Goal: Task Accomplishment & Management: Complete application form

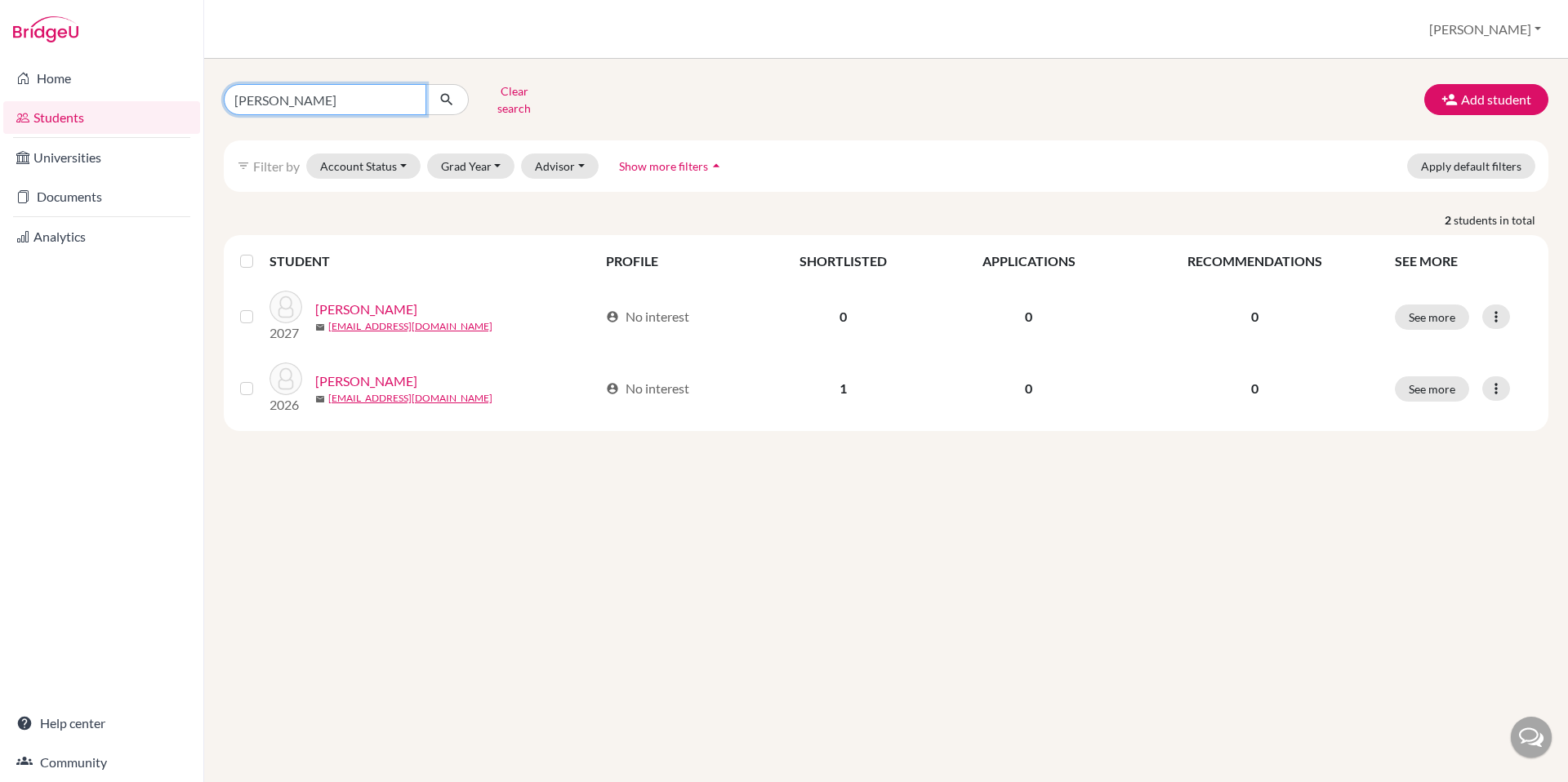
click at [301, 99] on input "dowdy" at bounding box center [325, 100] width 203 height 31
click at [302, 99] on input "dowdy" at bounding box center [325, 100] width 203 height 31
click at [410, 98] on input "dowdy" at bounding box center [325, 100] width 203 height 31
type input "[PERSON_NAME]"
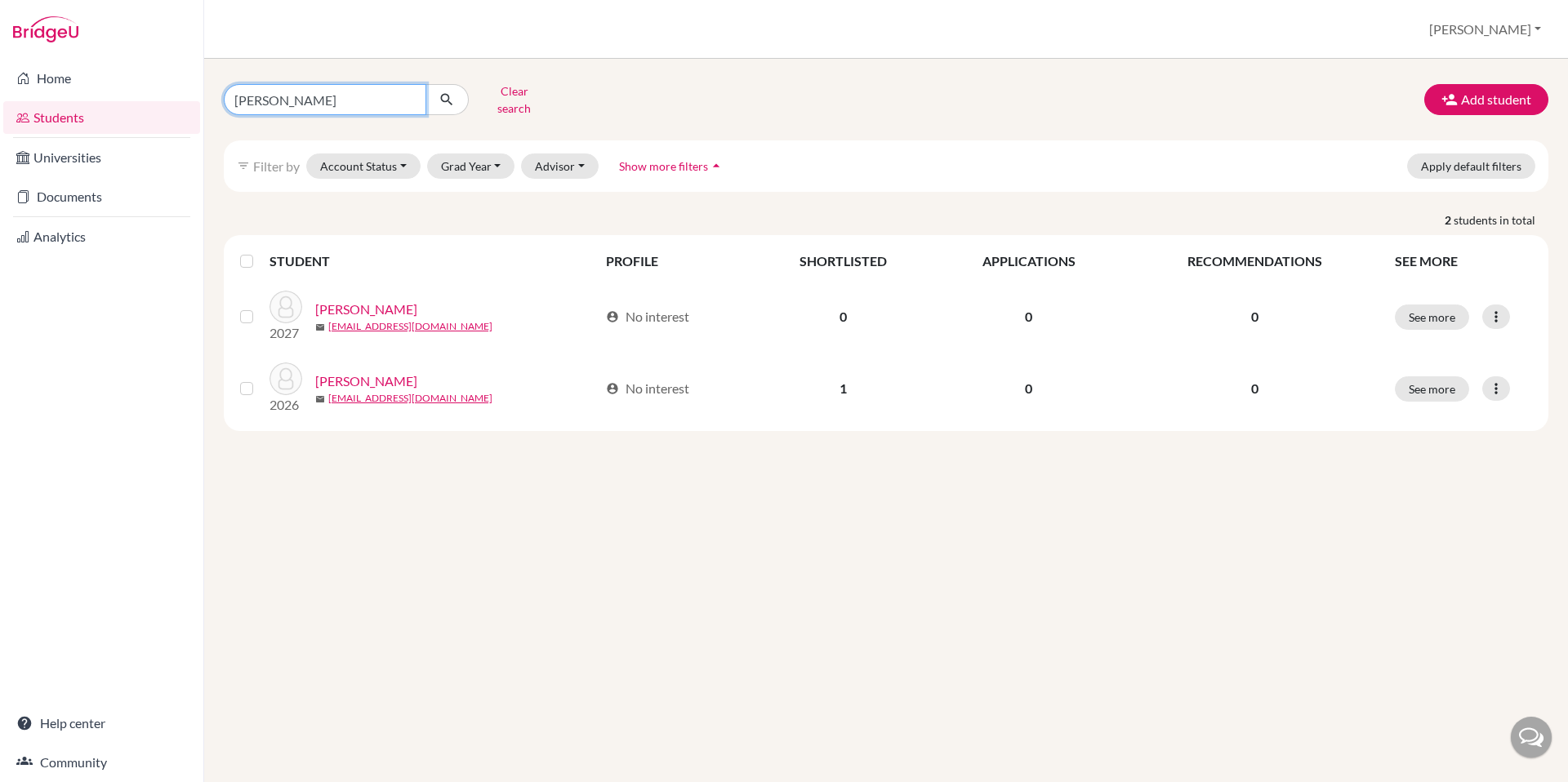
click button "submit" at bounding box center [447, 100] width 43 height 31
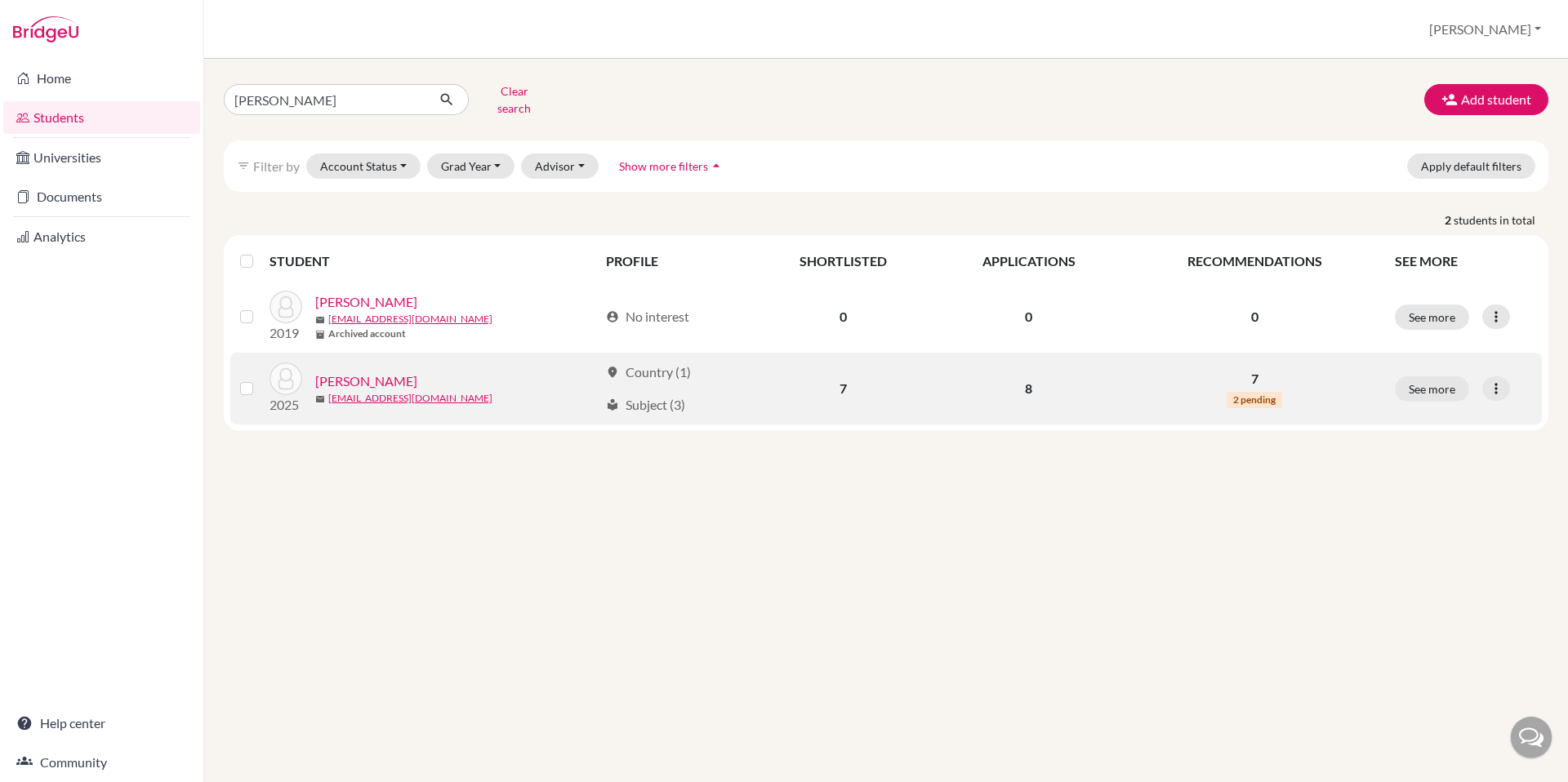
click at [342, 373] on link "[PERSON_NAME]" at bounding box center [366, 382] width 102 height 20
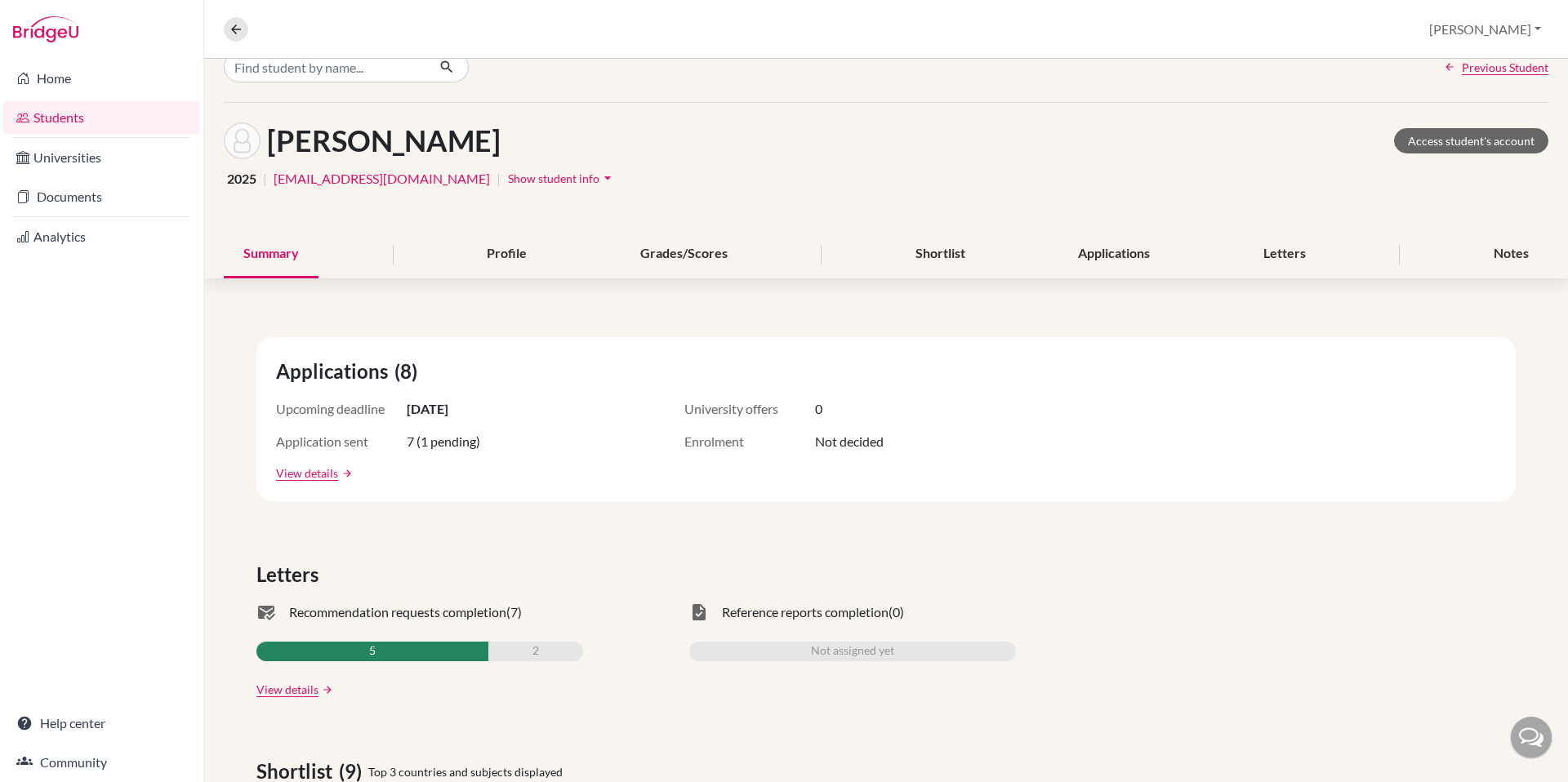
scroll to position [28, 0]
click at [1294, 257] on div "Letters" at bounding box center [1285, 253] width 82 height 48
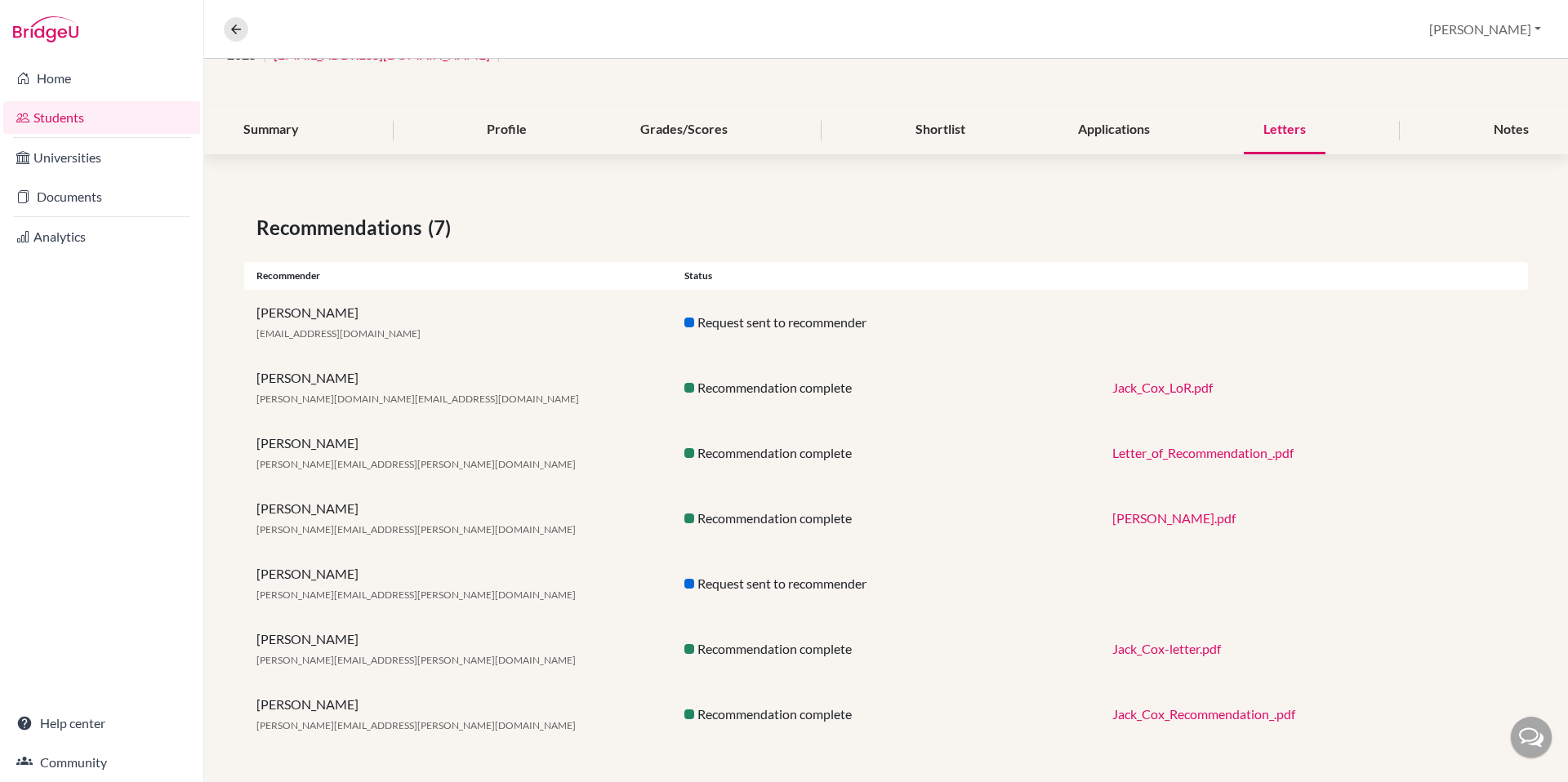
scroll to position [155, 0]
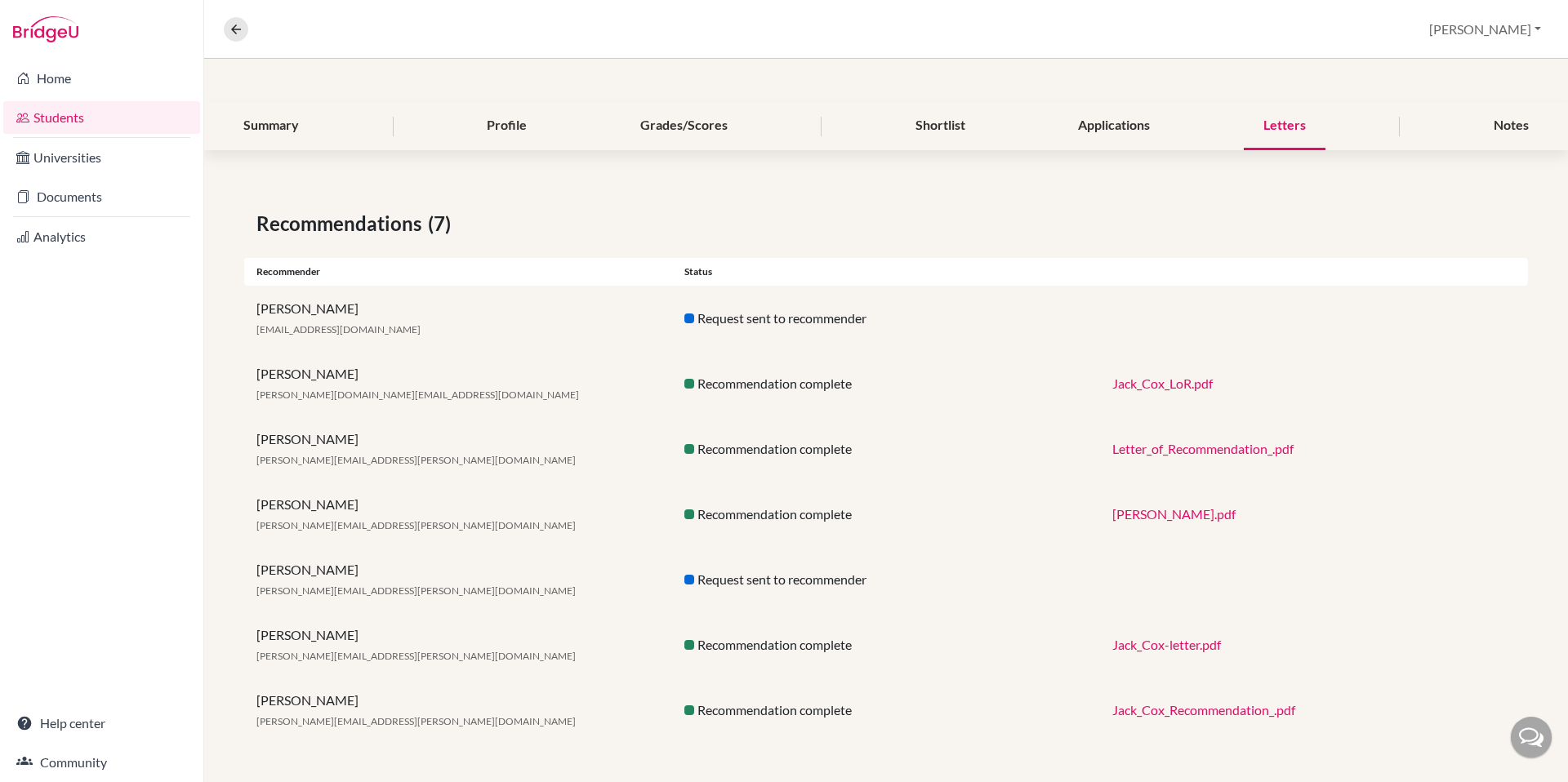
click at [1163, 520] on link "[PERSON_NAME].pdf" at bounding box center [1174, 513] width 123 height 16
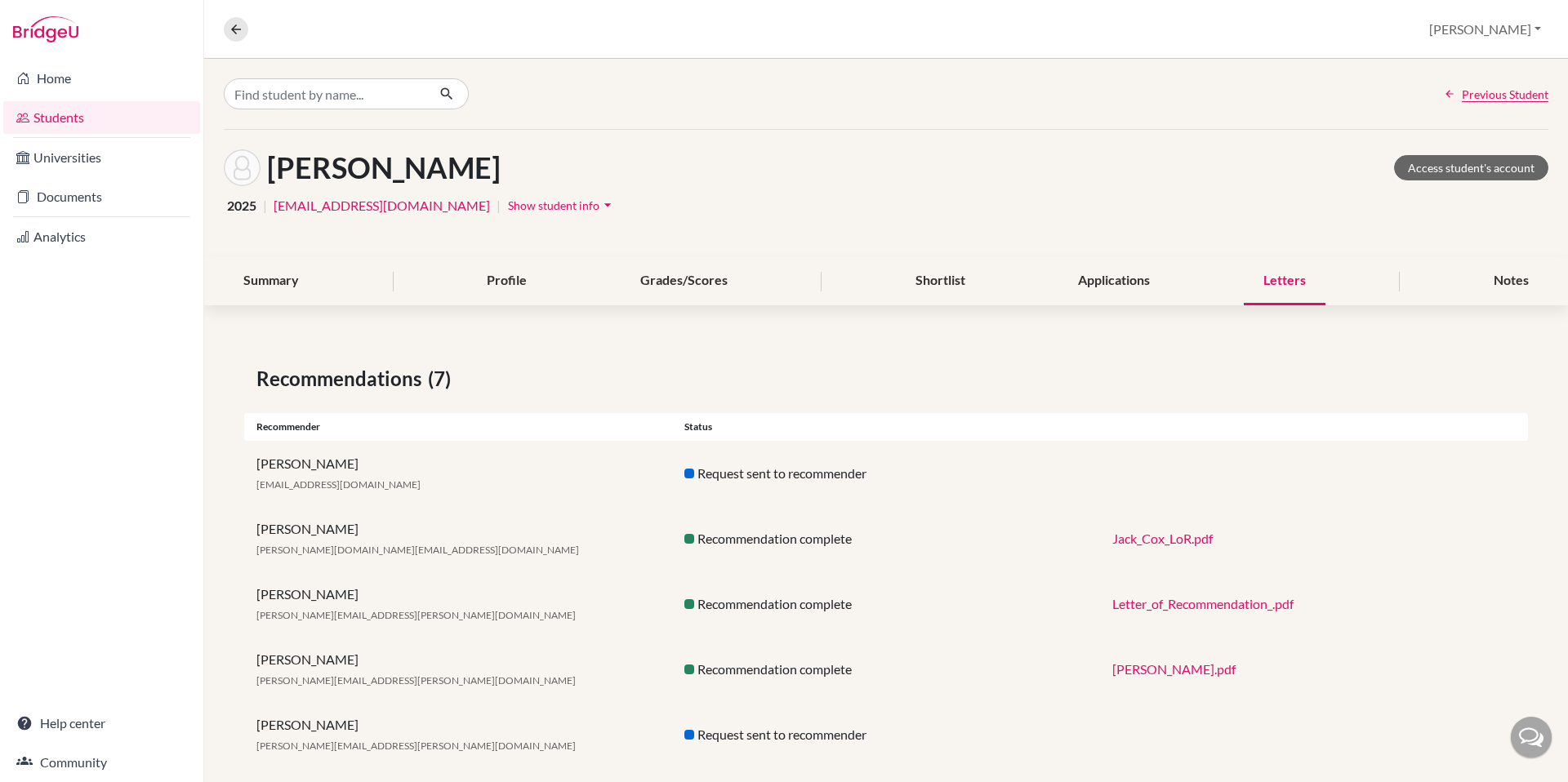
click at [508, 208] on span "Show student info" at bounding box center [553, 205] width 92 height 14
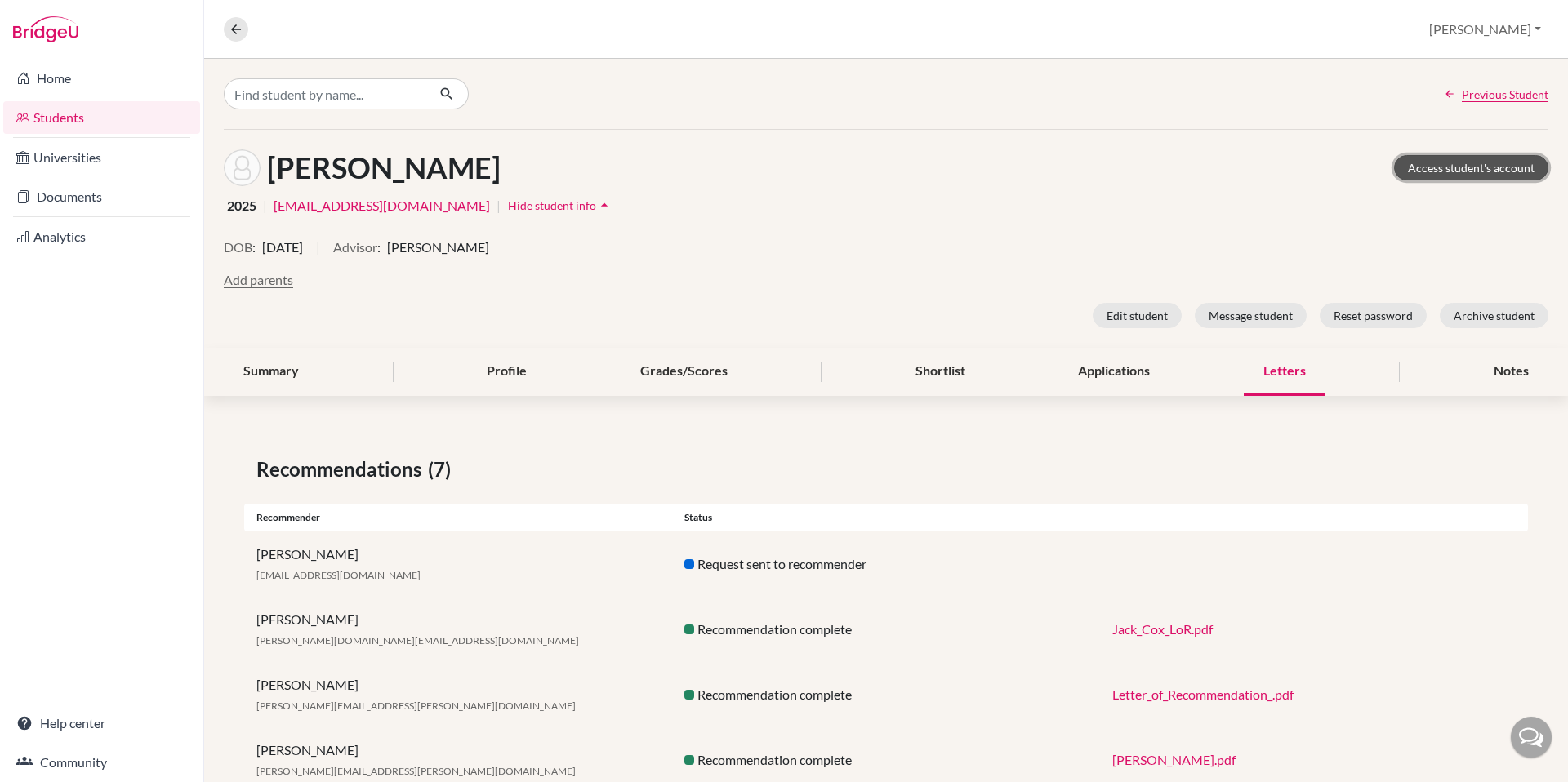
click at [1427, 168] on link "Access student's account" at bounding box center [1471, 168] width 155 height 25
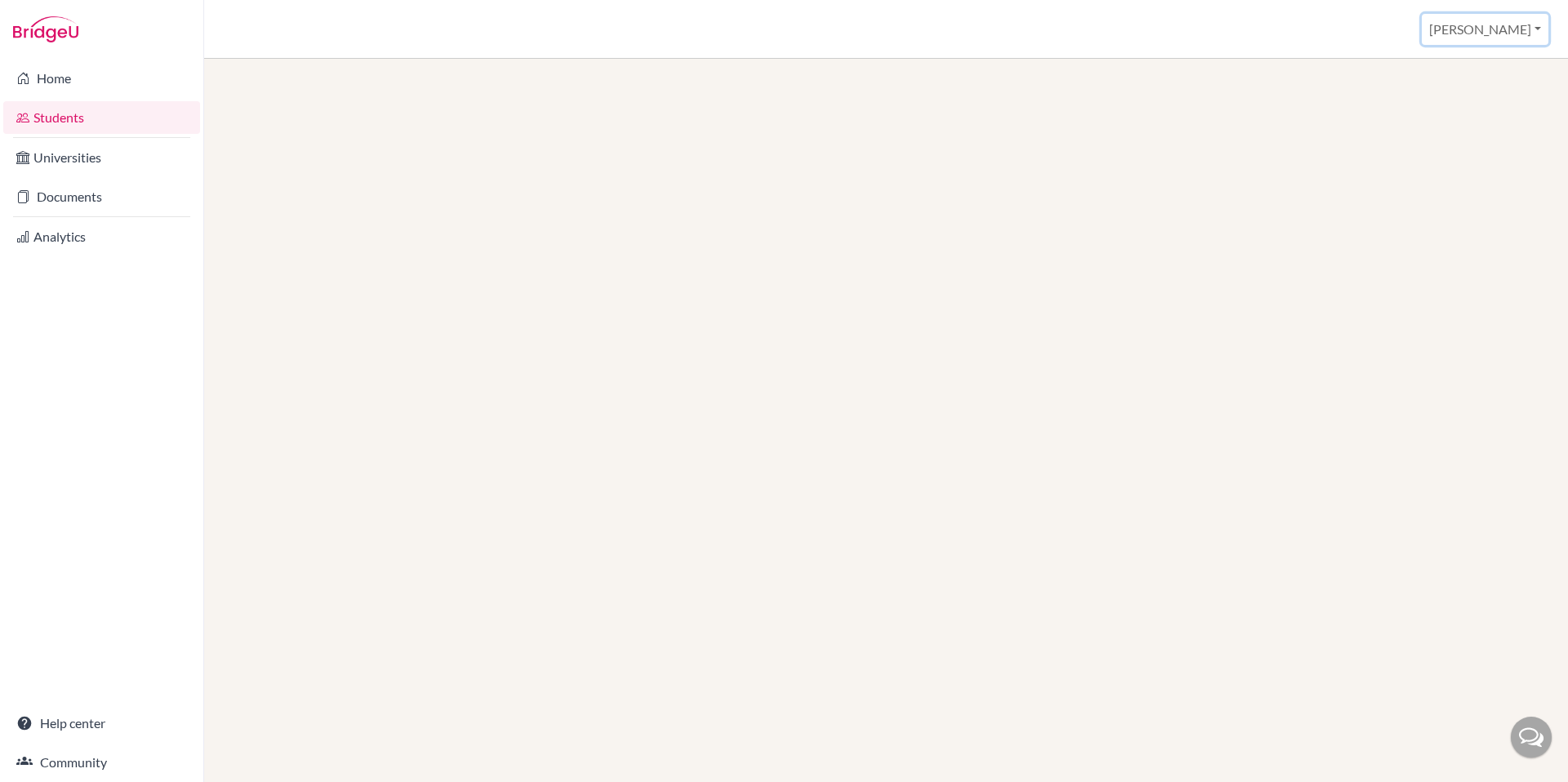
click at [1521, 37] on button "[PERSON_NAME]" at bounding box center [1485, 29] width 127 height 31
click at [1372, 37] on div "Students overview John Profile School Settings Log out" at bounding box center [886, 29] width 1364 height 59
click at [87, 85] on link "Home" at bounding box center [101, 78] width 197 height 33
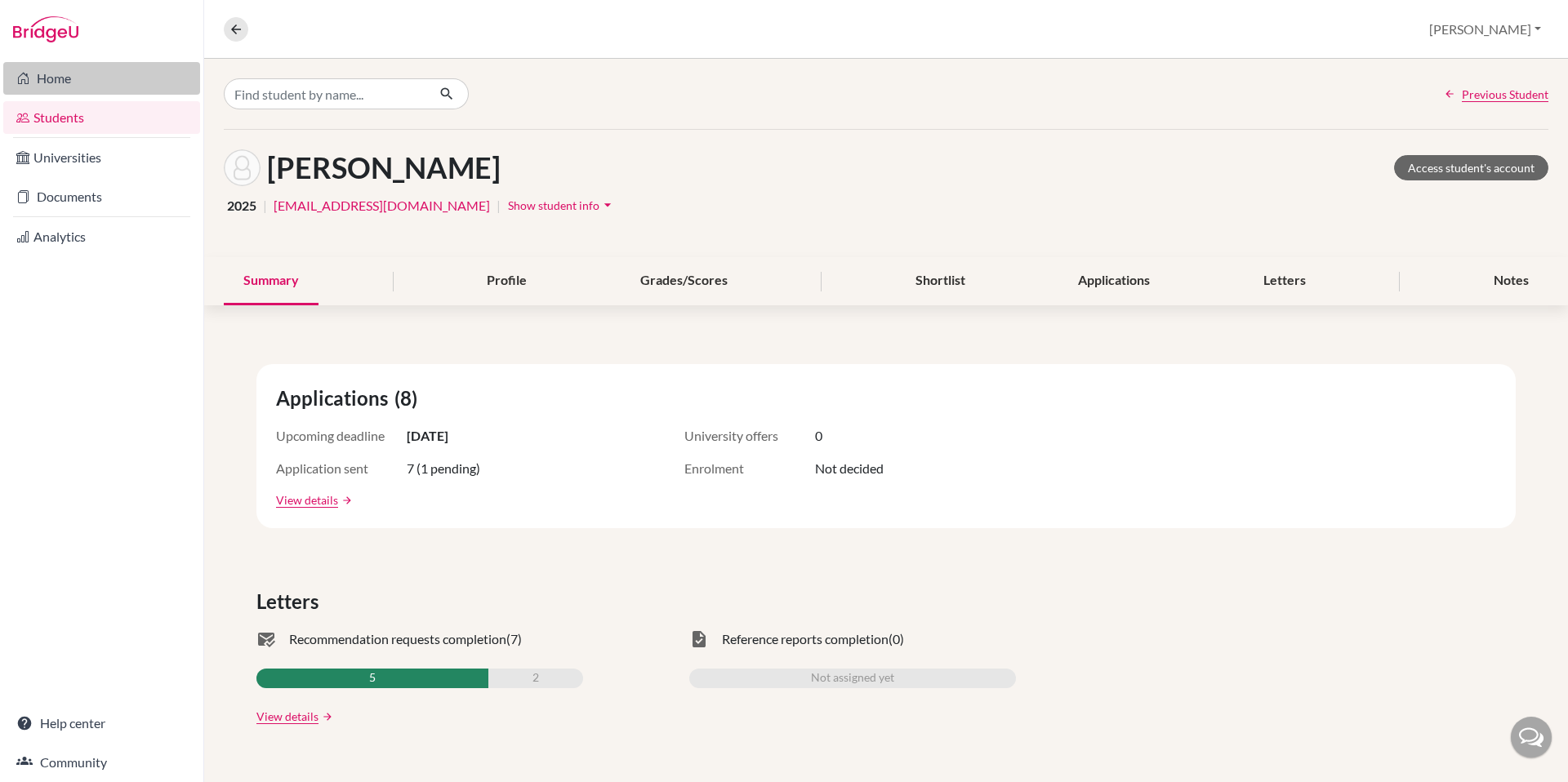
click at [45, 81] on link "Home" at bounding box center [101, 78] width 197 height 33
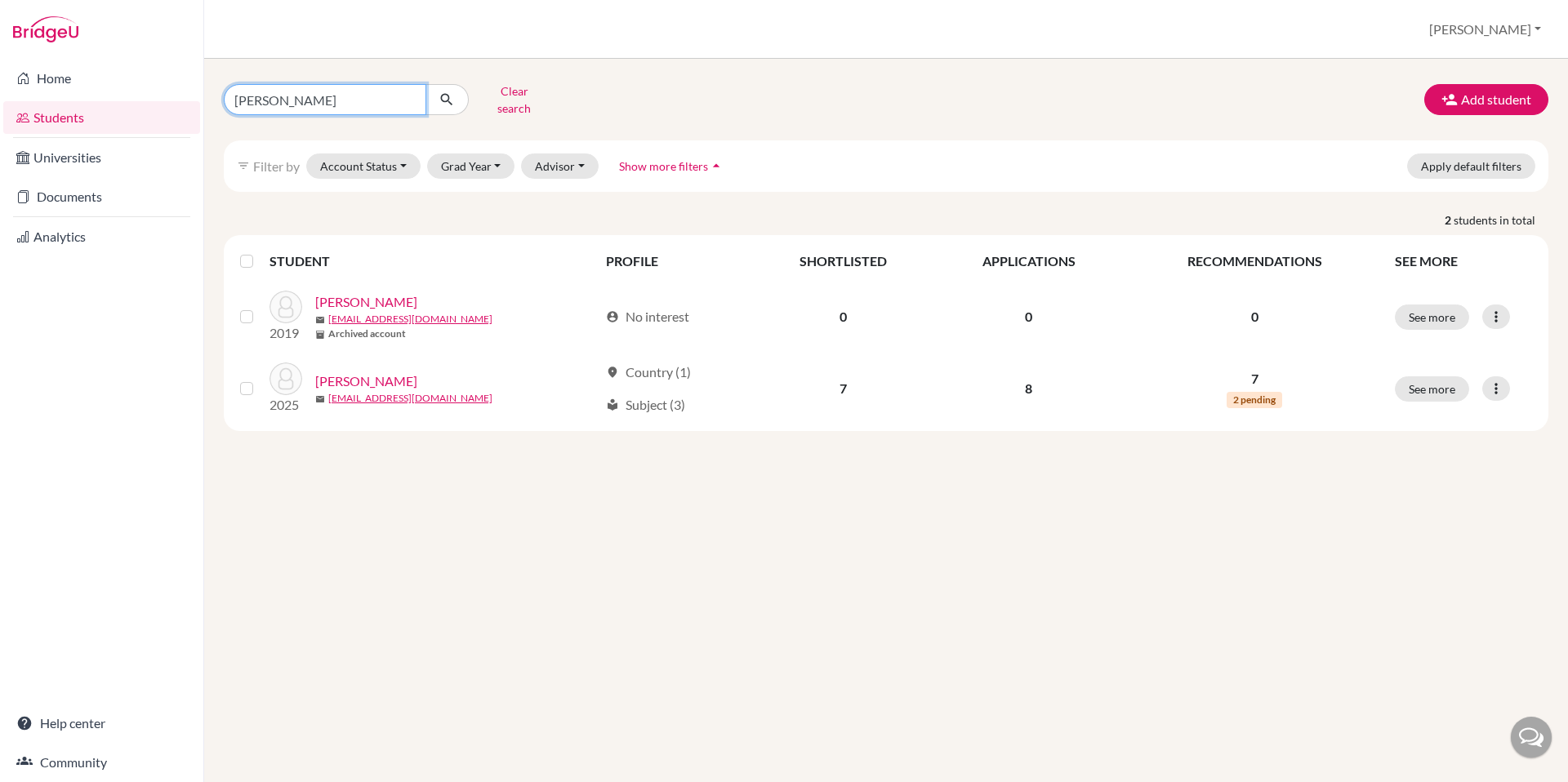
click at [334, 104] on input "[PERSON_NAME]" at bounding box center [325, 100] width 203 height 31
click at [408, 96] on input "[PERSON_NAME]" at bounding box center [325, 100] width 203 height 31
click at [513, 95] on button "Clear search" at bounding box center [513, 100] width 91 height 42
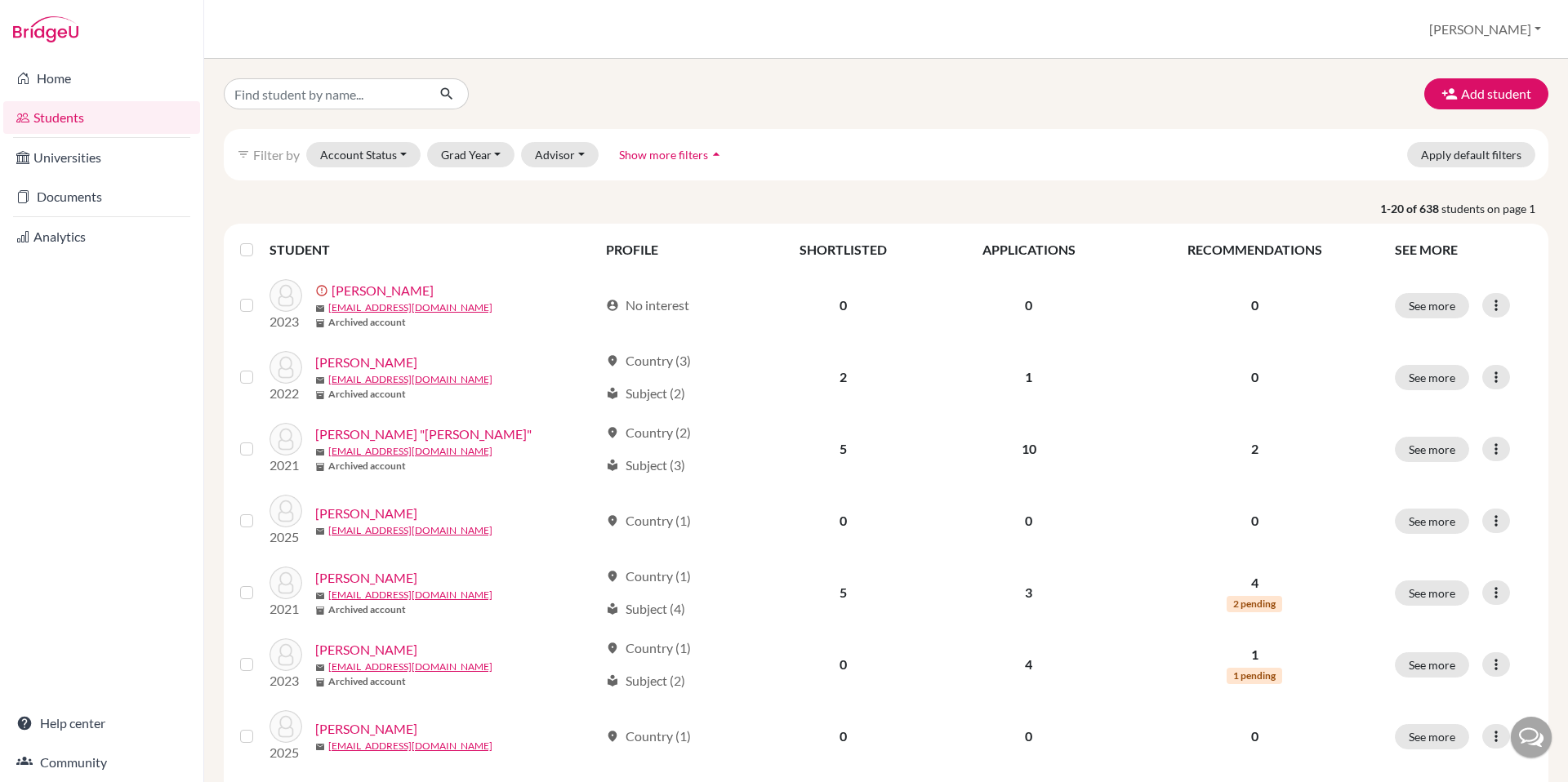
click at [628, 152] on span "Show more filters" at bounding box center [663, 154] width 89 height 14
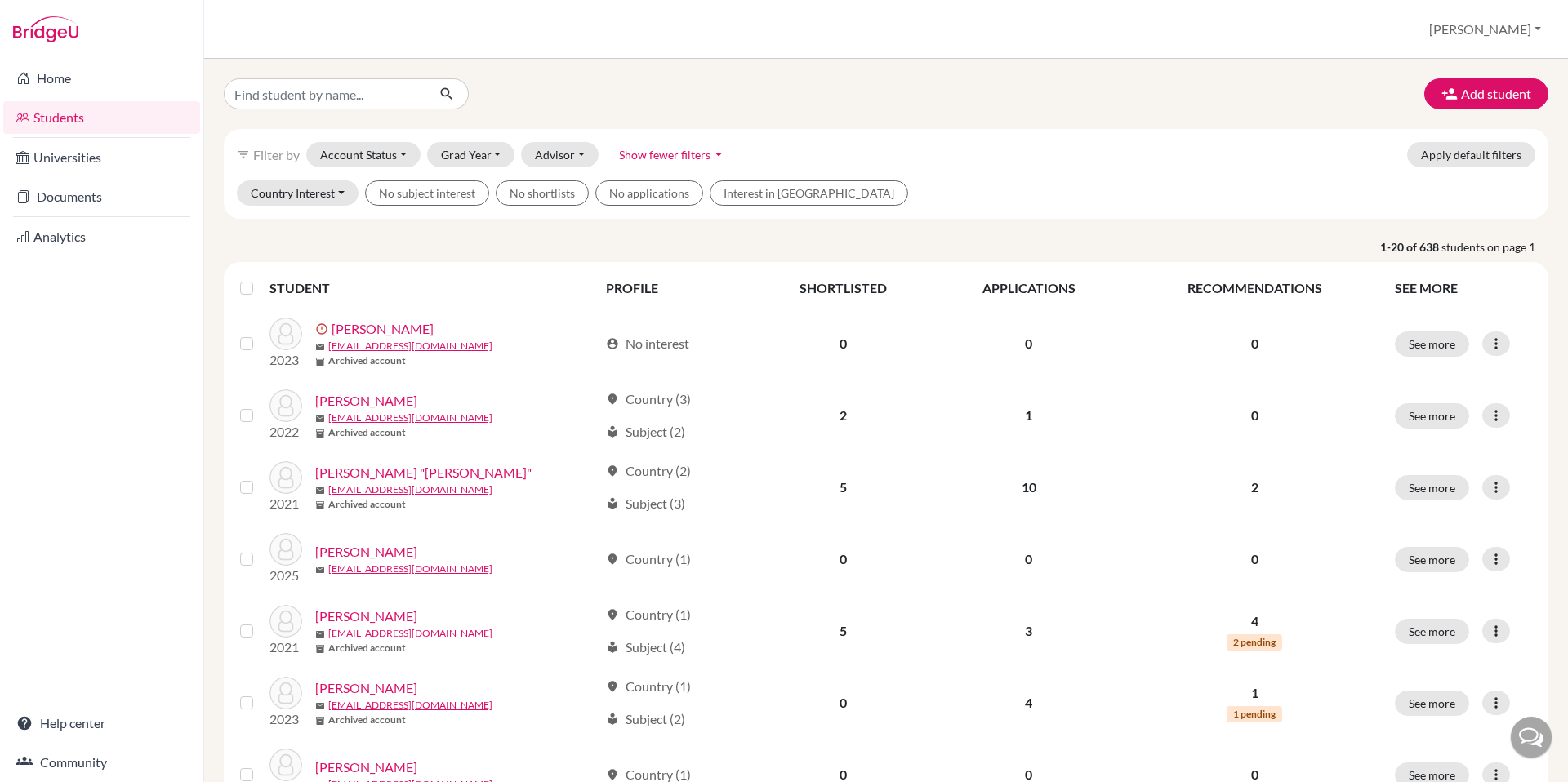
click at [746, 90] on div "Add student" at bounding box center [886, 94] width 1349 height 31
click at [1450, 95] on button "Add student" at bounding box center [1486, 94] width 124 height 31
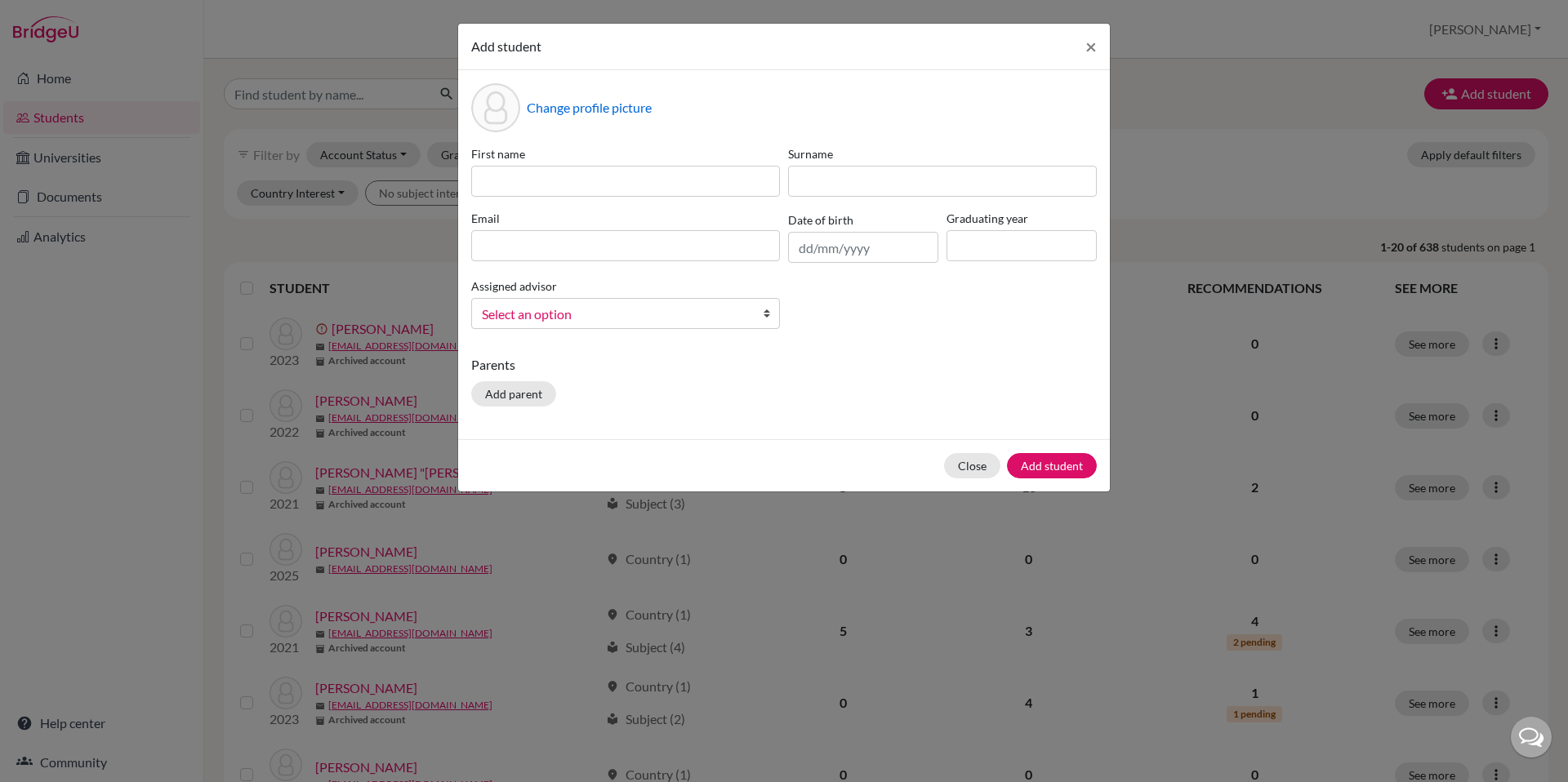
click at [551, 307] on span "Select an option" at bounding box center [615, 315] width 267 height 21
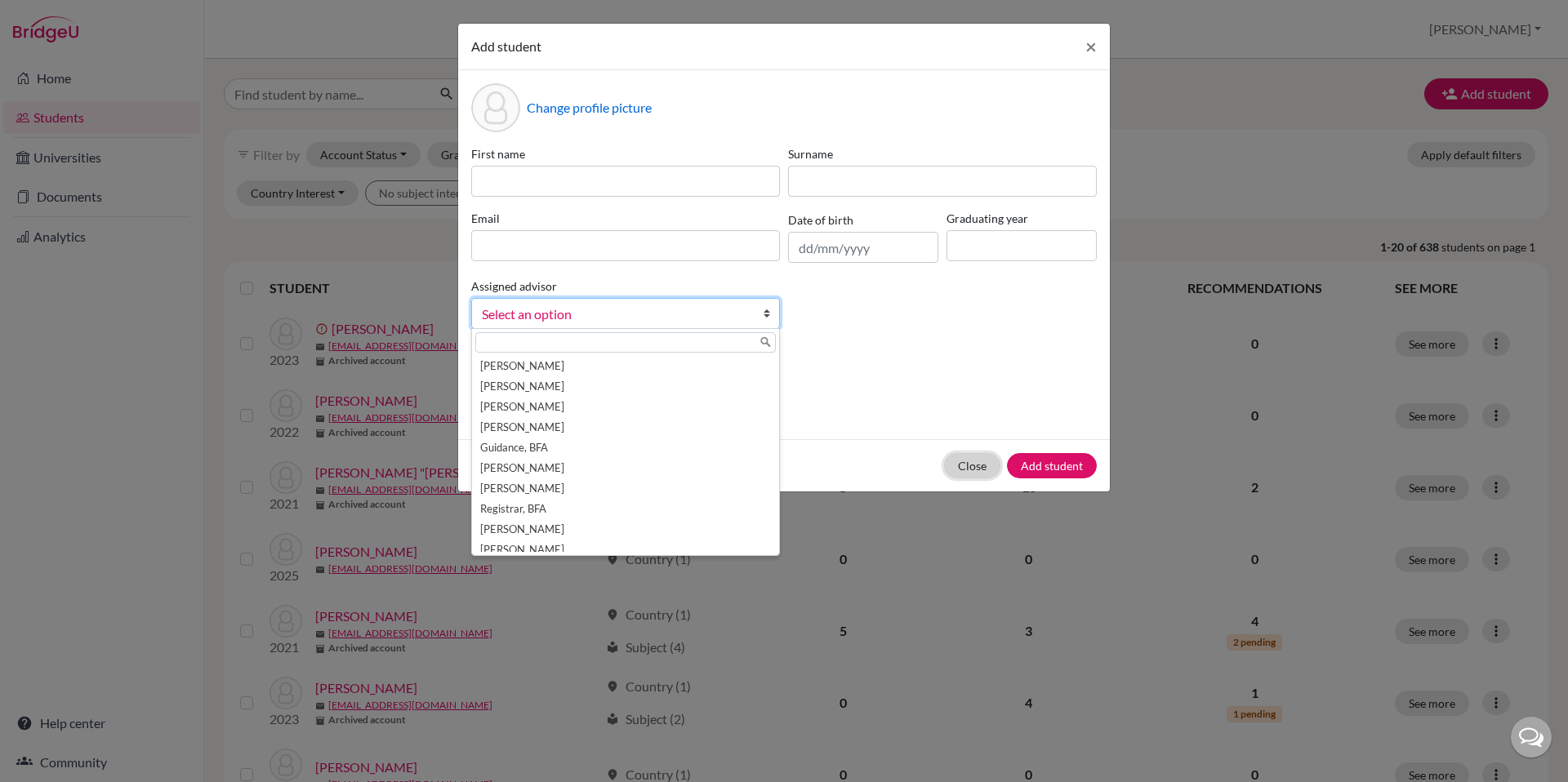
click at [972, 466] on button "Close" at bounding box center [972, 465] width 56 height 25
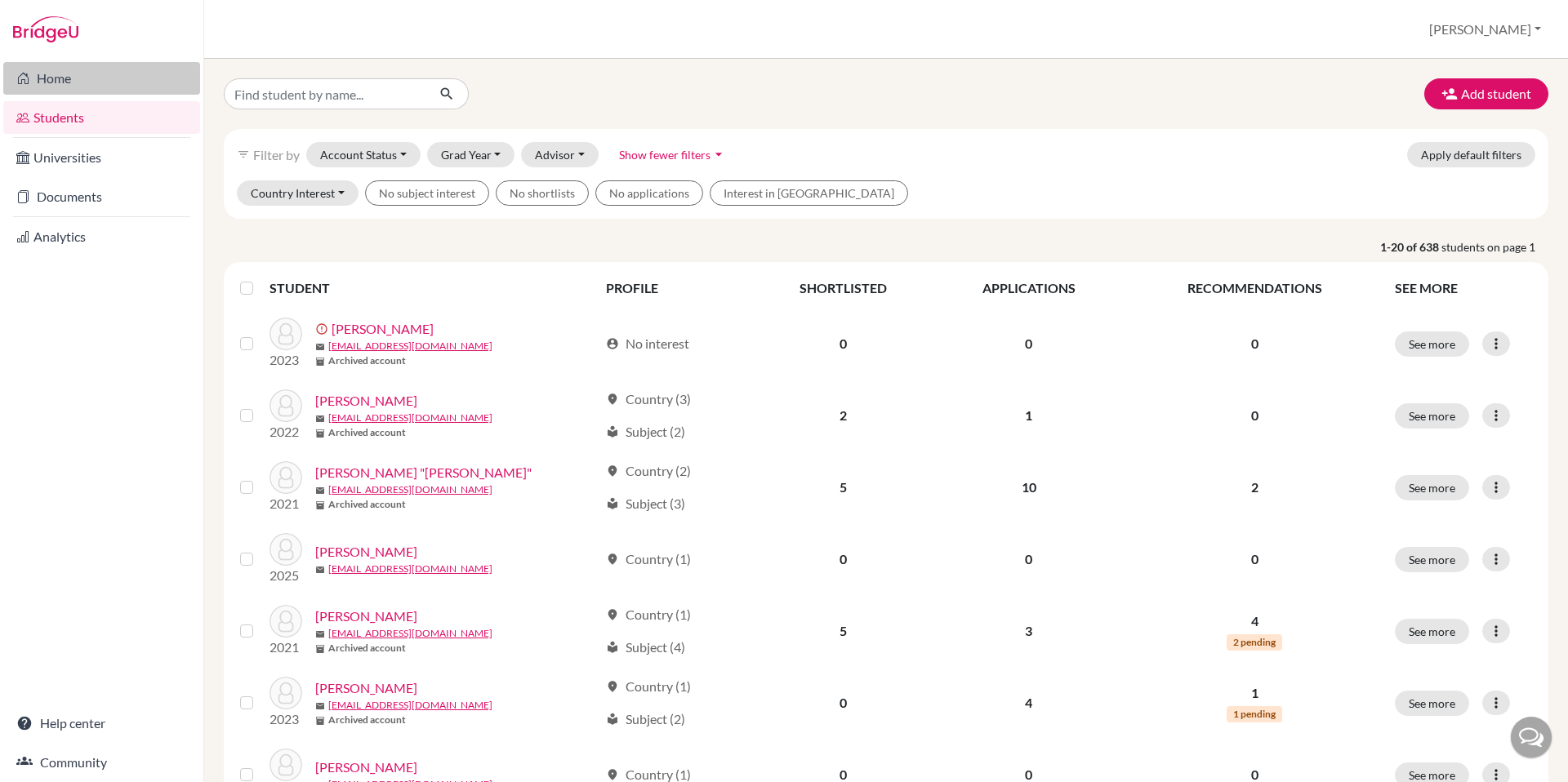
click at [42, 76] on link "Home" at bounding box center [101, 78] width 197 height 33
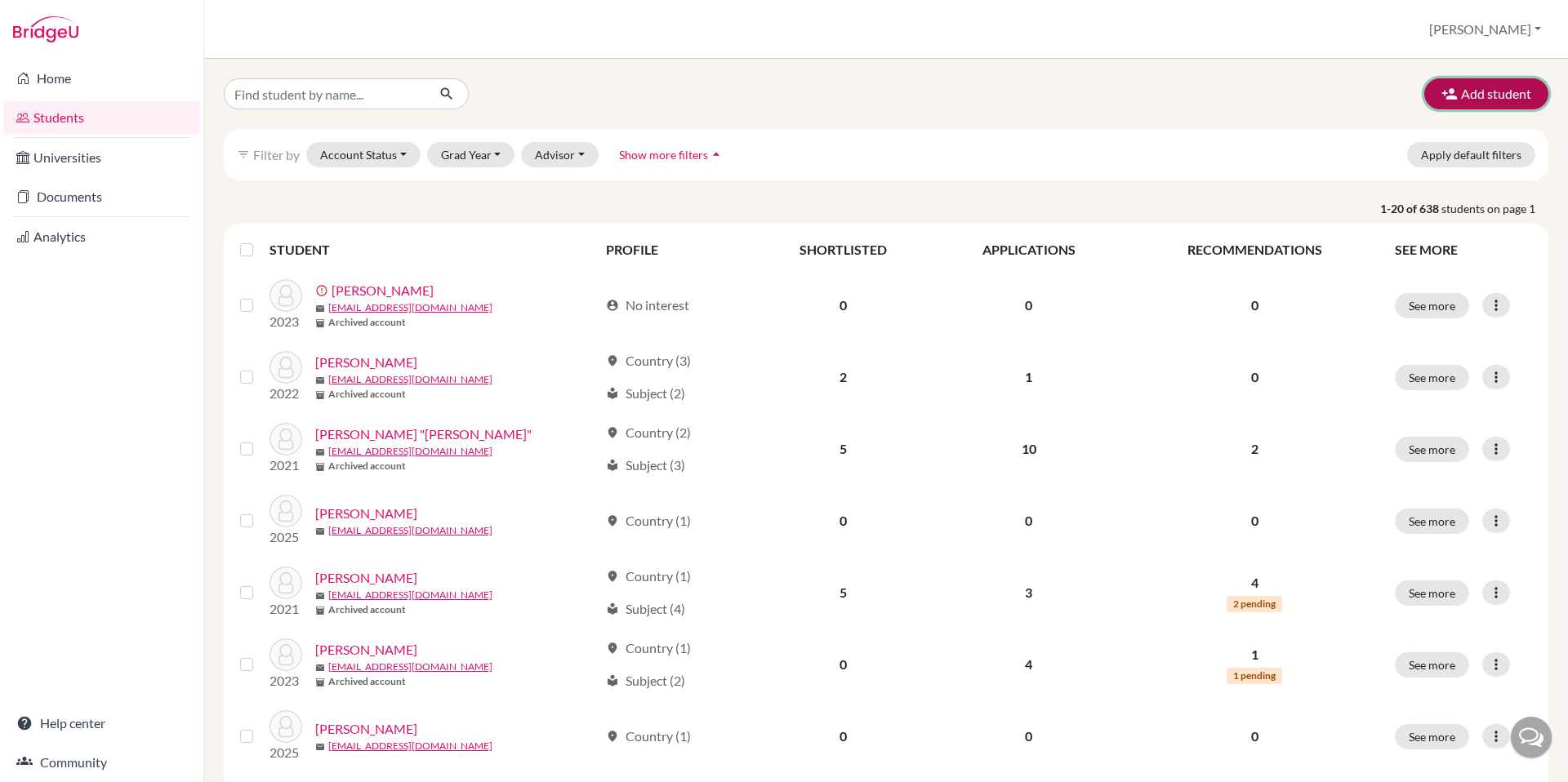
click at [1479, 94] on button "Add student" at bounding box center [1486, 94] width 124 height 31
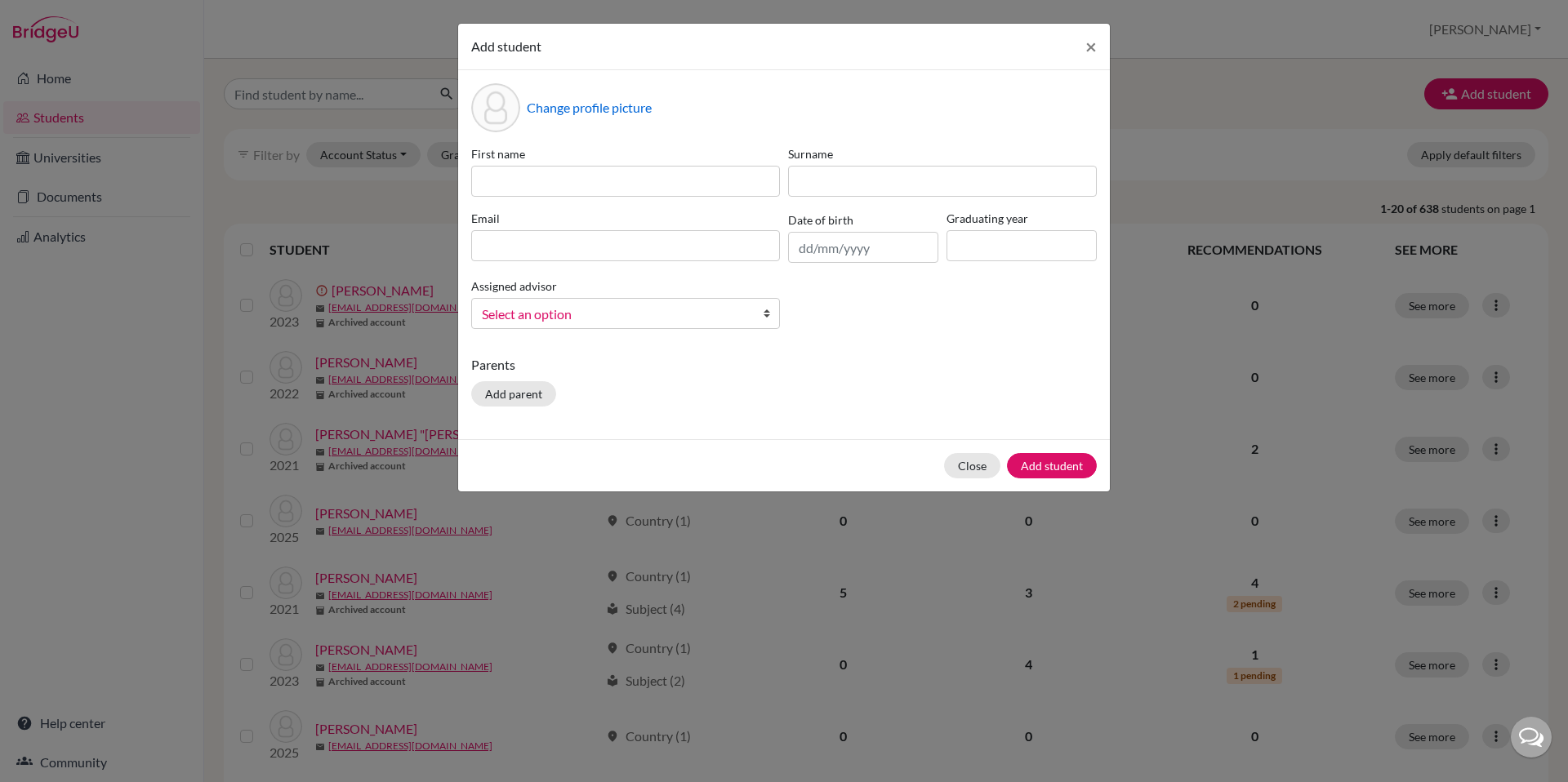
click at [598, 315] on span "Select an option" at bounding box center [615, 315] width 267 height 21
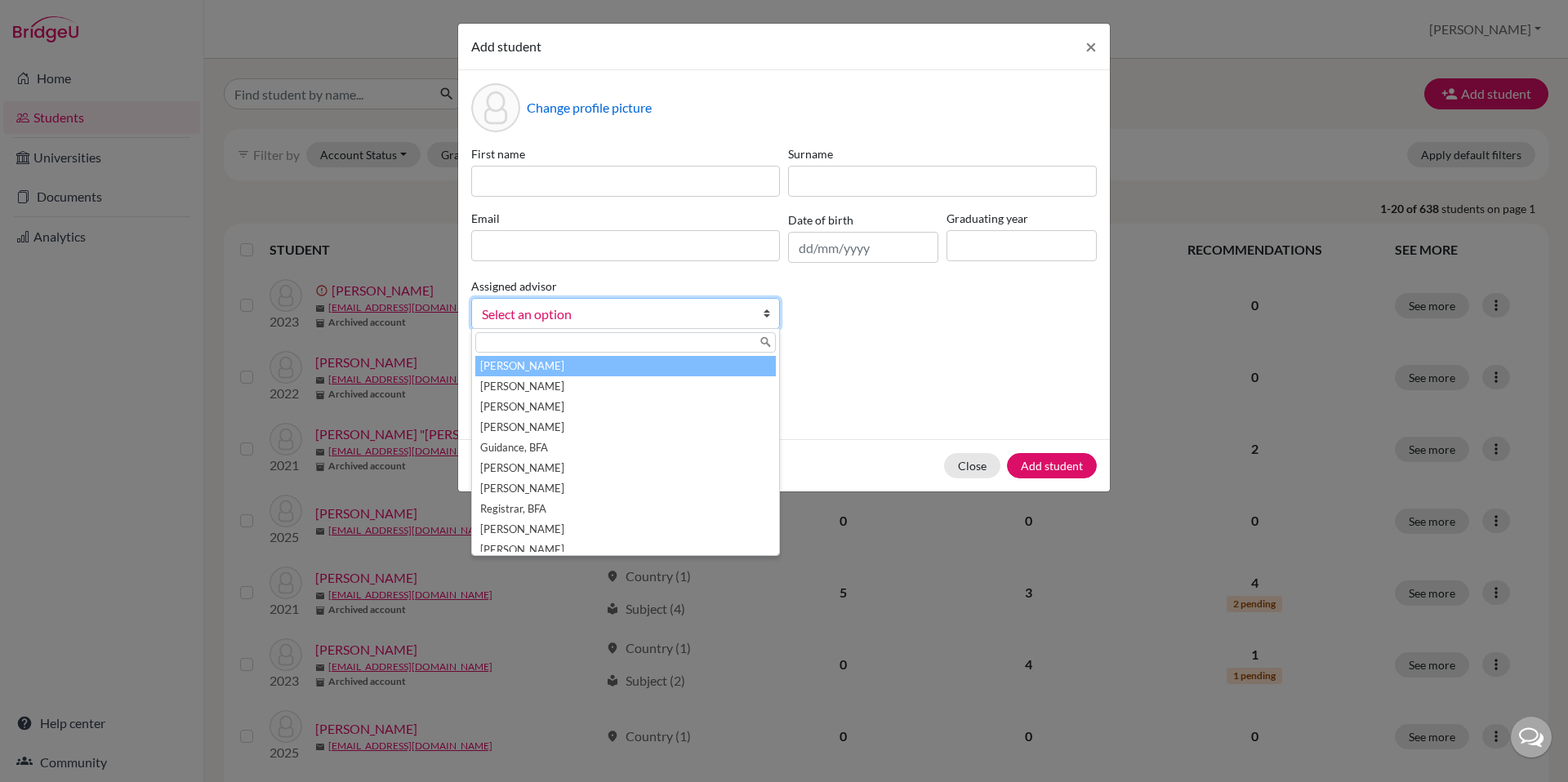
click at [876, 322] on div "First name Surname Email Date of birth Graduating year Assigned advisor Auman, …" at bounding box center [783, 244] width 634 height 197
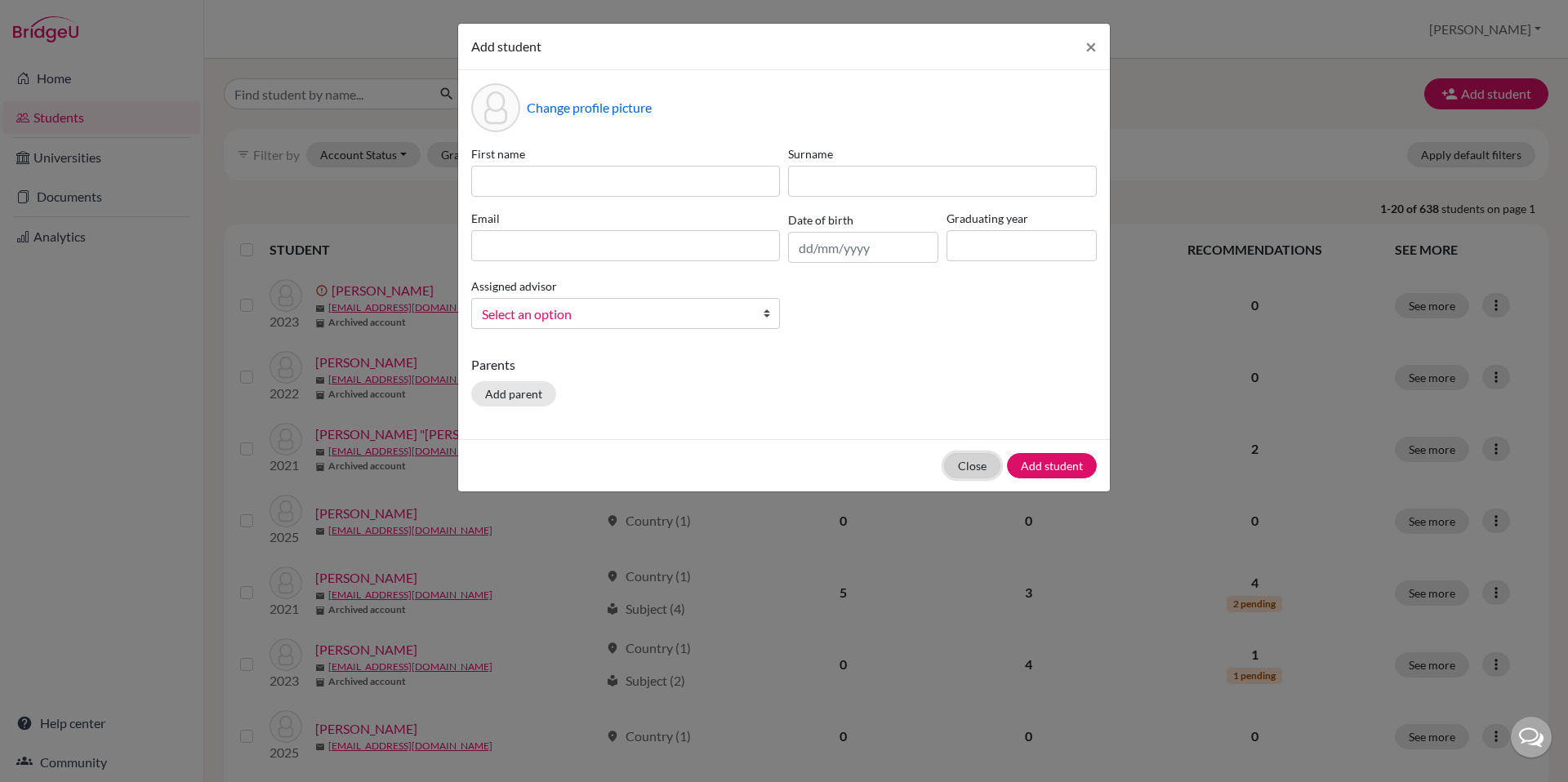
click at [965, 462] on button "Close" at bounding box center [972, 465] width 56 height 25
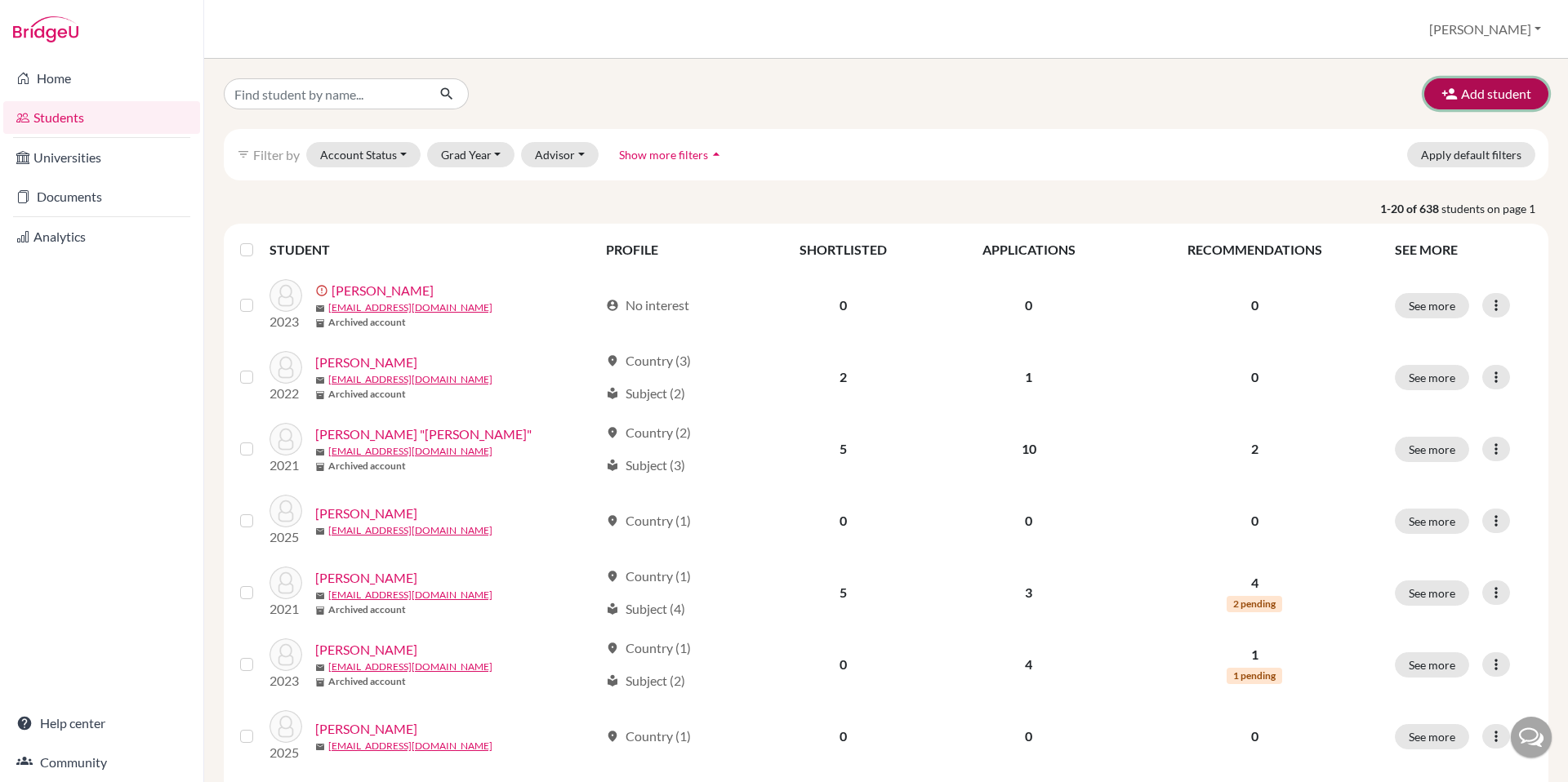
click at [1499, 100] on button "Add student" at bounding box center [1486, 94] width 124 height 31
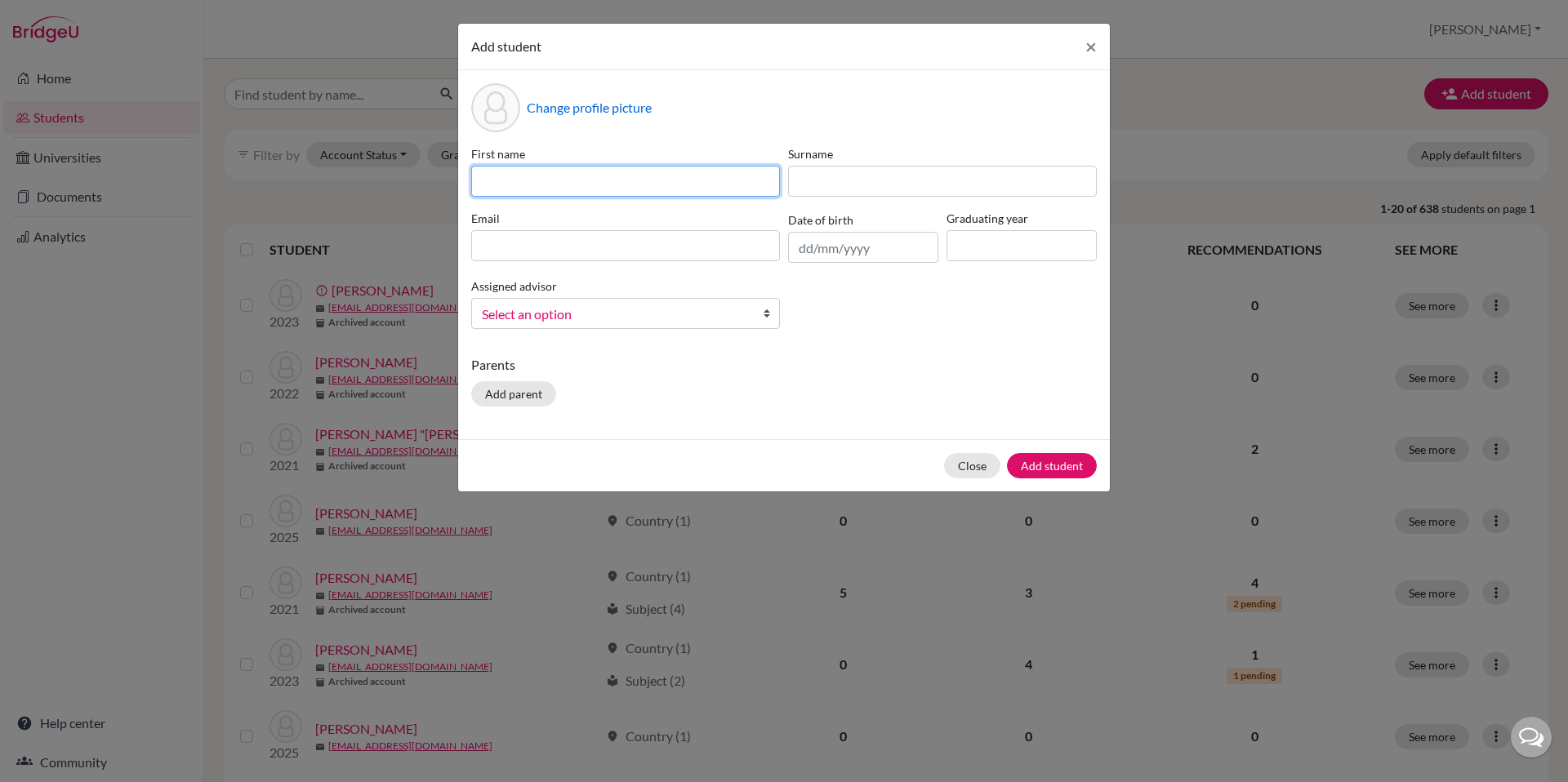
click at [491, 180] on input at bounding box center [625, 181] width 309 height 31
type input "[PERSON_NAME]"
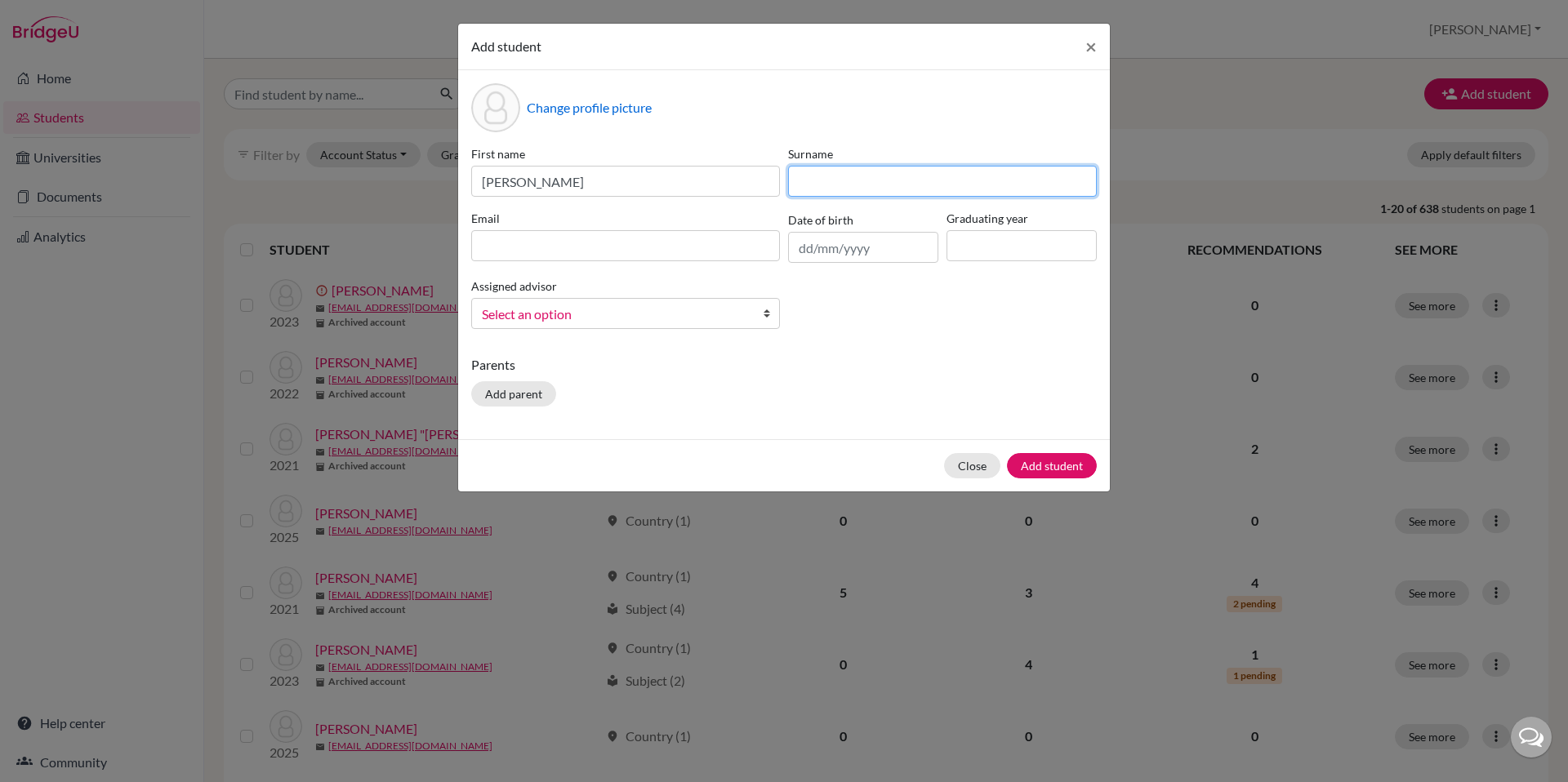
click at [839, 179] on input at bounding box center [943, 181] width 309 height 31
type input "[PERSON_NAME]"
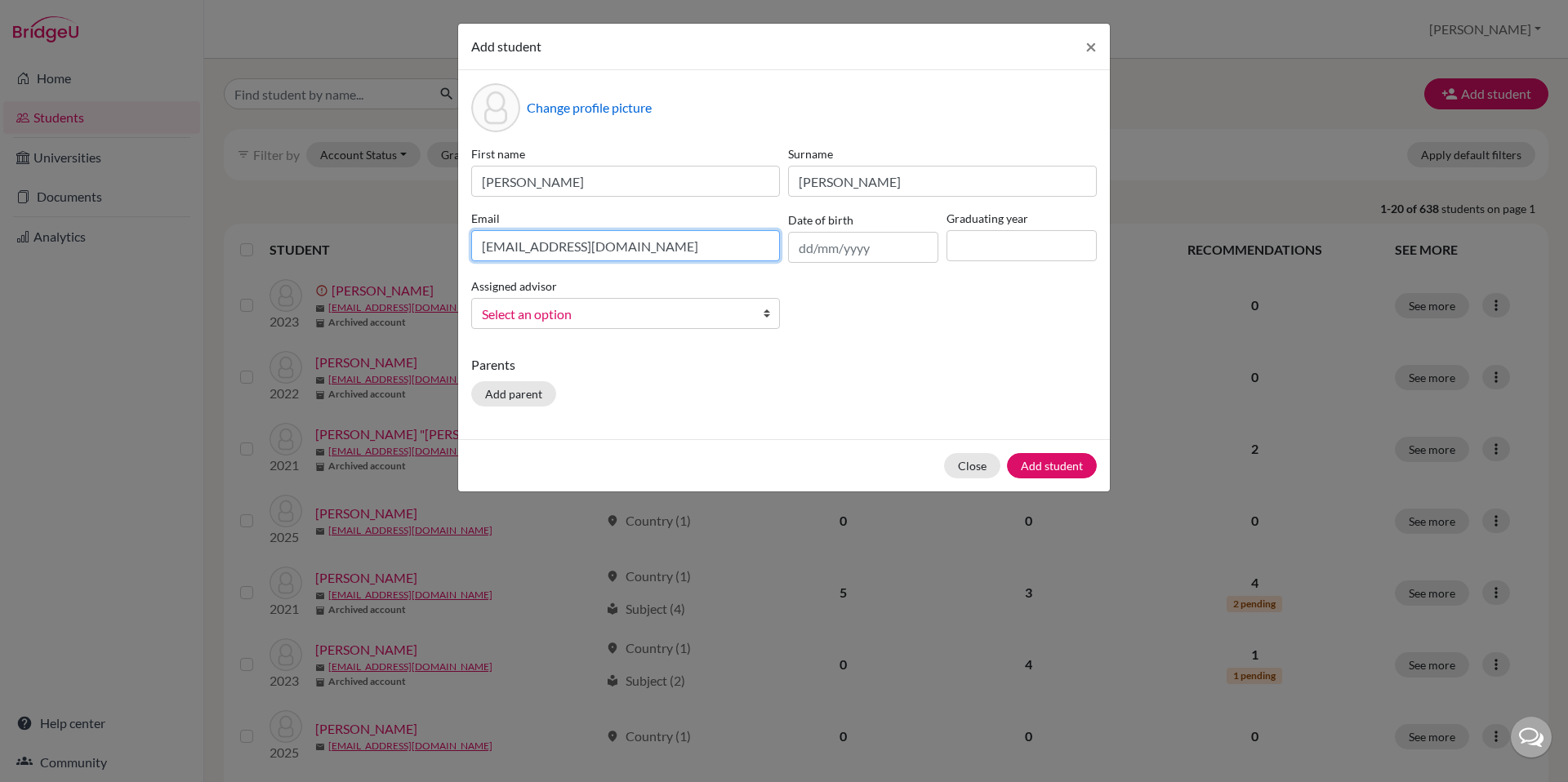
type input "[EMAIL_ADDRESS][DOMAIN_NAME]"
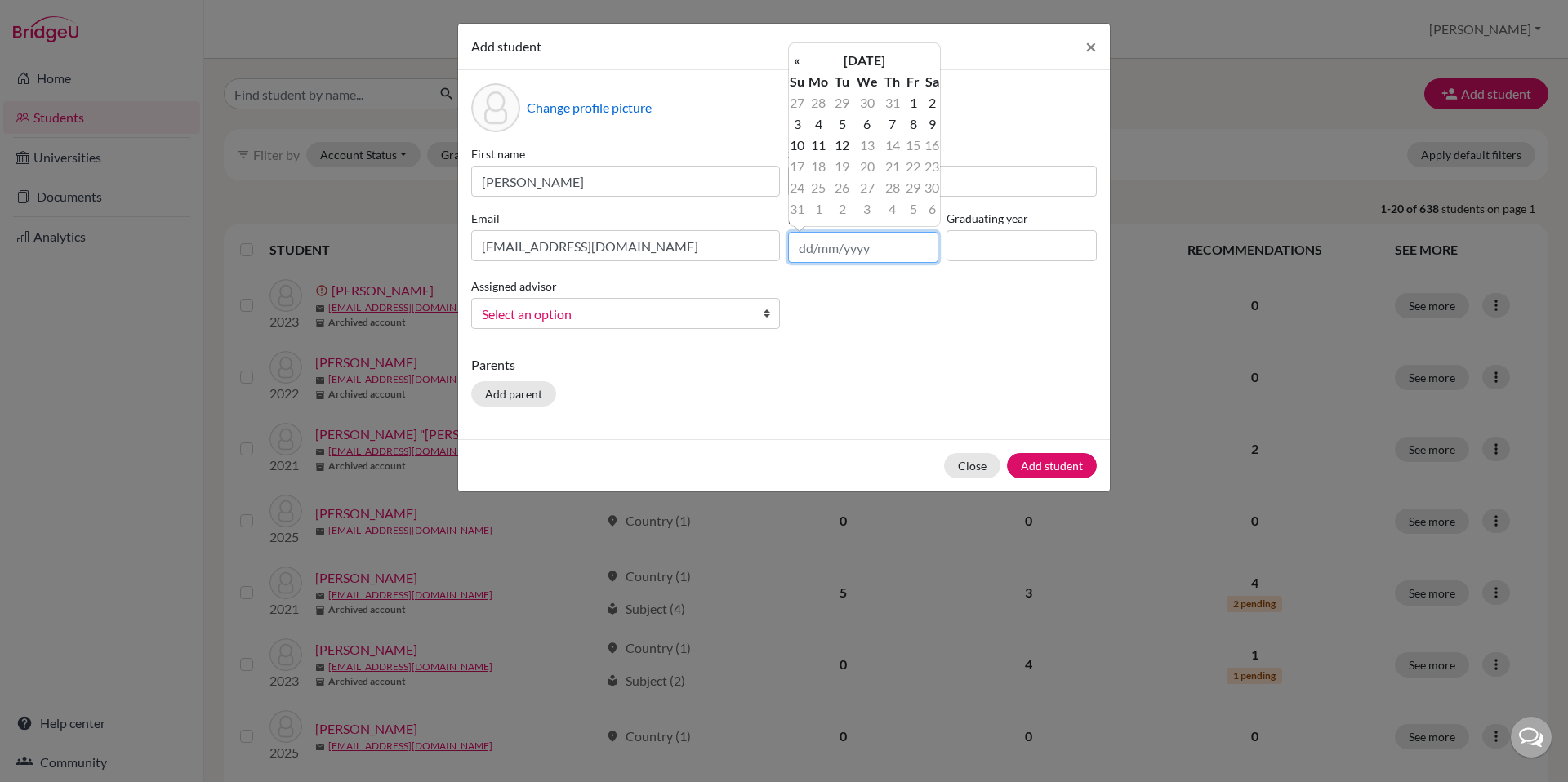
type input "4"
type input "17/04/2006"
click at [818, 166] on td "17" at bounding box center [818, 167] width 27 height 21
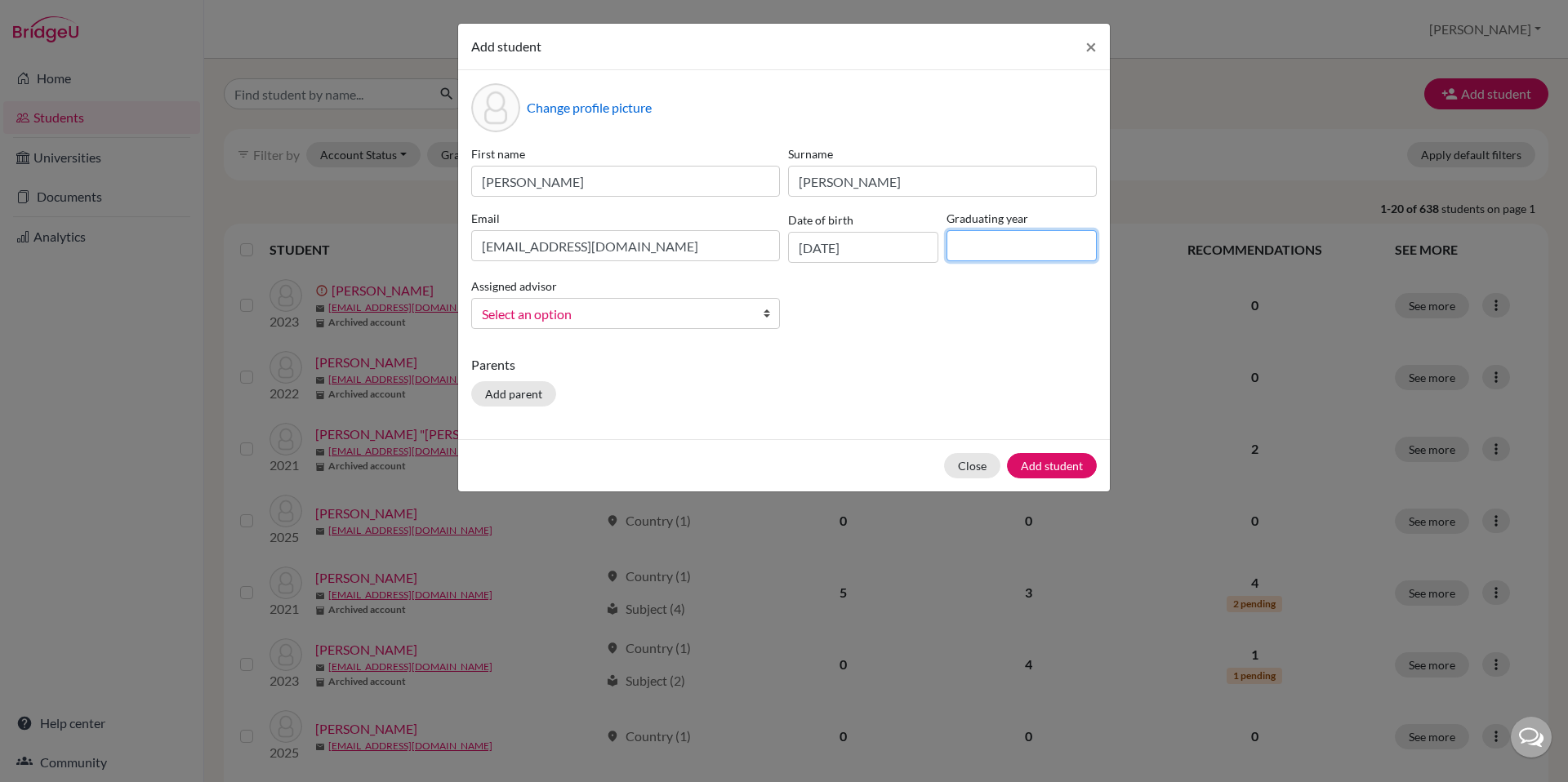
click at [988, 244] on input at bounding box center [1022, 246] width 150 height 31
click at [980, 247] on input at bounding box center [1022, 246] width 150 height 31
type input "2025"
click at [939, 288] on div "First name John Surname Cox Email jwcox007@gmail.com Date of birth 17/04/2006 G…" at bounding box center [783, 244] width 634 height 197
click at [681, 315] on span "Select an option" at bounding box center [615, 315] width 267 height 21
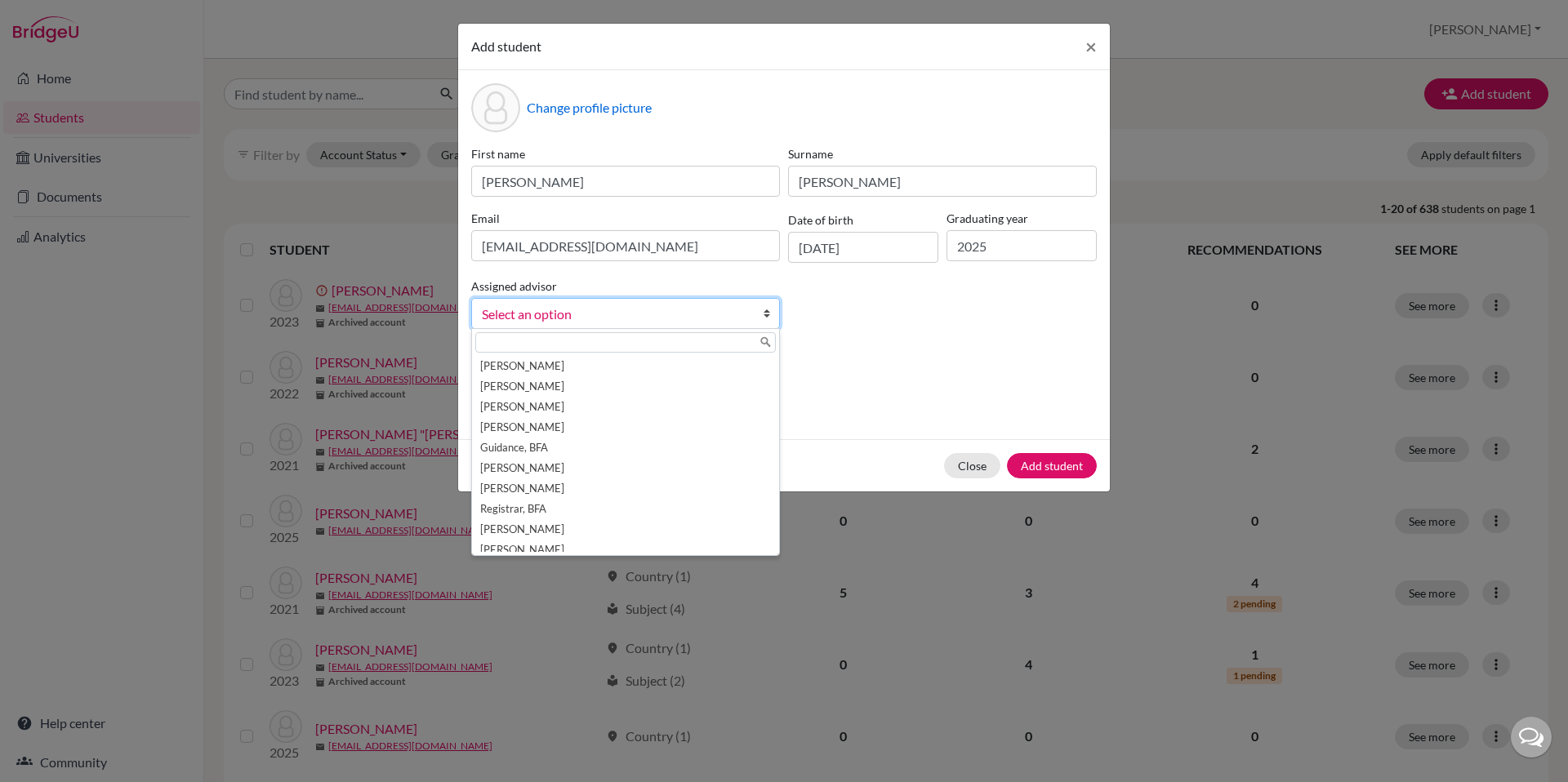
click at [843, 319] on div "First name John Surname Cox Email jwcox007@gmail.com Date of birth 17/04/2006 G…" at bounding box center [783, 244] width 634 height 197
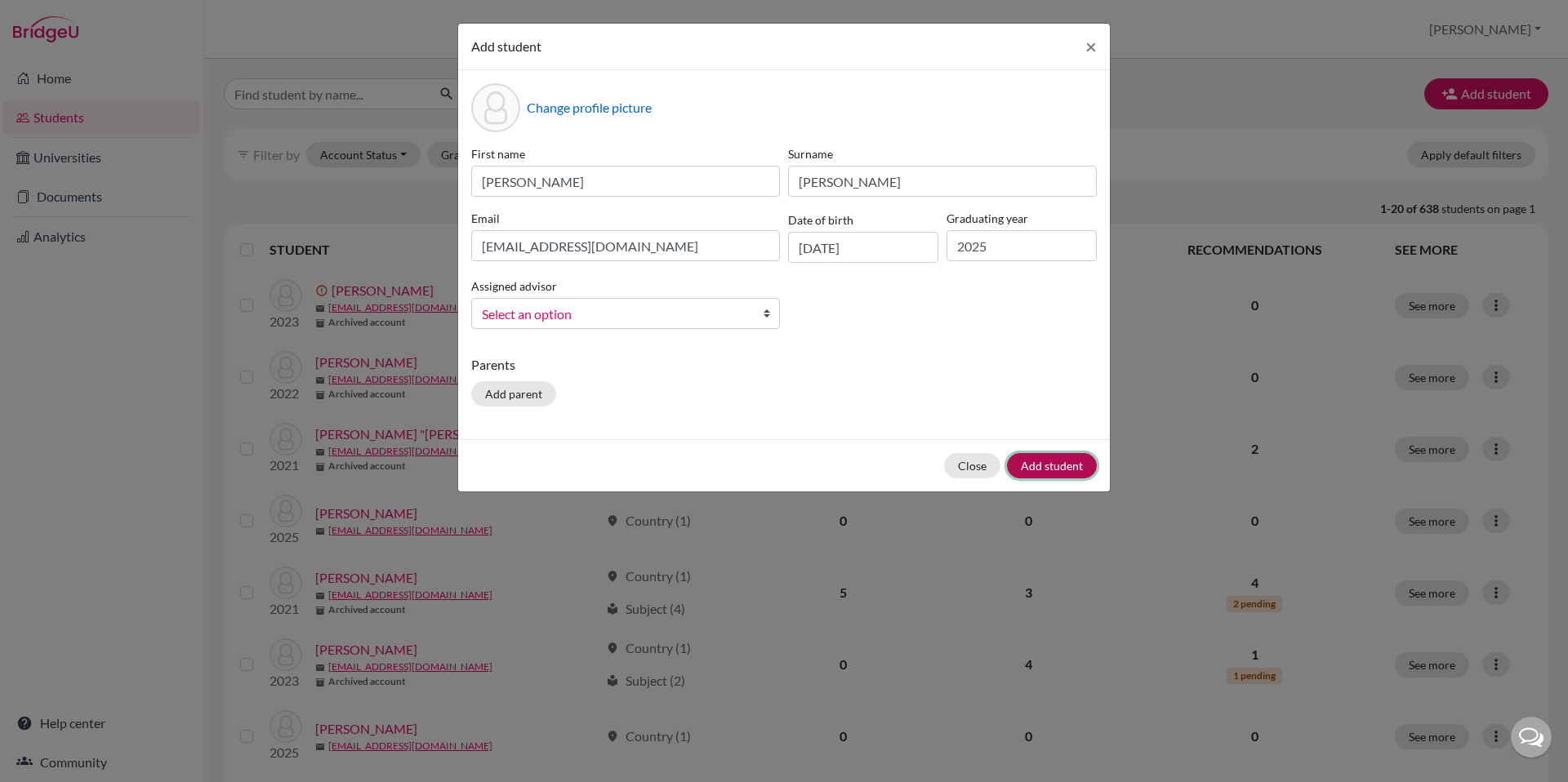
click at [1042, 468] on button "Add student" at bounding box center [1052, 465] width 90 height 25
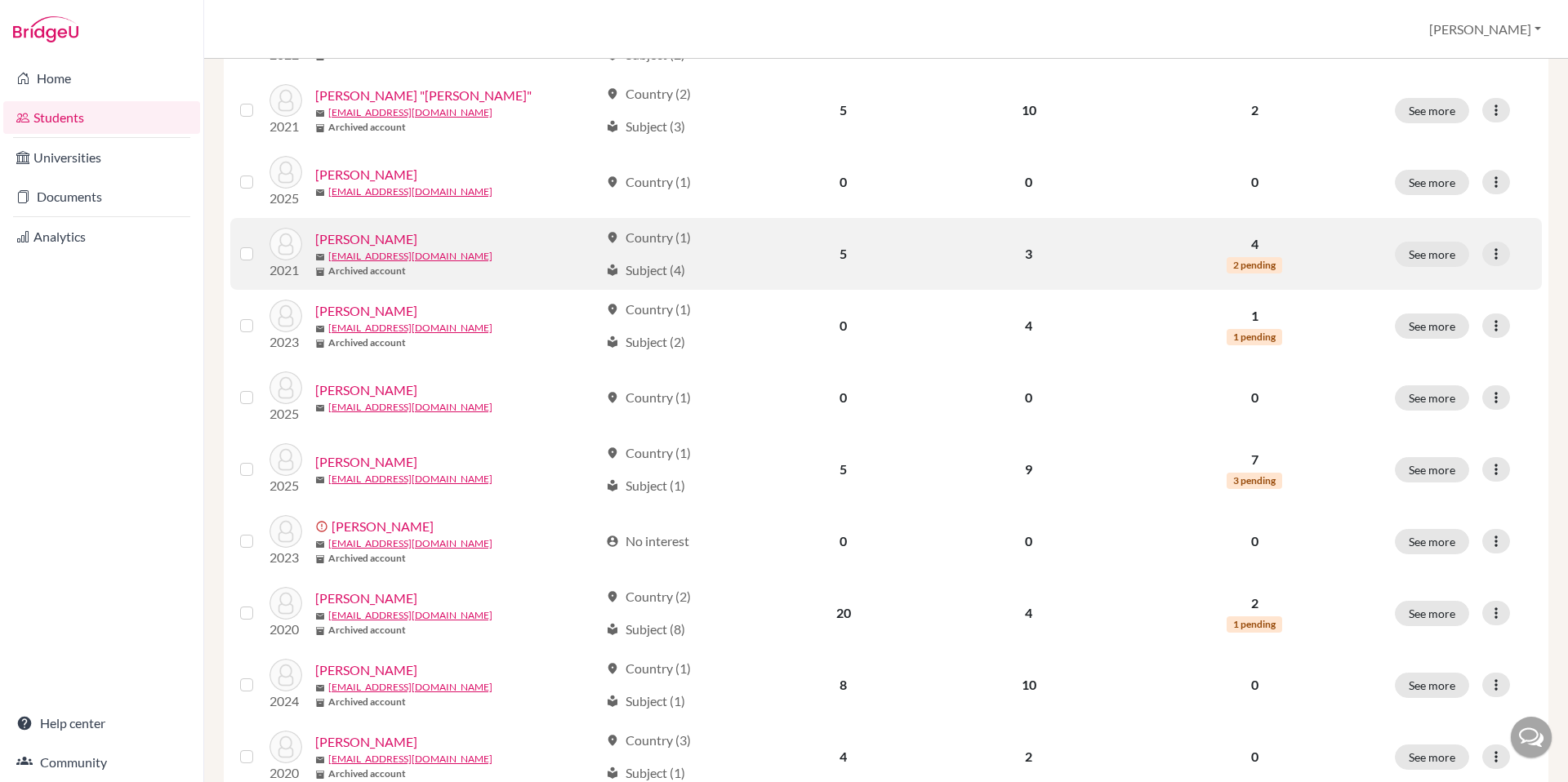
click at [872, 616] on td "20" at bounding box center [843, 613] width 181 height 72
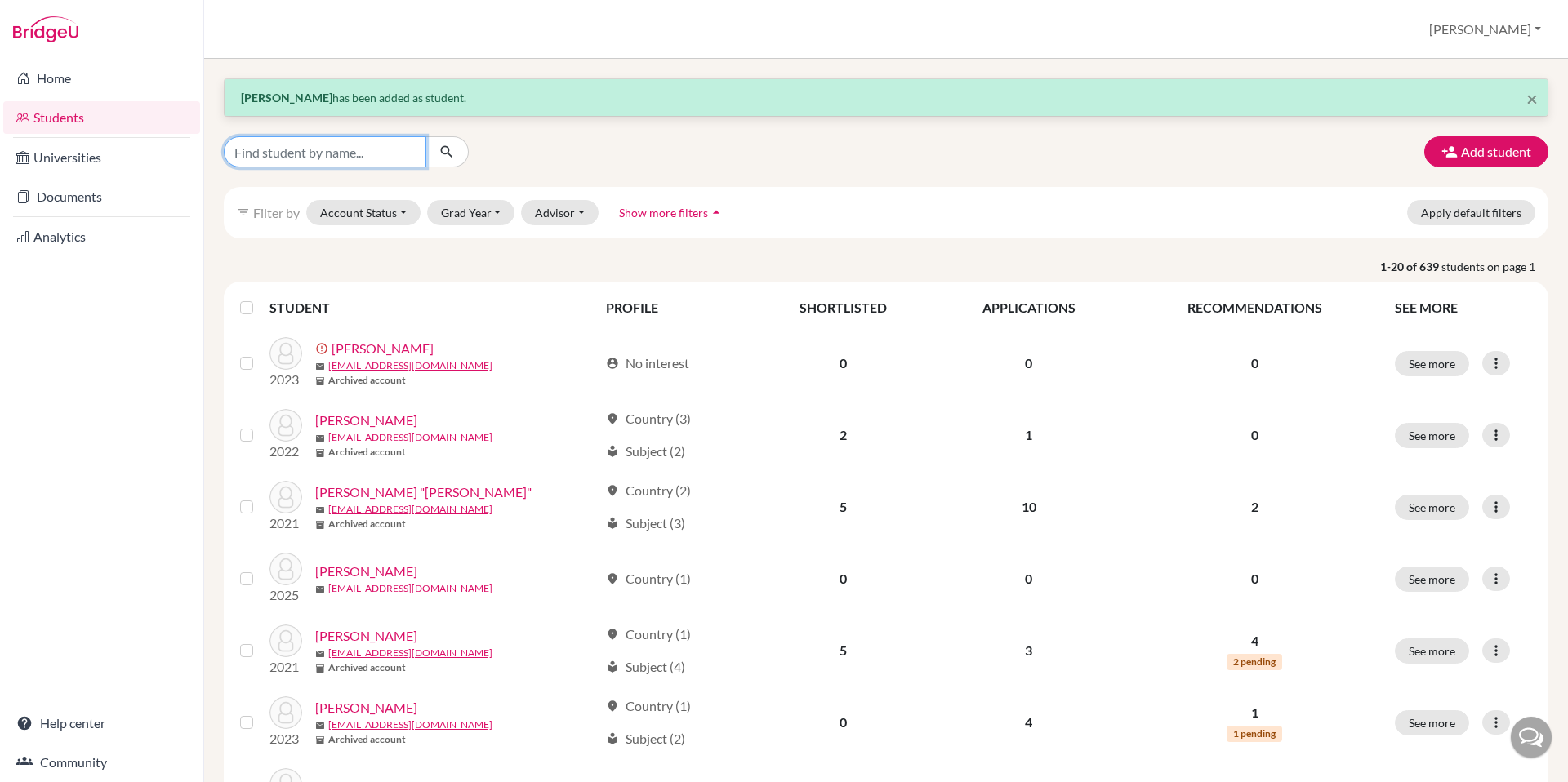
click at [310, 154] on input "Find student by name..." at bounding box center [325, 152] width 203 height 31
type input "cox"
click button "submit" at bounding box center [447, 152] width 43 height 31
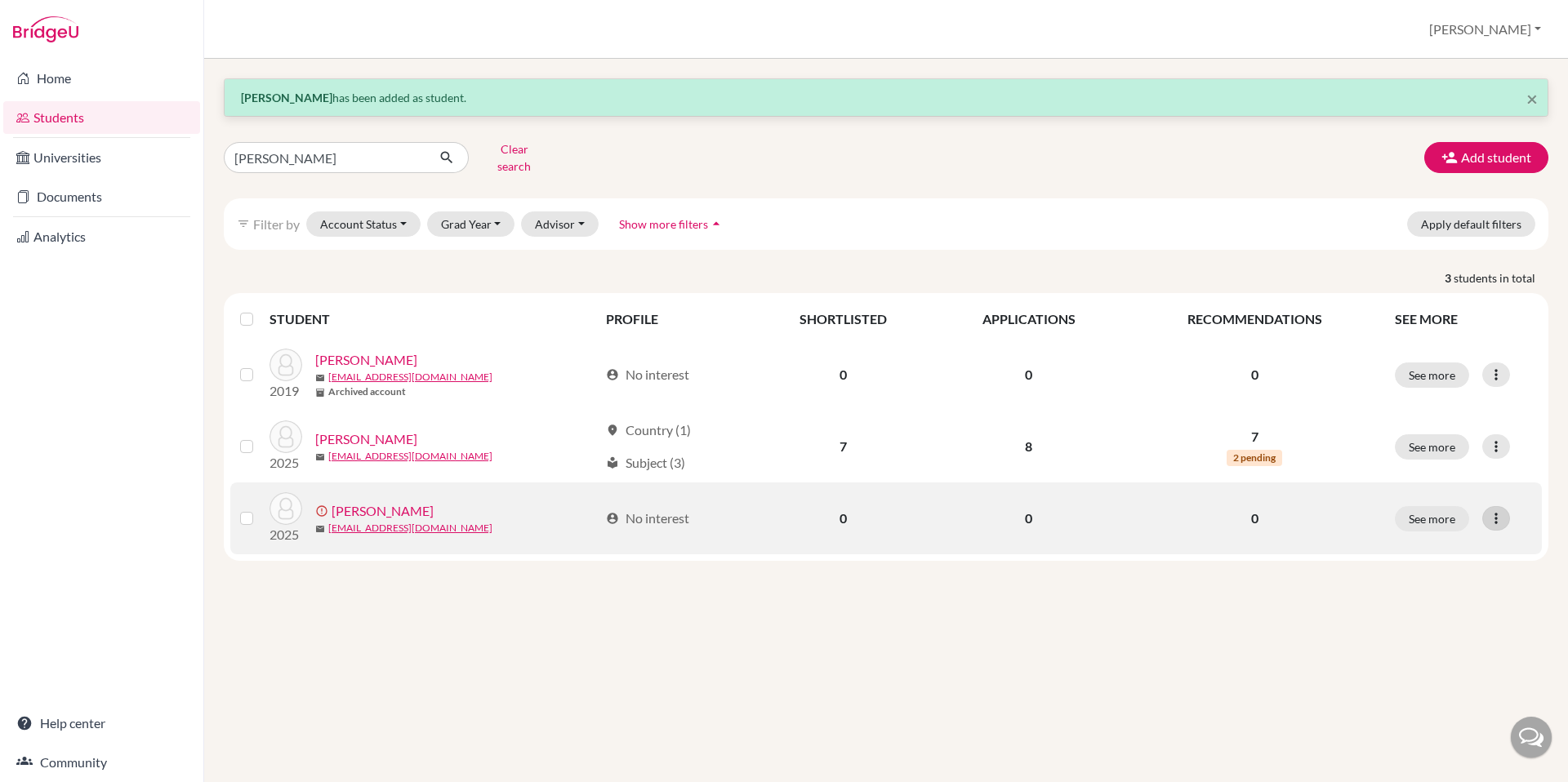
click at [1503, 510] on icon at bounding box center [1496, 518] width 16 height 16
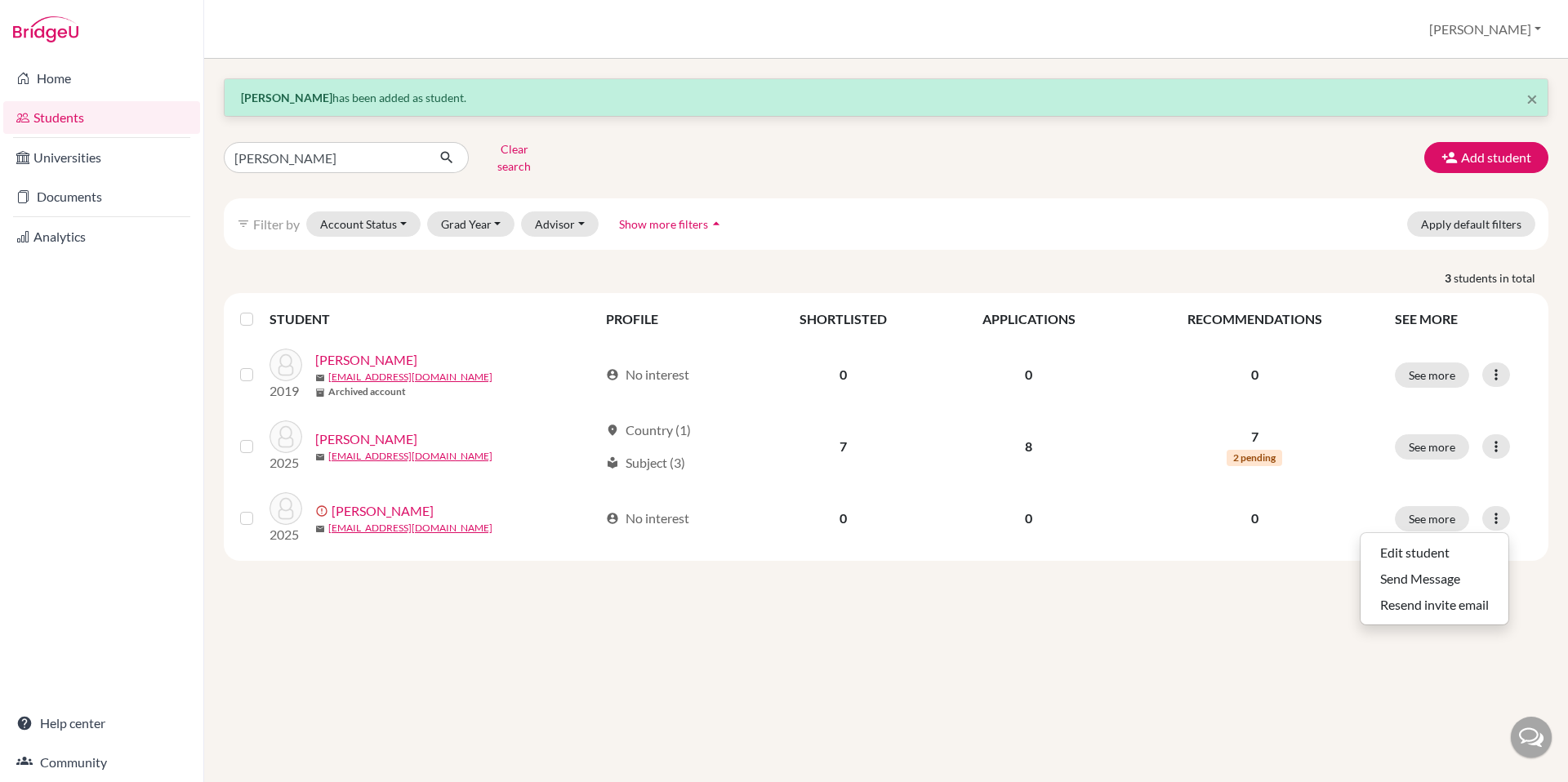
click at [1110, 577] on div "× John Cox has been added as student. cox Clear search Add student filter_list …" at bounding box center [886, 420] width 1364 height 723
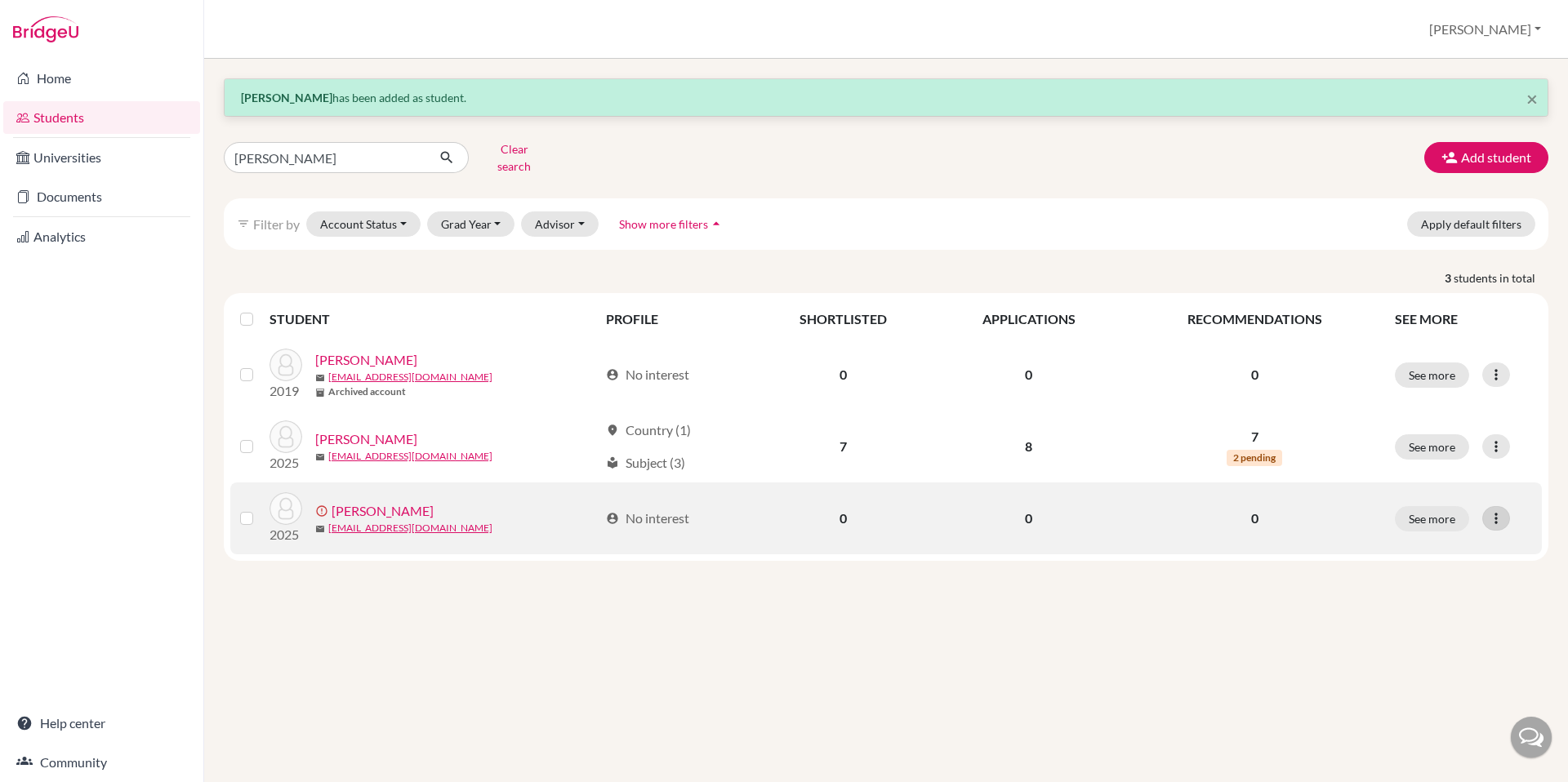
click at [1494, 510] on icon at bounding box center [1496, 518] width 16 height 16
click at [1434, 543] on button "Edit student" at bounding box center [1434, 552] width 148 height 26
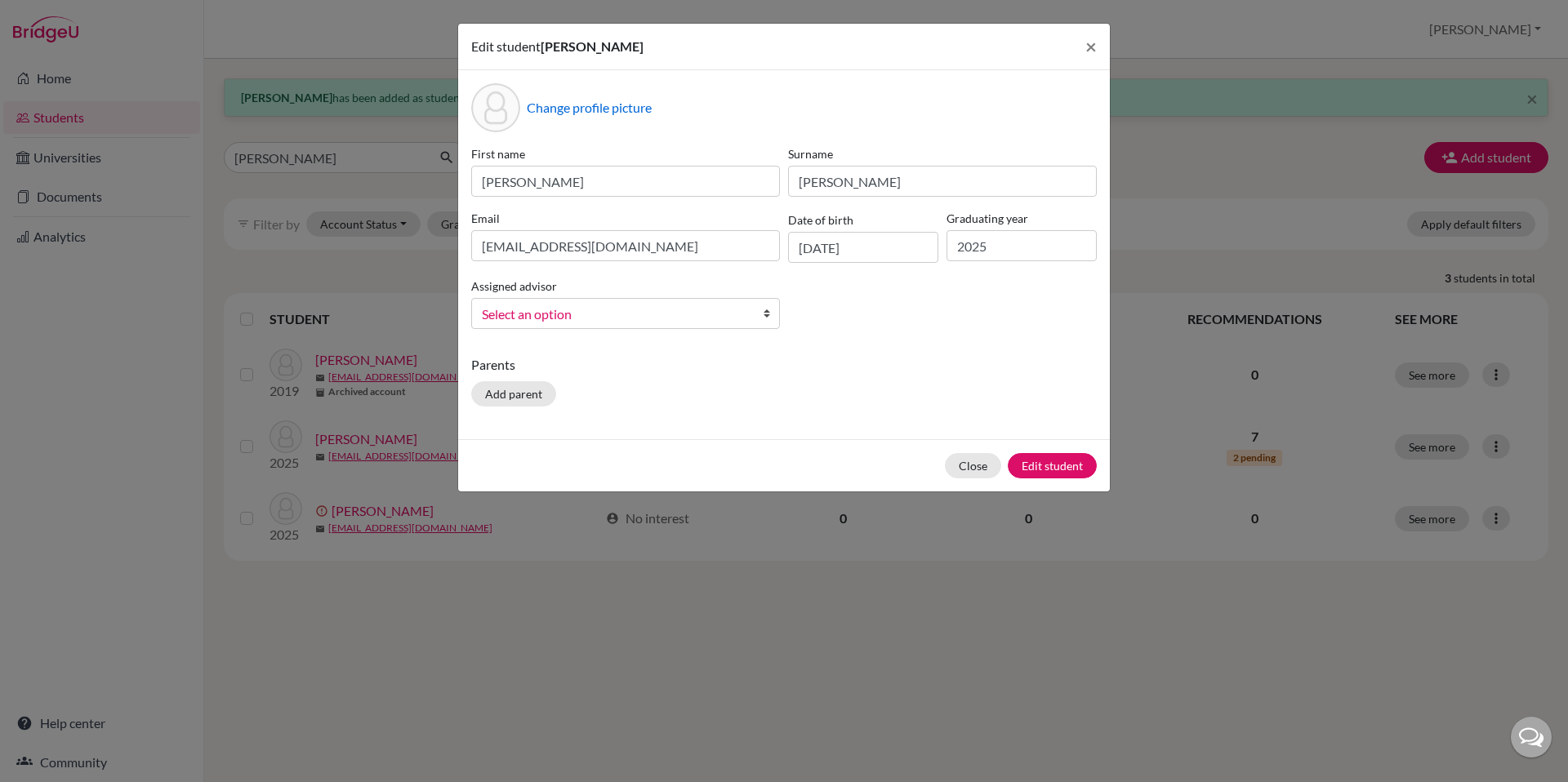
click at [652, 309] on span "Select an option" at bounding box center [615, 315] width 267 height 21
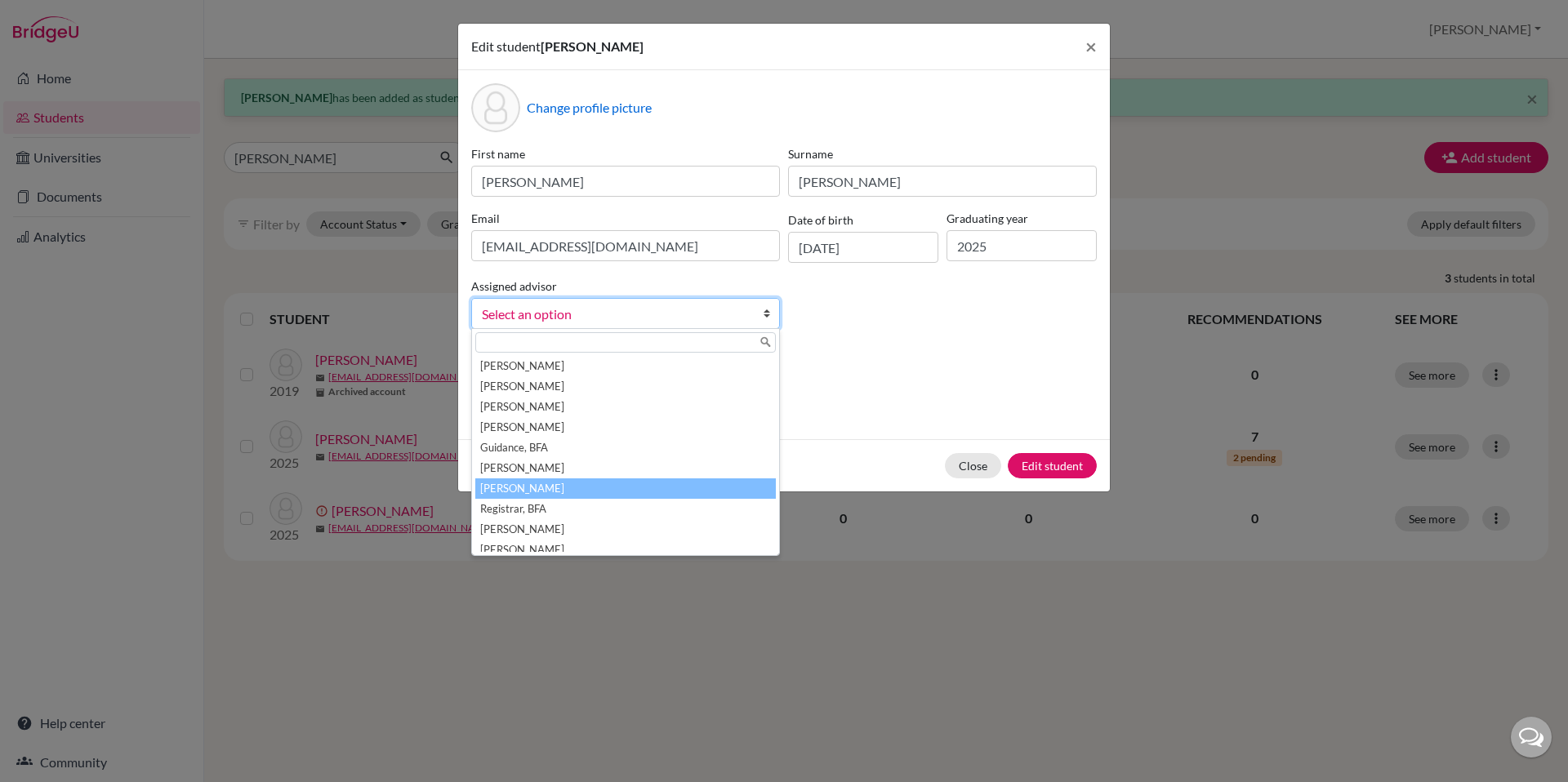
scroll to position [49, 0]
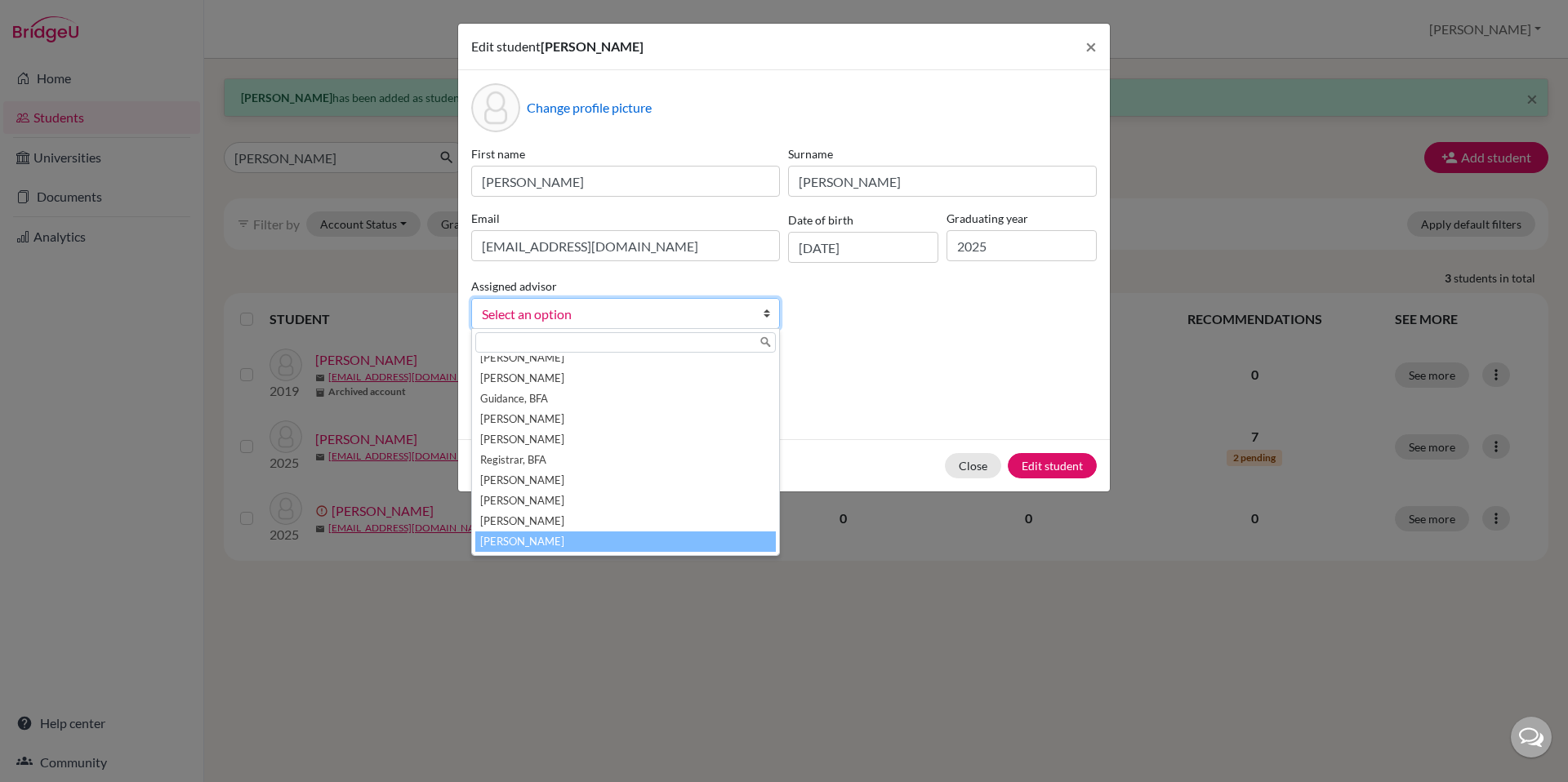
click at [594, 534] on li "Witty, John" at bounding box center [625, 541] width 301 height 20
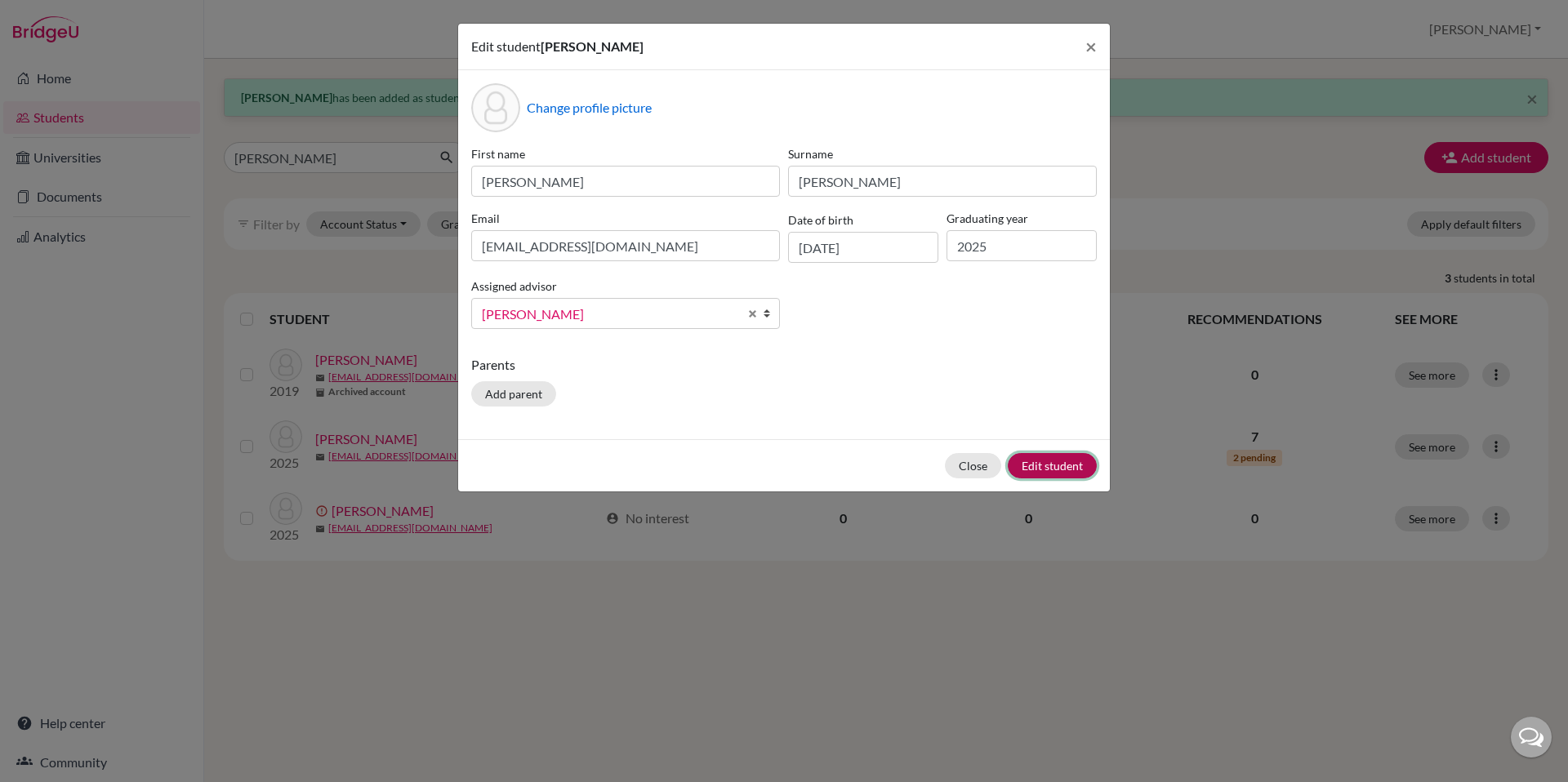
click at [1038, 465] on button "Edit student" at bounding box center [1052, 465] width 89 height 25
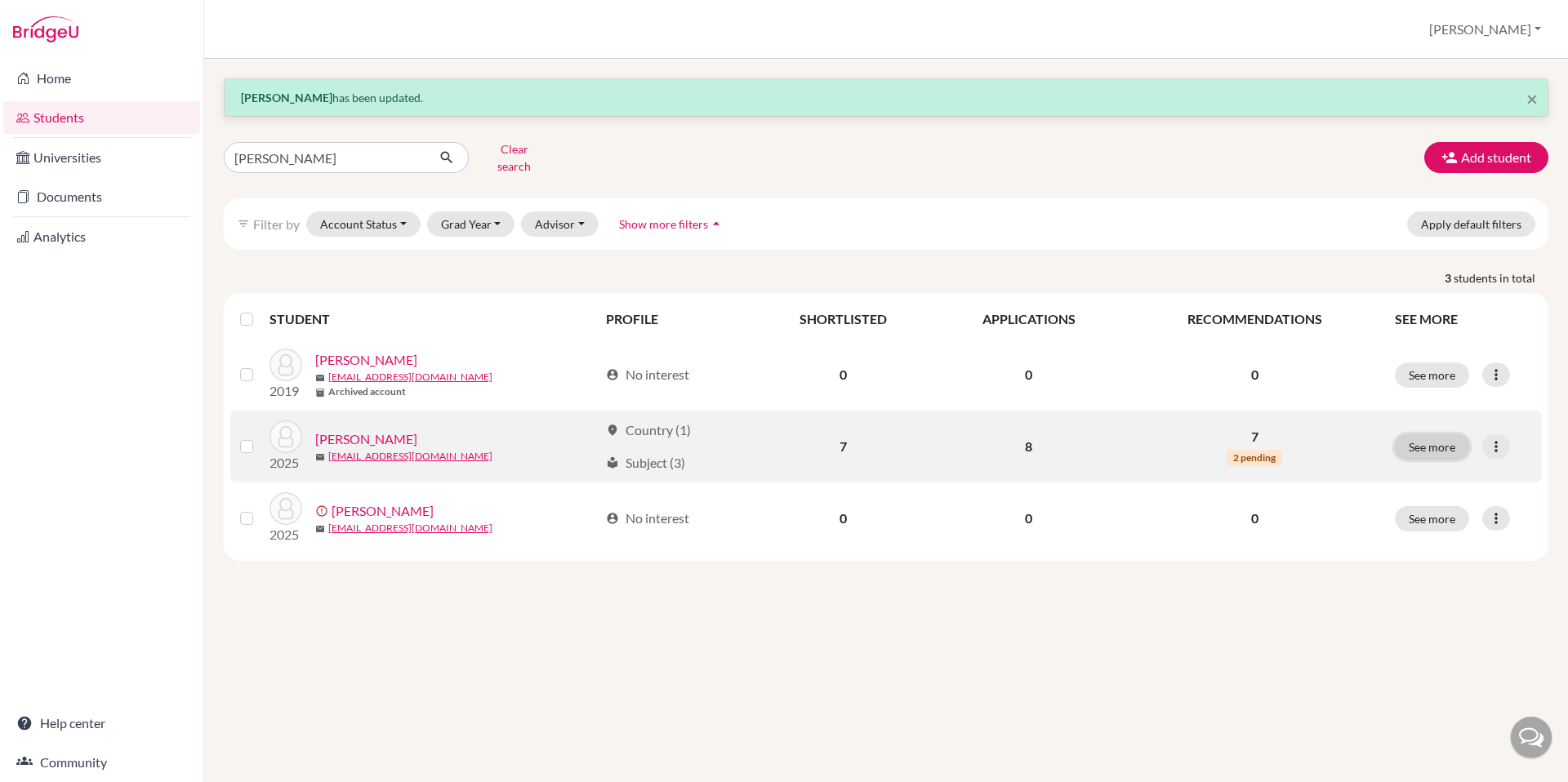
click at [1423, 441] on button "See more" at bounding box center [1431, 447] width 74 height 25
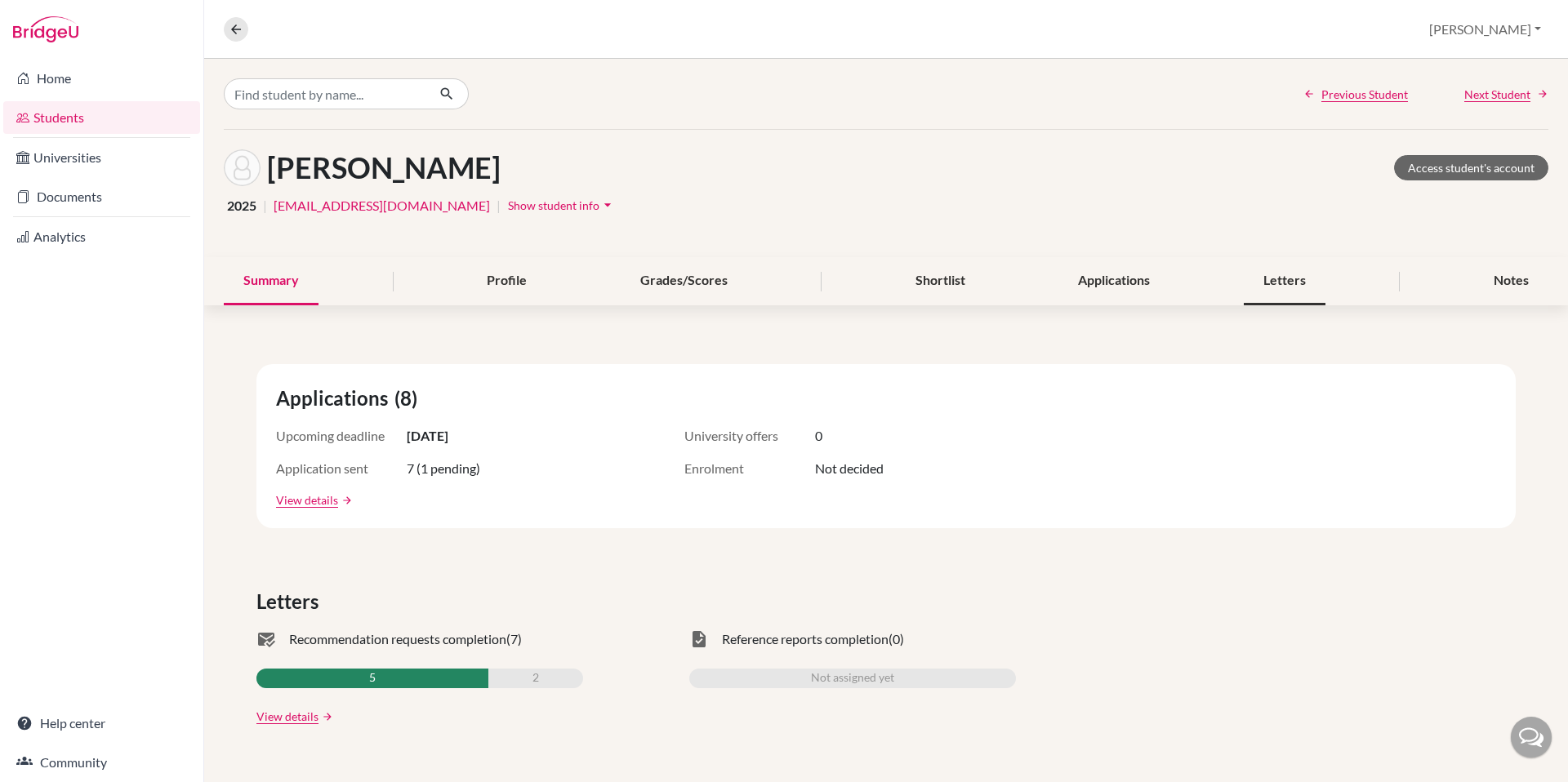
click at [1284, 286] on div "Letters" at bounding box center [1285, 281] width 82 height 48
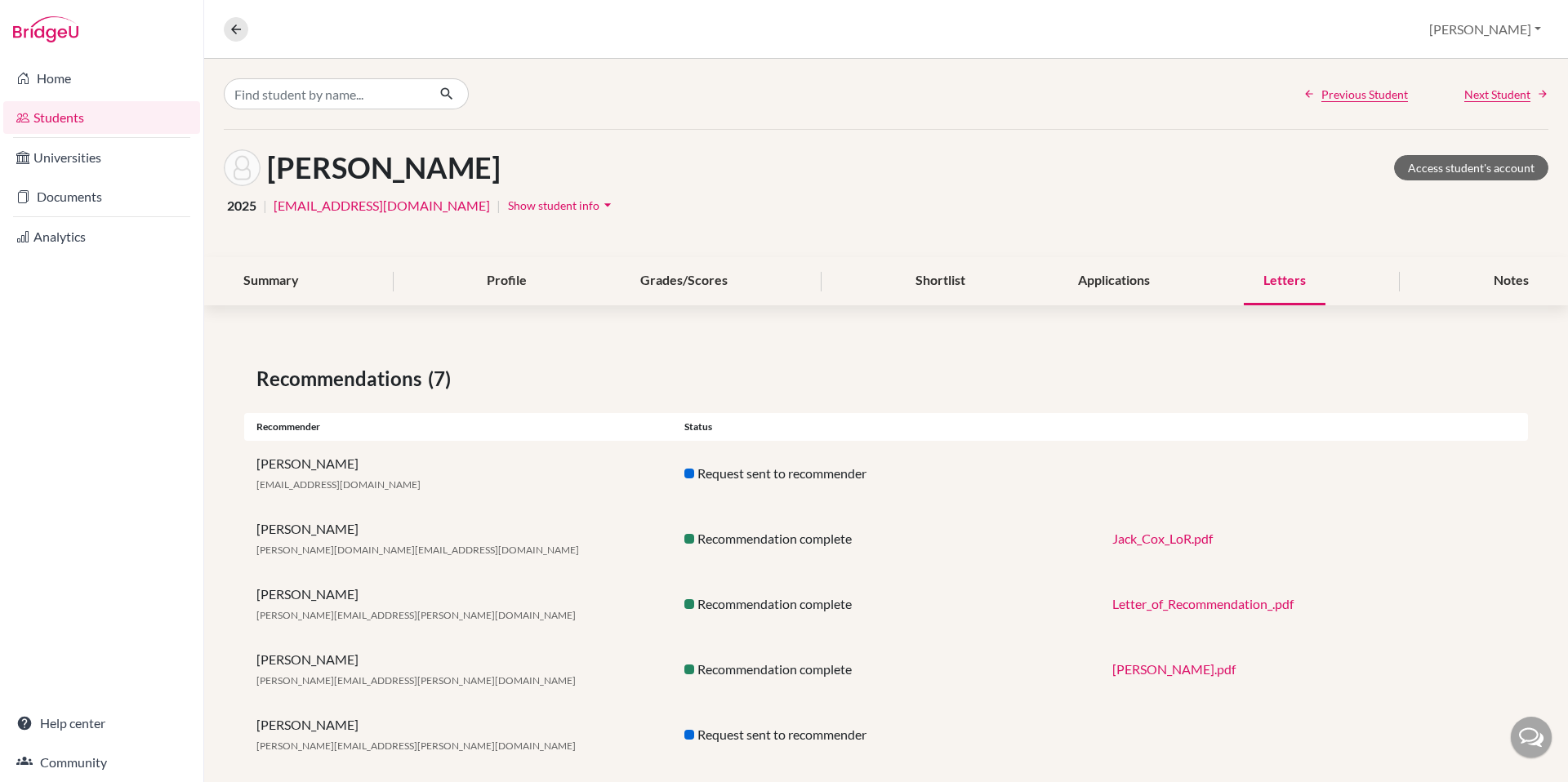
scroll to position [135, 0]
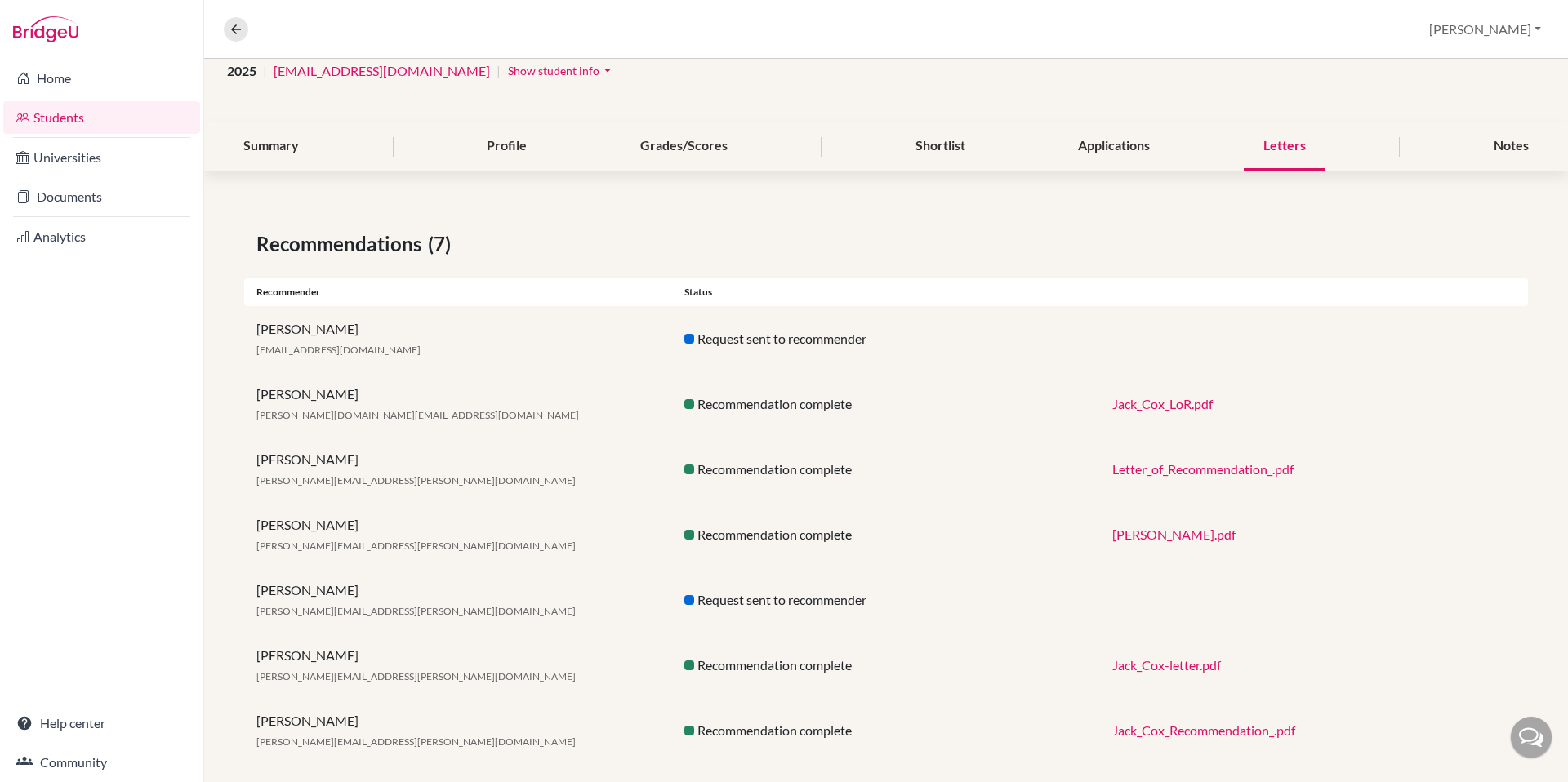
click at [1140, 409] on link "Jack_Cox_LoR.pdf" at bounding box center [1163, 404] width 101 height 16
click at [1173, 471] on link "Letter_of_Recommendation_.pdf" at bounding box center [1203, 468] width 181 height 16
click at [1192, 533] on link "John__Jack__Cox_letter.pdf" at bounding box center [1174, 534] width 123 height 16
click at [1143, 664] on link "Jack_Cox-letter.pdf" at bounding box center [1167, 664] width 109 height 16
click at [1164, 728] on link "Jack_Cox_Recommendation_.pdf" at bounding box center [1204, 730] width 183 height 16
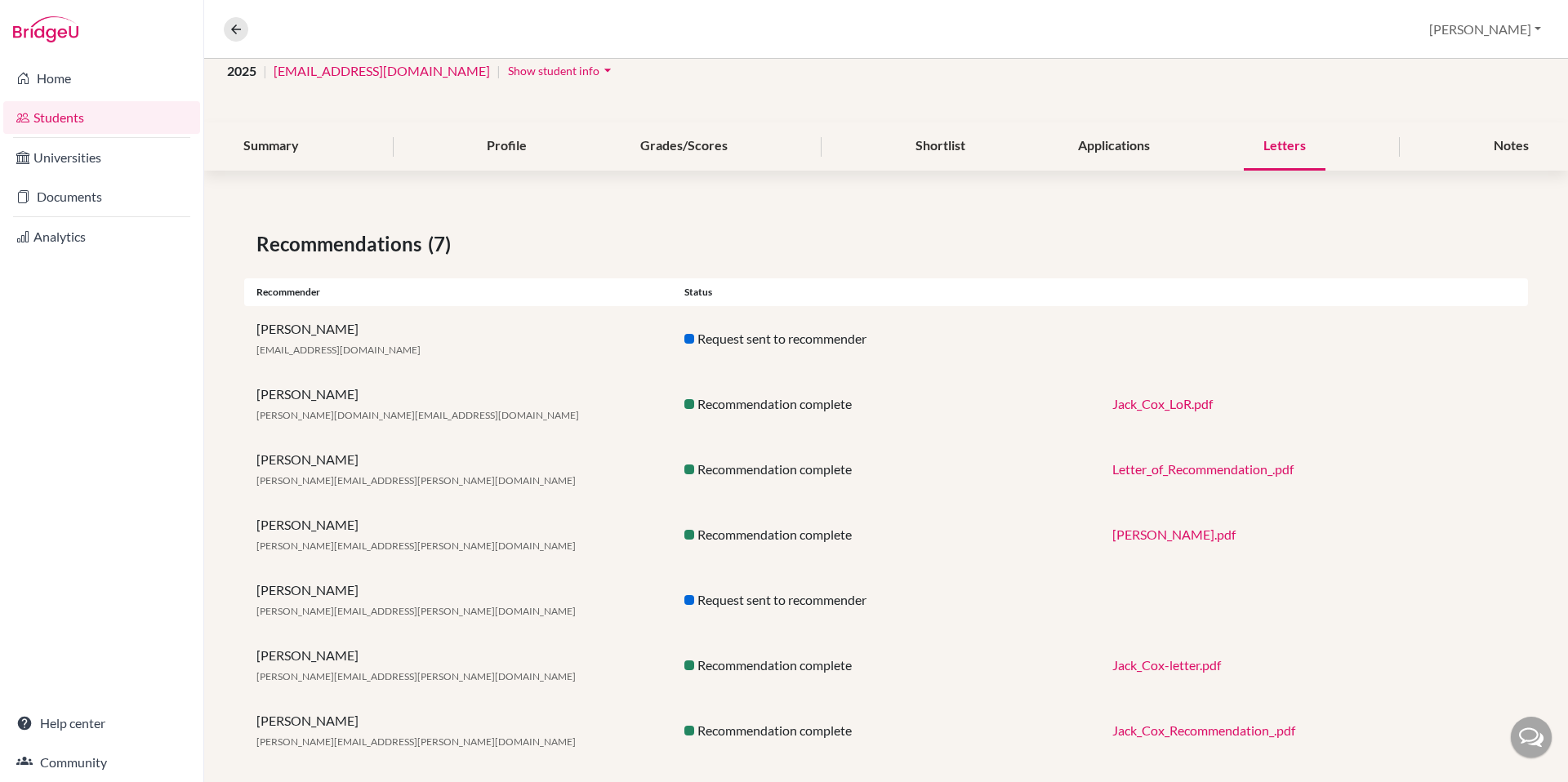
click at [47, 116] on link "Students" at bounding box center [101, 118] width 197 height 33
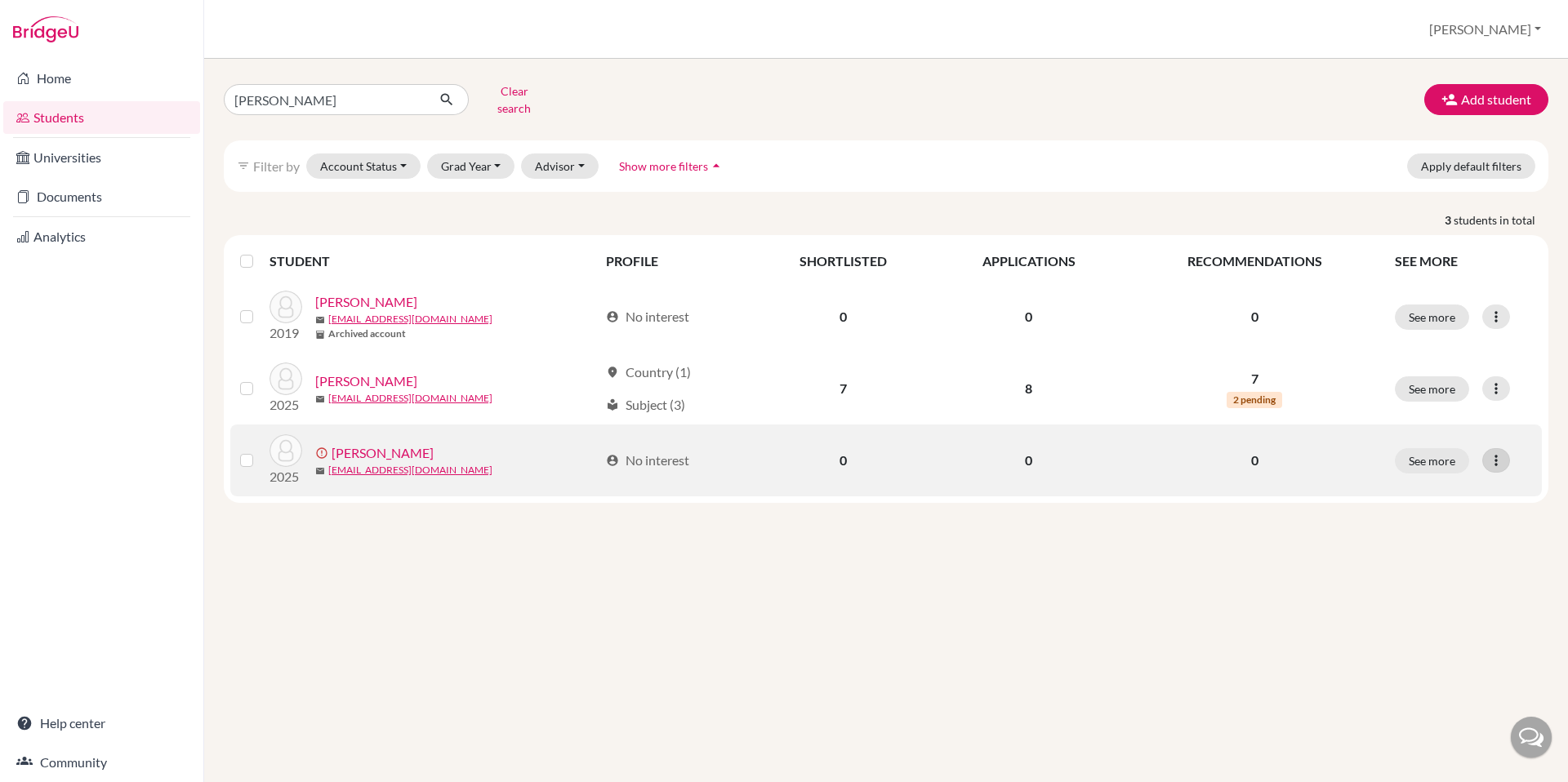
click at [1494, 452] on icon at bounding box center [1496, 460] width 16 height 16
click at [1382, 481] on button "Edit student" at bounding box center [1434, 494] width 148 height 26
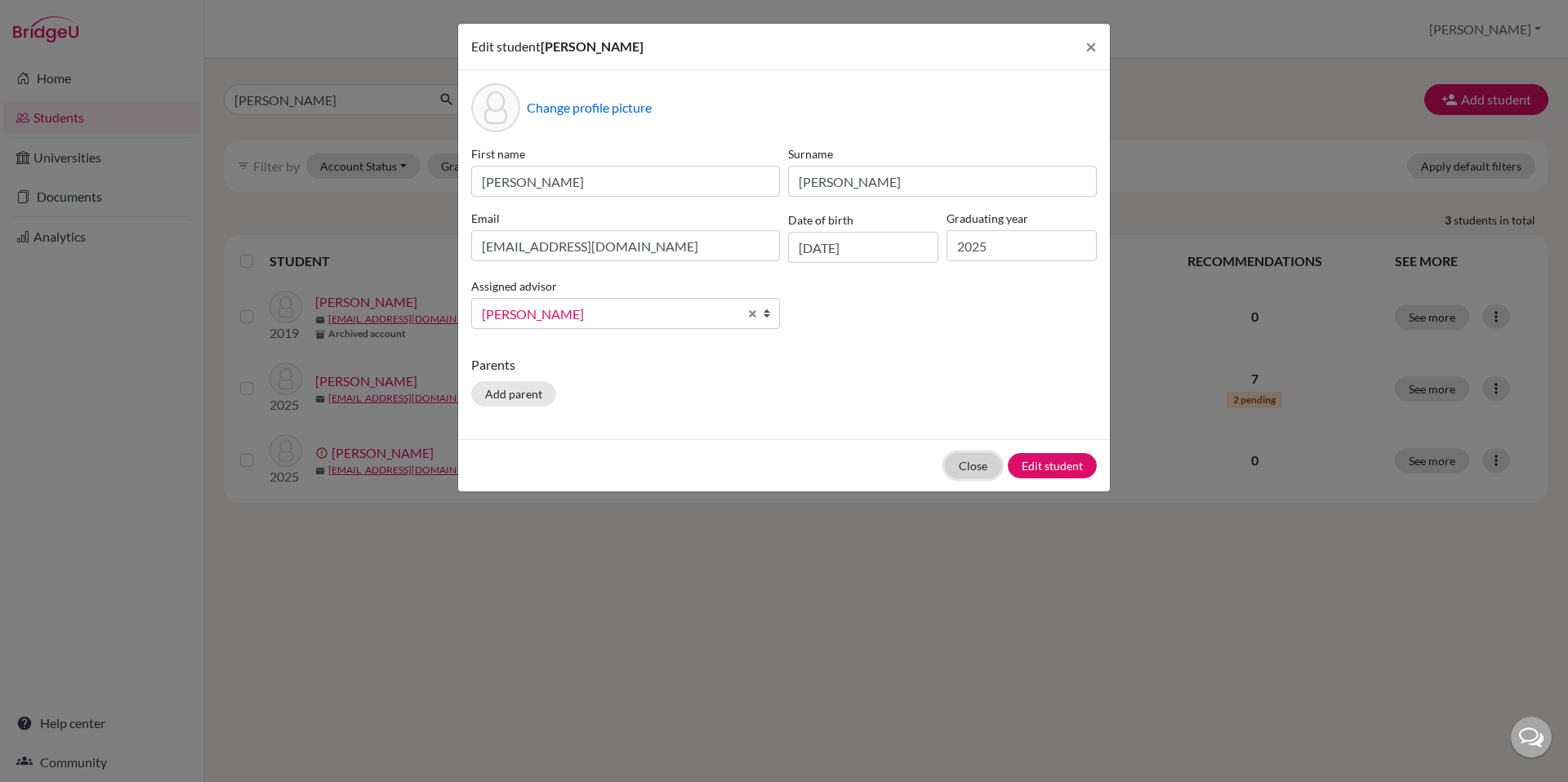
click at [971, 471] on button "Close" at bounding box center [973, 465] width 56 height 25
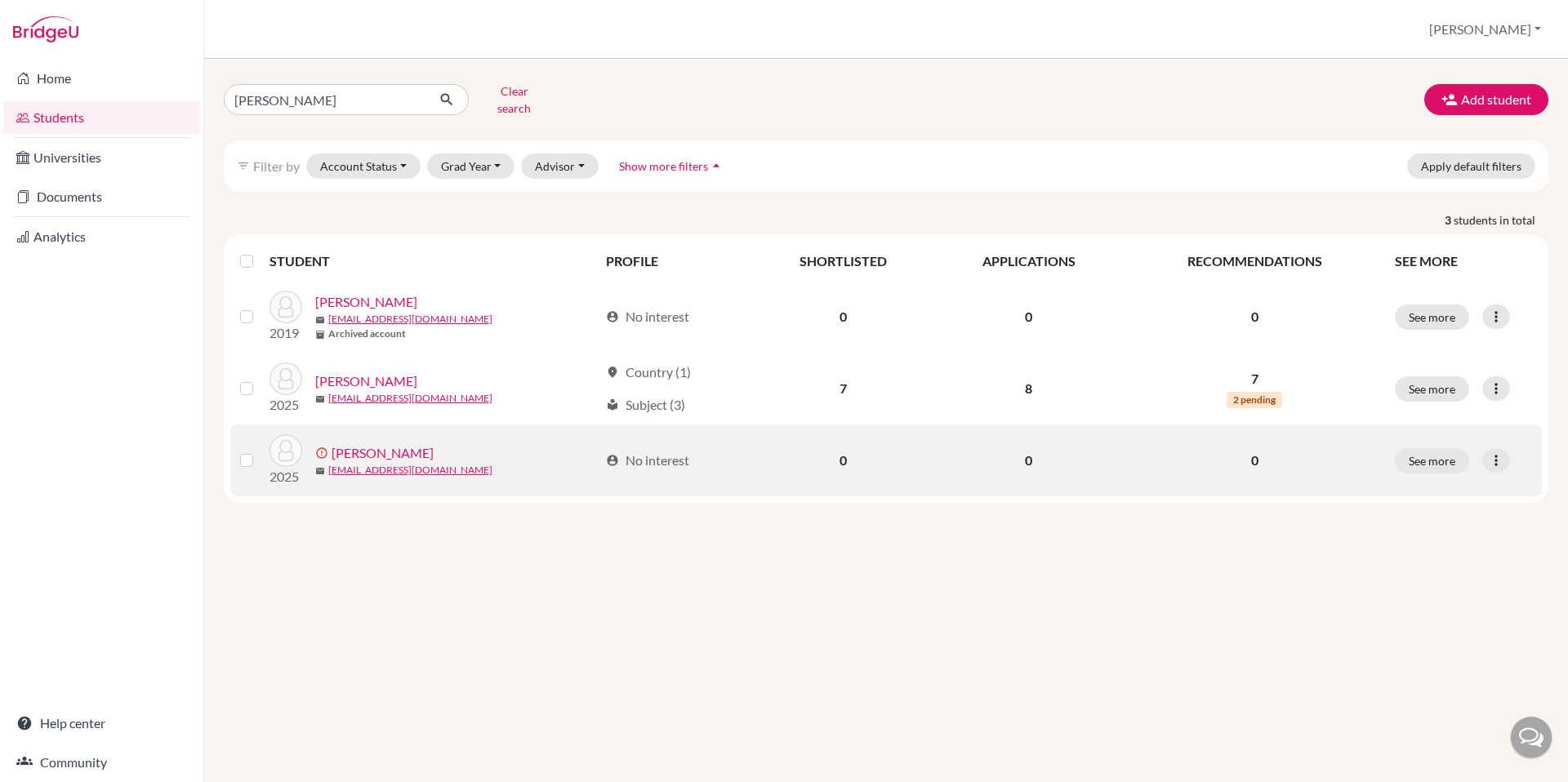
click at [358, 444] on link "[PERSON_NAME]" at bounding box center [383, 454] width 102 height 20
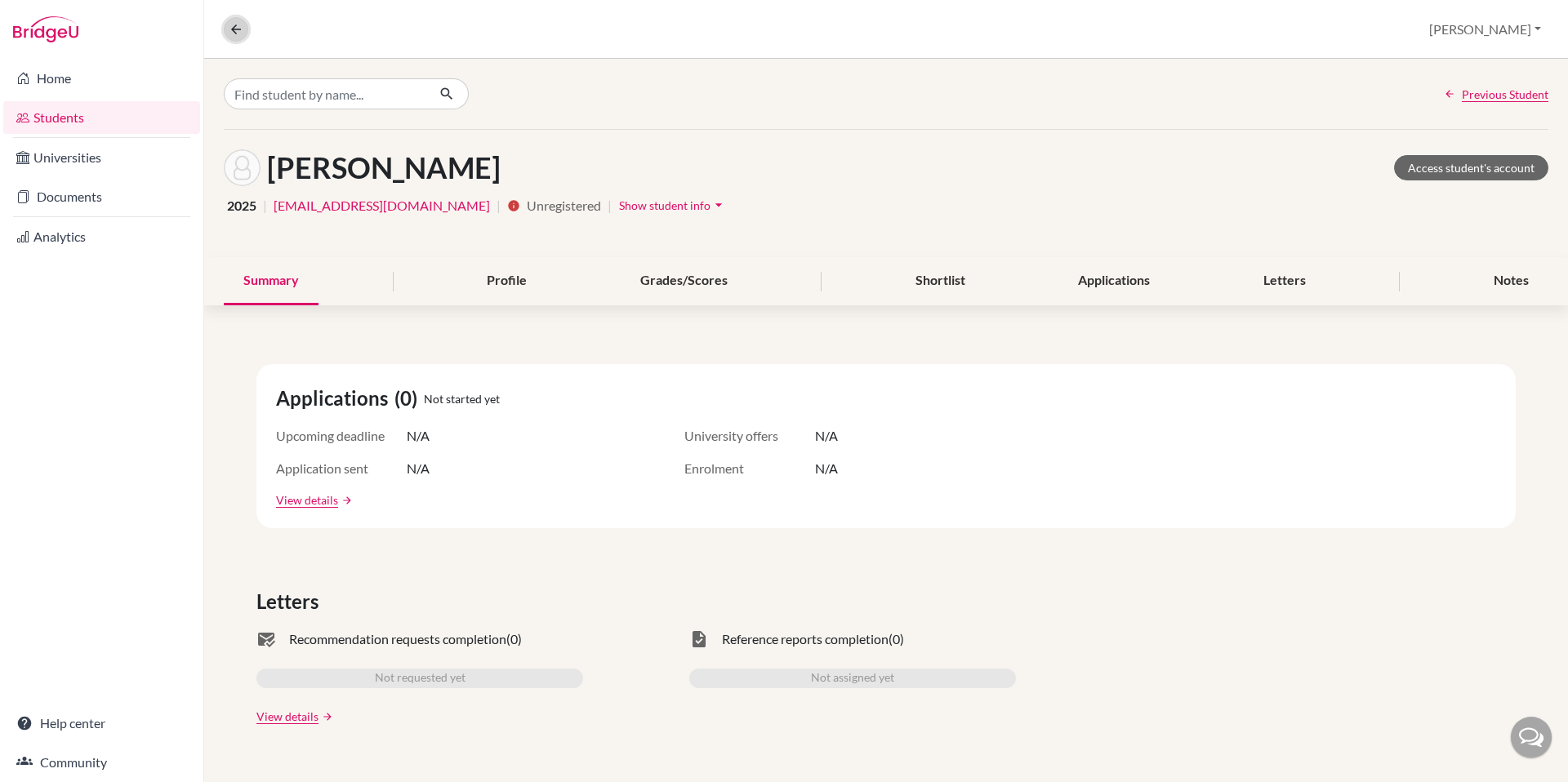
click at [237, 34] on icon at bounding box center [236, 29] width 15 height 15
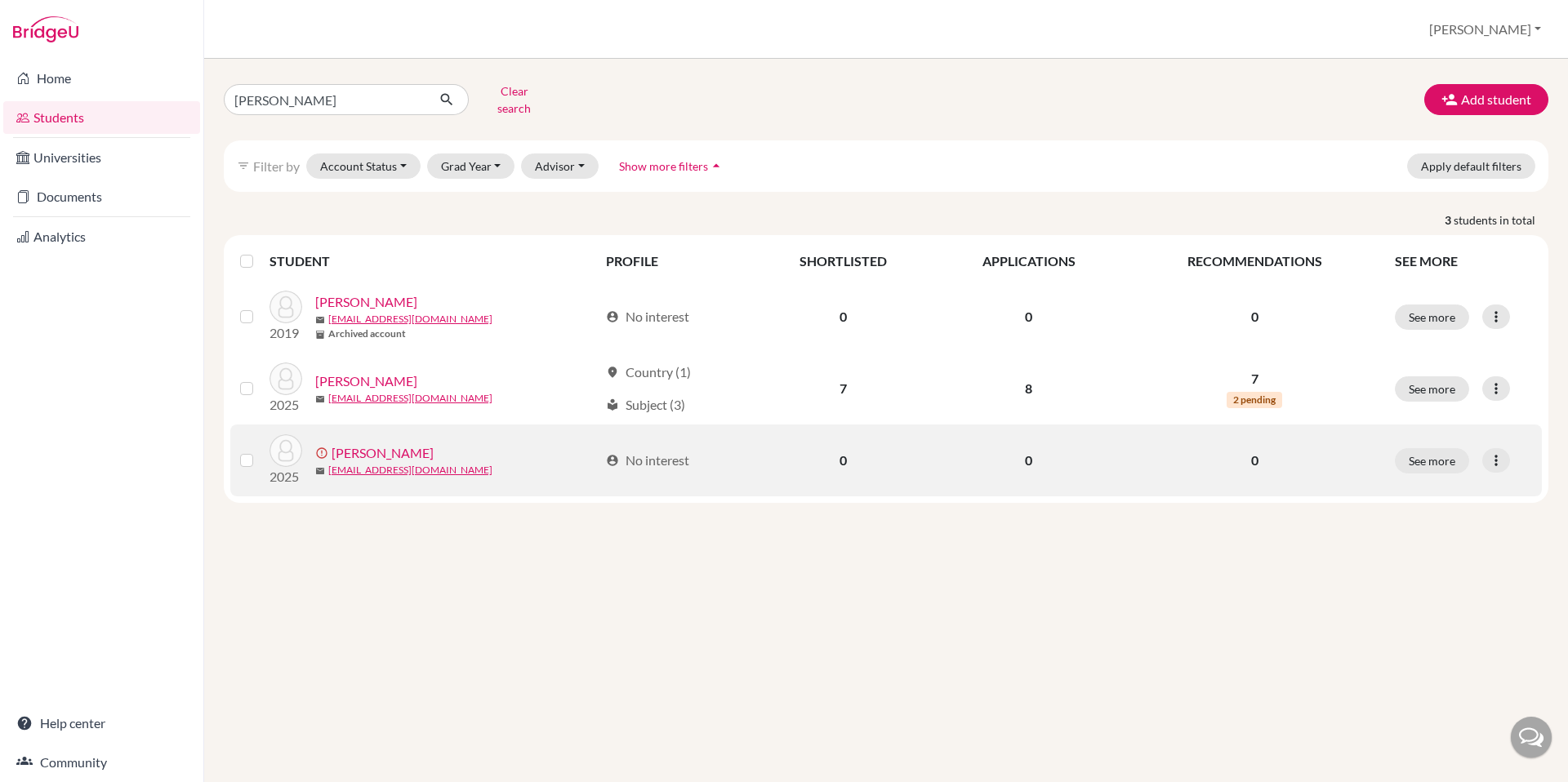
click at [372, 444] on link "[PERSON_NAME]" at bounding box center [383, 454] width 102 height 20
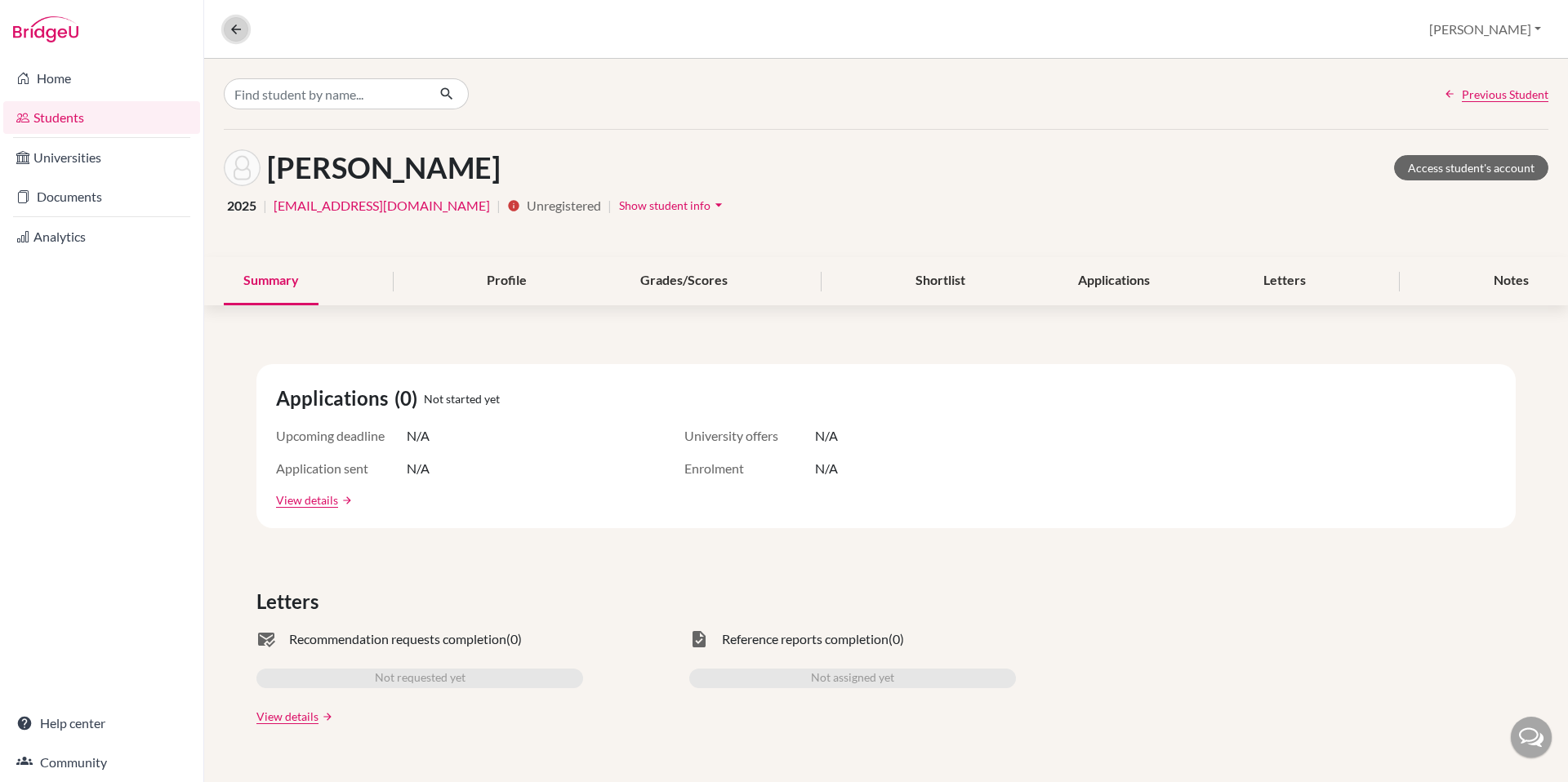
click at [238, 32] on icon at bounding box center [236, 29] width 15 height 15
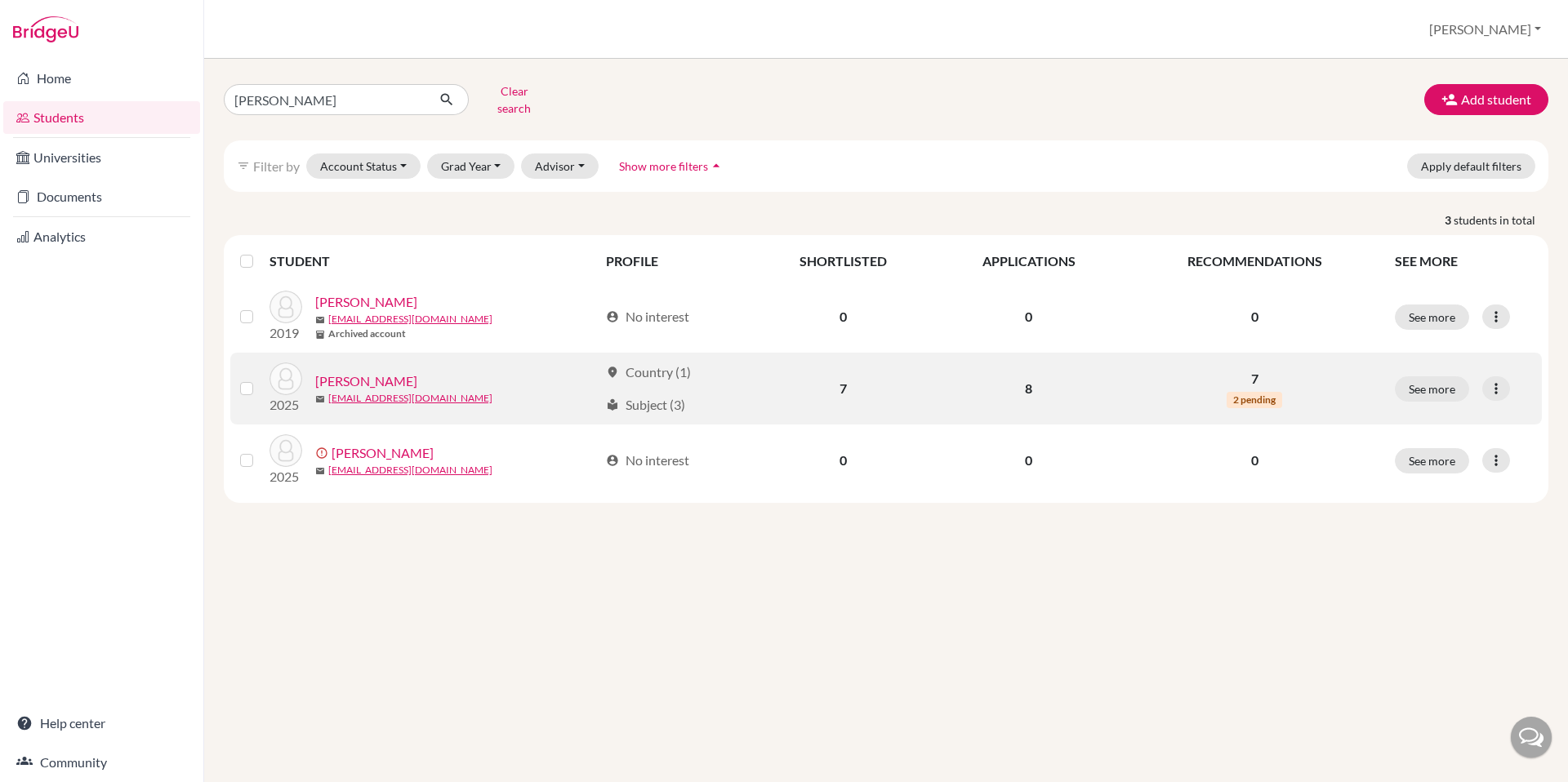
click at [347, 372] on link "[PERSON_NAME]" at bounding box center [366, 382] width 102 height 20
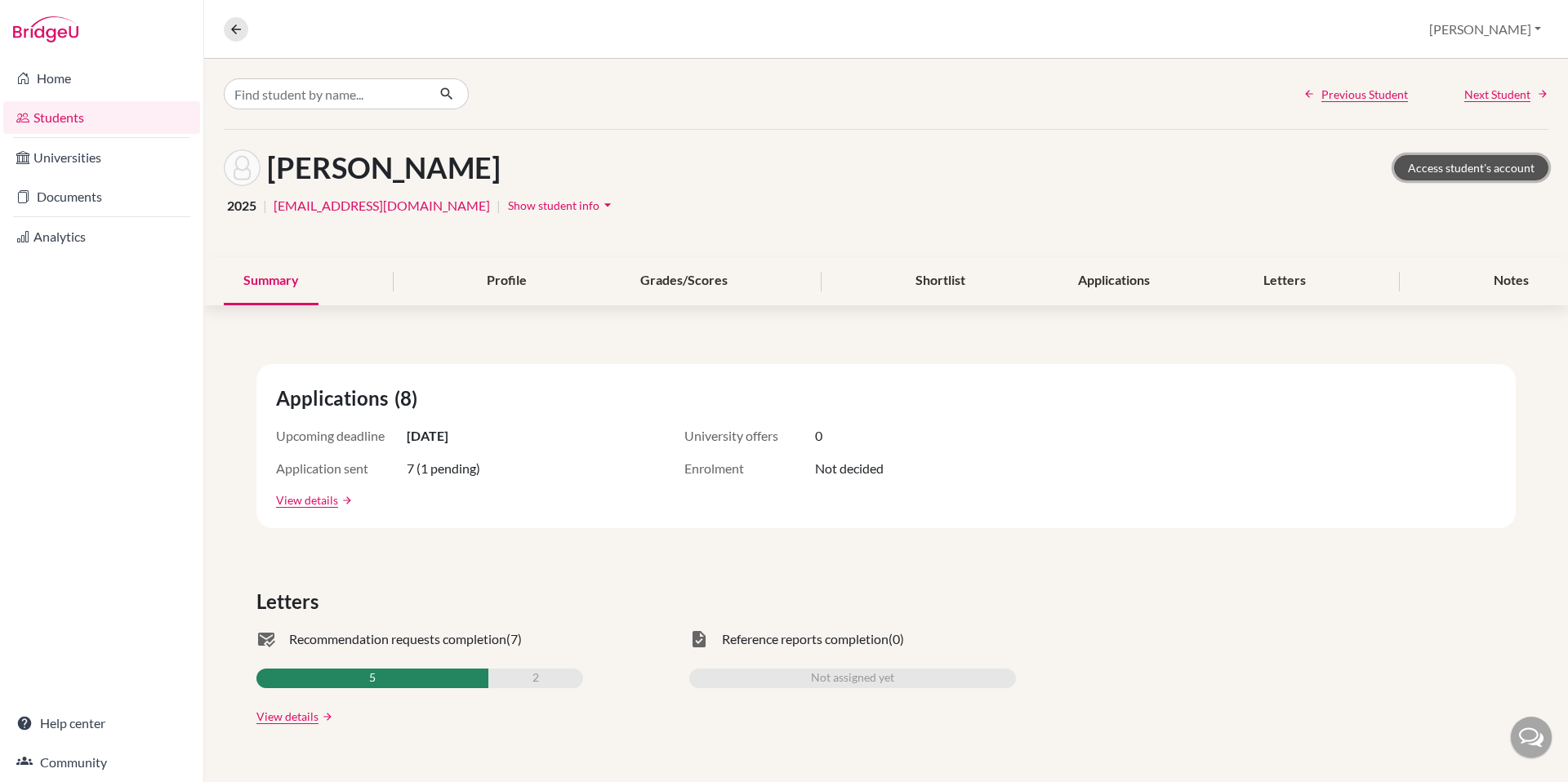
click at [1454, 172] on link "Access student's account" at bounding box center [1471, 168] width 155 height 25
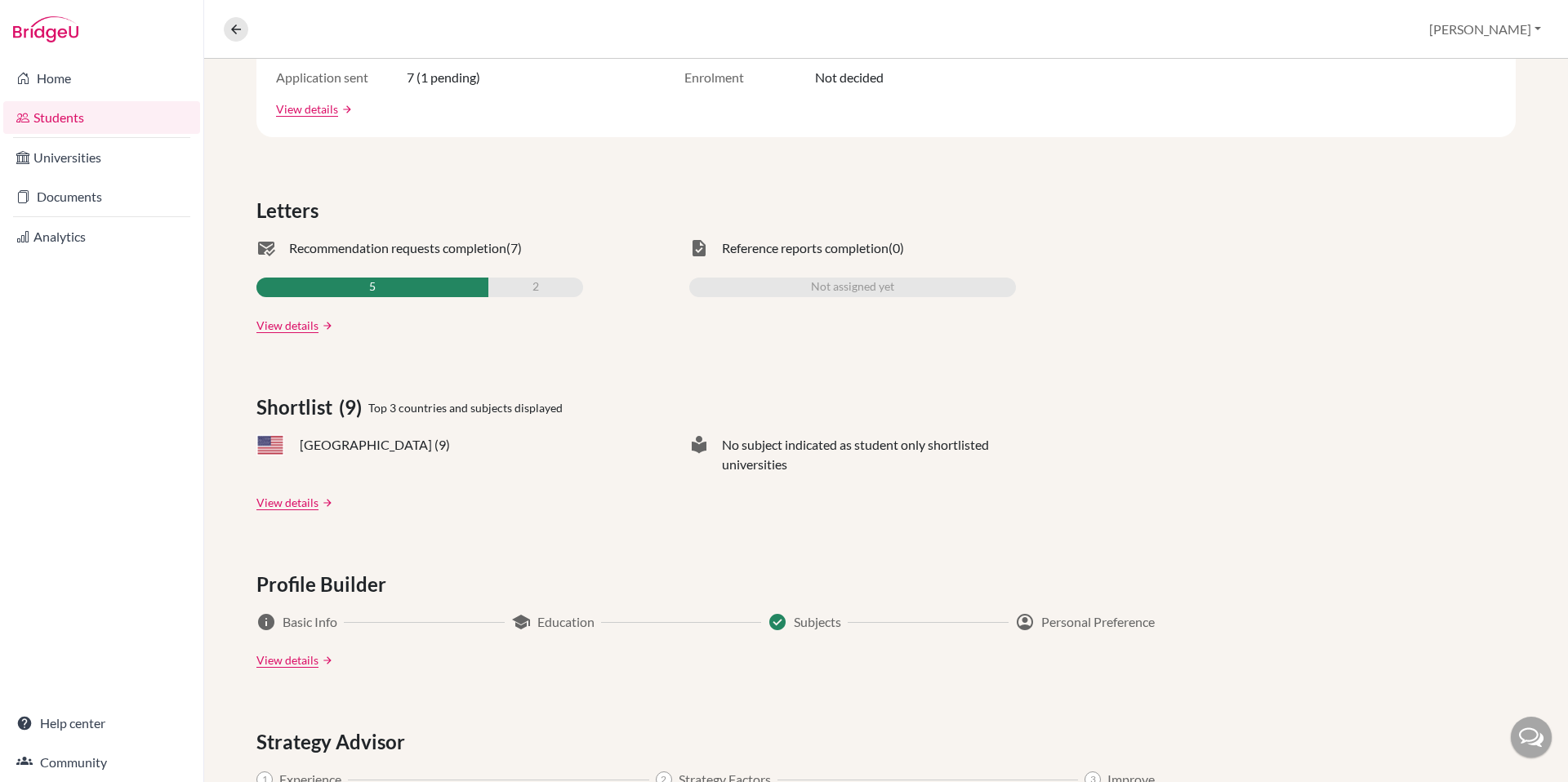
scroll to position [21, 0]
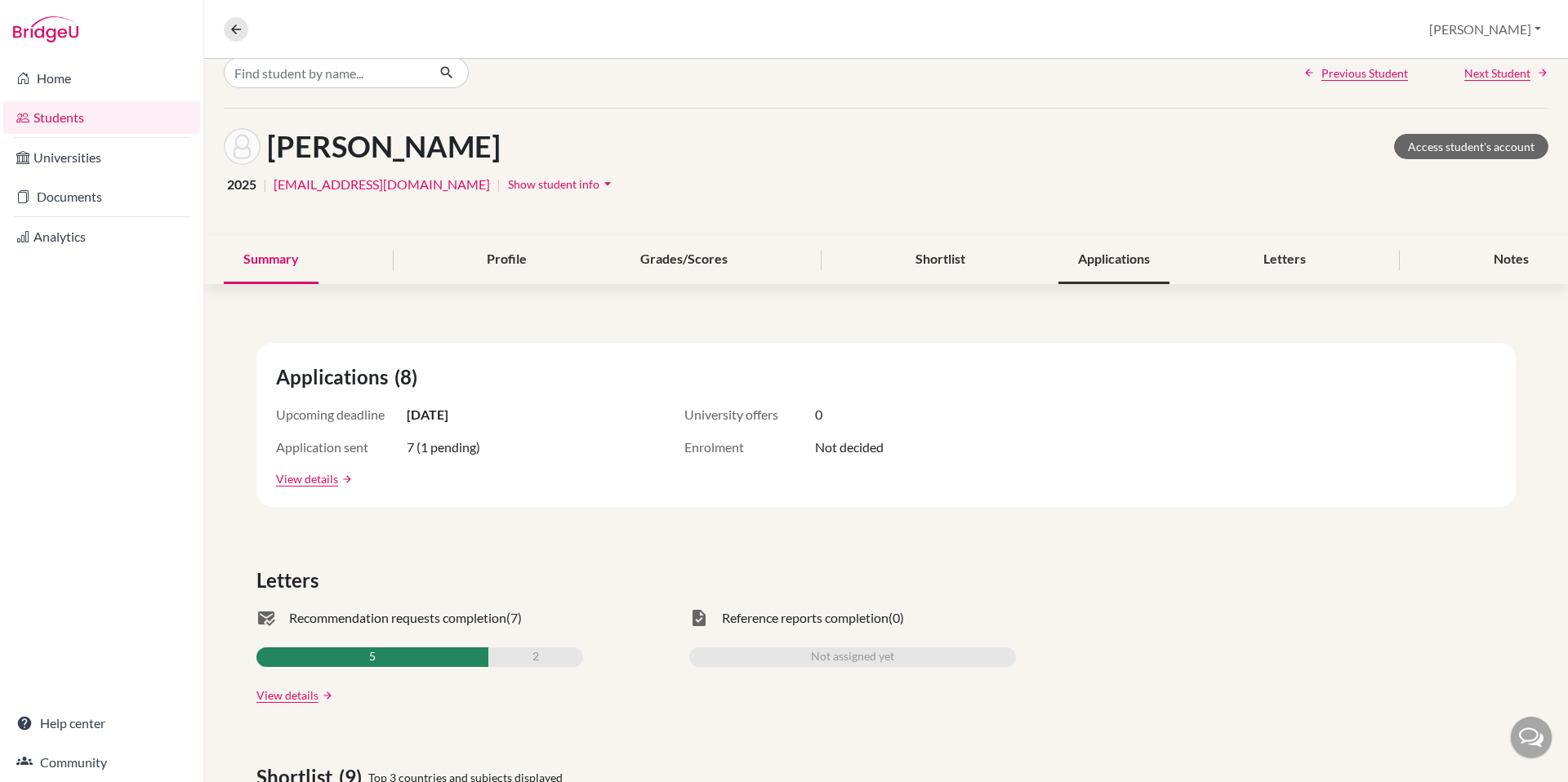
click at [1120, 258] on div "Applications" at bounding box center [1114, 260] width 111 height 48
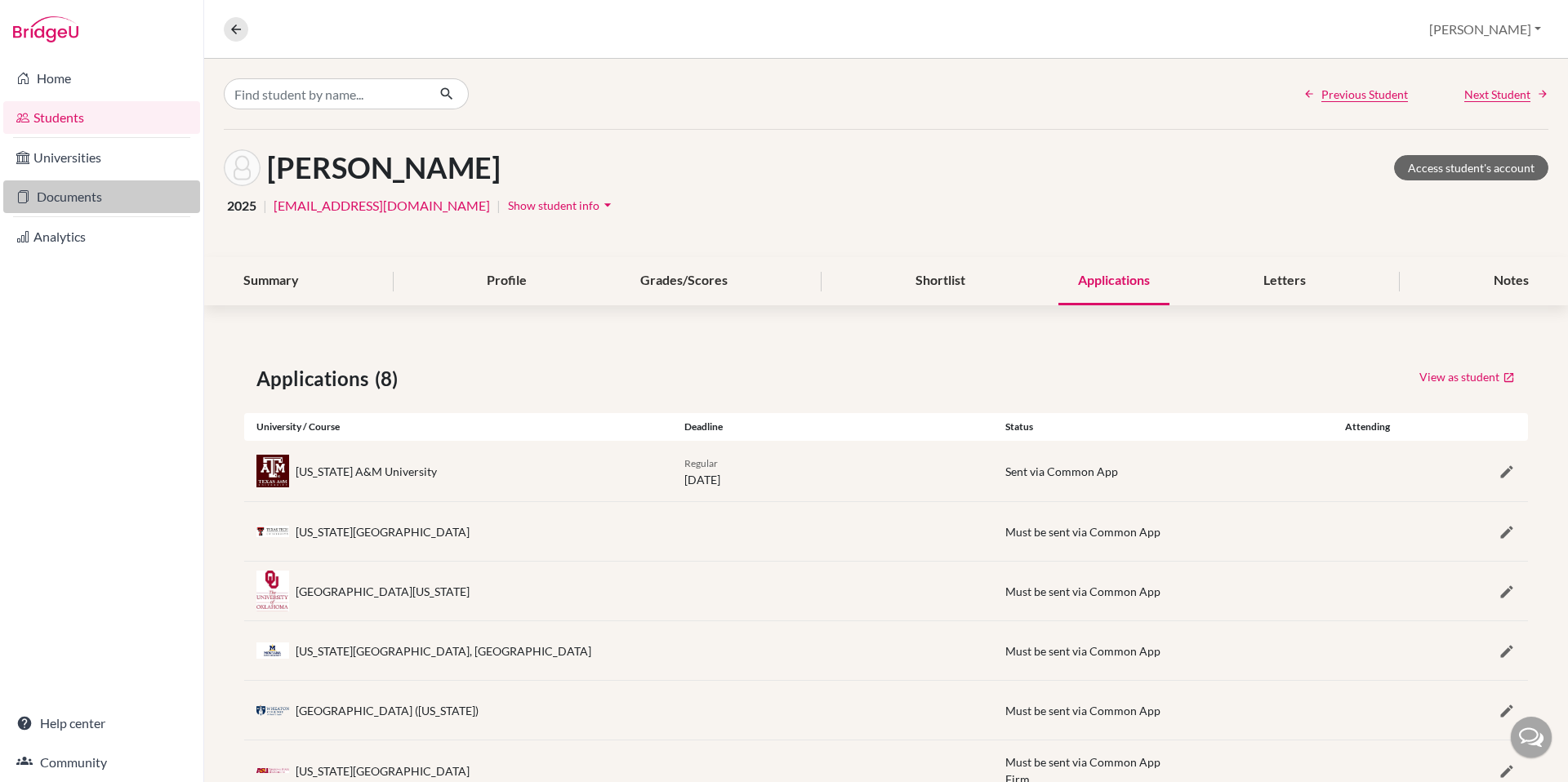
click at [69, 202] on link "Documents" at bounding box center [101, 197] width 197 height 33
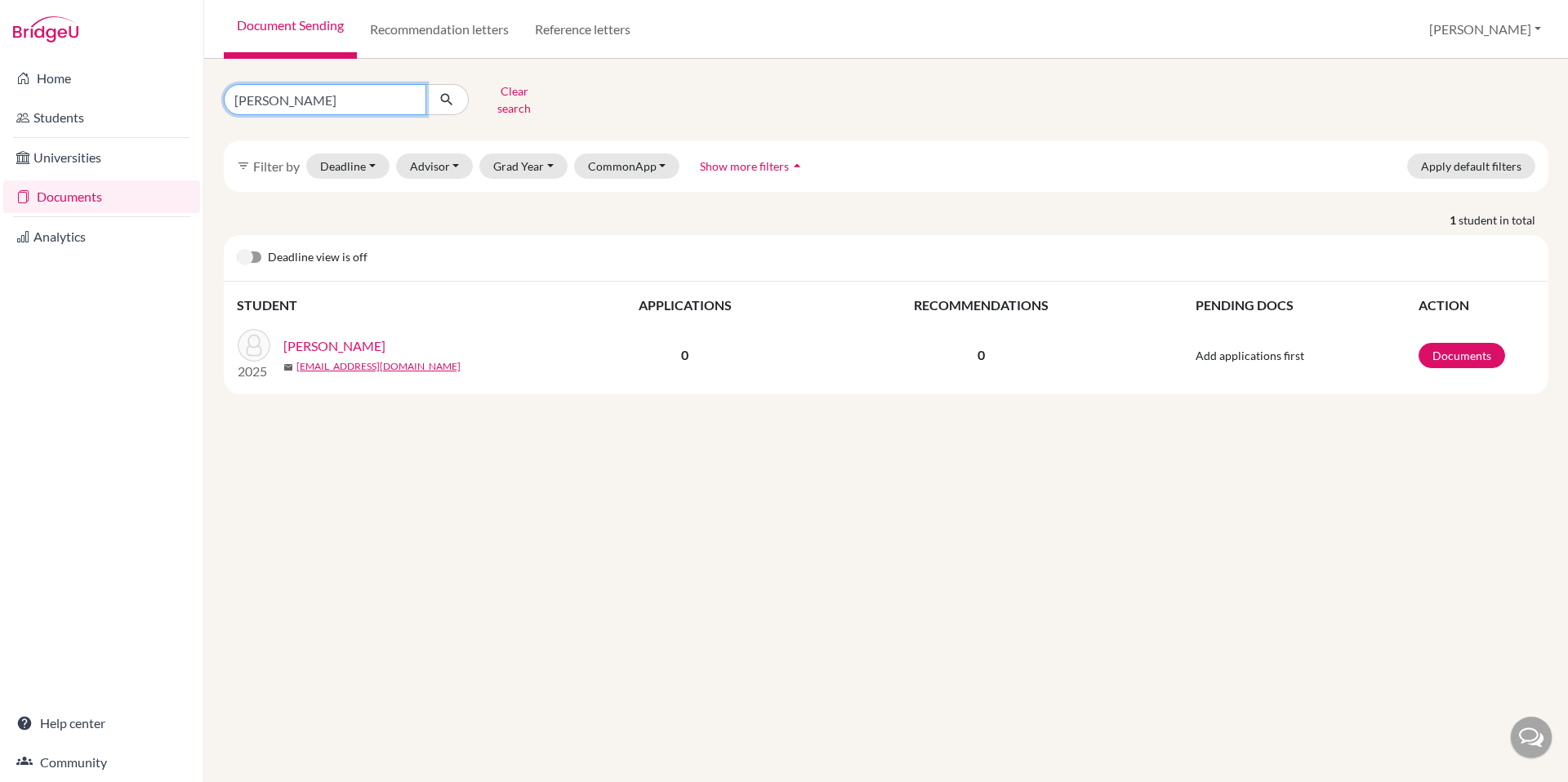
click at [335, 94] on input "[PERSON_NAME]" at bounding box center [325, 100] width 203 height 31
type input "[PERSON_NAME]"
click button "submit" at bounding box center [447, 100] width 43 height 31
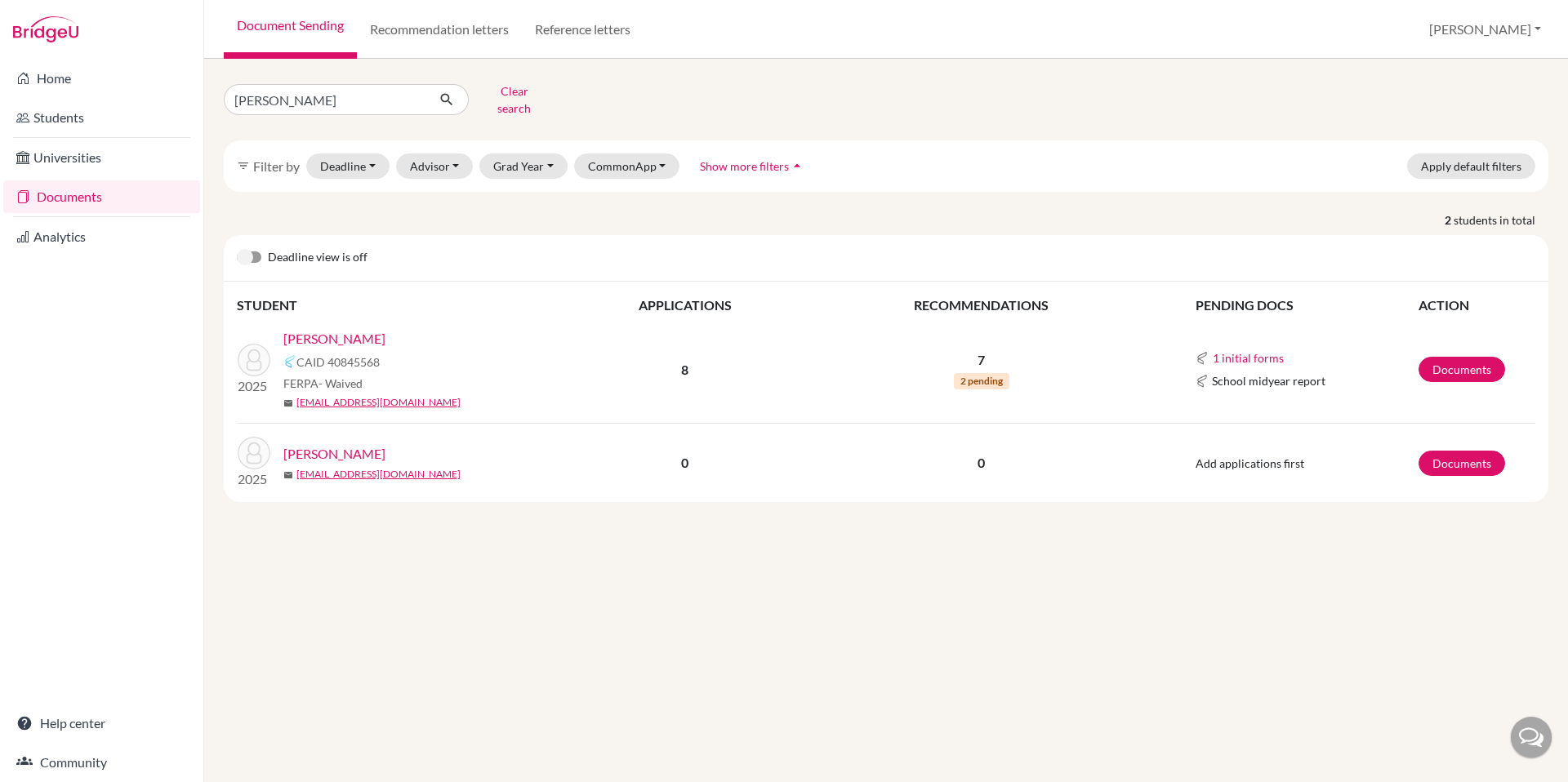
click at [311, 329] on link "[PERSON_NAME]" at bounding box center [334, 339] width 102 height 20
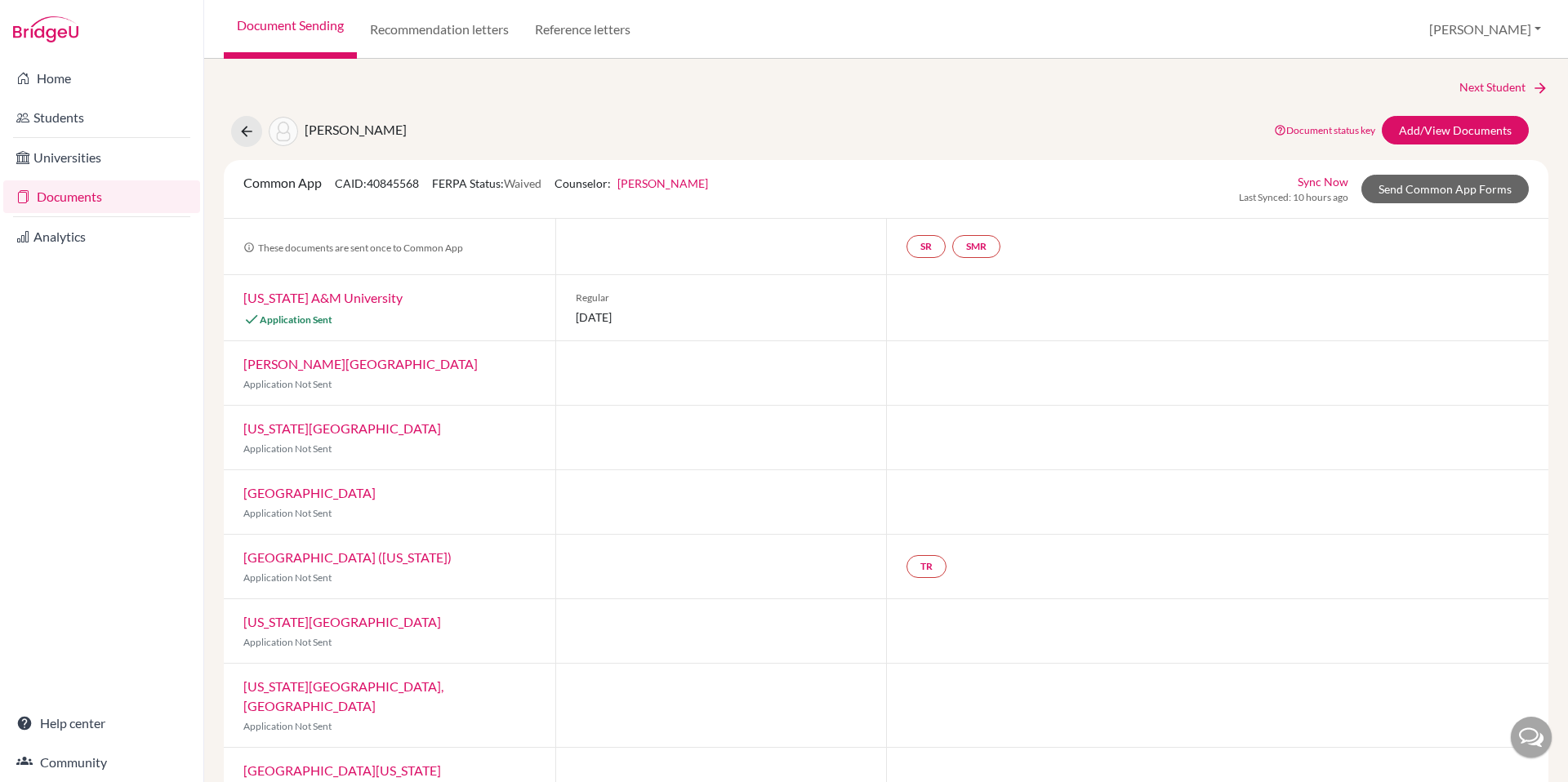
scroll to position [16, 0]
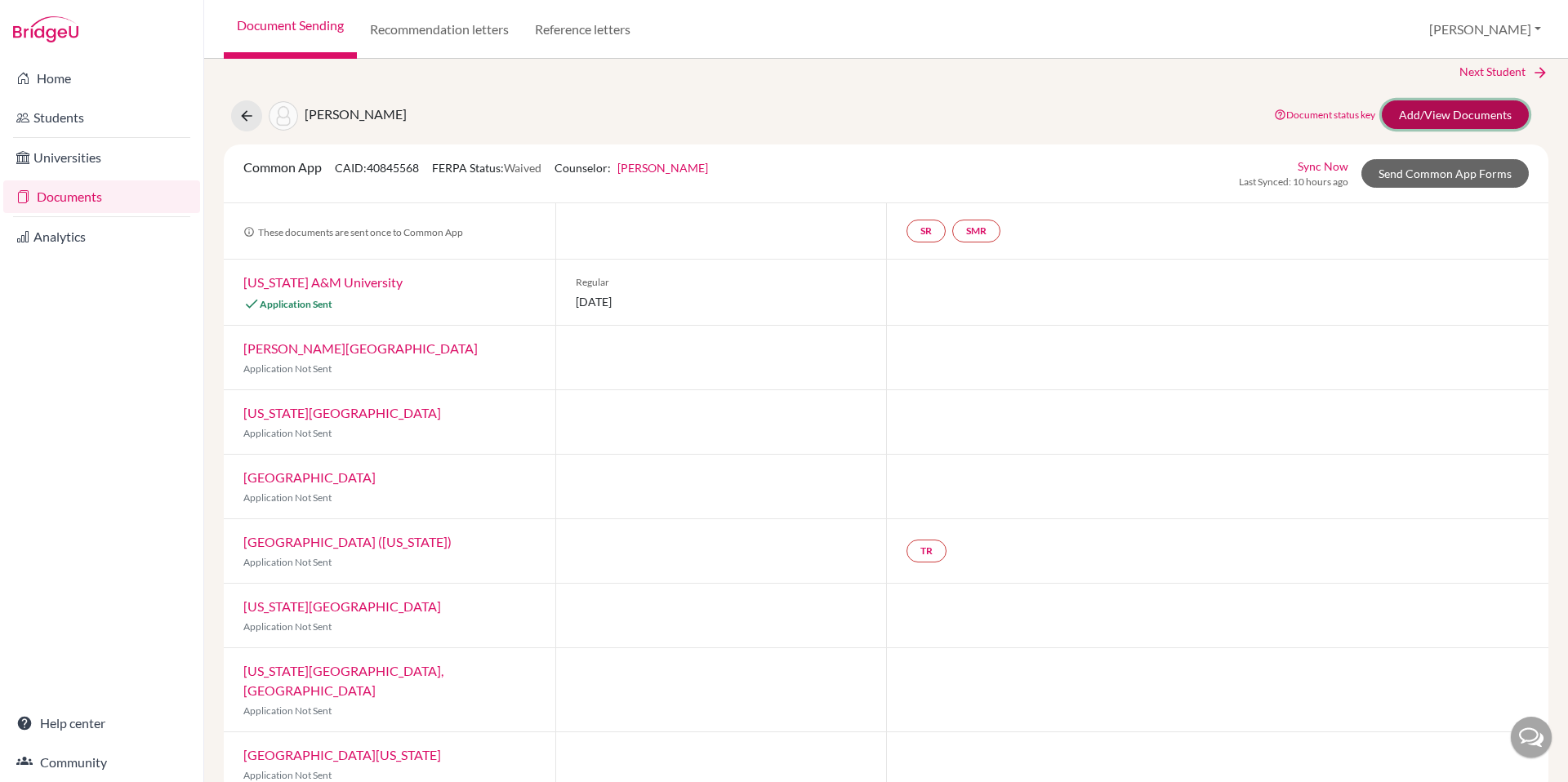
click link "Add/View Documents"
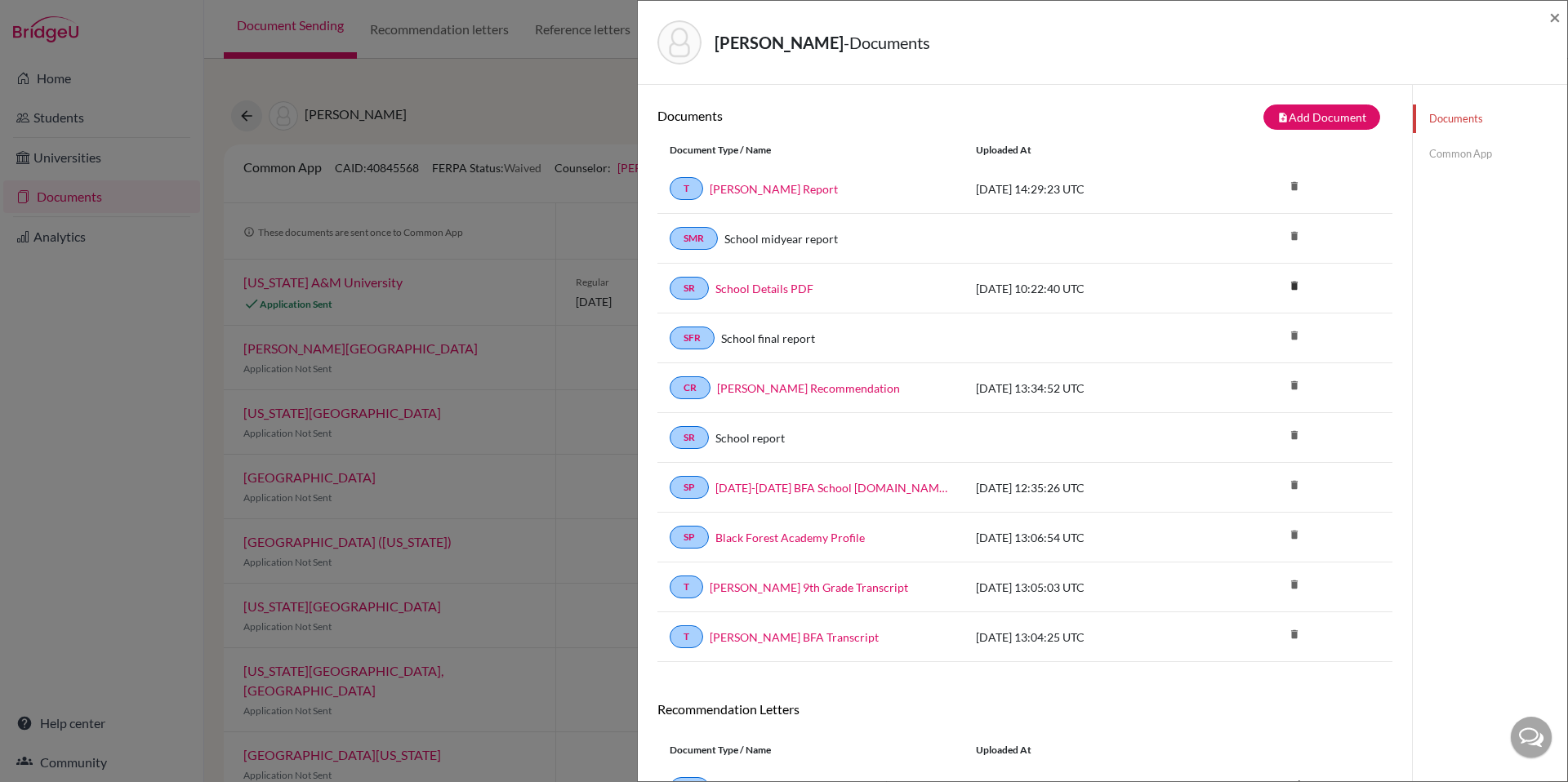
click link "Documents"
click span "×"
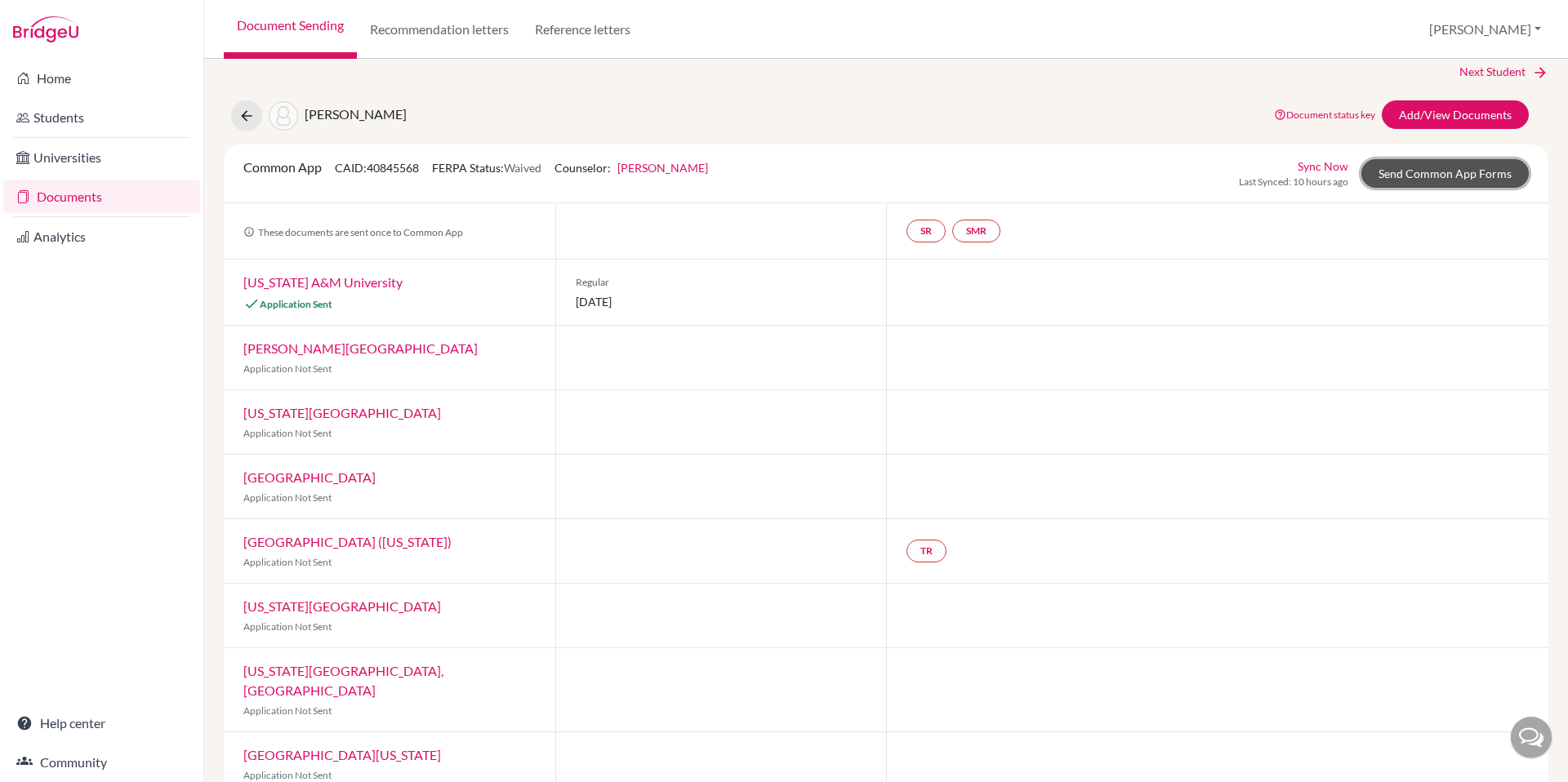
click link "Send Common App Forms"
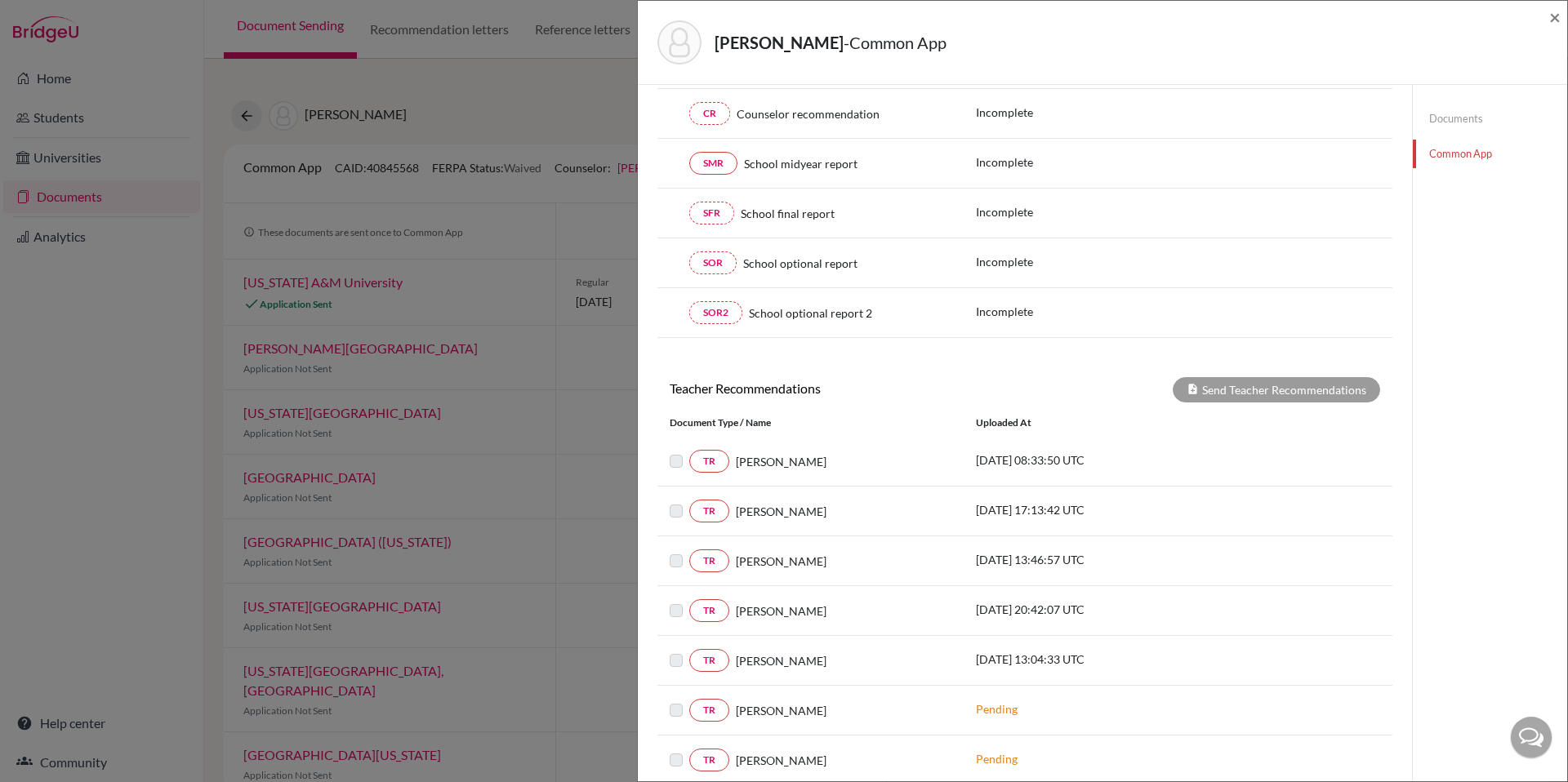
scroll to position [447, 0]
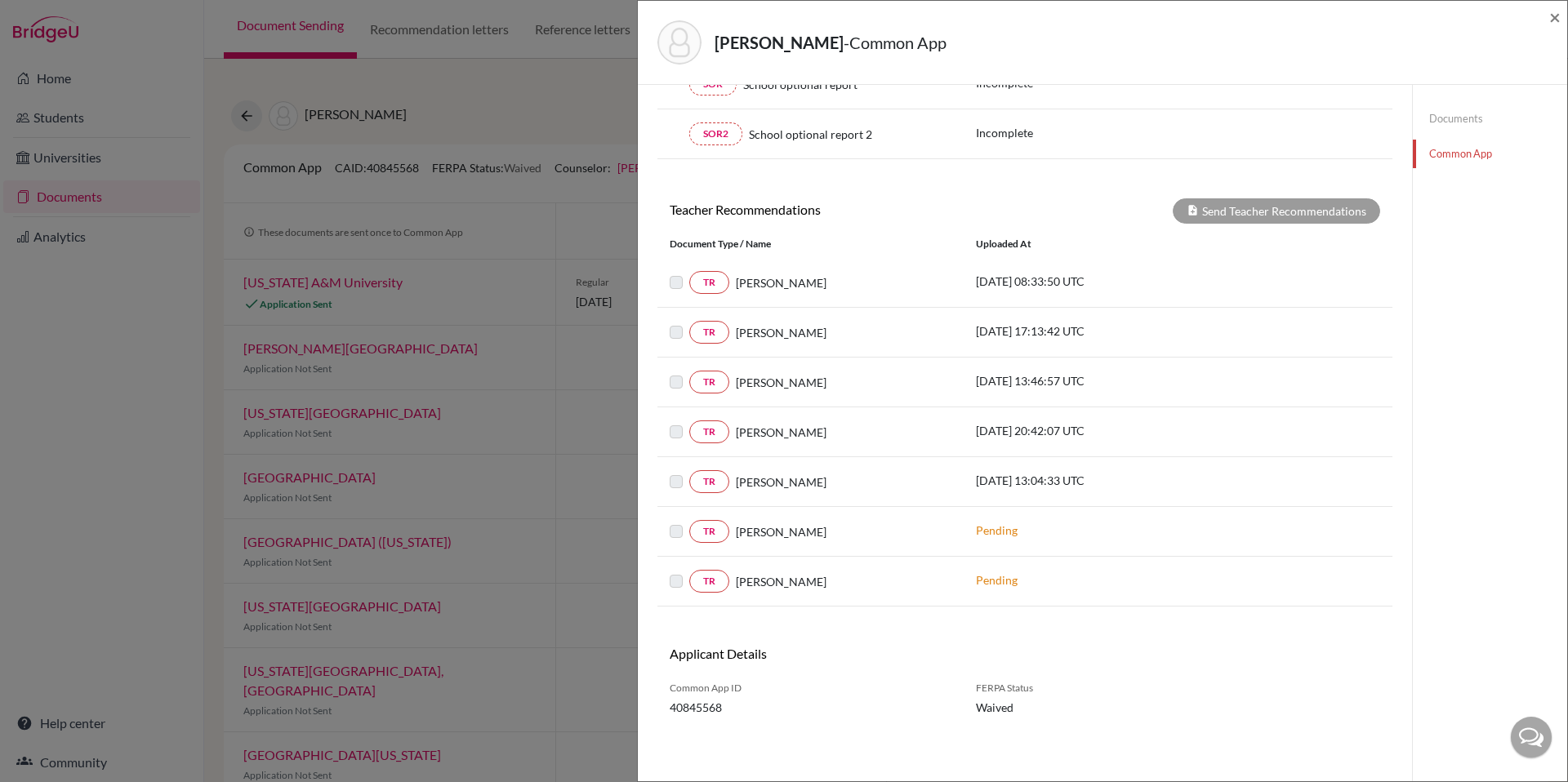
click label
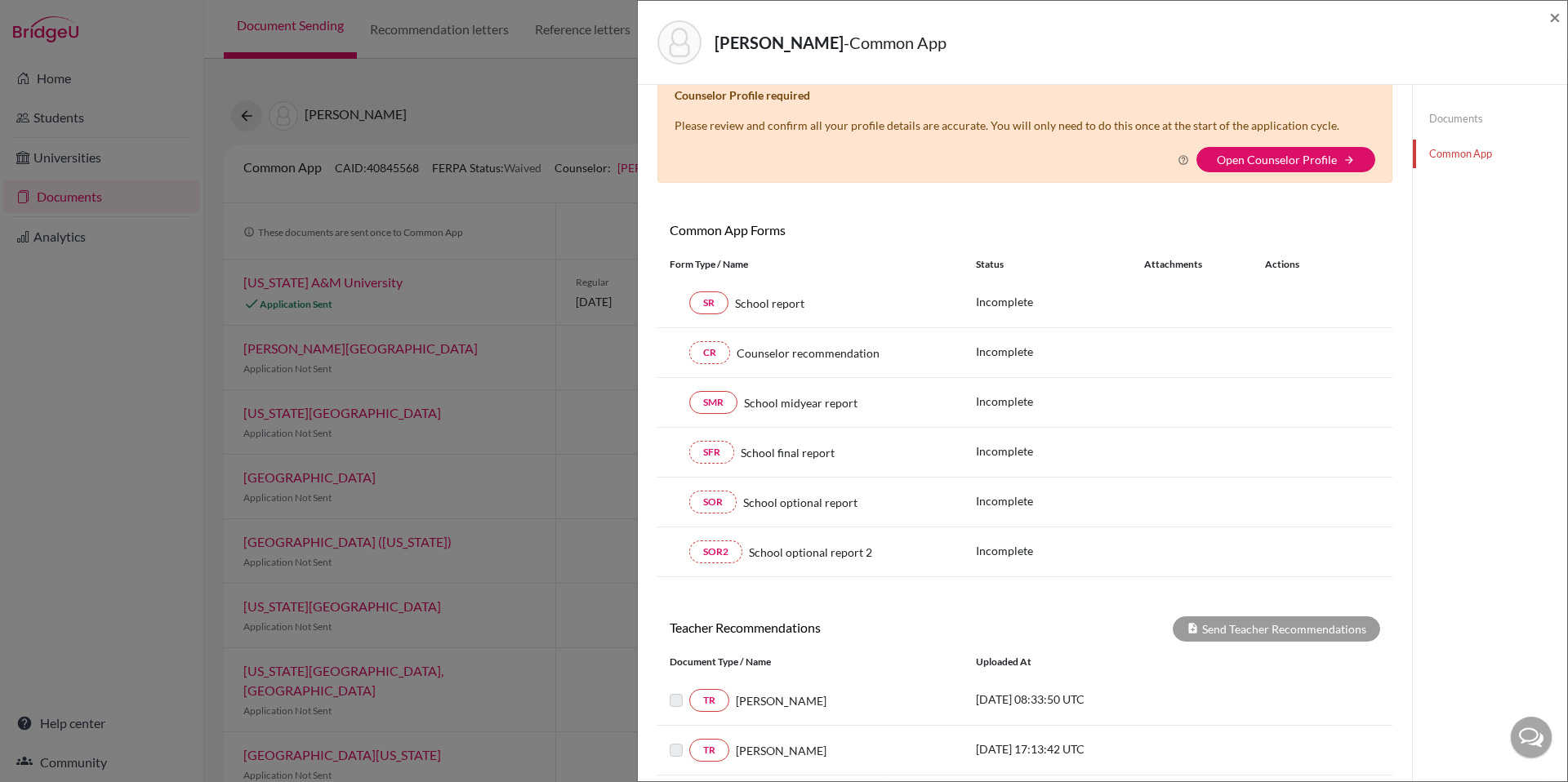
scroll to position [0, 0]
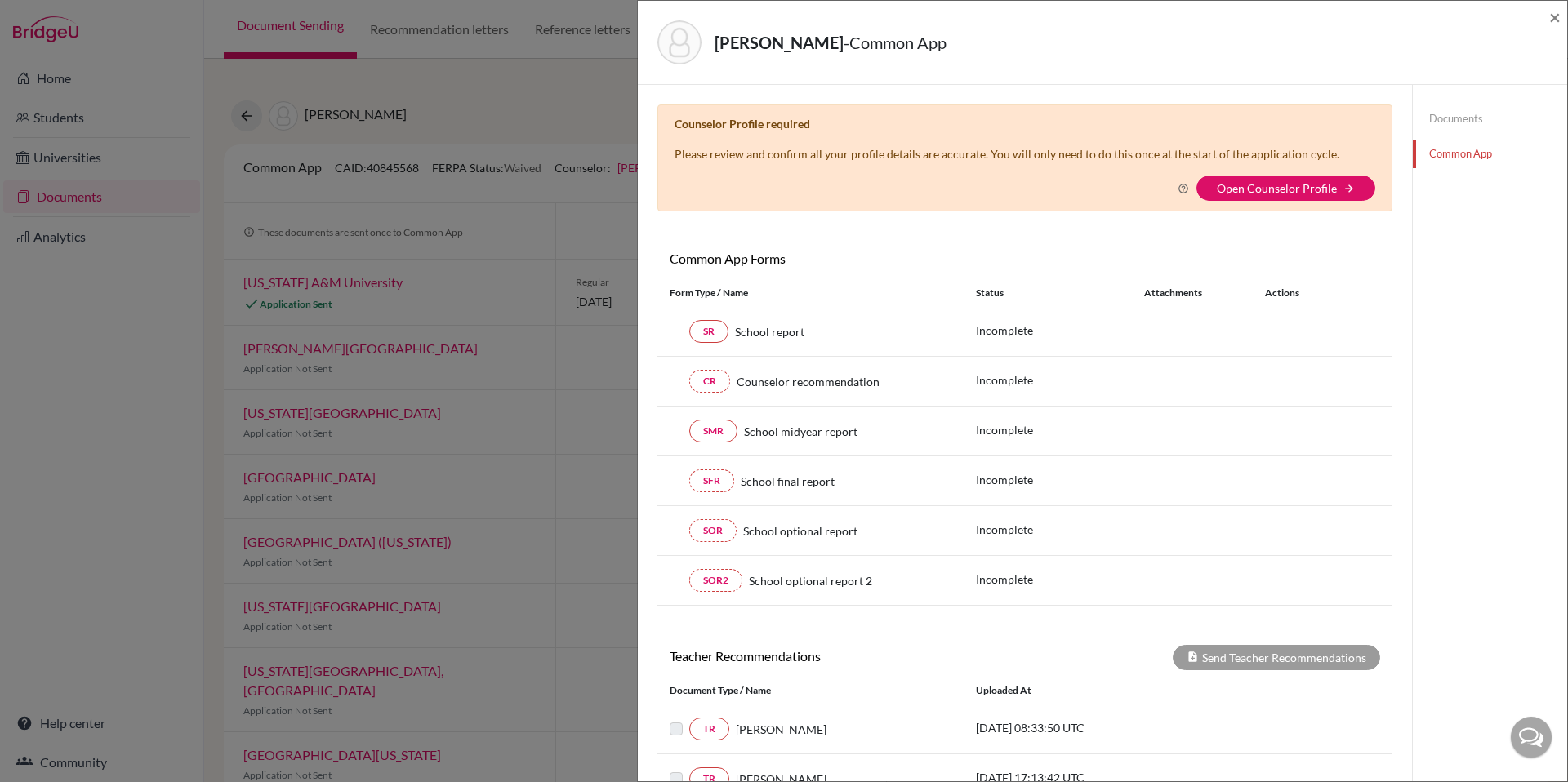
click div "Counselor Profile required Please review and confirm all your profile details a…"
click link "Open Counselor Profile"
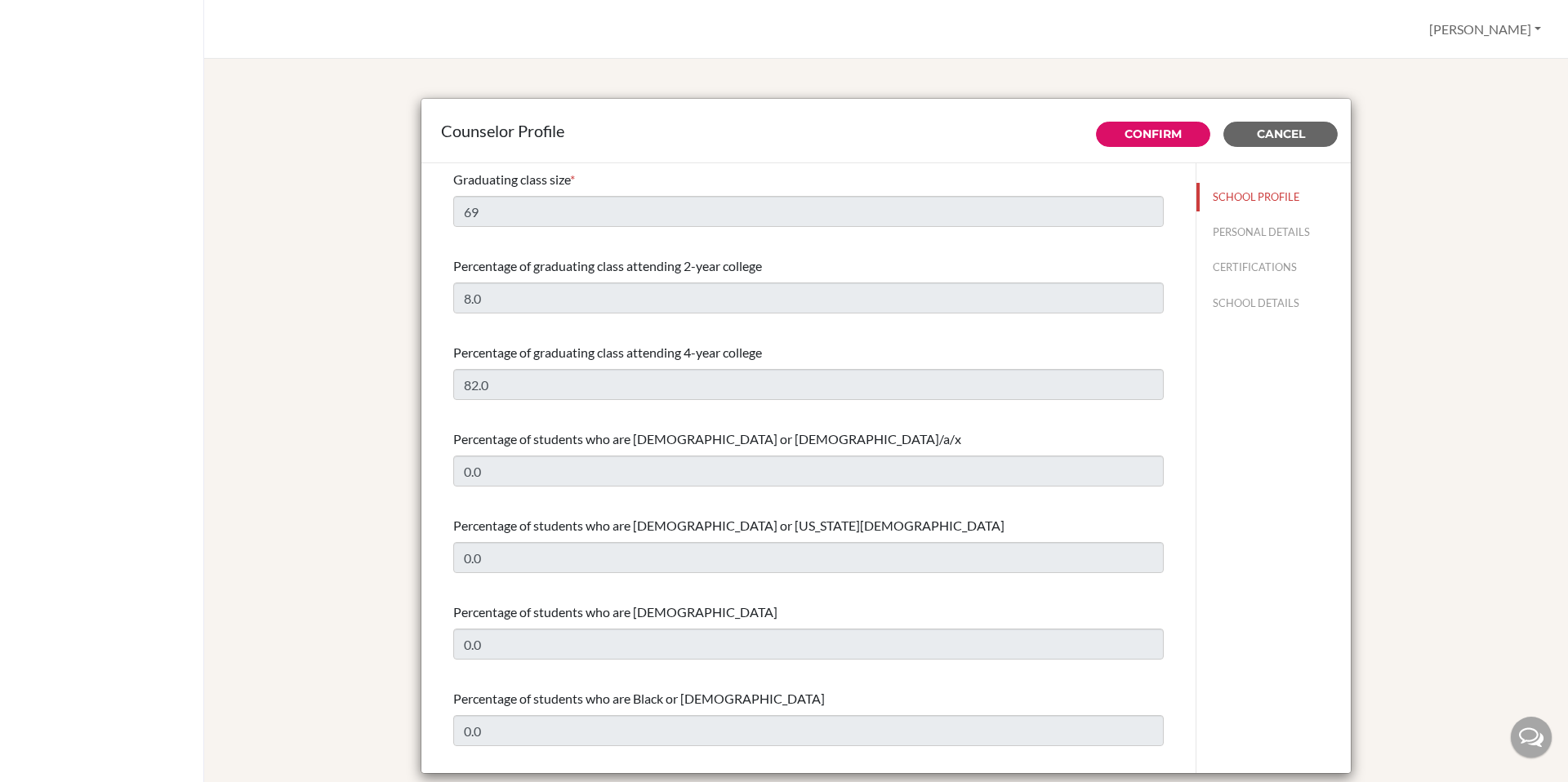
select select "1"
select select "326320"
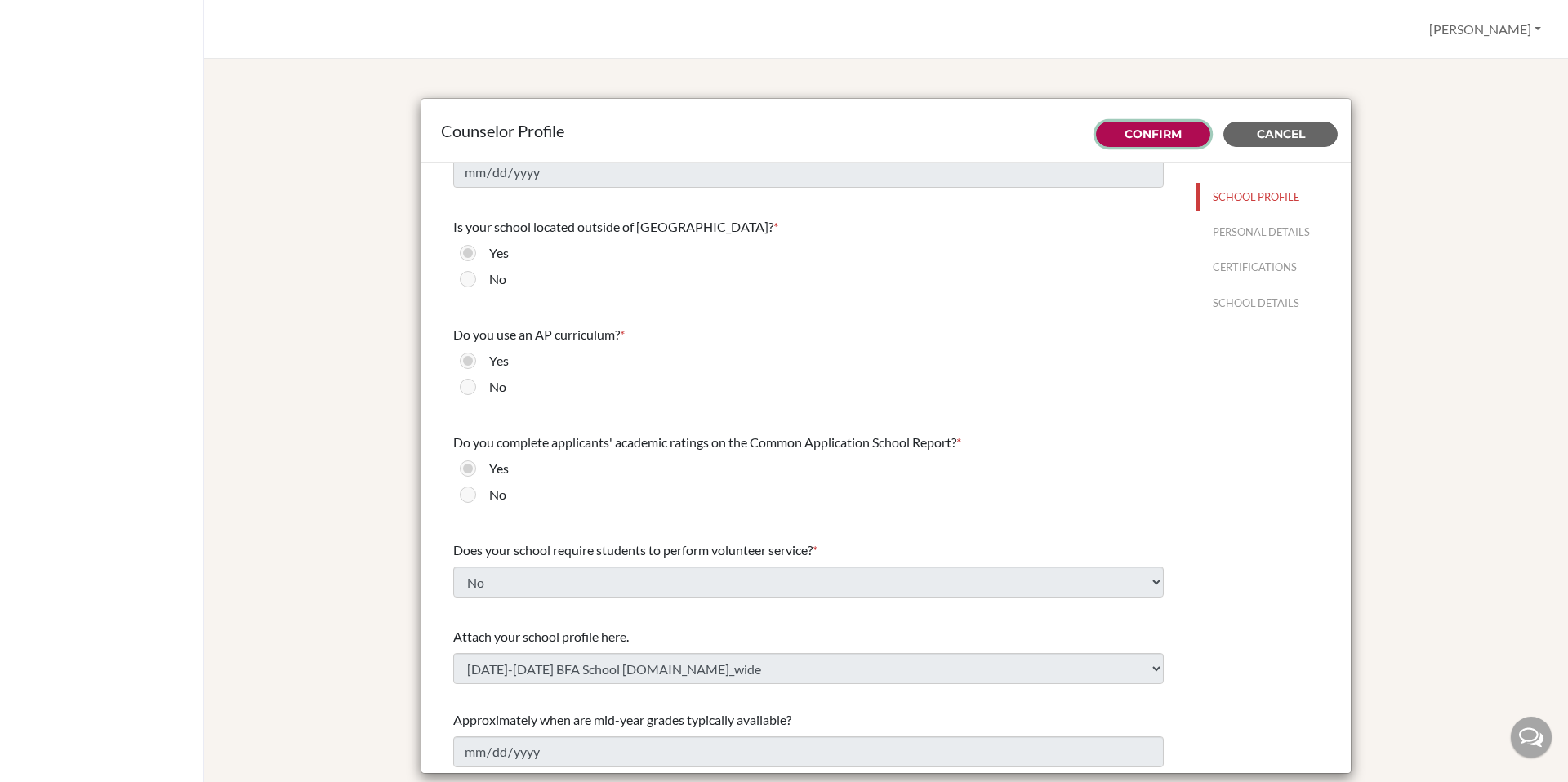
click at [1172, 135] on link "Confirm" at bounding box center [1154, 134] width 57 height 15
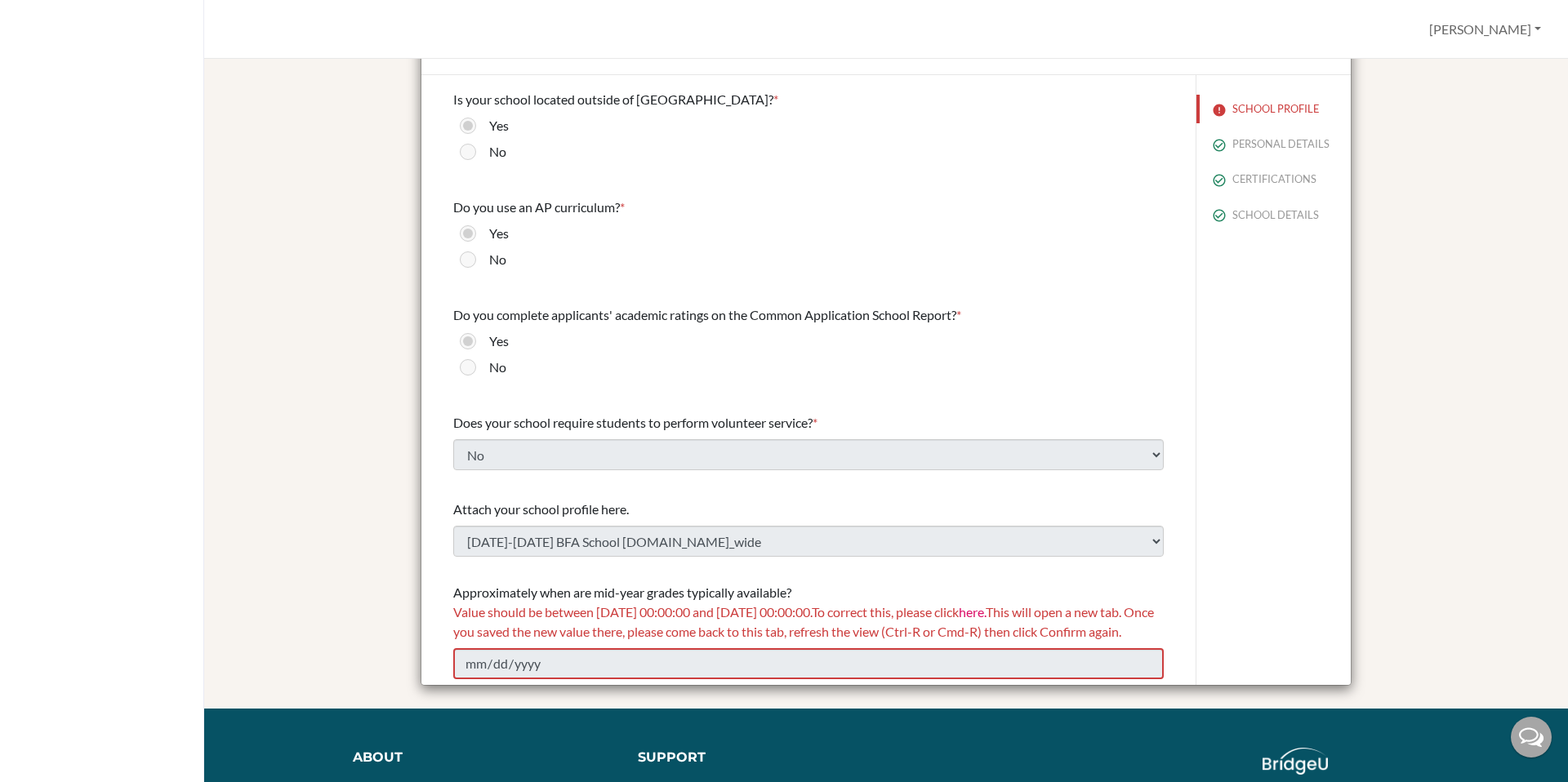
scroll to position [137, 0]
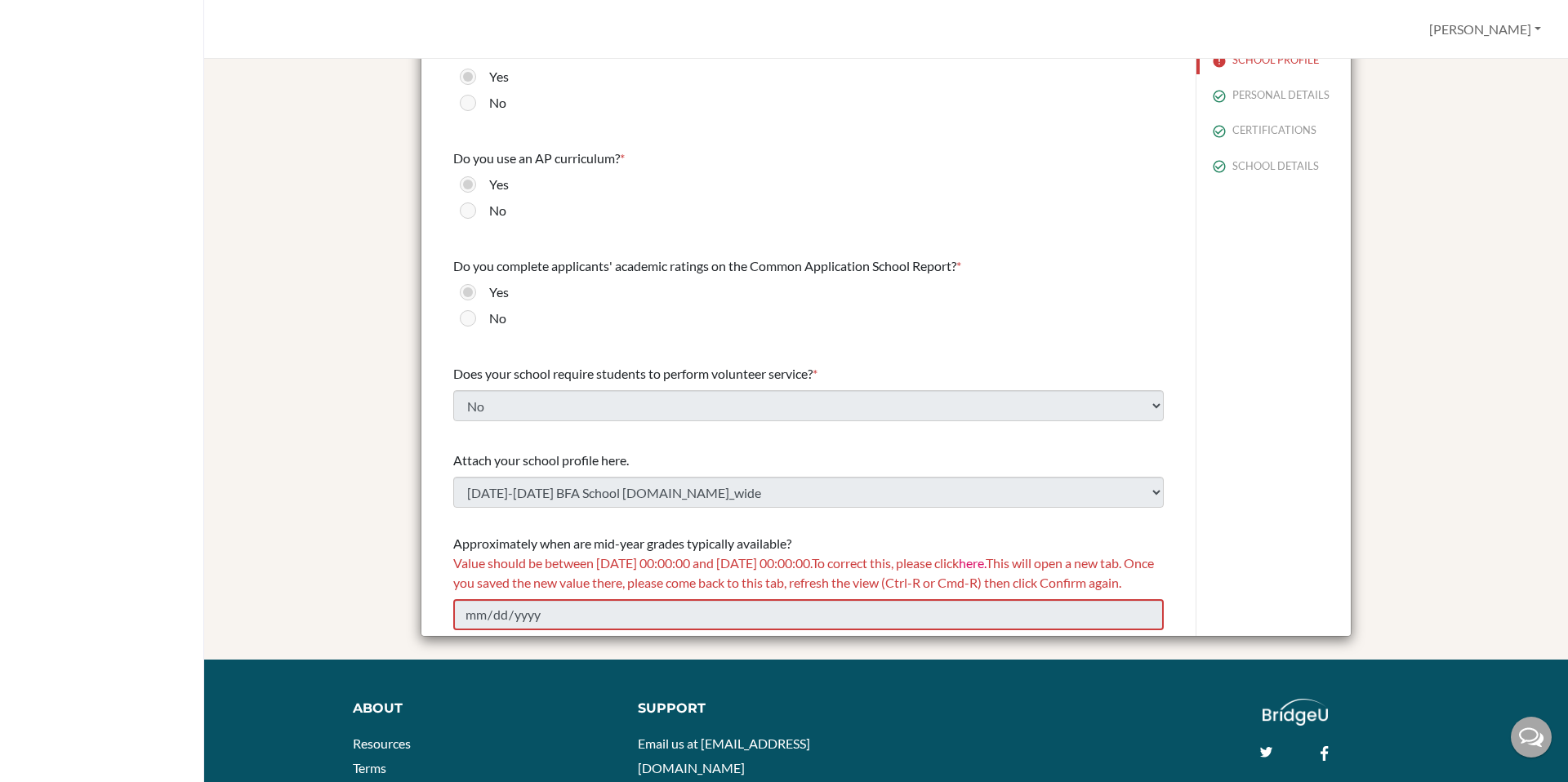
click at [967, 553] on div "Value should be between [DATE] 00:00:00 and [DATE] 00:00:00. To correct this, p…" at bounding box center [808, 573] width 710 height 39
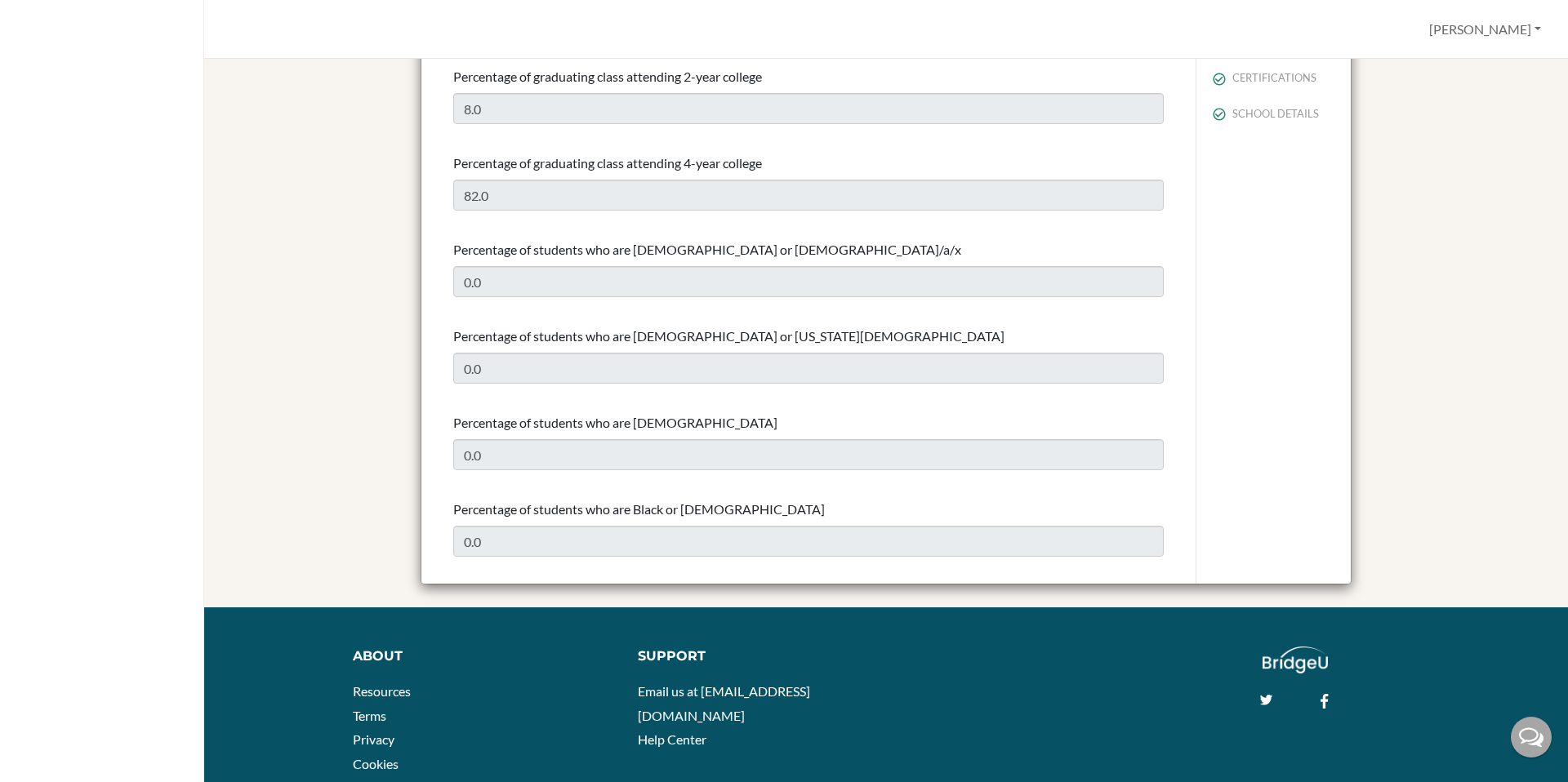
scroll to position [0, 0]
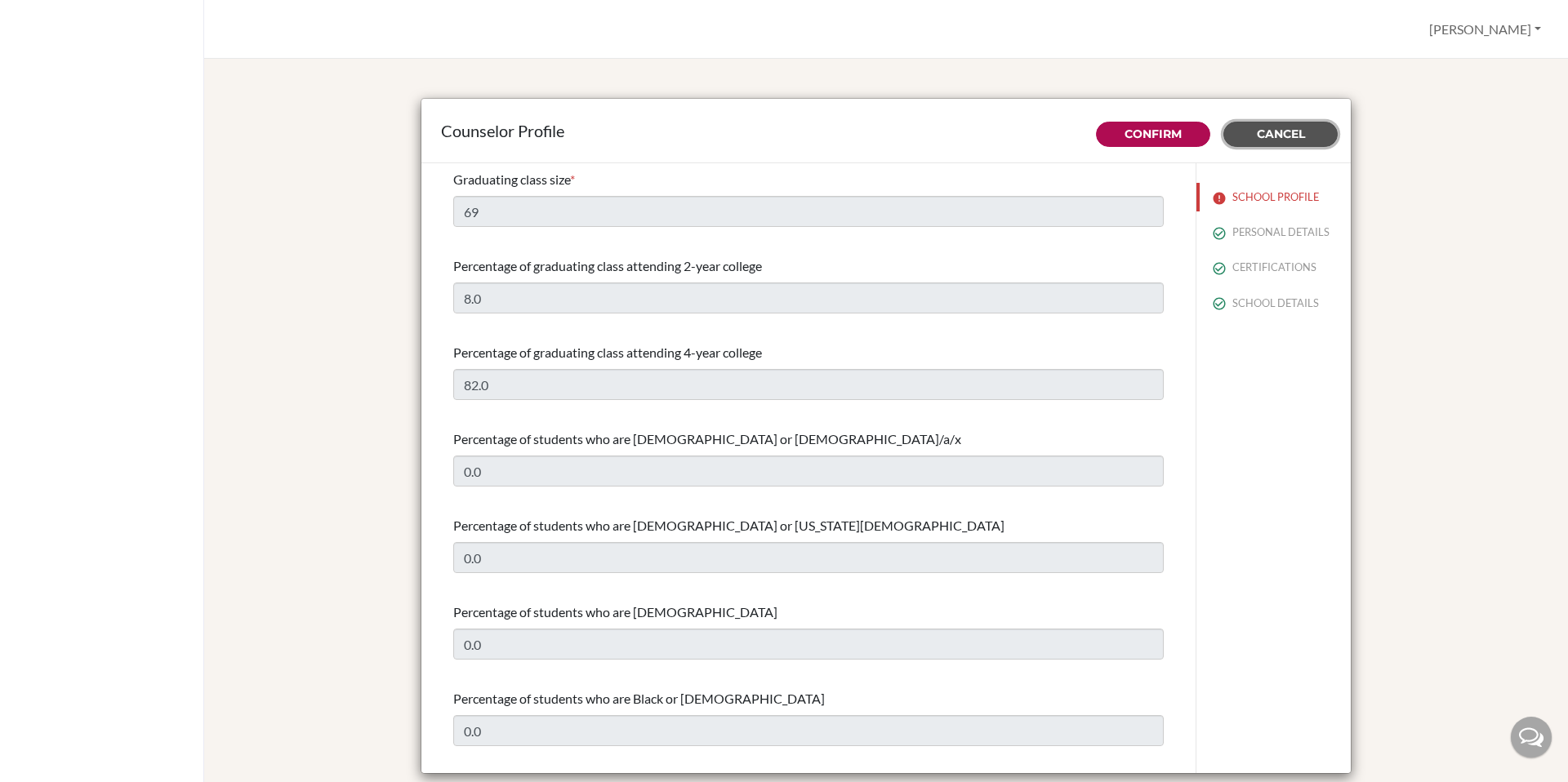
click at [1270, 140] on span "Cancel" at bounding box center [1281, 134] width 48 height 15
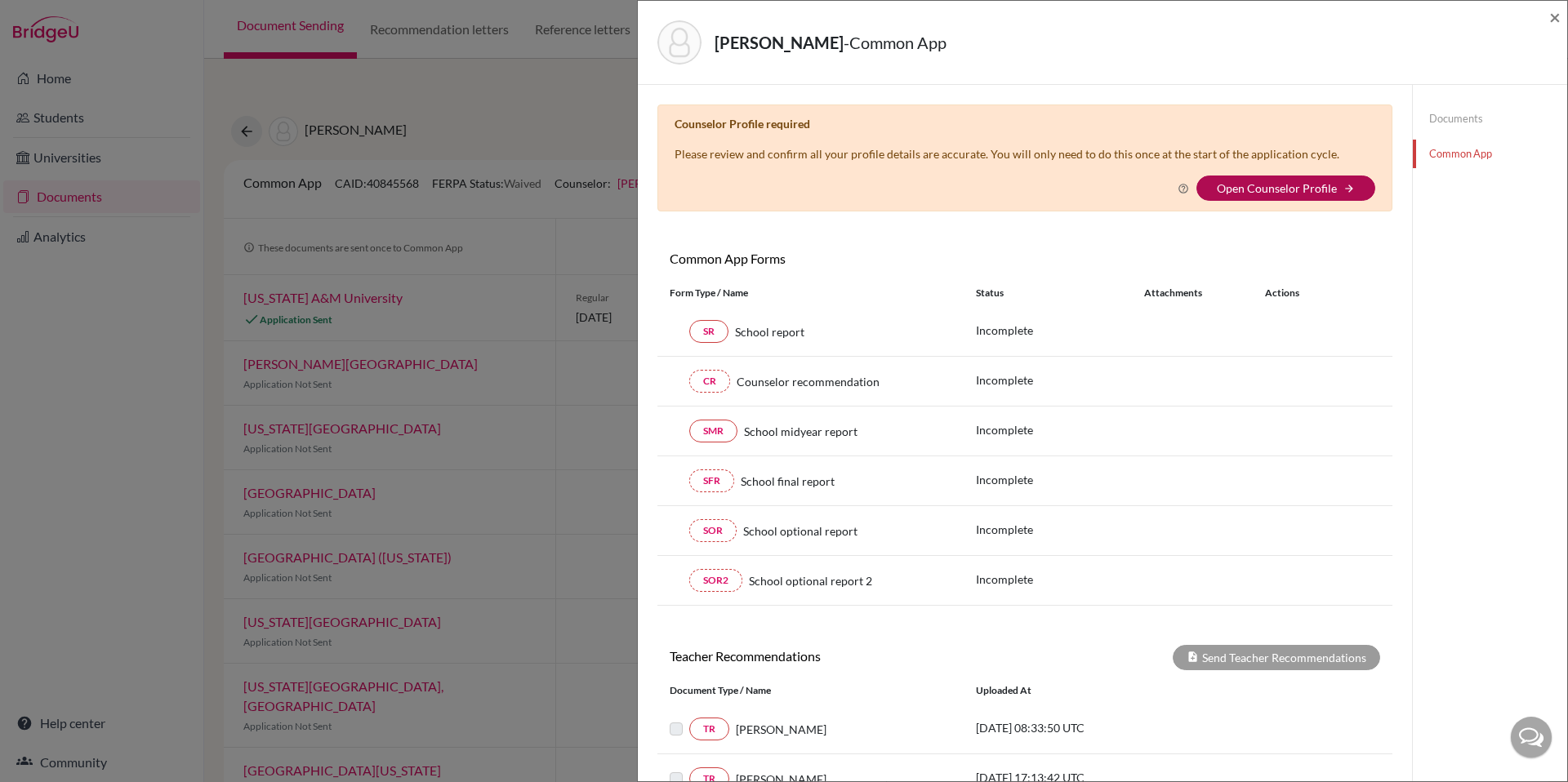
click at [1267, 192] on link "Open Counselor Profile" at bounding box center [1277, 188] width 120 height 14
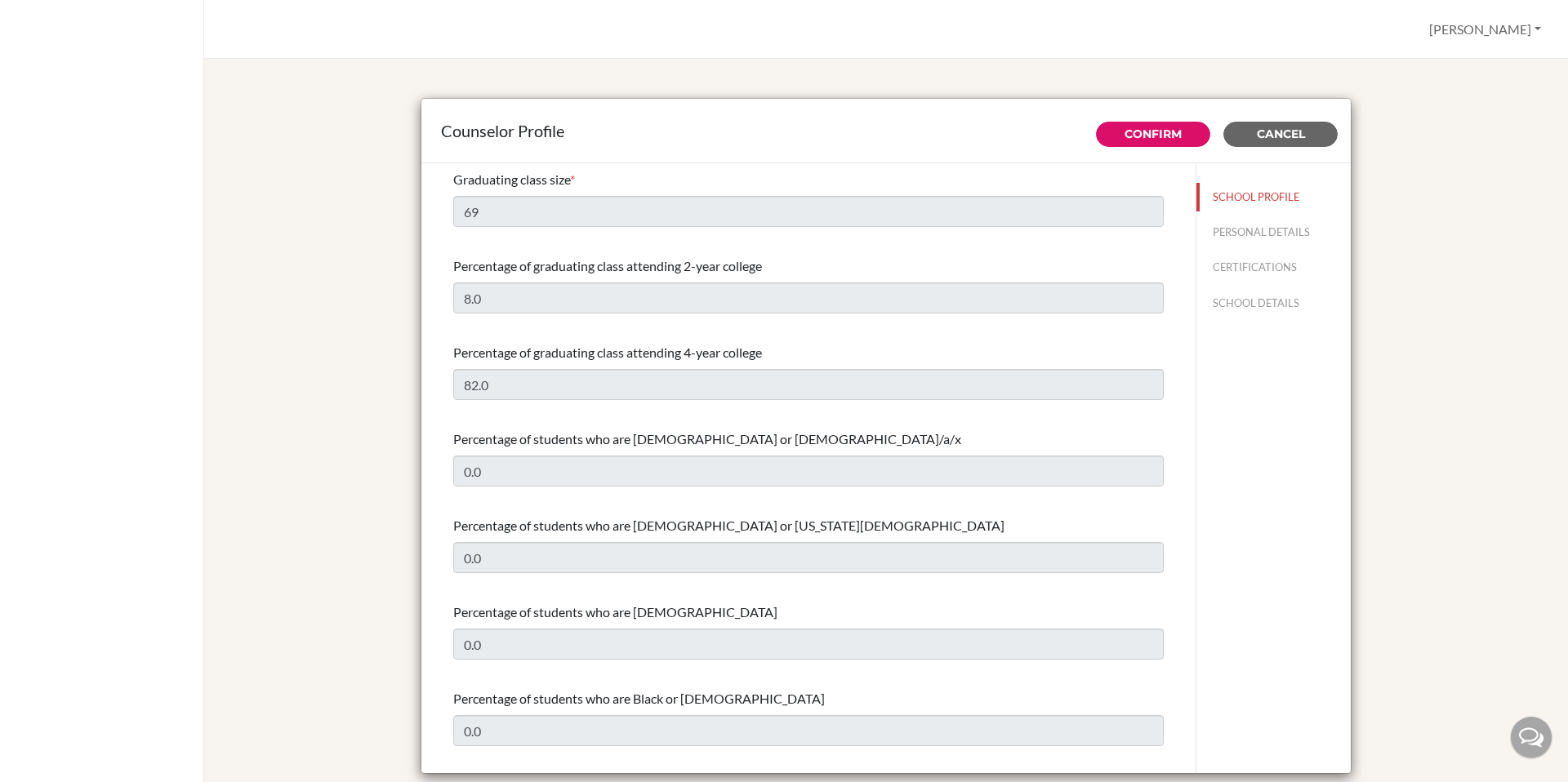
select select "1"
select select "326320"
click at [1227, 234] on button "PERSONAL DETAILS" at bounding box center [1274, 232] width 155 height 29
type input "[PERSON_NAME]"
type input "Witty"
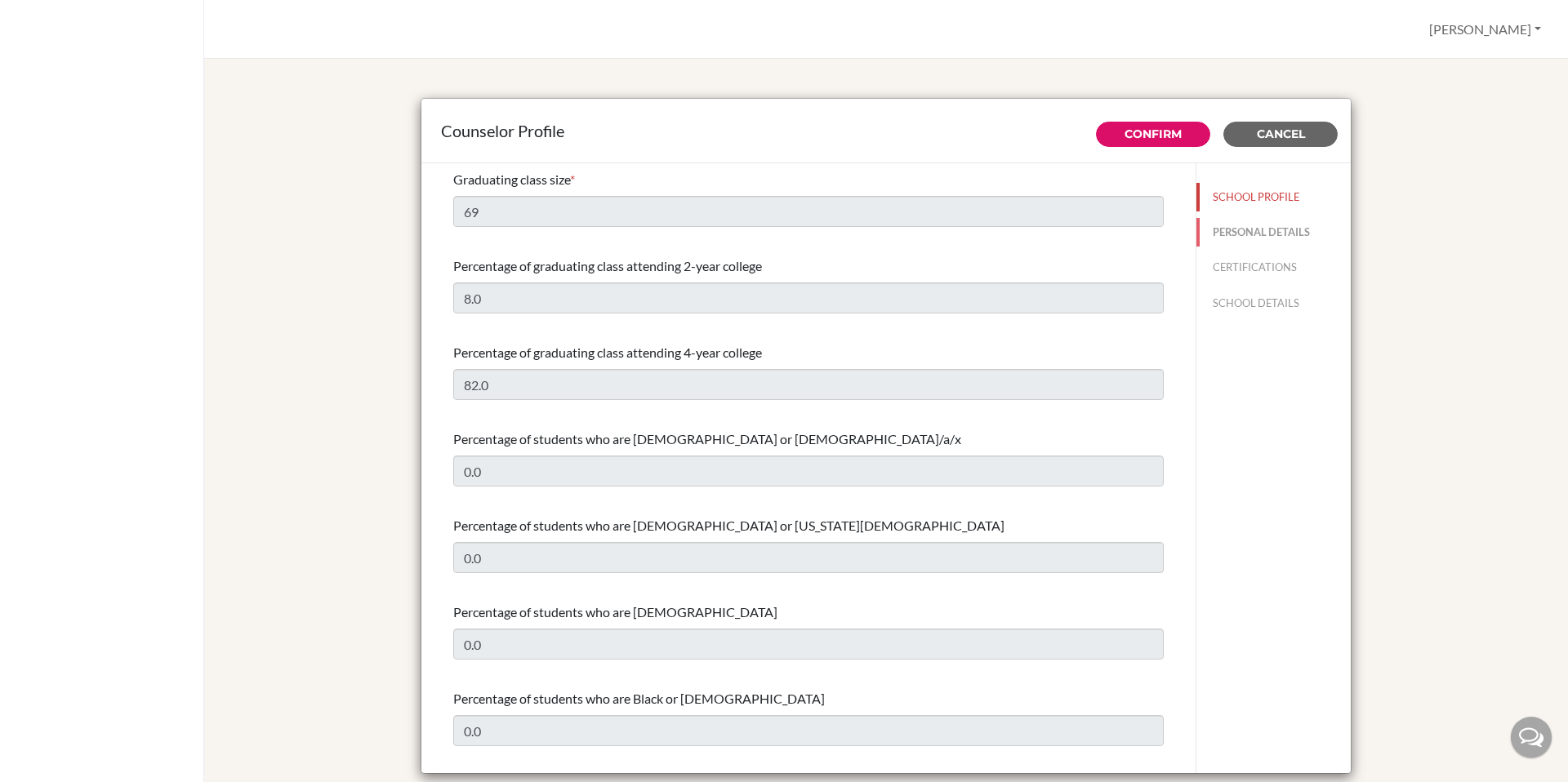
type input "Advisor"
type input "49.762-691-610"
type input "john.witty@bfacademy.de"
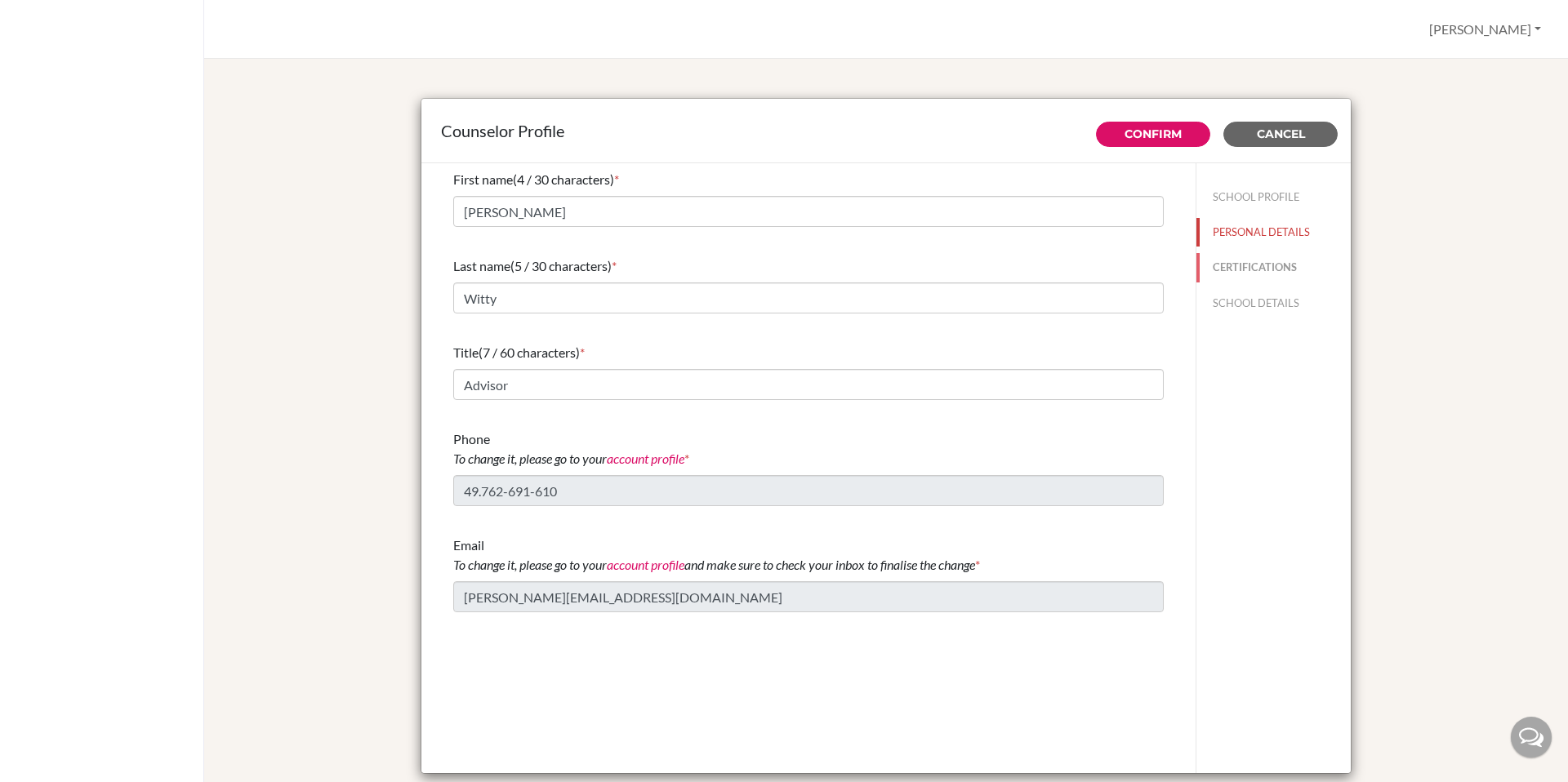
click at [1243, 269] on button "CERTIFICATIONS" at bounding box center [1274, 267] width 155 height 29
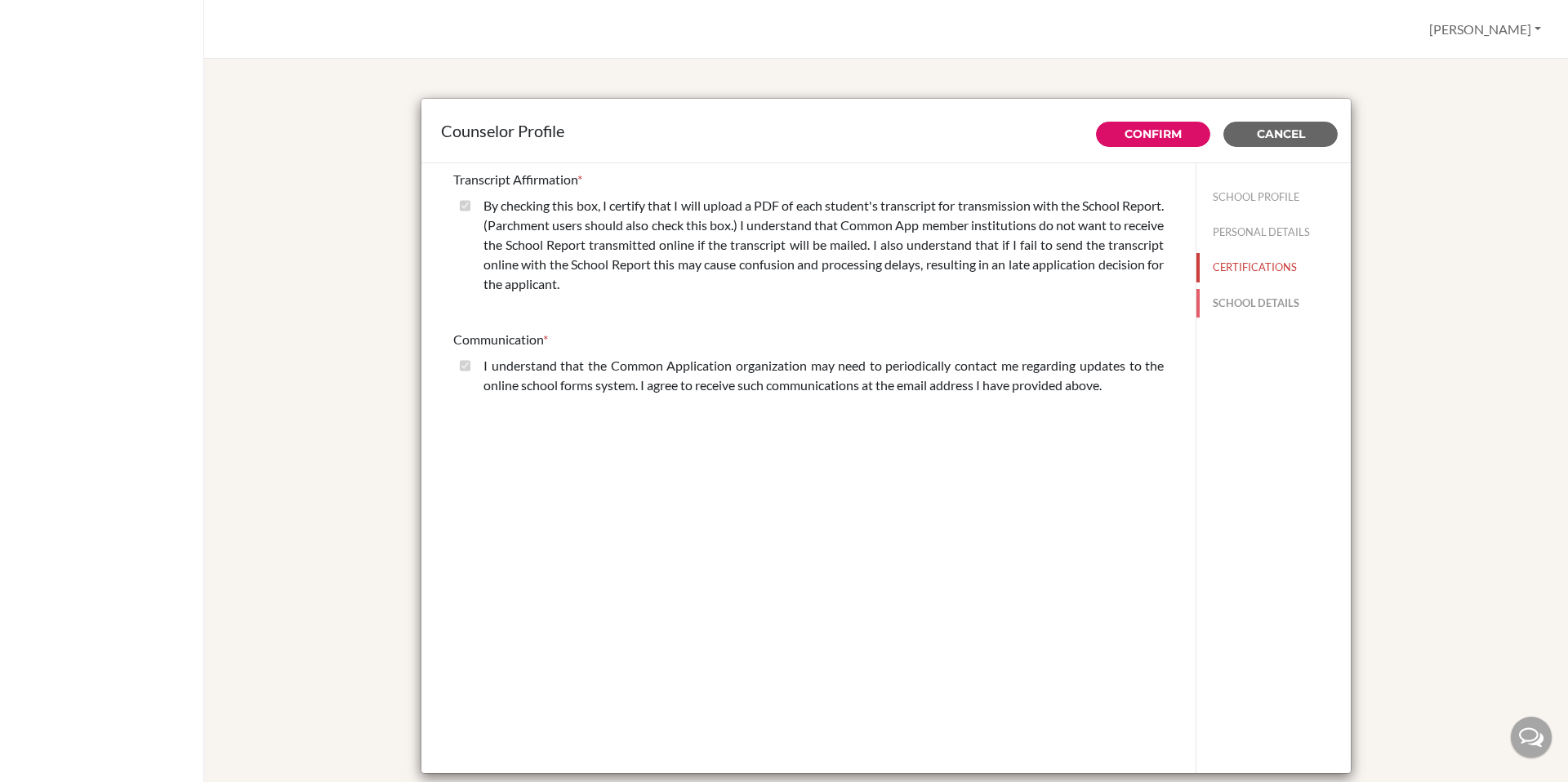
click at [1245, 302] on button "SCHOOL DETAILS" at bounding box center [1274, 303] width 155 height 29
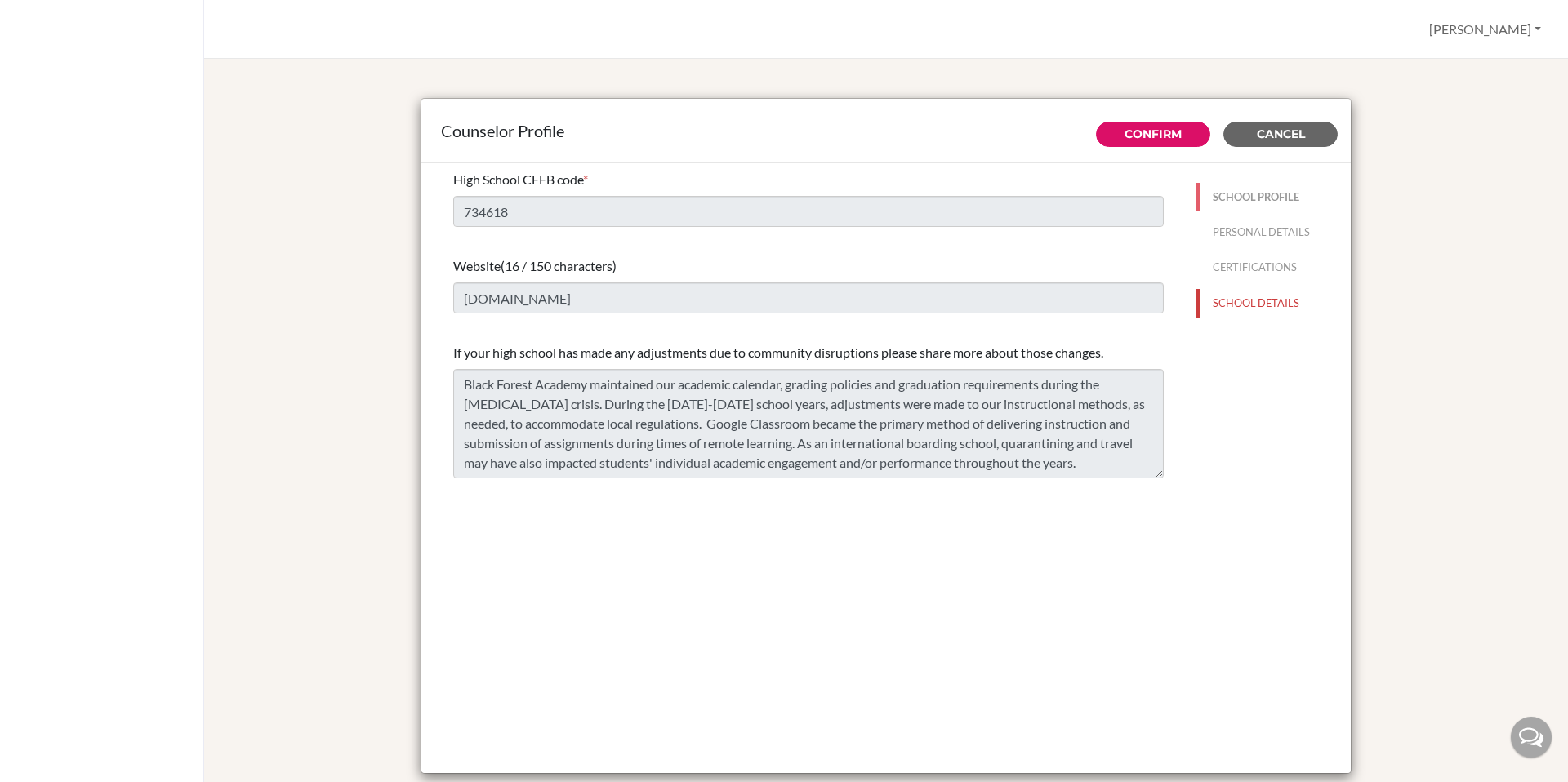
click at [1235, 189] on button "SCHOOL PROFILE" at bounding box center [1274, 197] width 155 height 29
type input "69"
type input "8.0"
select select "1"
select select "326320"
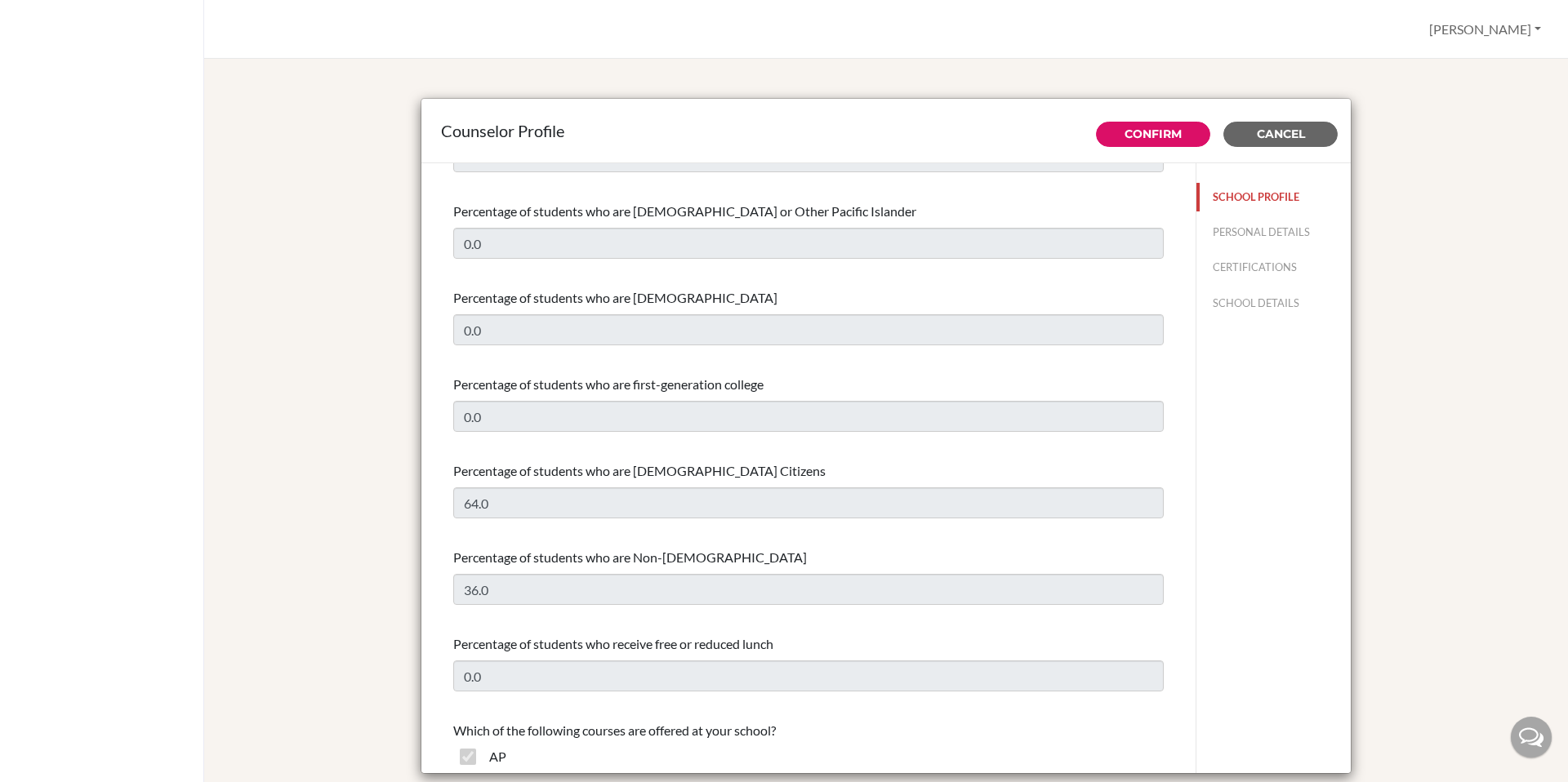
scroll to position [367, 0]
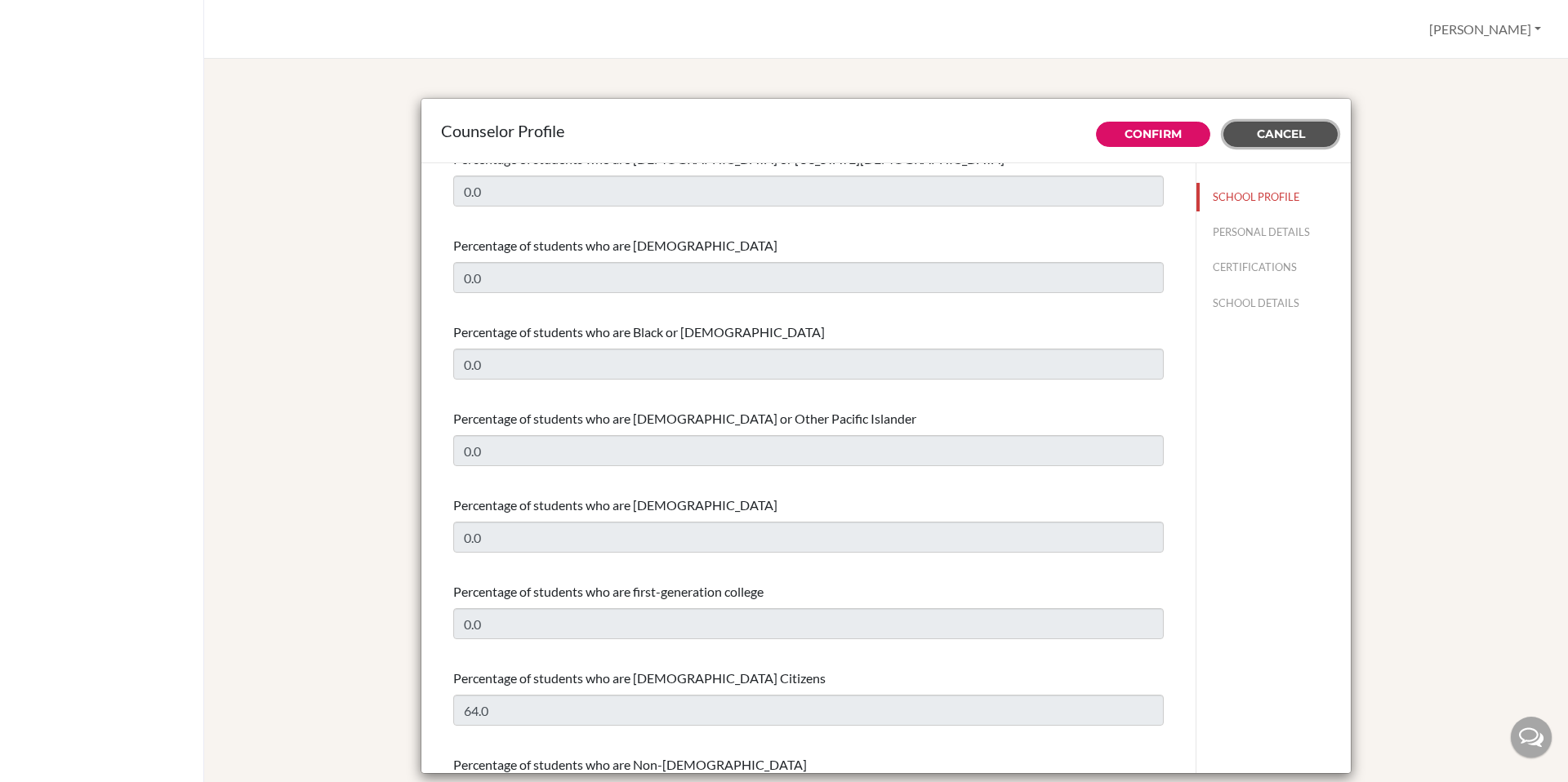
click at [1249, 134] on button "Cancel" at bounding box center [1281, 134] width 114 height 25
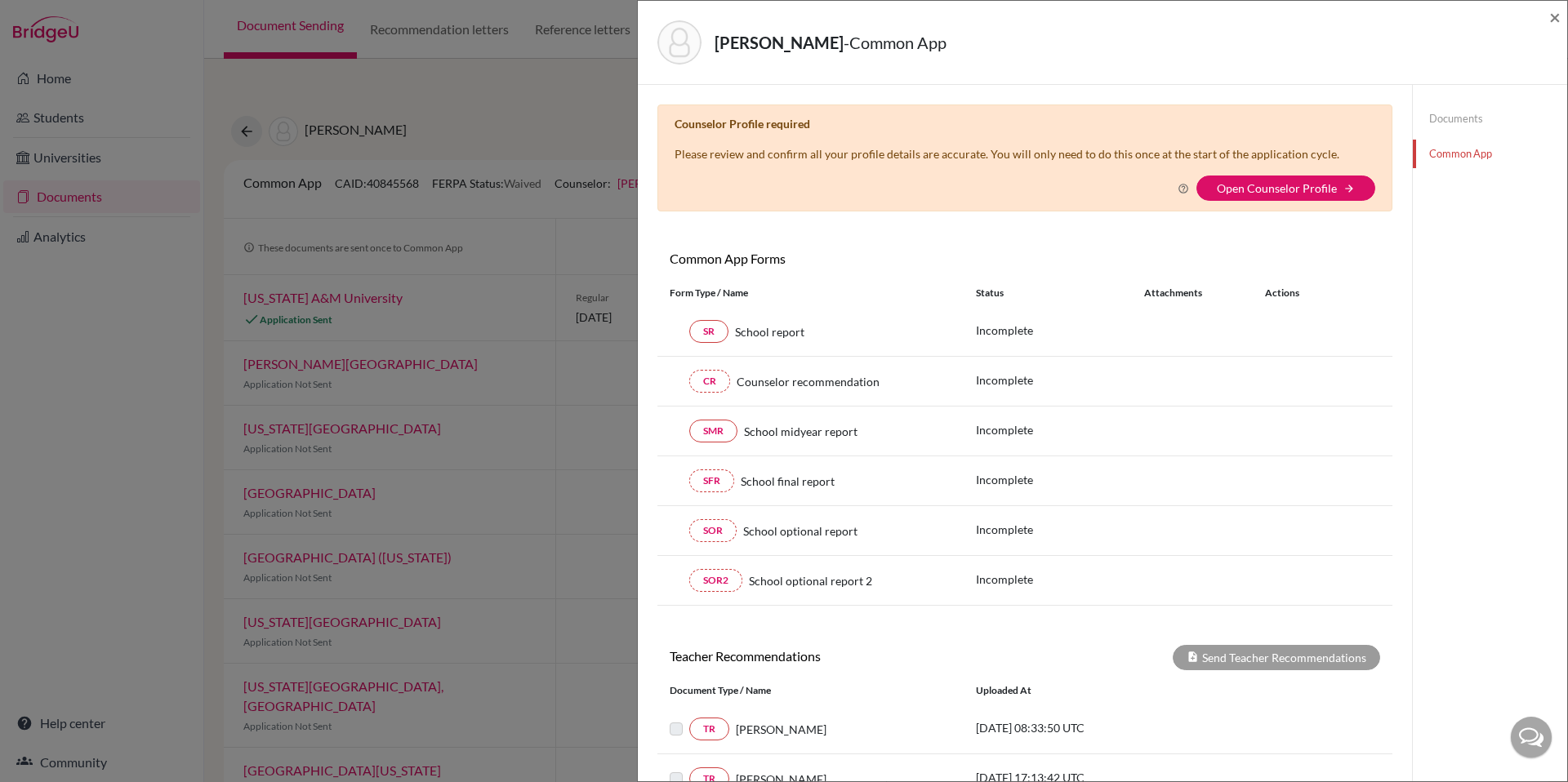
click at [1431, 112] on link "Documents" at bounding box center [1490, 118] width 155 height 29
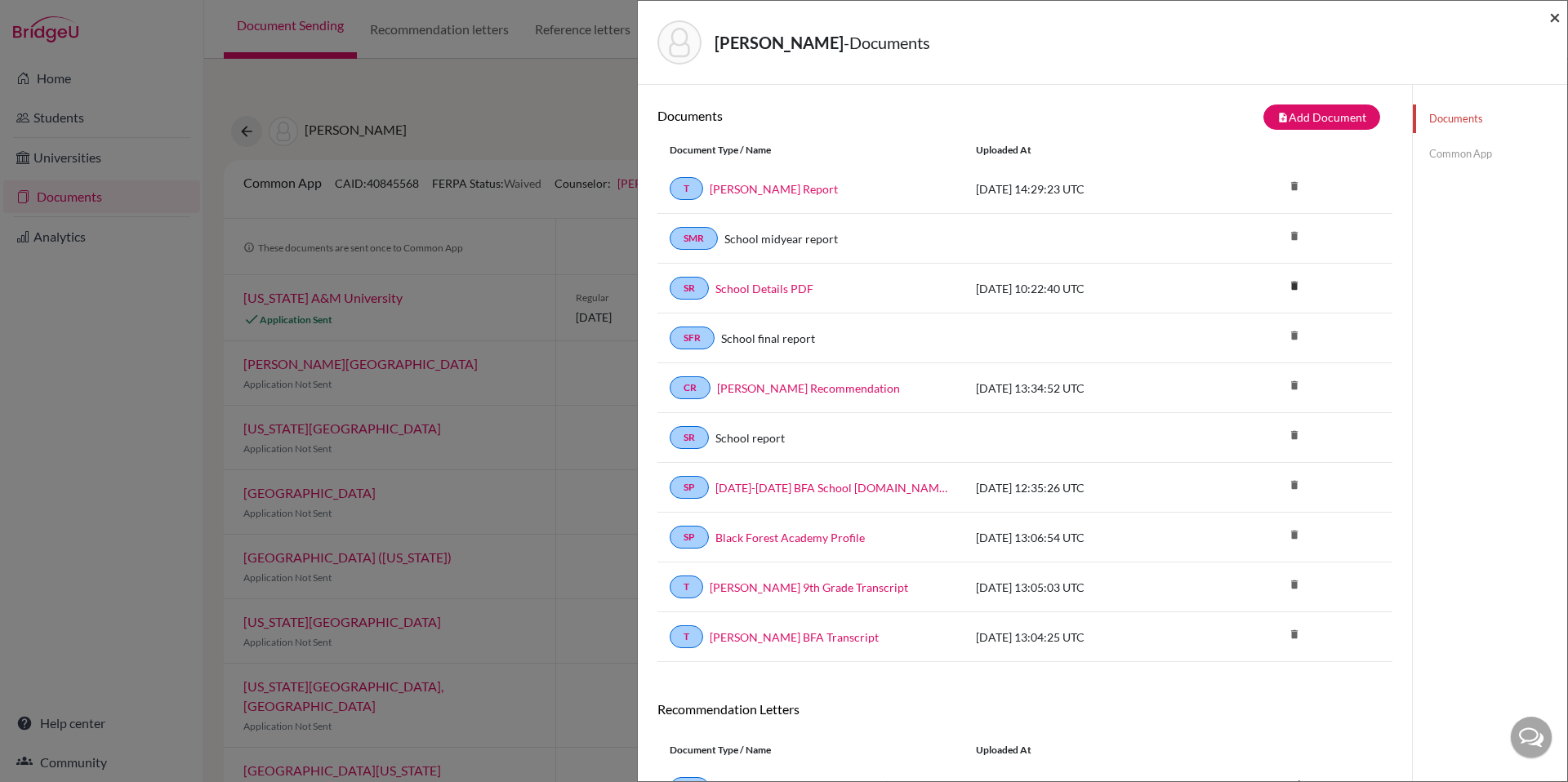
click at [1553, 18] on span "×" at bounding box center [1555, 16] width 11 height 24
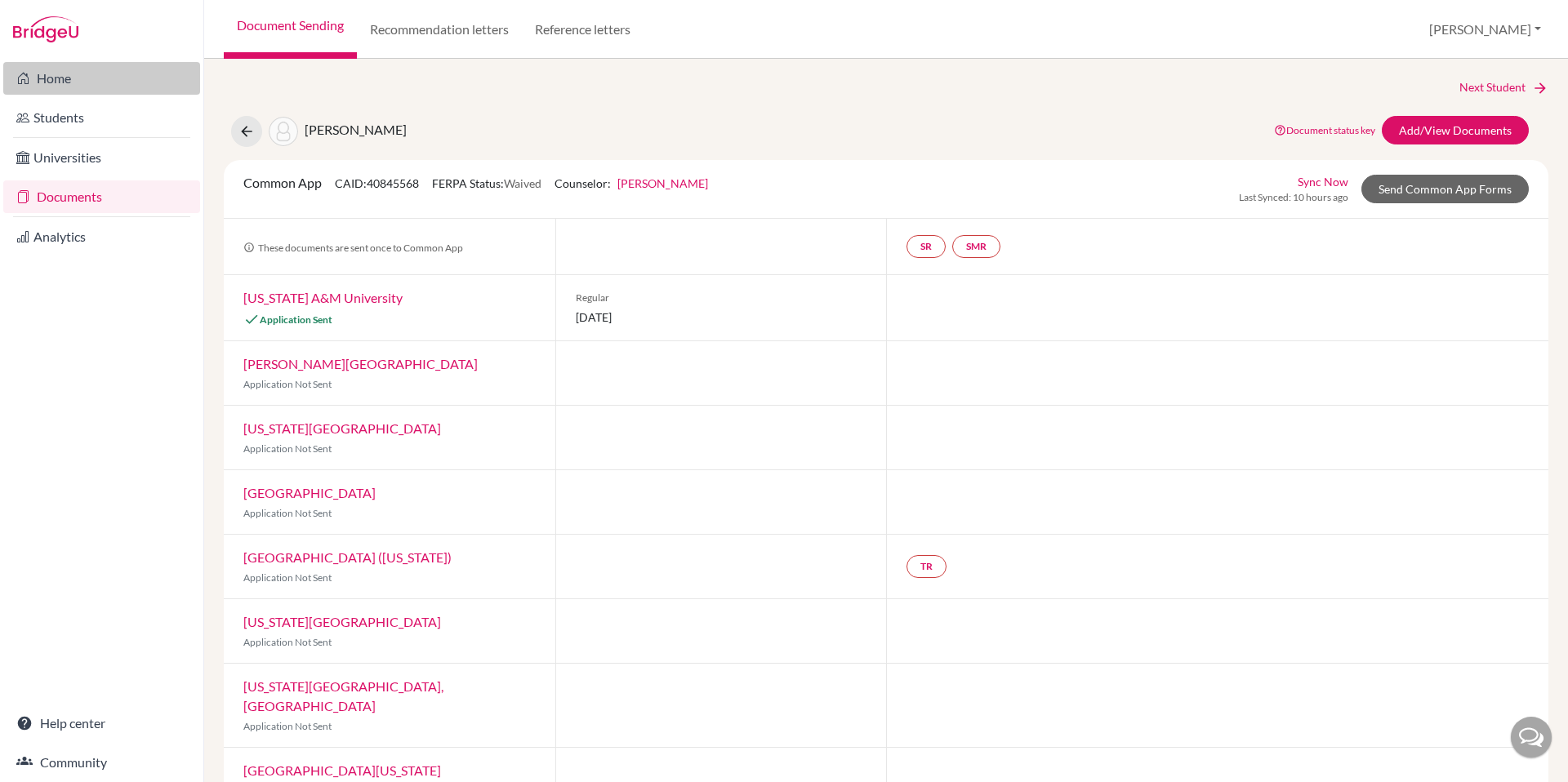
click at [46, 79] on link "Home" at bounding box center [101, 78] width 197 height 33
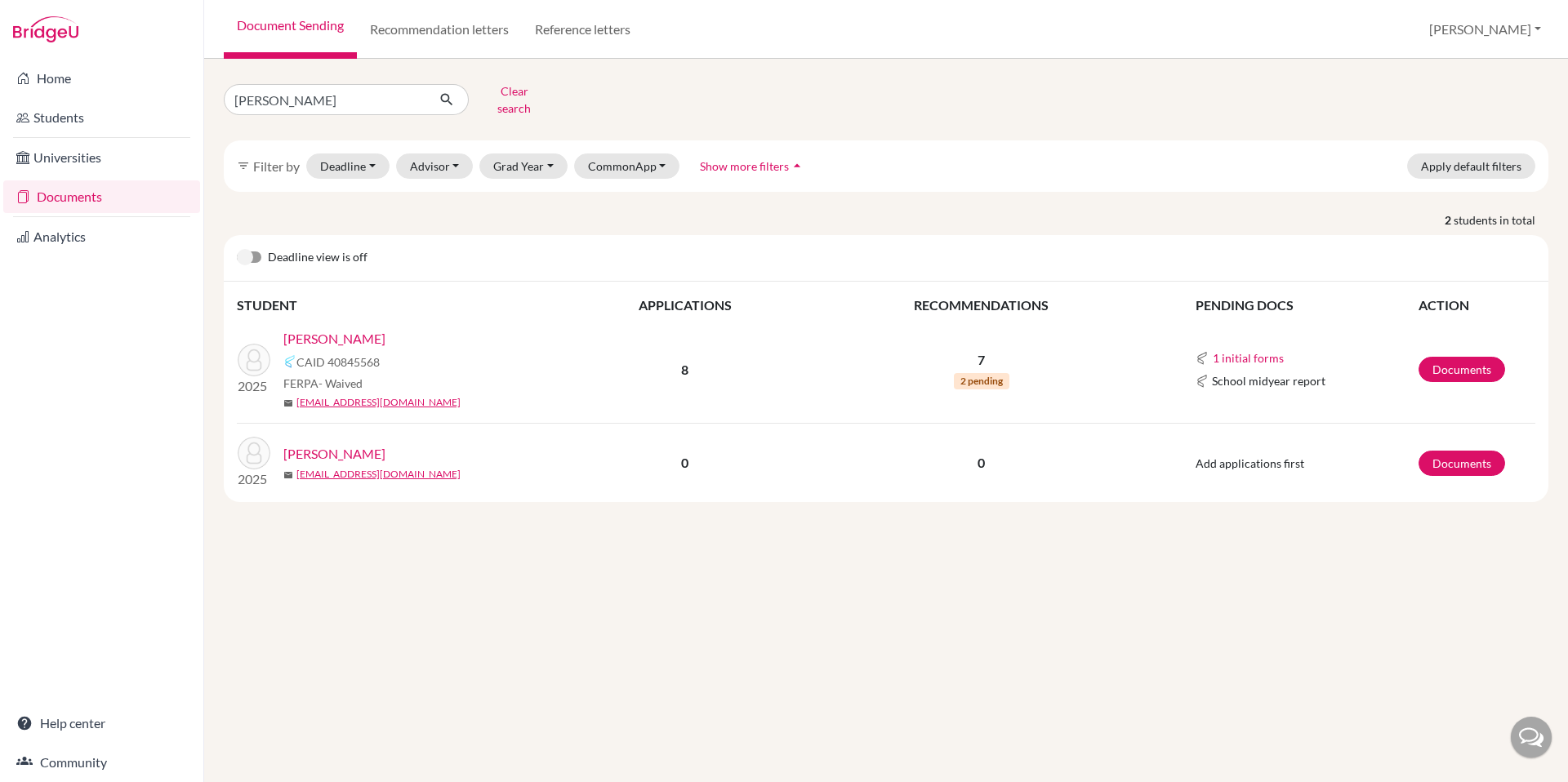
click at [299, 329] on link "[PERSON_NAME]" at bounding box center [334, 339] width 102 height 20
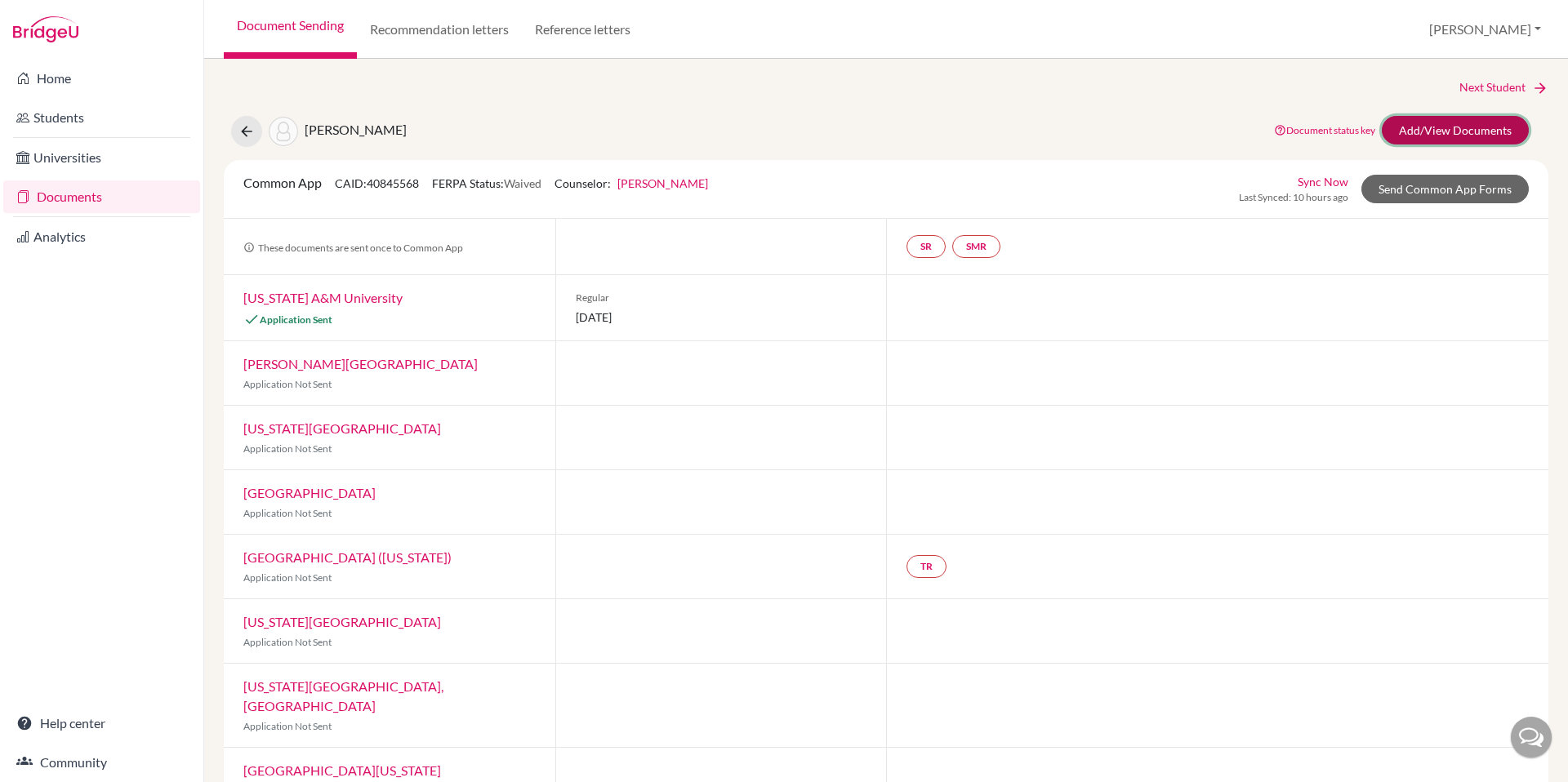
click at [1431, 136] on link "Add/View Documents" at bounding box center [1455, 130] width 147 height 29
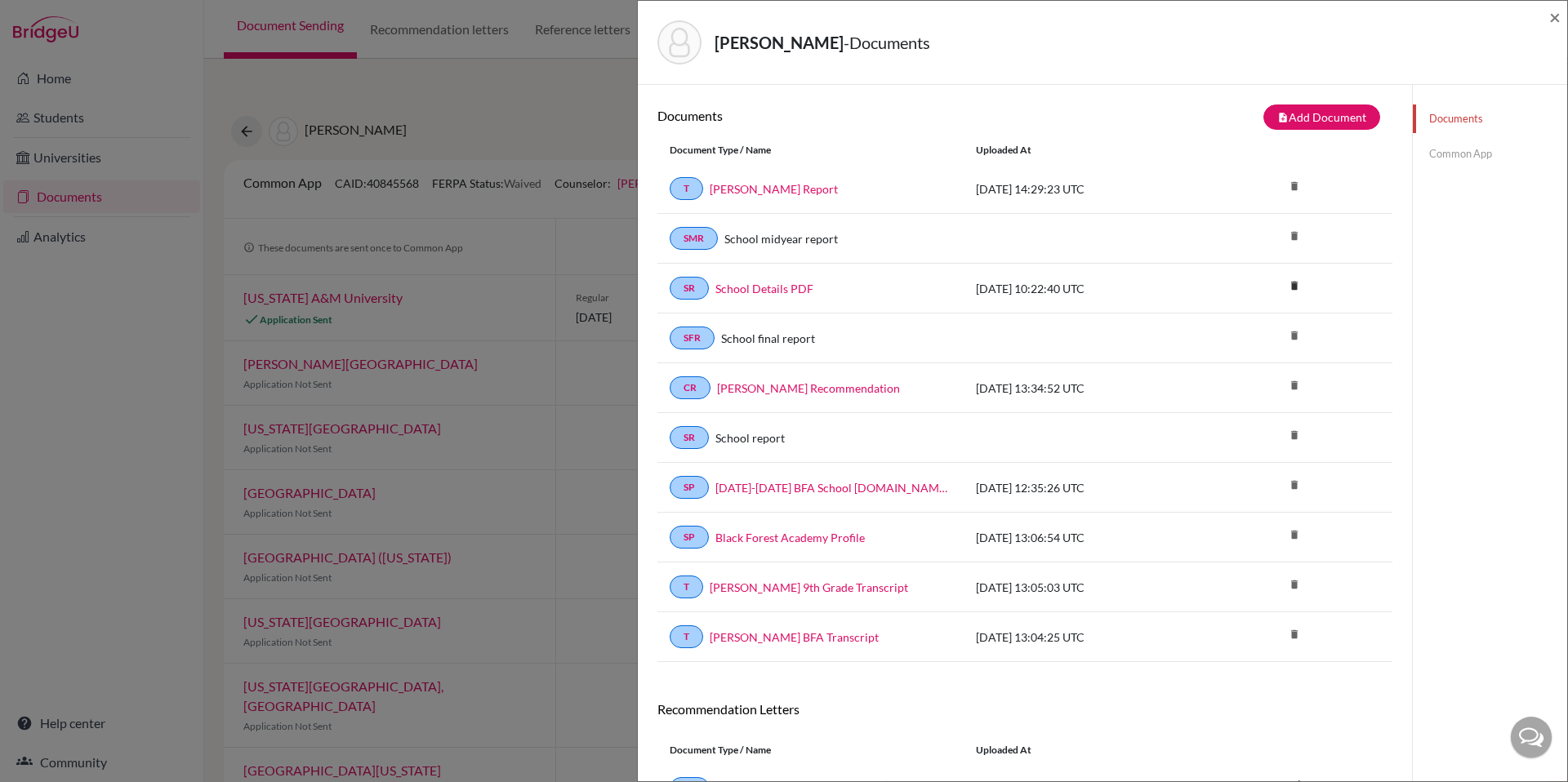
click at [1447, 148] on link "Common App" at bounding box center [1490, 154] width 155 height 29
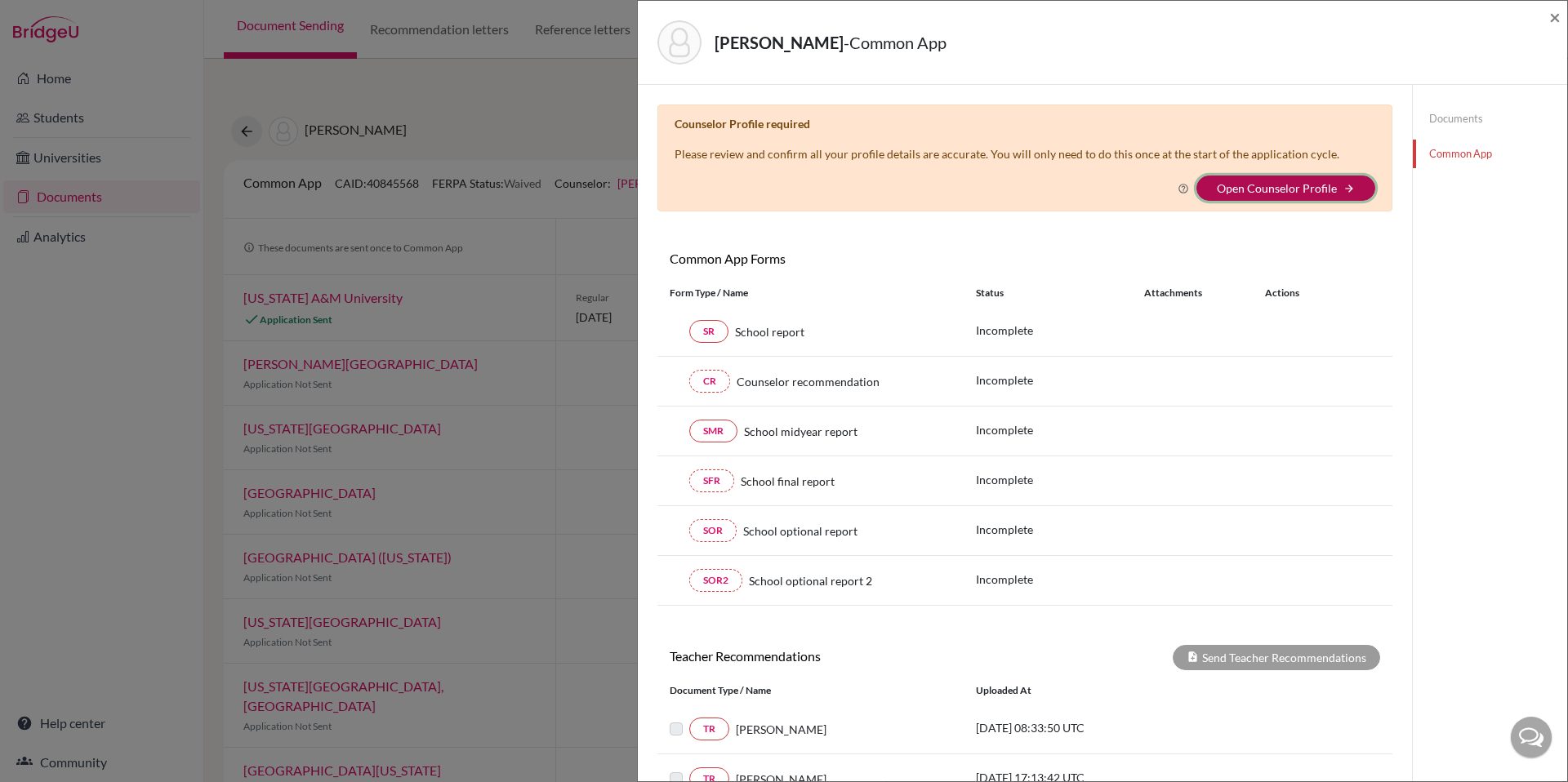
click at [1328, 187] on button "Open Counselor Profile arrow_forward" at bounding box center [1286, 188] width 179 height 25
click at [1243, 185] on link "Open Counselor Profile" at bounding box center [1277, 188] width 120 height 14
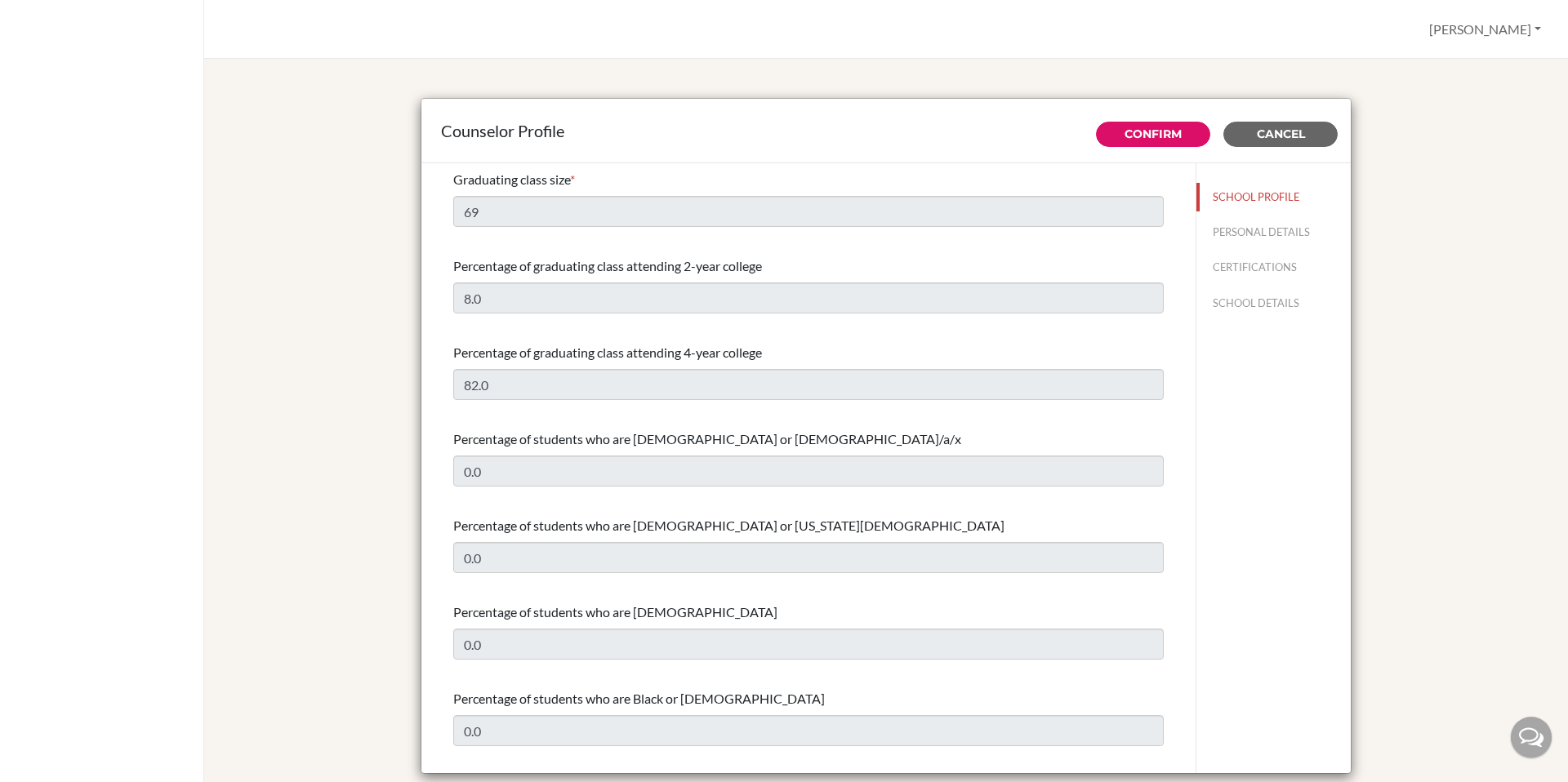
select select "1"
select select "326320"
click at [1269, 141] on span "Cancel" at bounding box center [1281, 134] width 48 height 15
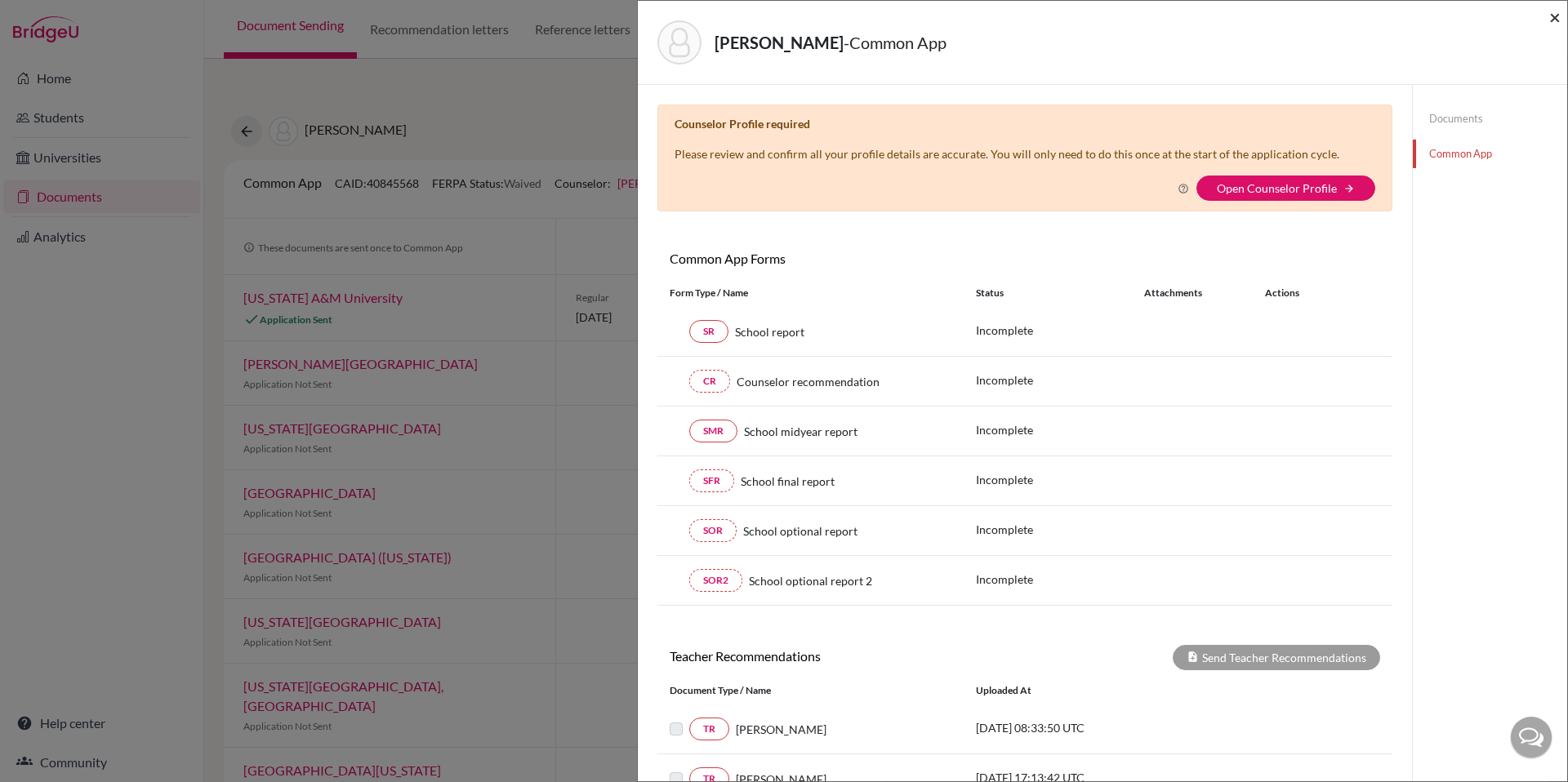
click at [1554, 18] on span "×" at bounding box center [1555, 16] width 11 height 24
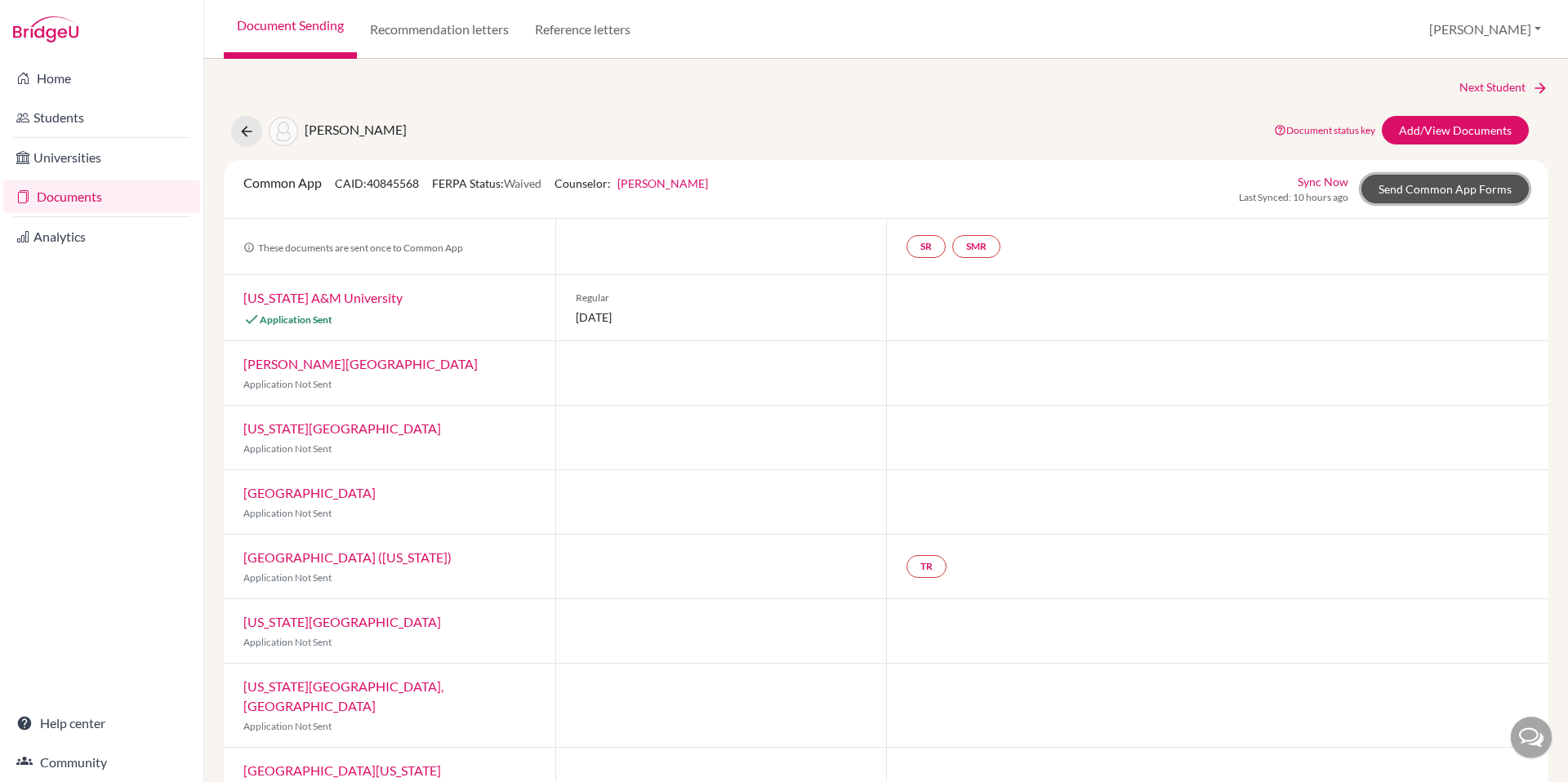
click at [1457, 197] on link "Send Common App Forms" at bounding box center [1445, 189] width 168 height 29
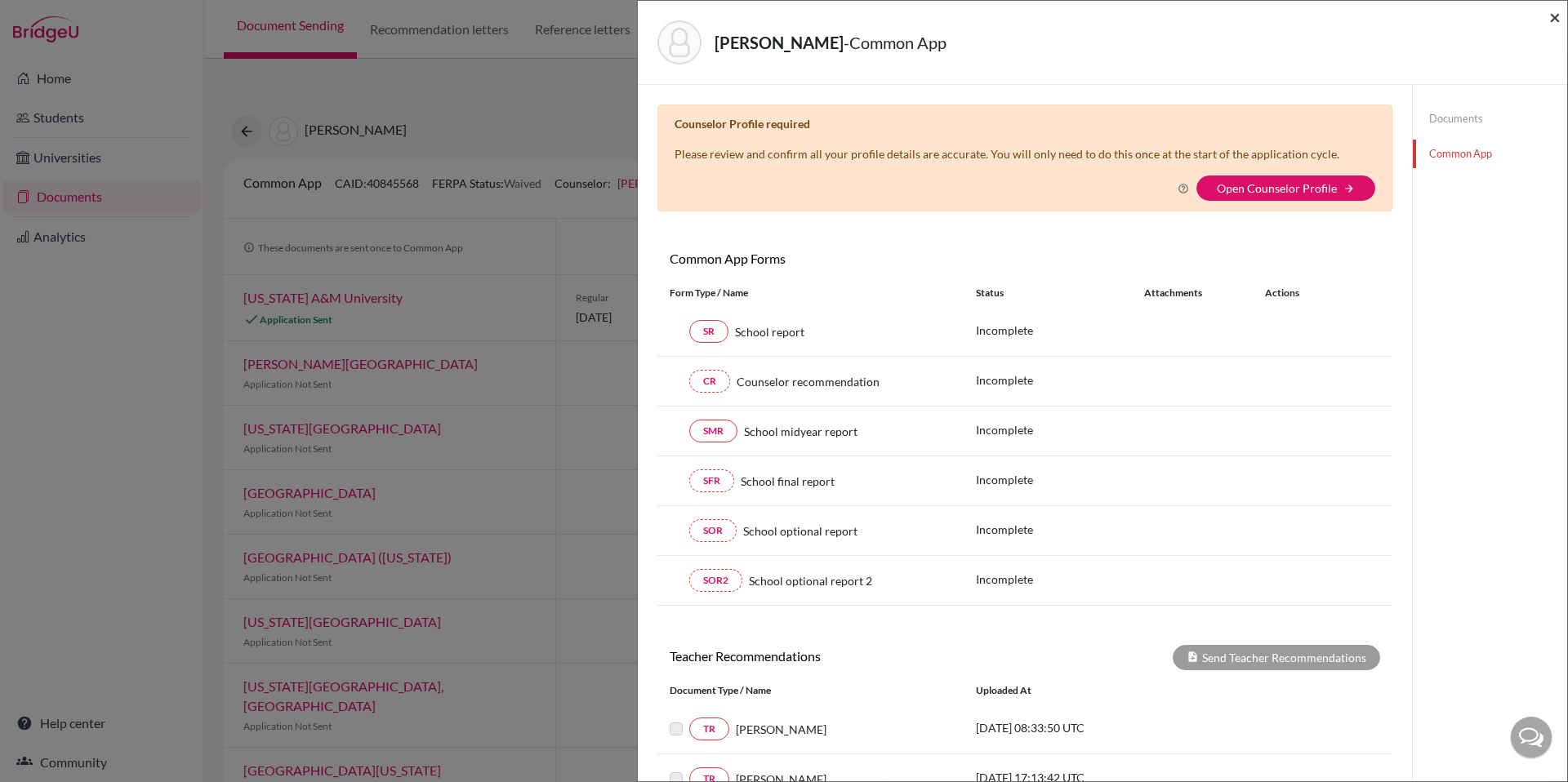
click at [1552, 20] on span "×" at bounding box center [1555, 16] width 11 height 24
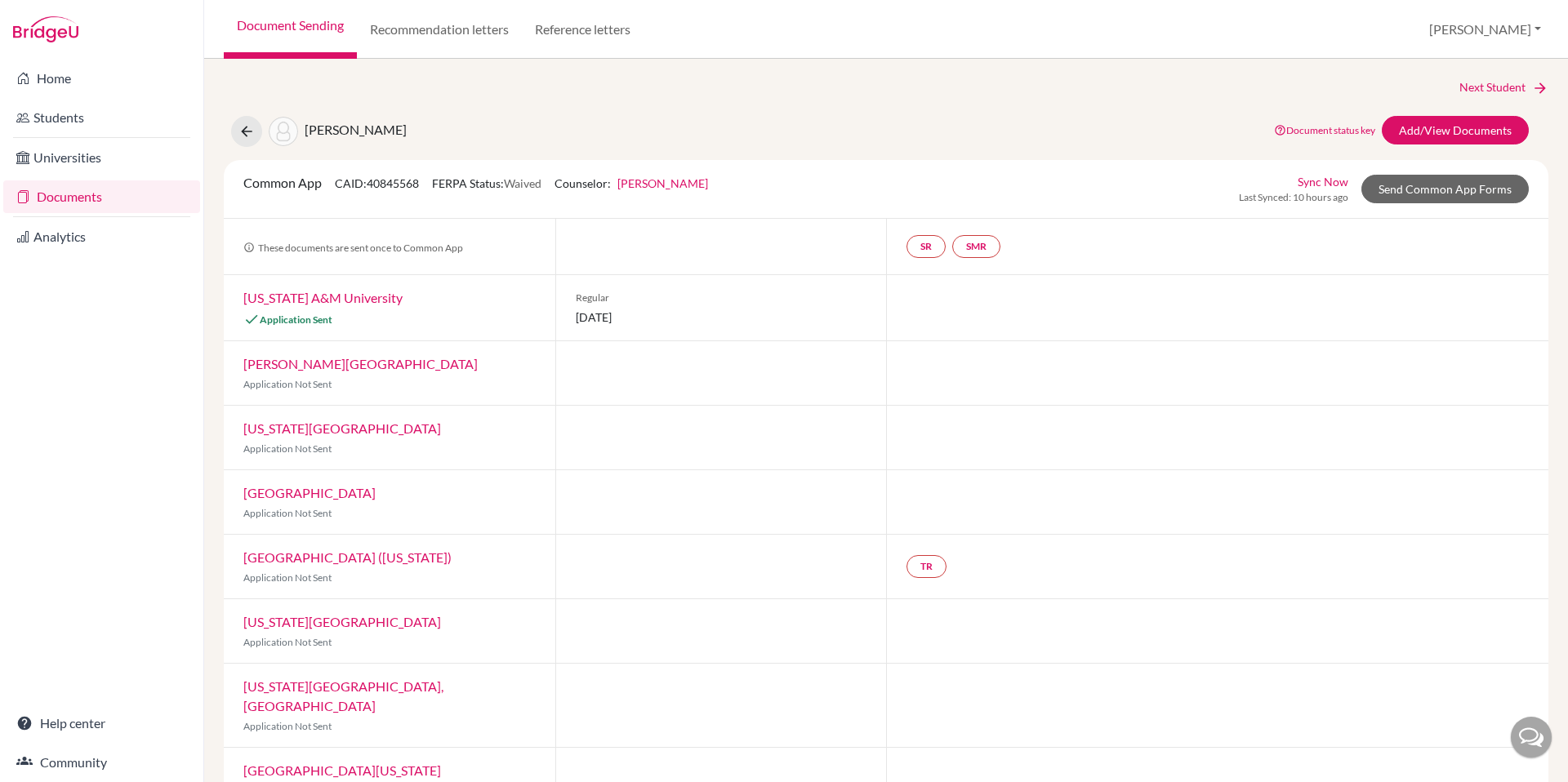
click at [630, 316] on span "01 December 2025" at bounding box center [721, 317] width 292 height 17
click at [326, 302] on link "Texas A&M University" at bounding box center [323, 297] width 159 height 16
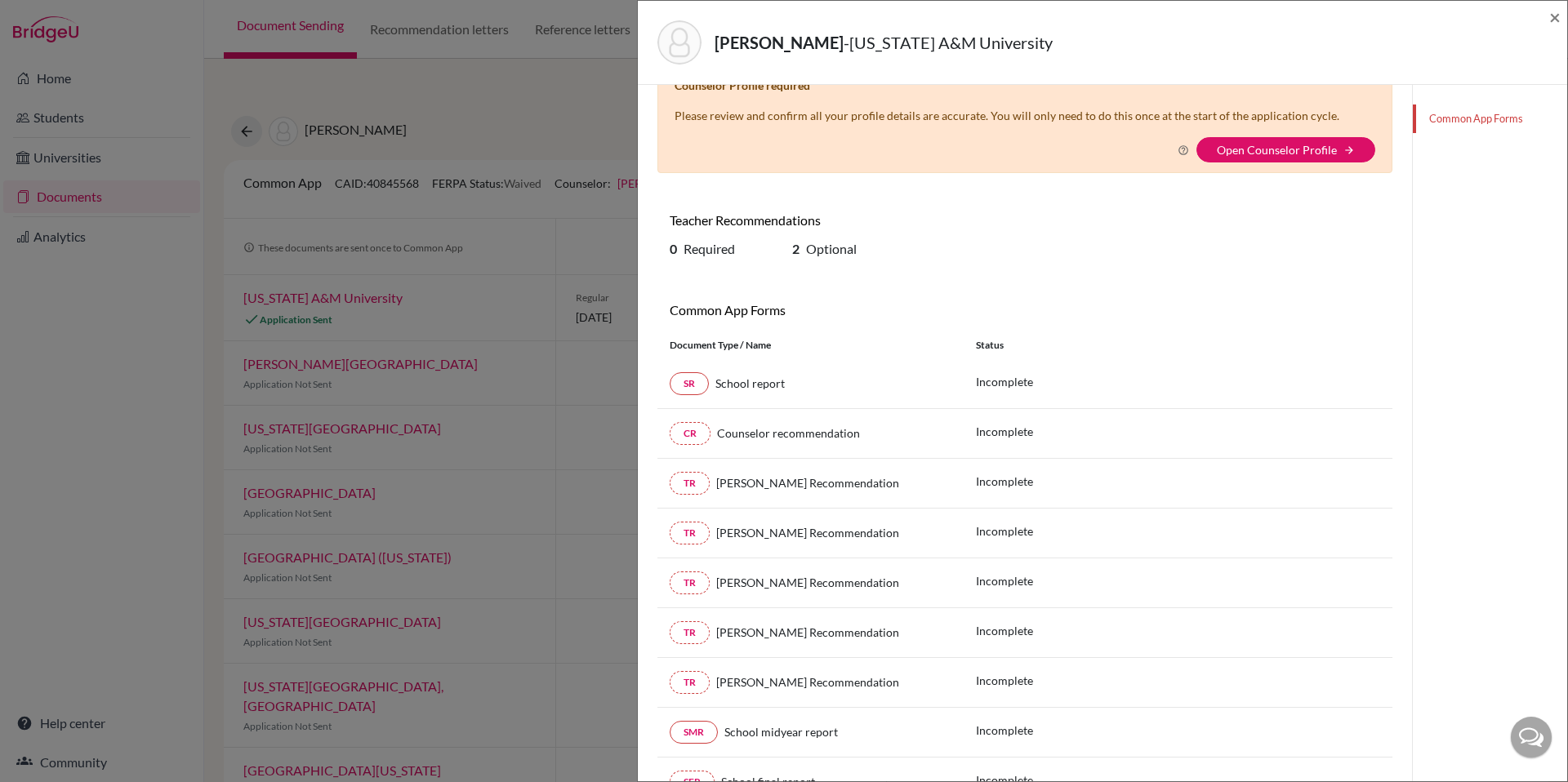
scroll to position [39, 0]
click at [697, 373] on link "SR" at bounding box center [689, 383] width 39 height 23
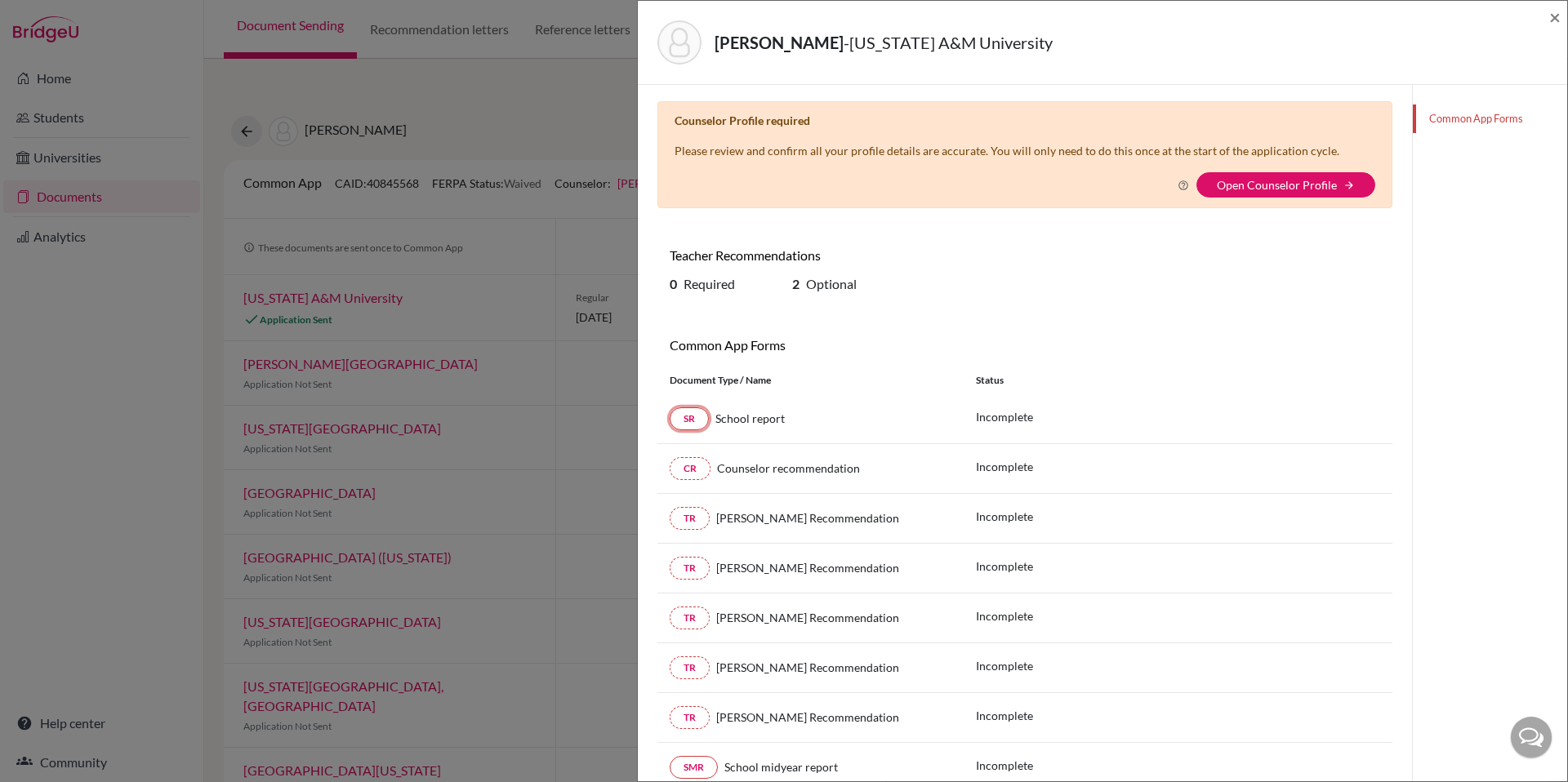
scroll to position [0, 0]
click at [1262, 192] on link "Open Counselor Profile" at bounding box center [1277, 188] width 120 height 14
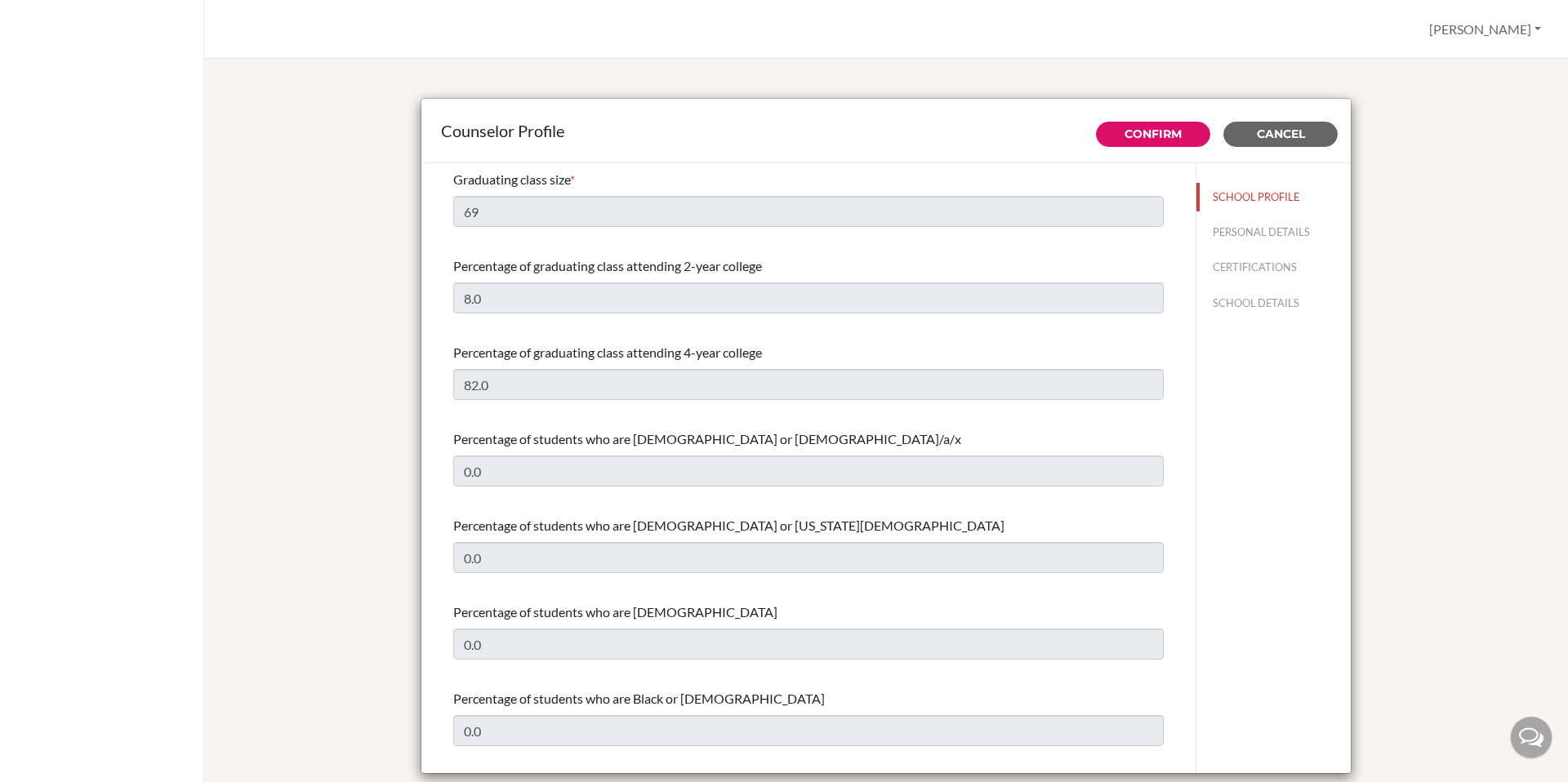
select select "1"
select select "326320"
click at [1136, 142] on button "Confirm" at bounding box center [1154, 134] width 114 height 25
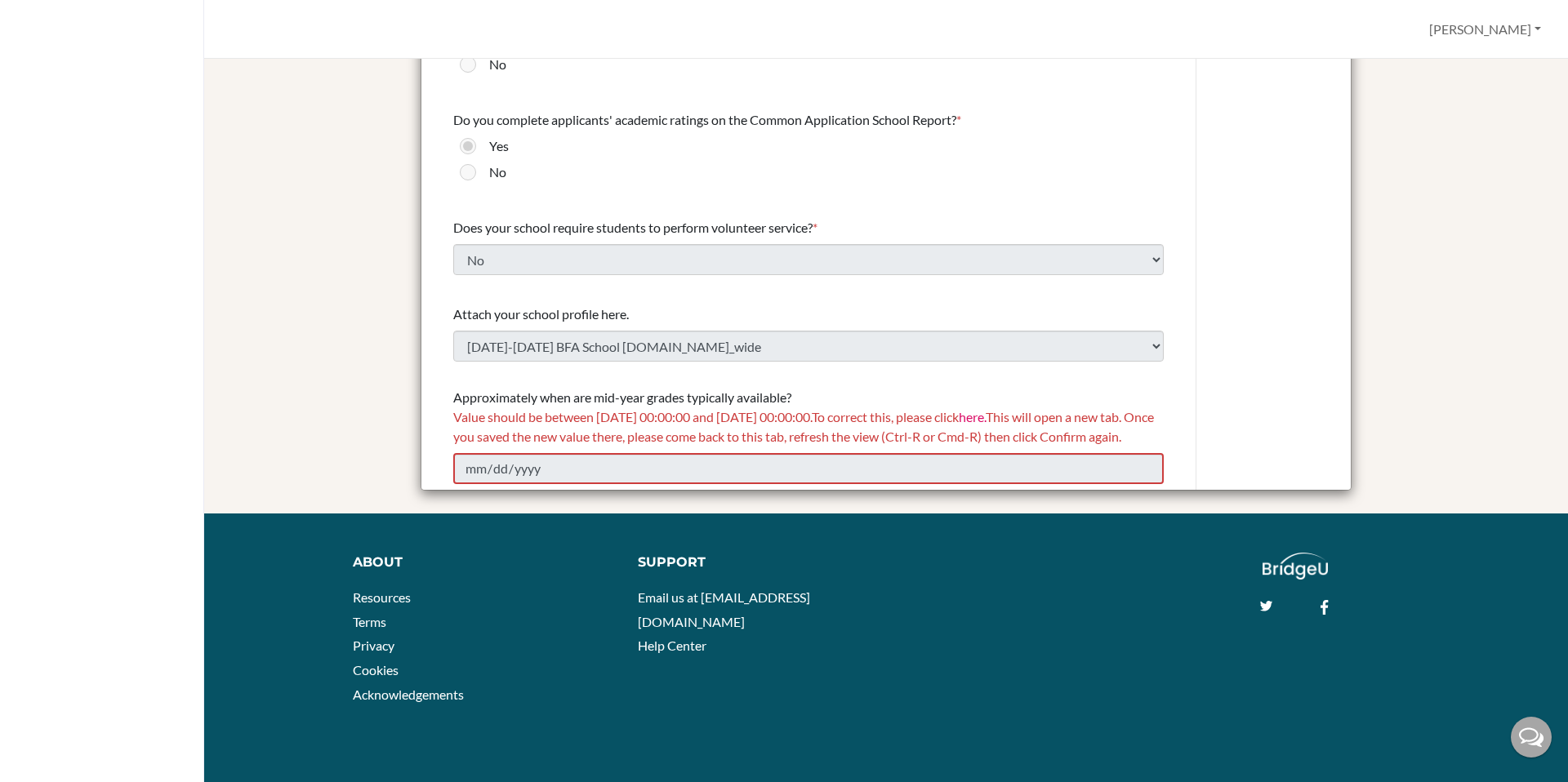
scroll to position [287, 0]
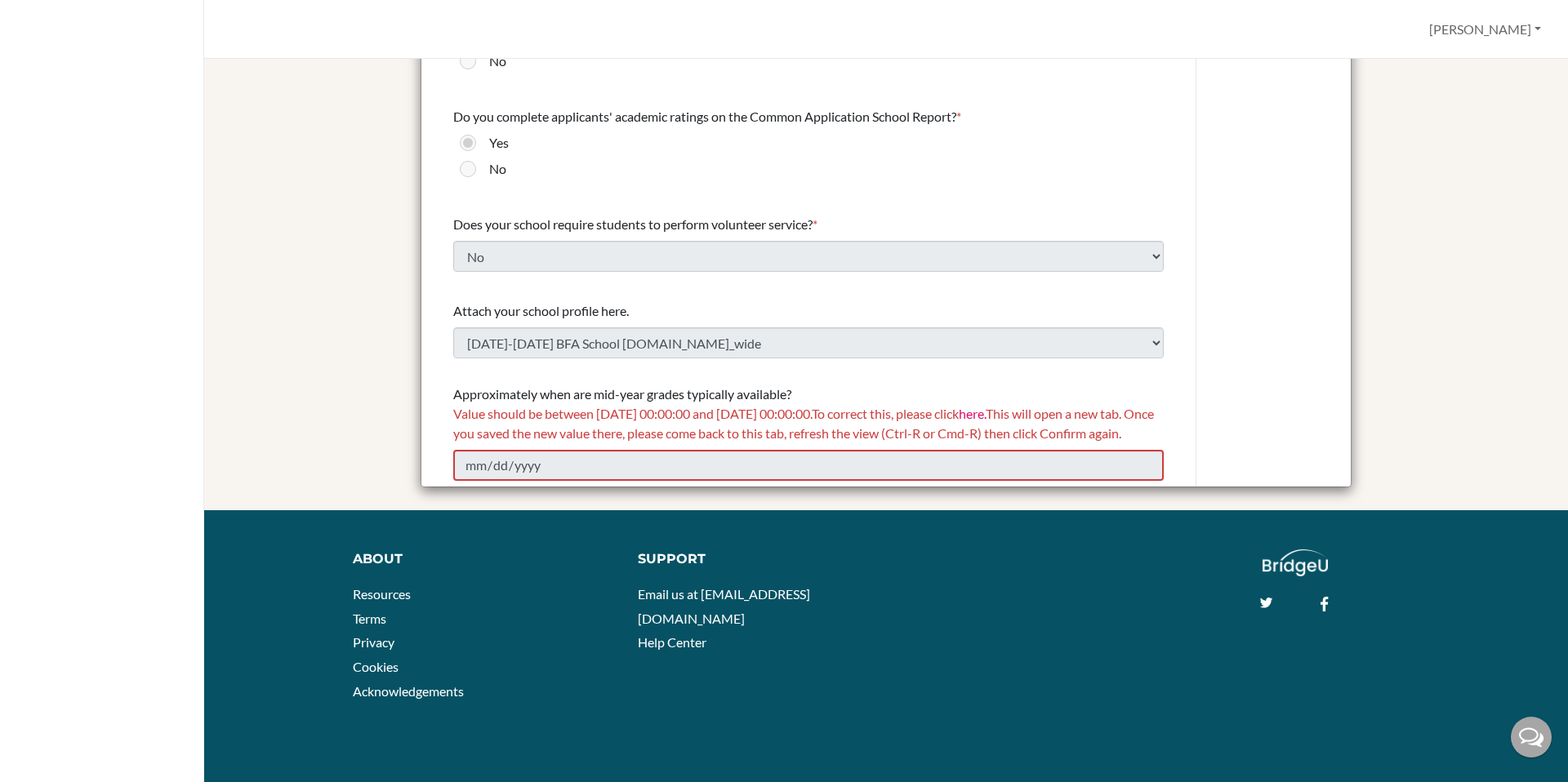
click at [895, 425] on div "Value should be between 01/01/2025 00:00:00 and 12/31/2026 00:00:00. To correct…" at bounding box center [808, 424] width 710 height 39
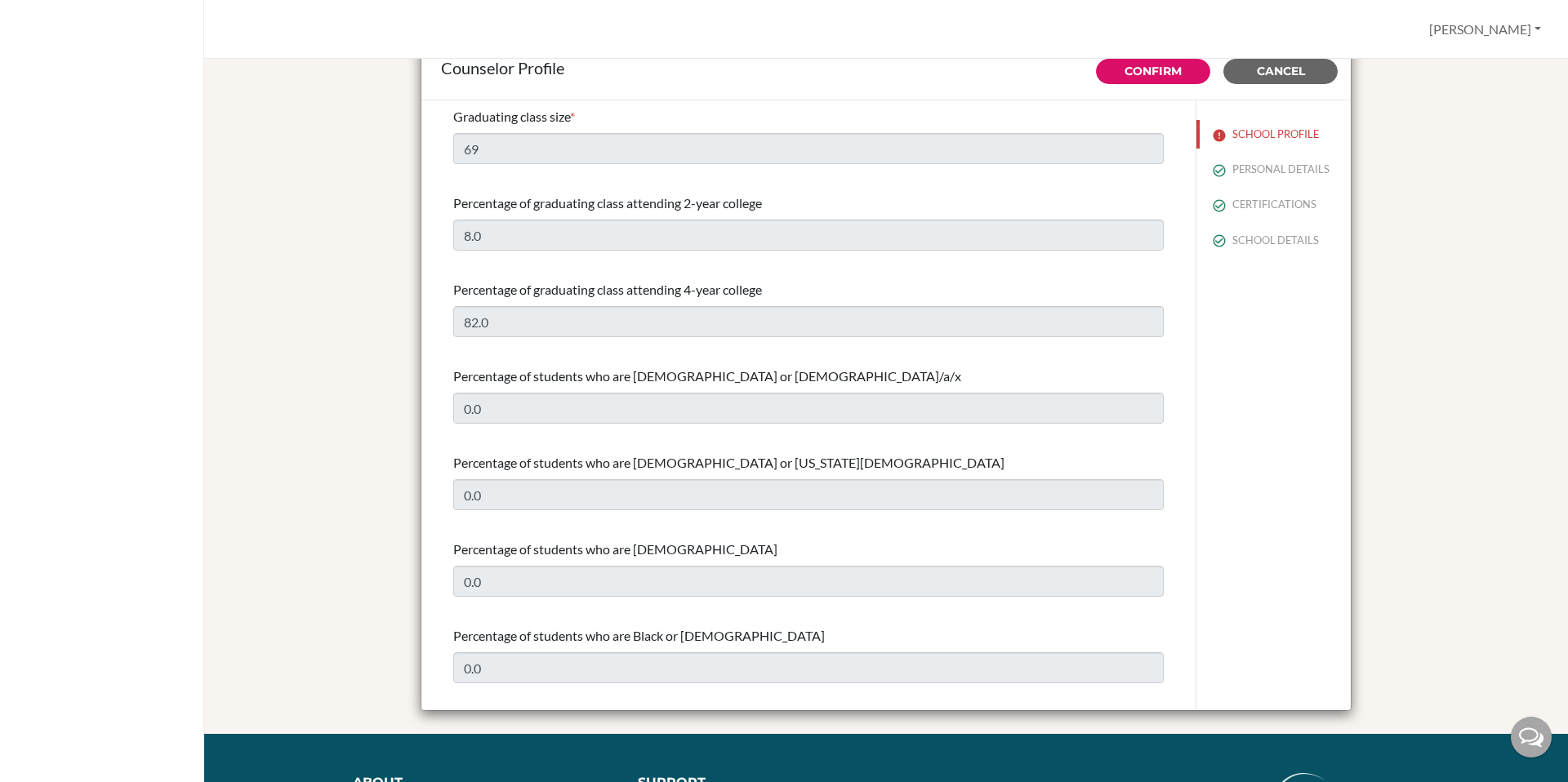
scroll to position [0, 0]
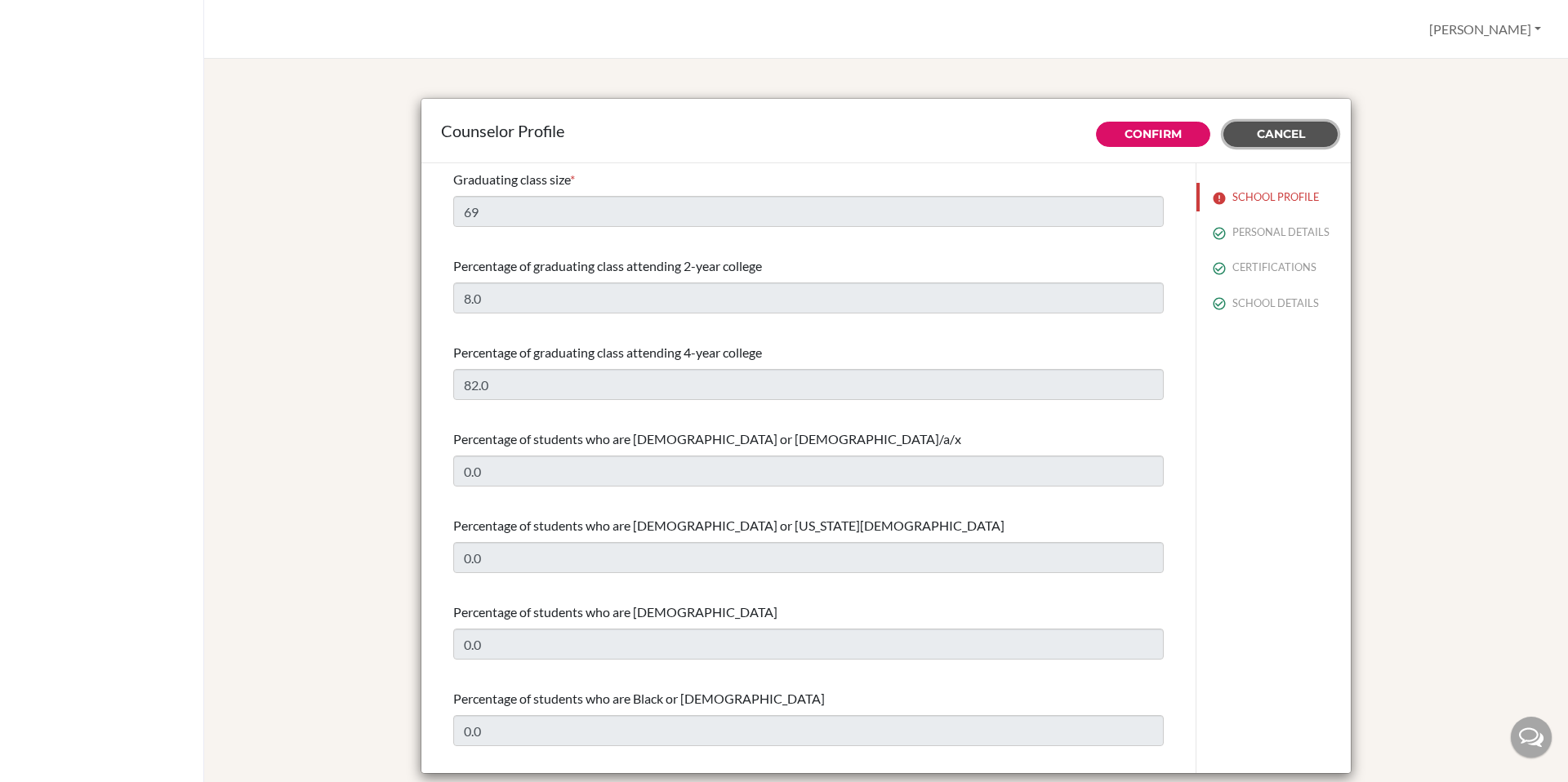
click at [1304, 132] on button "Cancel" at bounding box center [1281, 134] width 114 height 25
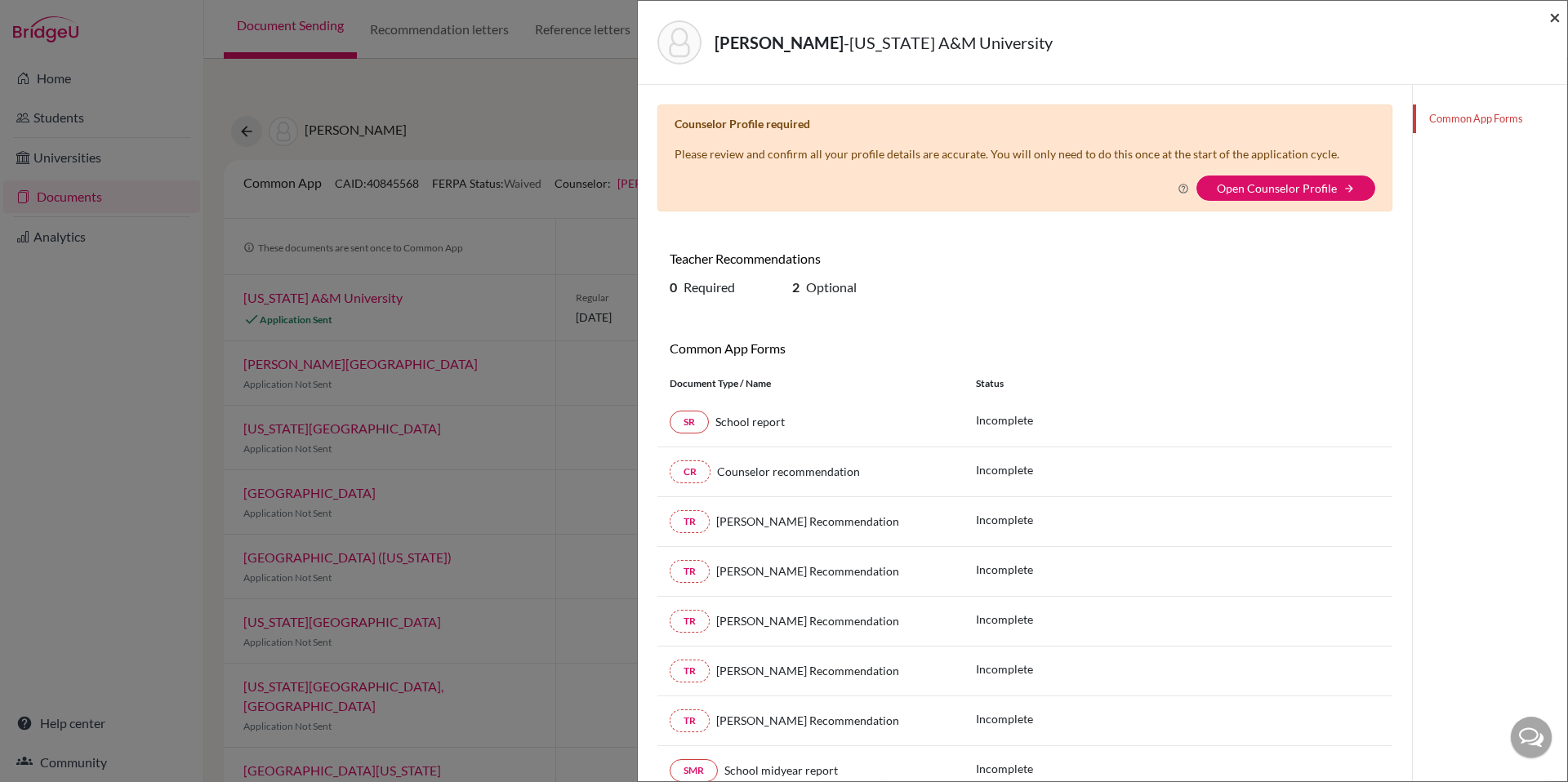
click at [1550, 14] on span "×" at bounding box center [1555, 16] width 11 height 24
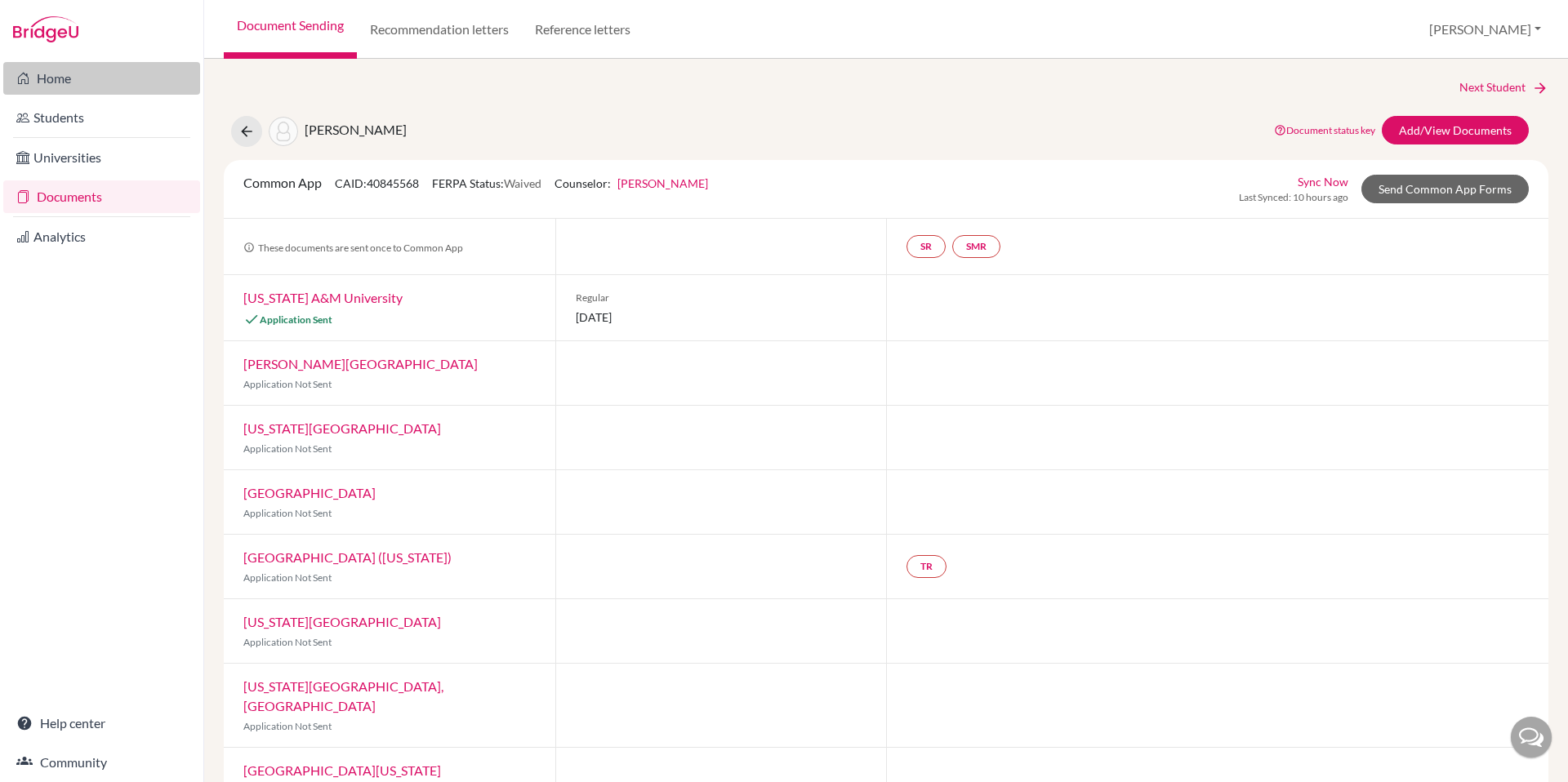
click at [58, 77] on link "Home" at bounding box center [101, 78] width 197 height 33
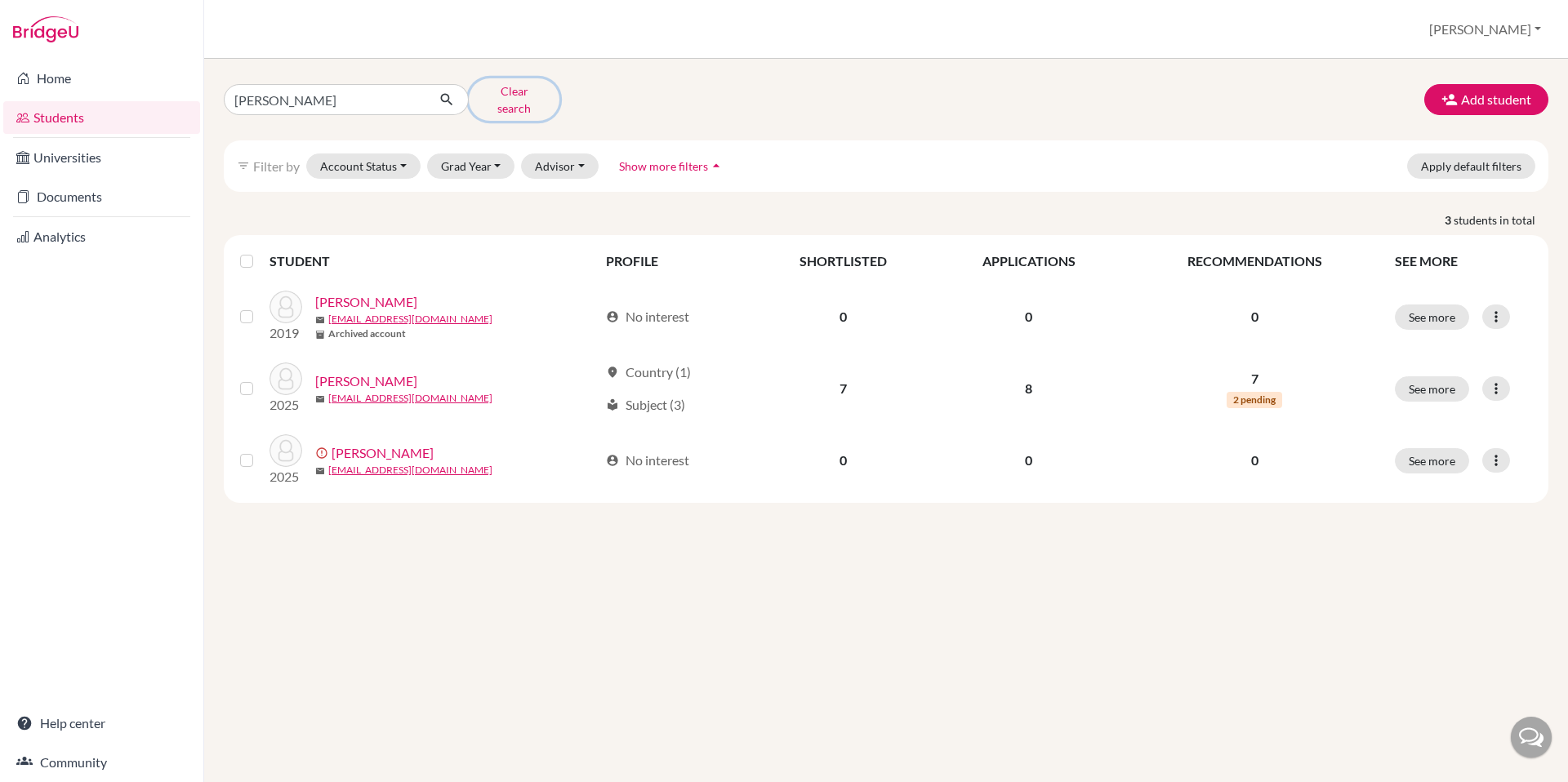
click at [514, 96] on button "Clear search" at bounding box center [513, 100] width 91 height 42
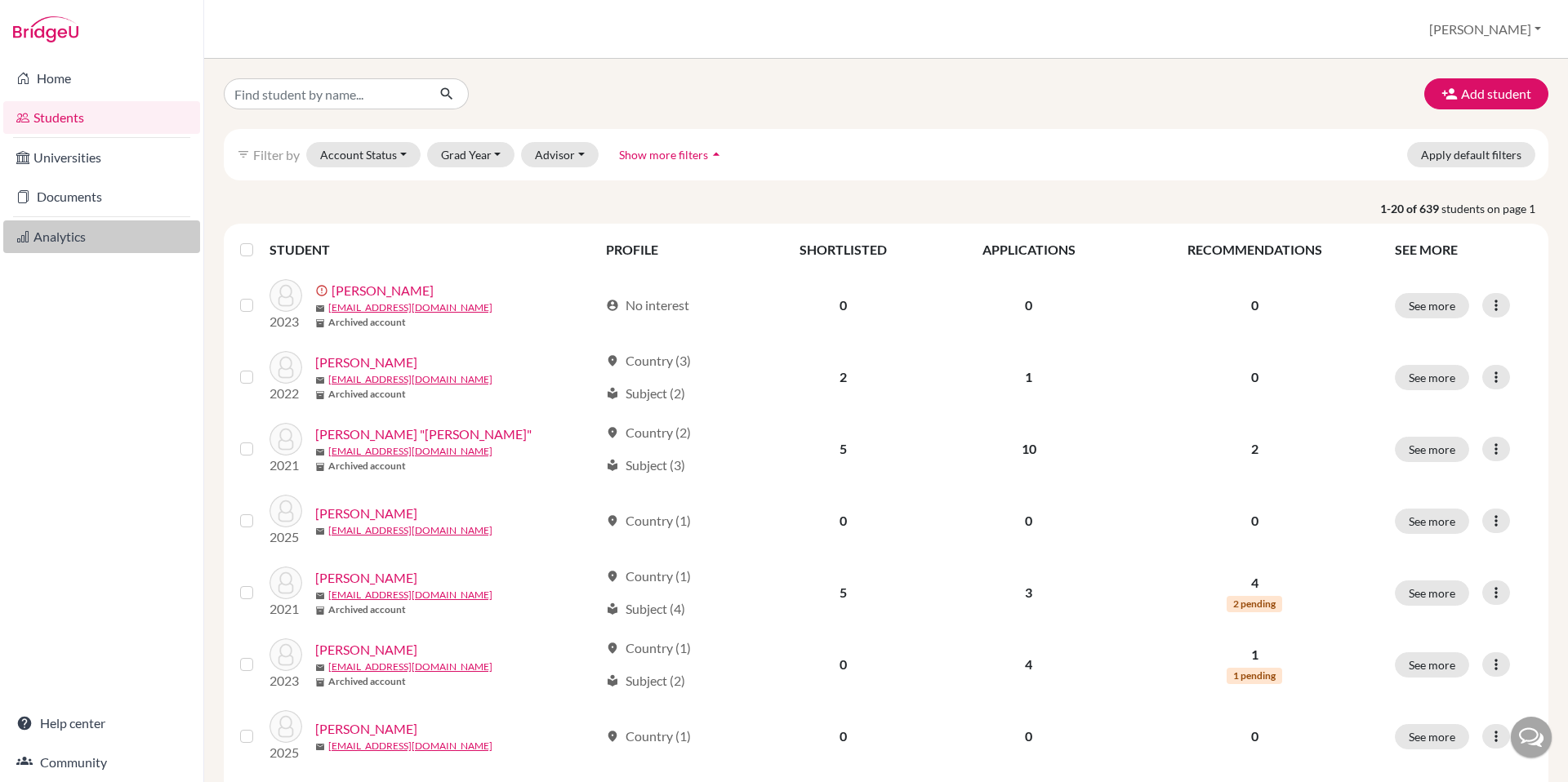
click at [59, 235] on link "Analytics" at bounding box center [101, 237] width 197 height 33
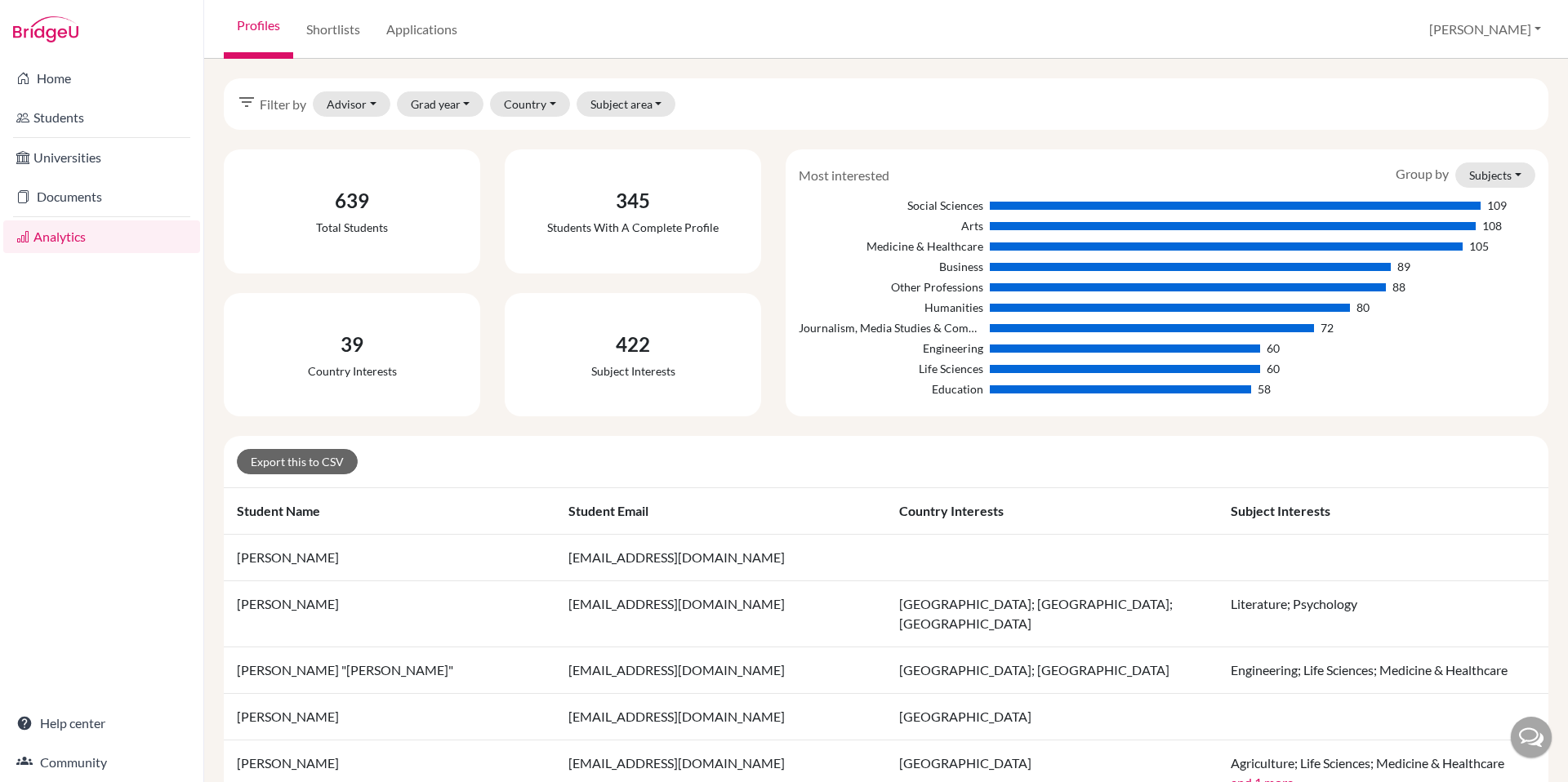
click at [714, 498] on th "Student email" at bounding box center [721, 511] width 332 height 47
click at [1503, 34] on button "[PERSON_NAME]" at bounding box center [1485, 29] width 127 height 31
click at [1449, 98] on link "School Settings" at bounding box center [1411, 93] width 129 height 26
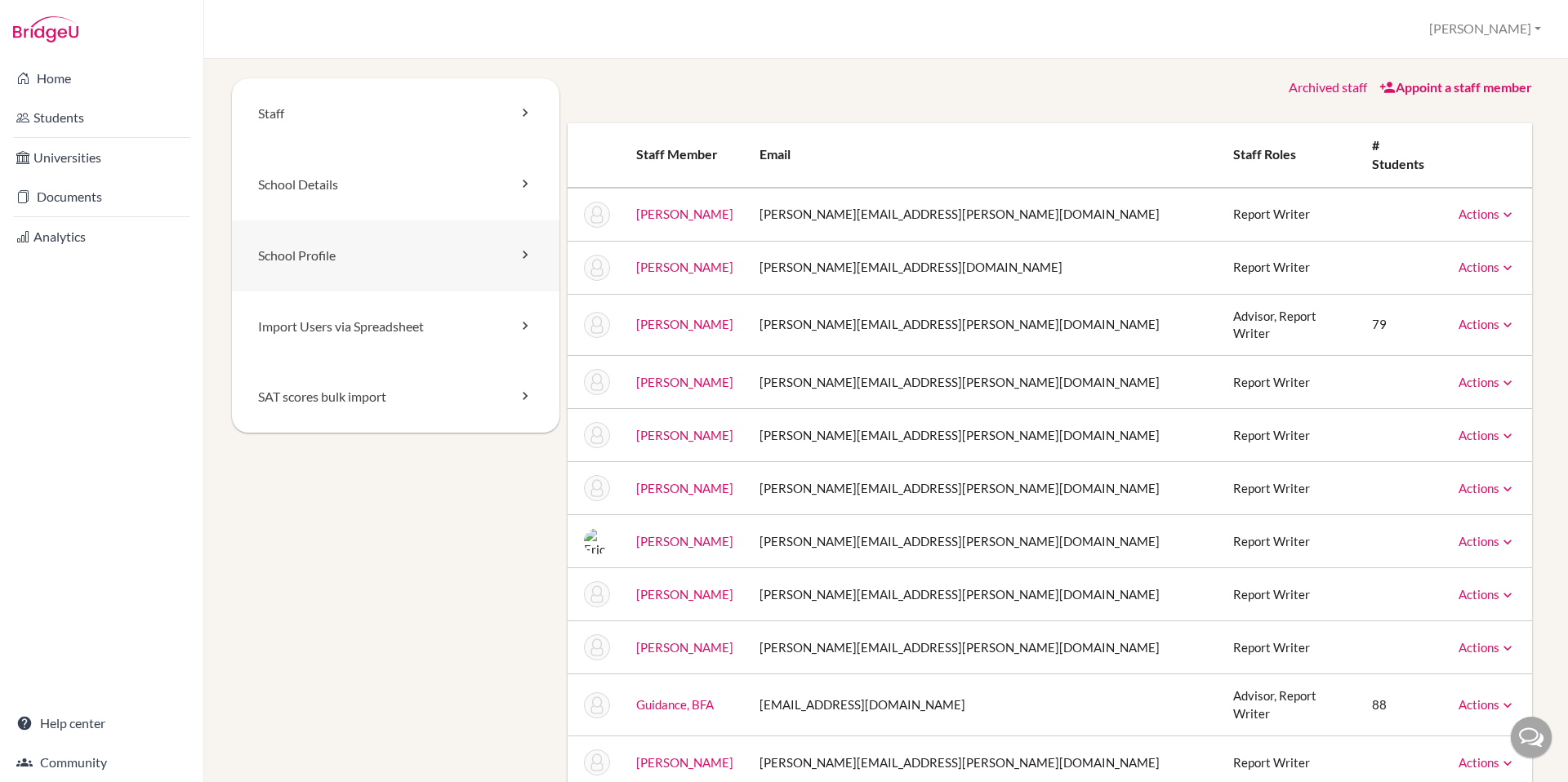
click at [298, 257] on link "School Profile" at bounding box center [396, 256] width 328 height 71
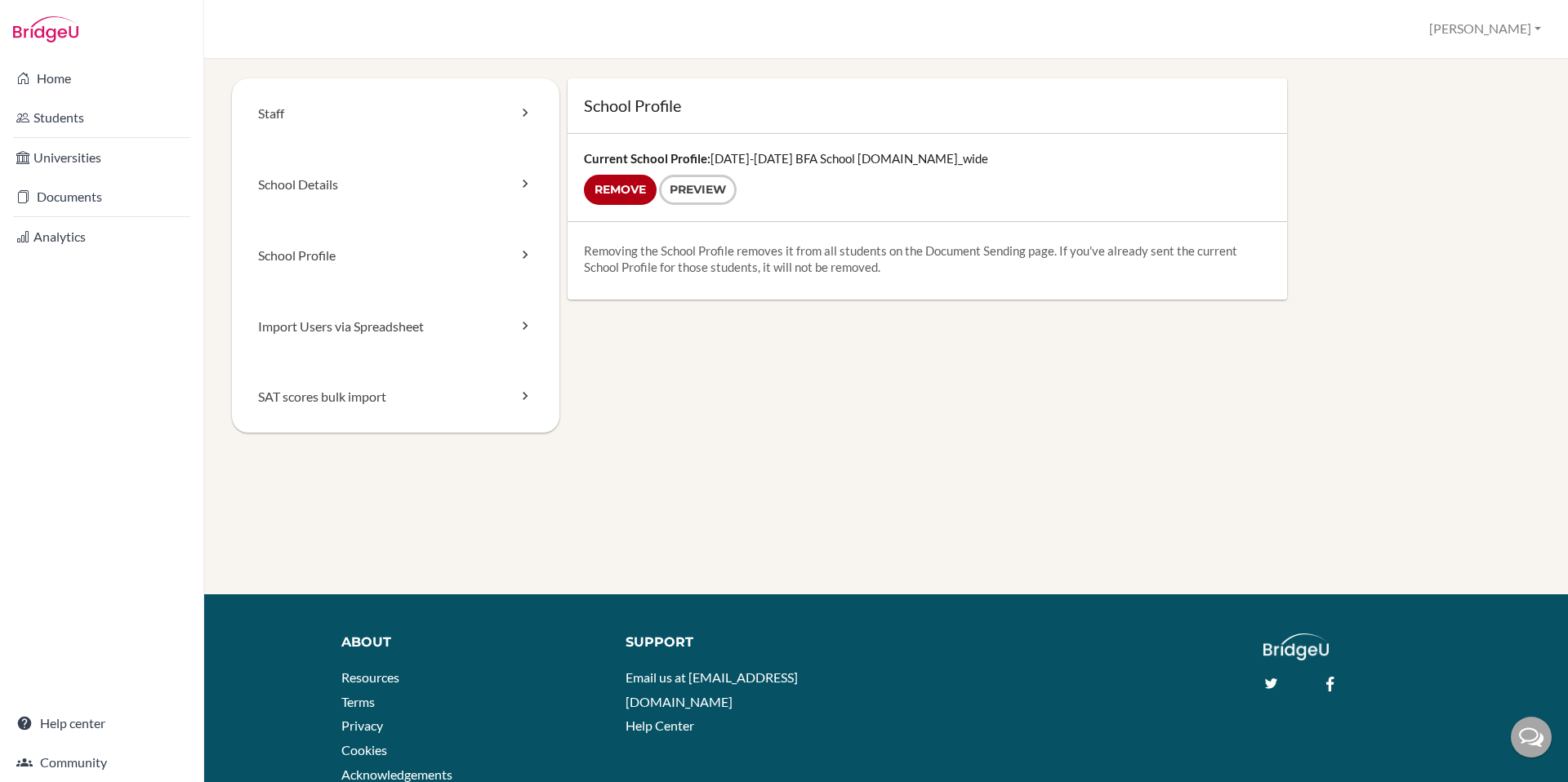
click at [665, 171] on div "Current School Profile: [DATE]-[DATE] BFA School [DOMAIN_NAME]_wide Remove Prev…" at bounding box center [927, 177] width 719 height 87
click at [320, 167] on link "School Details" at bounding box center [396, 185] width 328 height 71
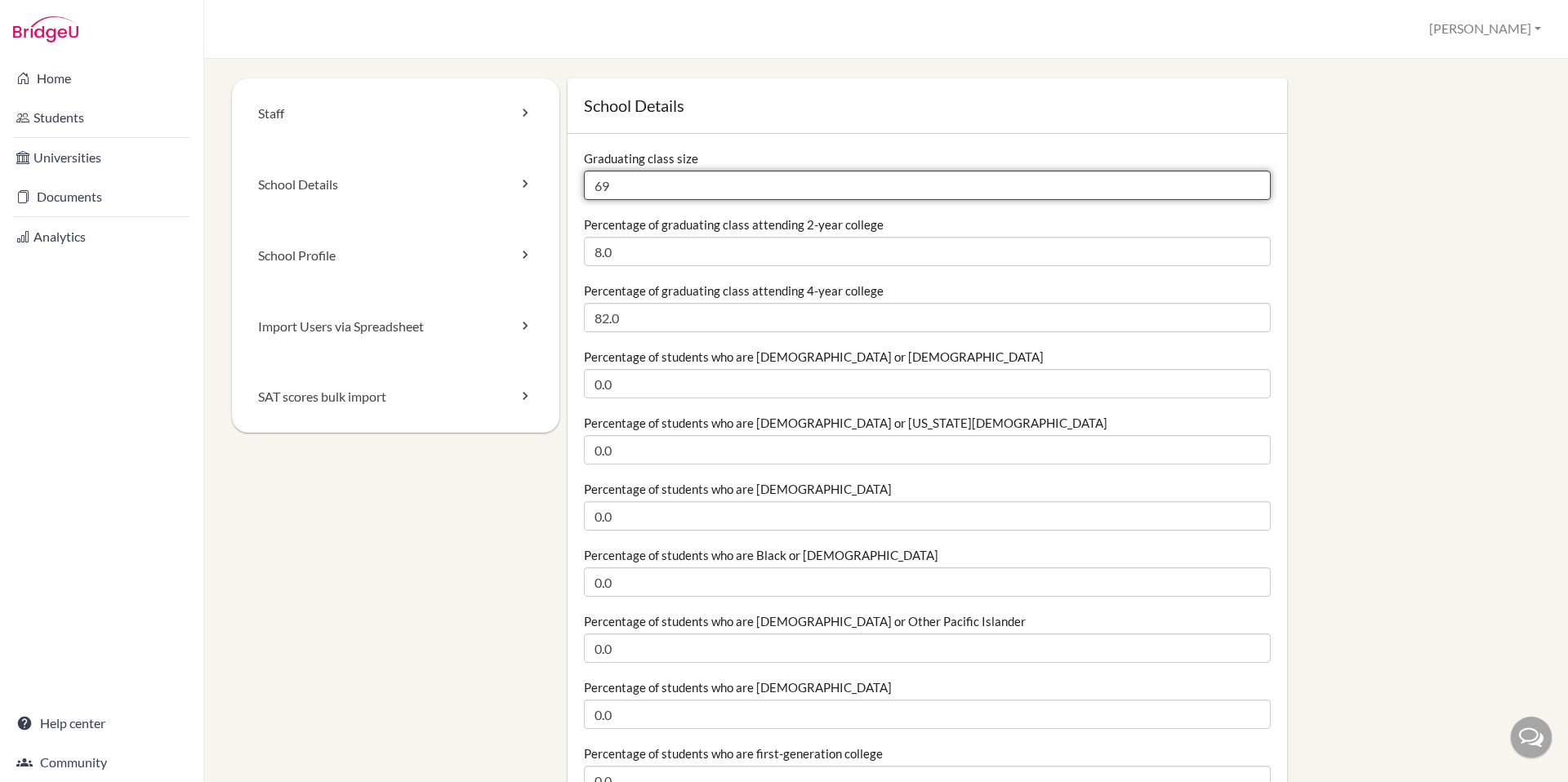
click at [723, 181] on input "69" at bounding box center [927, 185] width 687 height 29
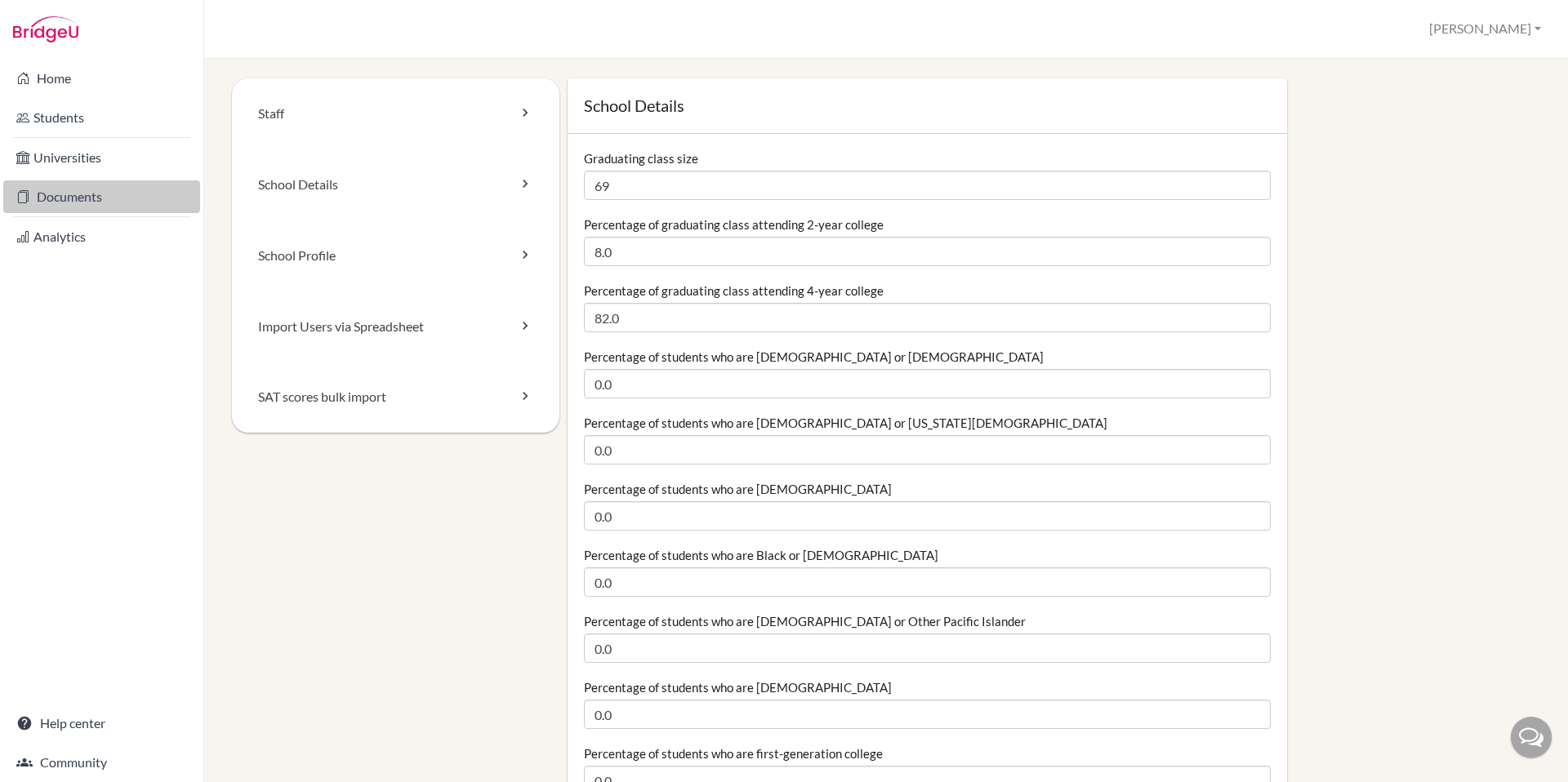
click at [76, 203] on link "Documents" at bounding box center [101, 197] width 197 height 33
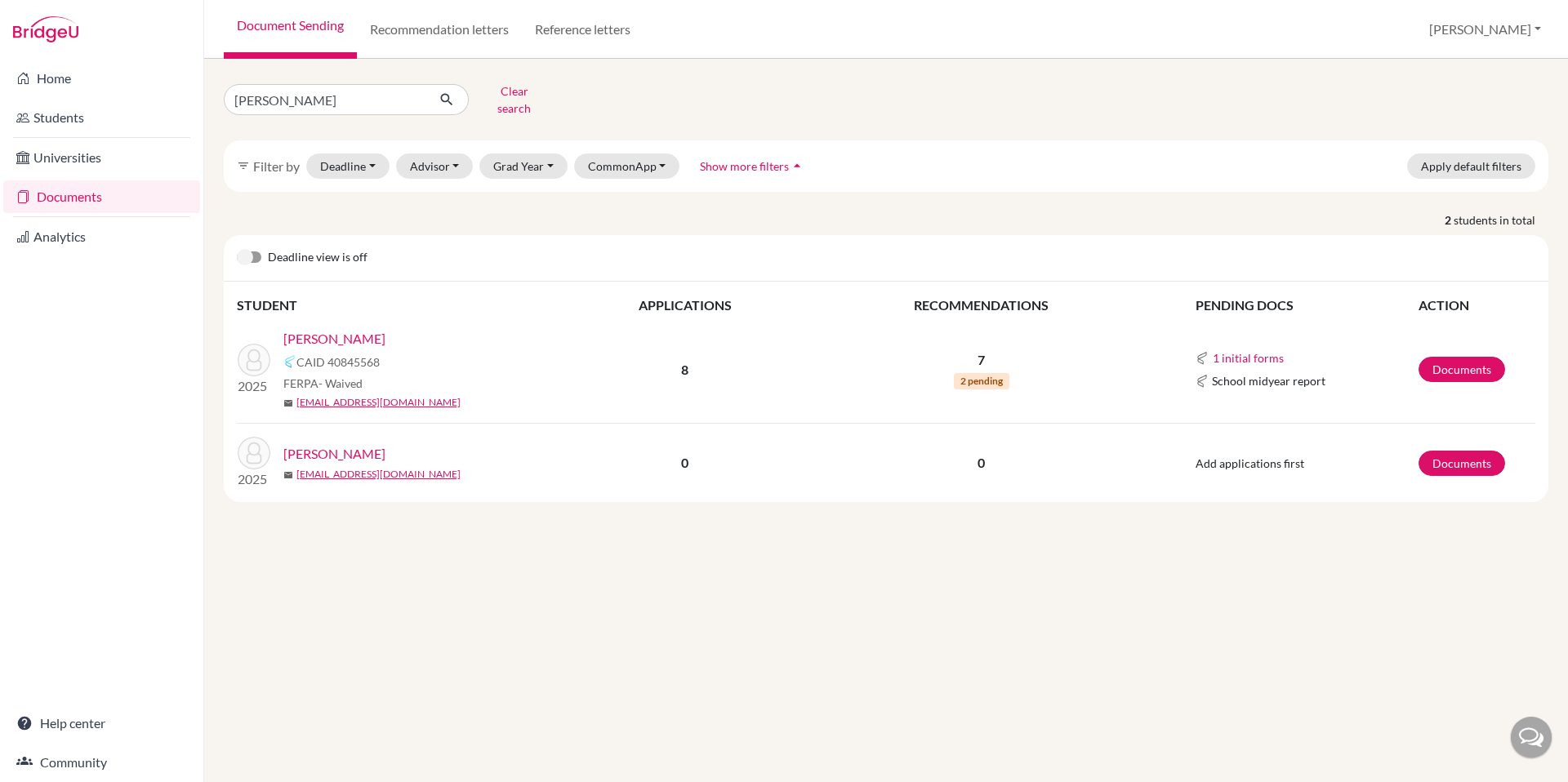
click at [311, 330] on link "[PERSON_NAME]" at bounding box center [334, 339] width 102 height 20
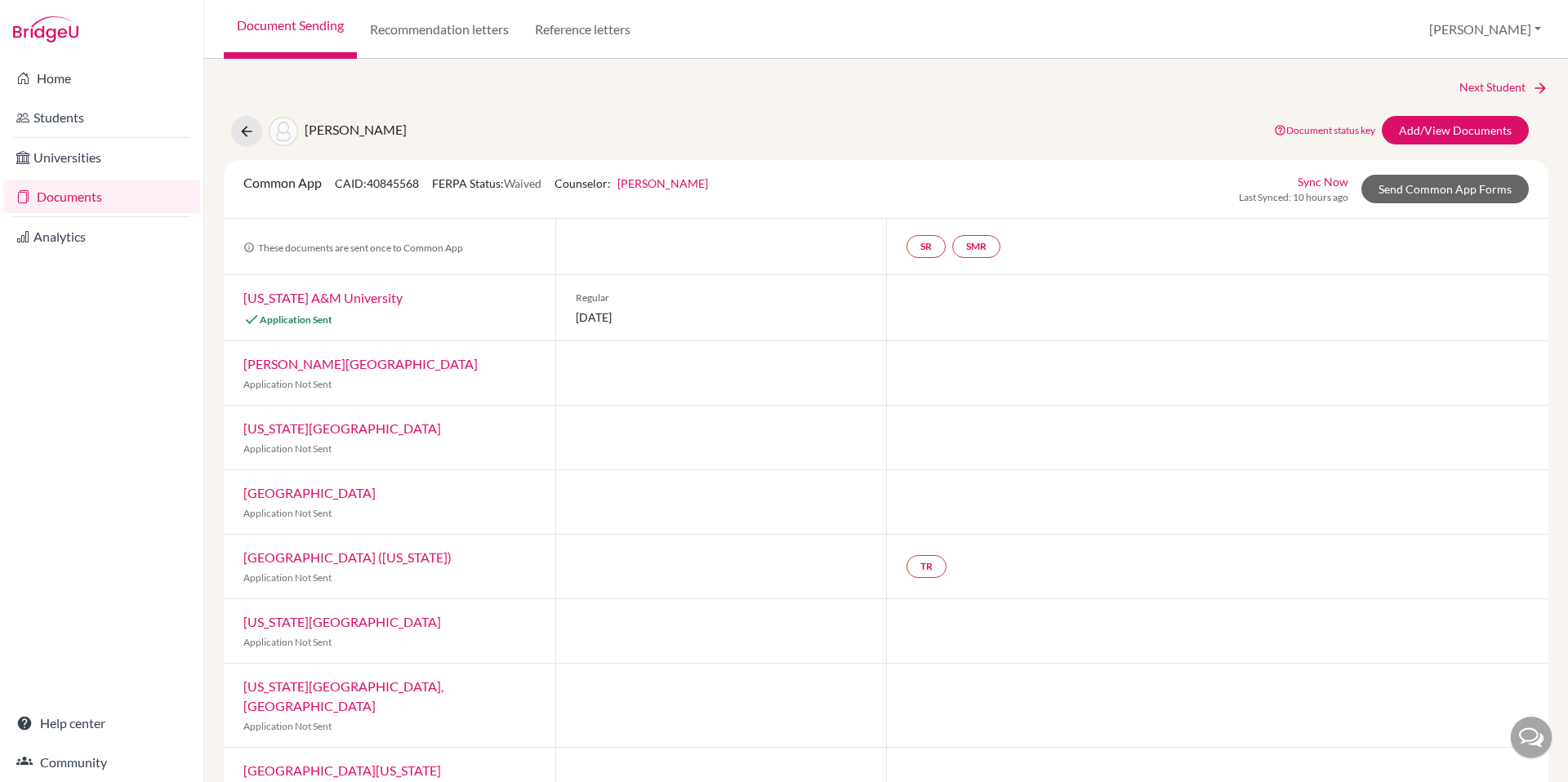
scroll to position [20, 0]
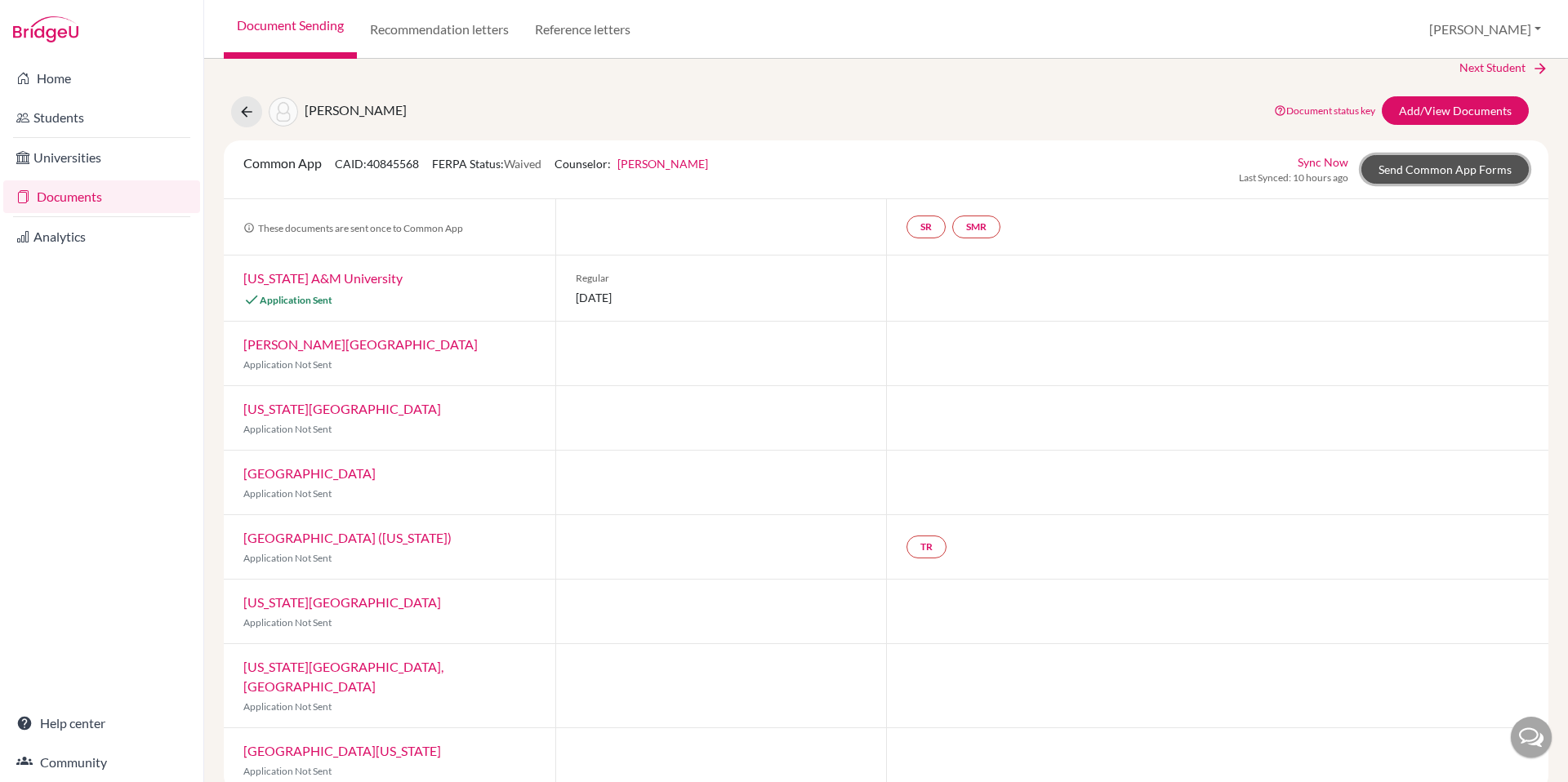
click at [1448, 177] on link "Send Common App Forms" at bounding box center [1445, 169] width 168 height 29
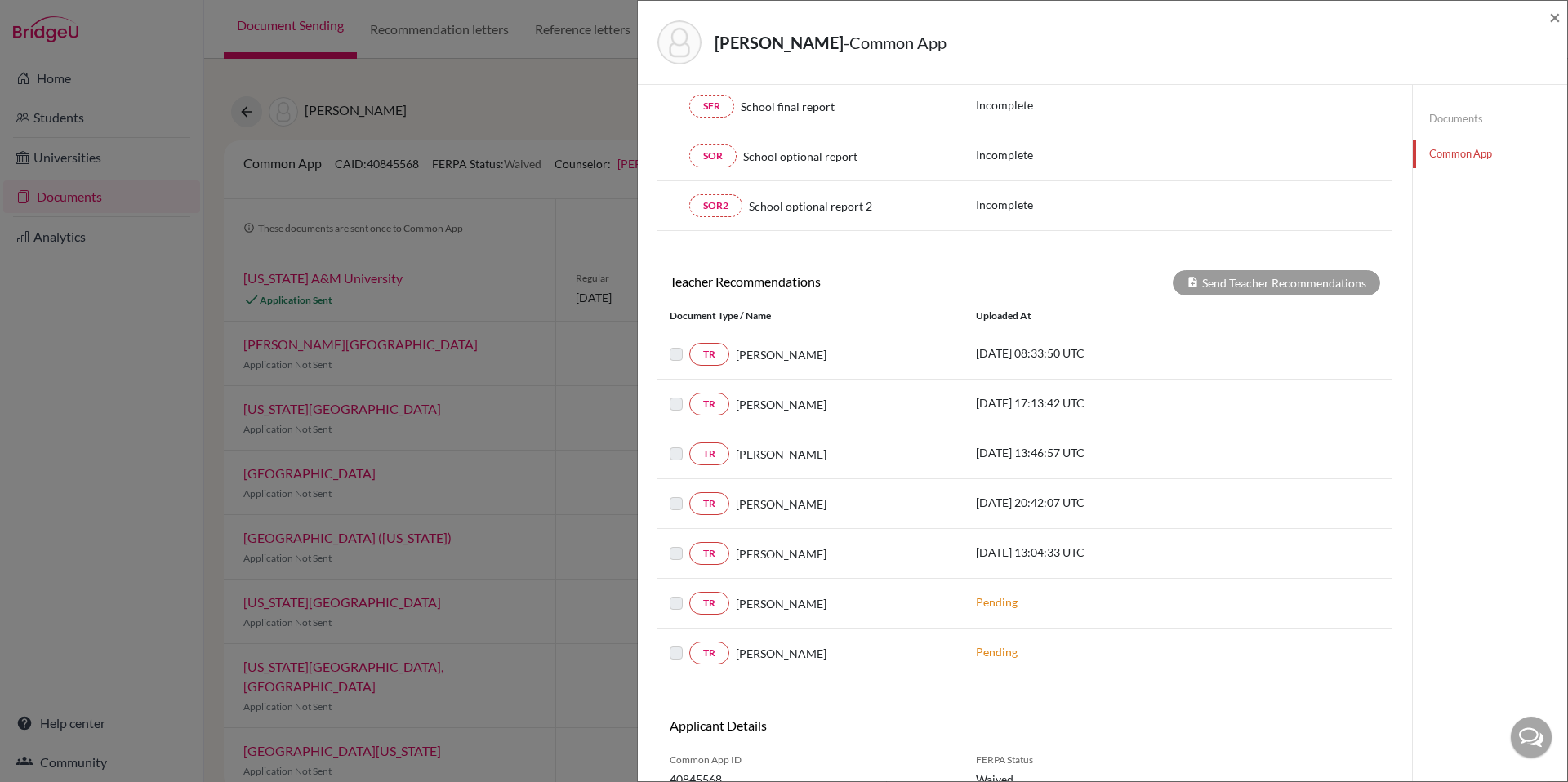
scroll to position [403, 0]
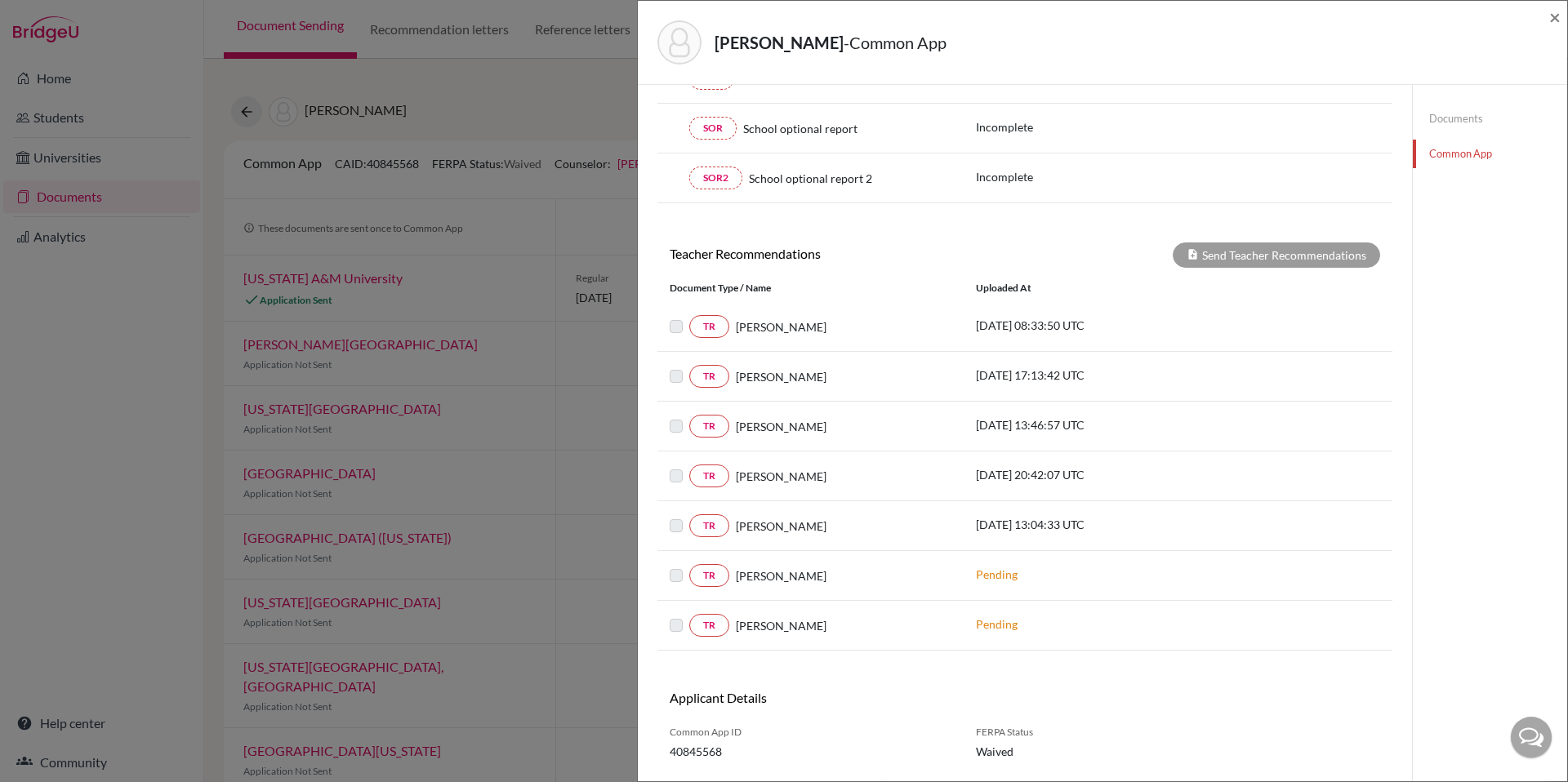
click at [689, 317] on label at bounding box center [689, 317] width 0 height 0
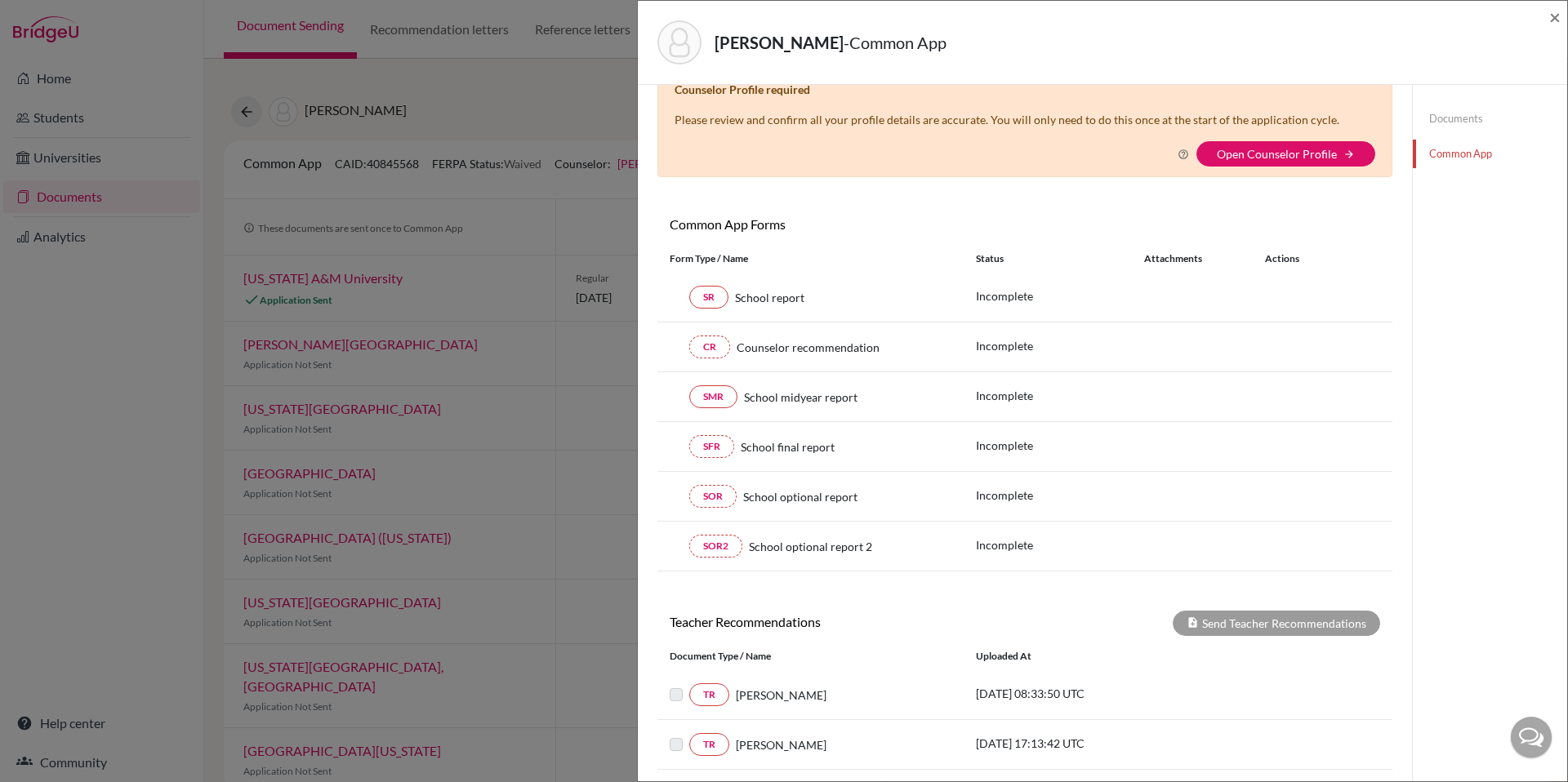
scroll to position [0, 0]
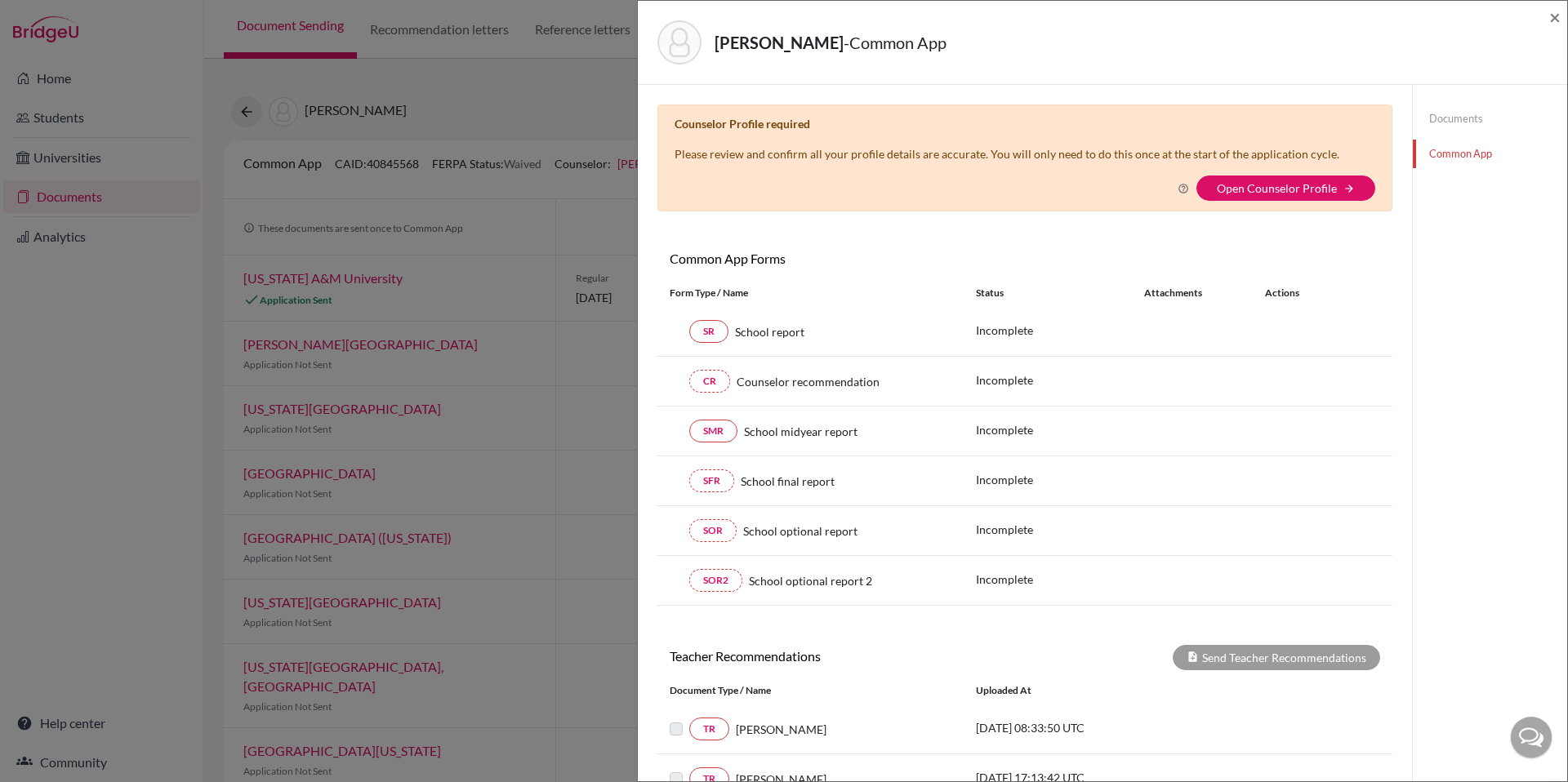
click at [1440, 128] on link "Documents" at bounding box center [1490, 118] width 155 height 29
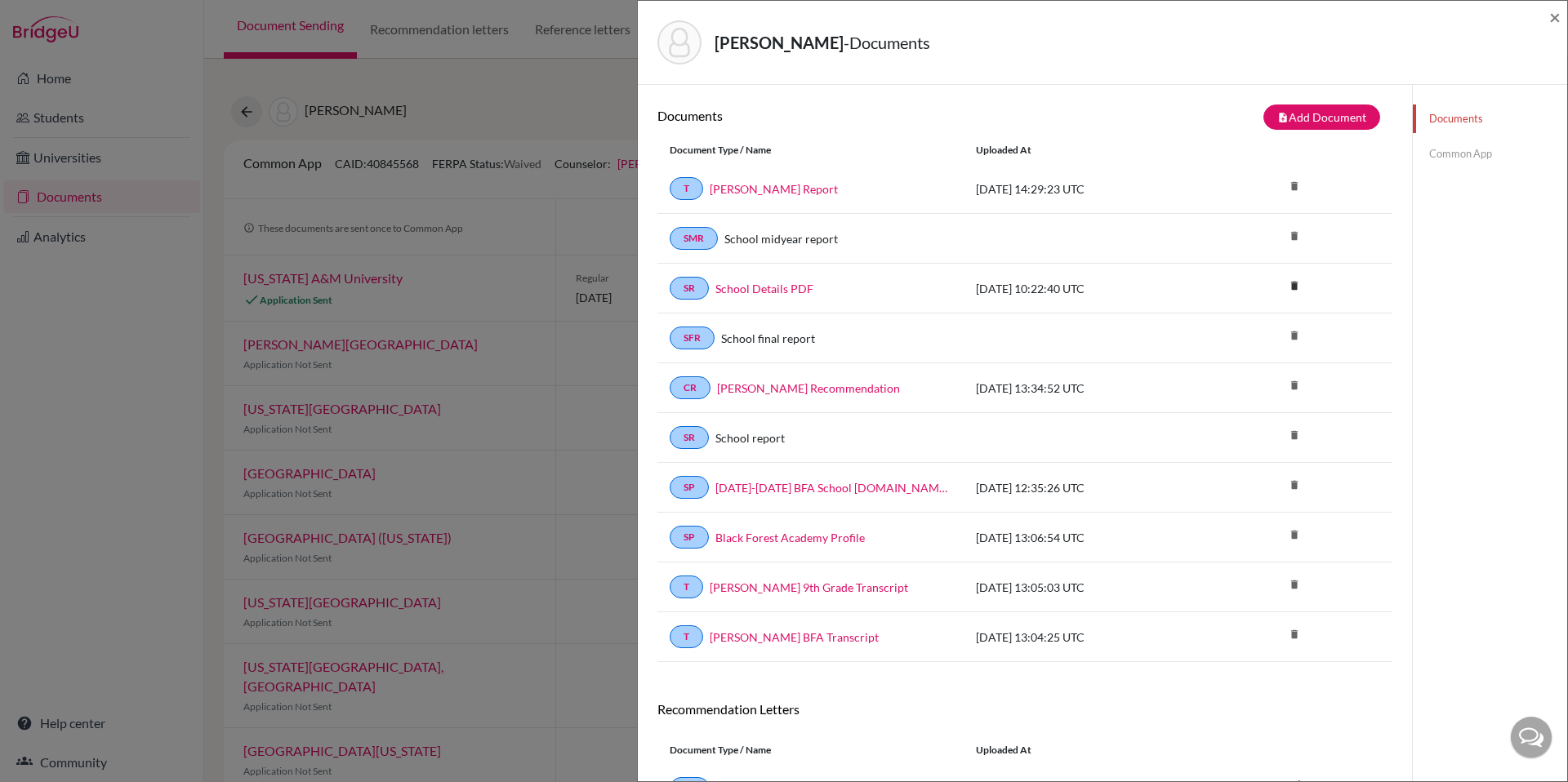
scroll to position [23, 0]
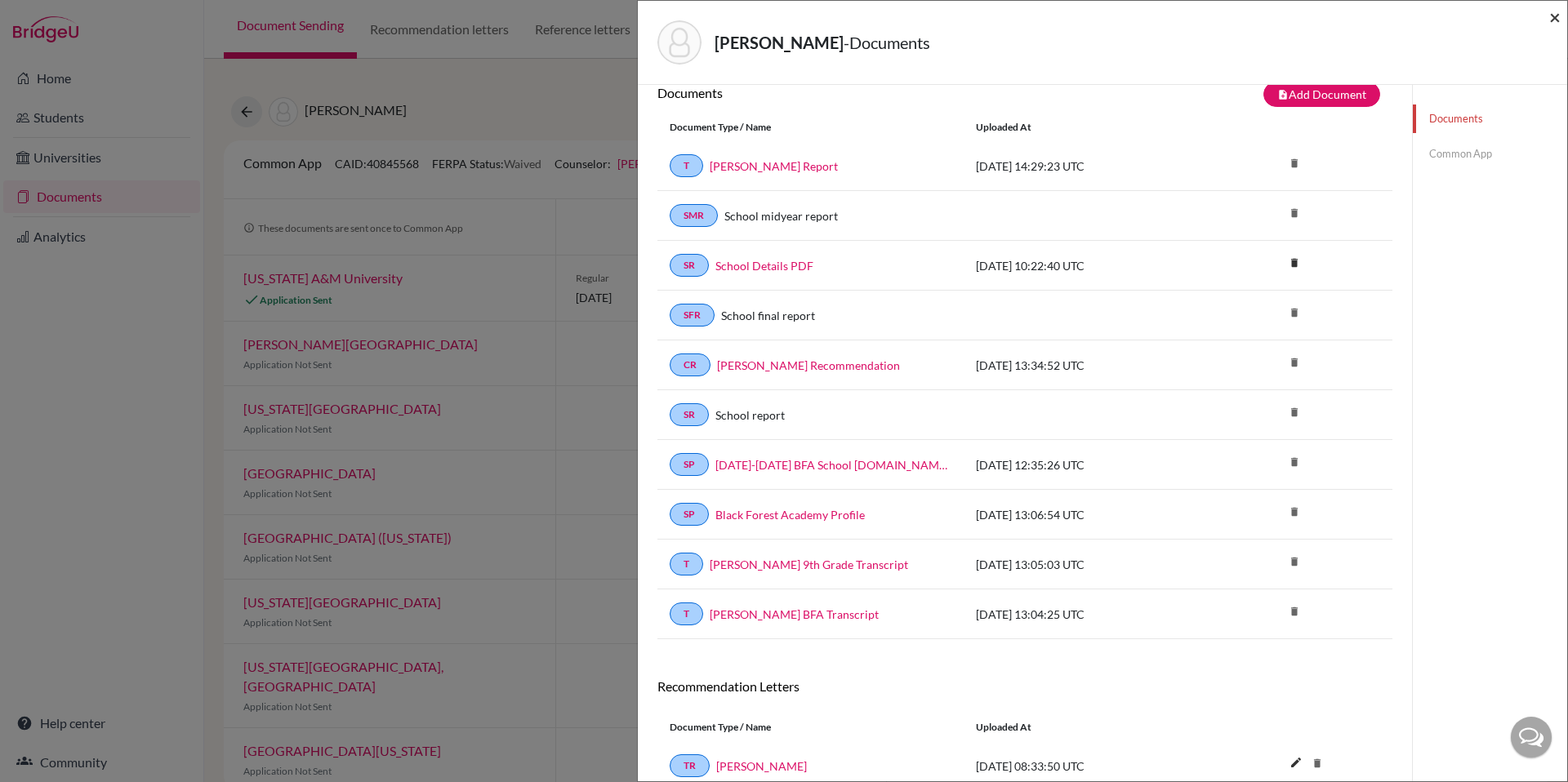
click at [1551, 16] on span "×" at bounding box center [1555, 16] width 11 height 24
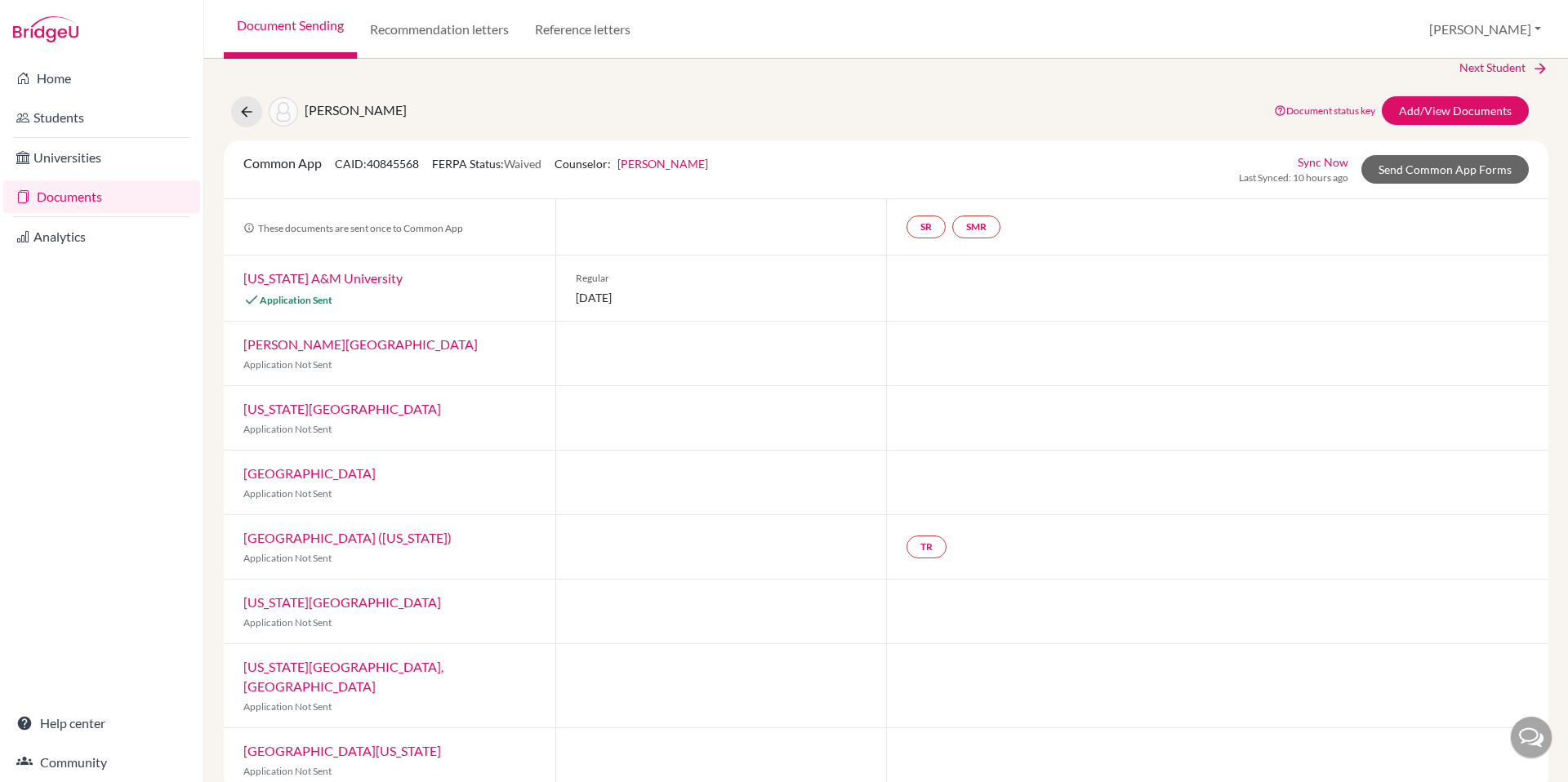
click at [300, 277] on link "Texas A&M University" at bounding box center [323, 278] width 159 height 16
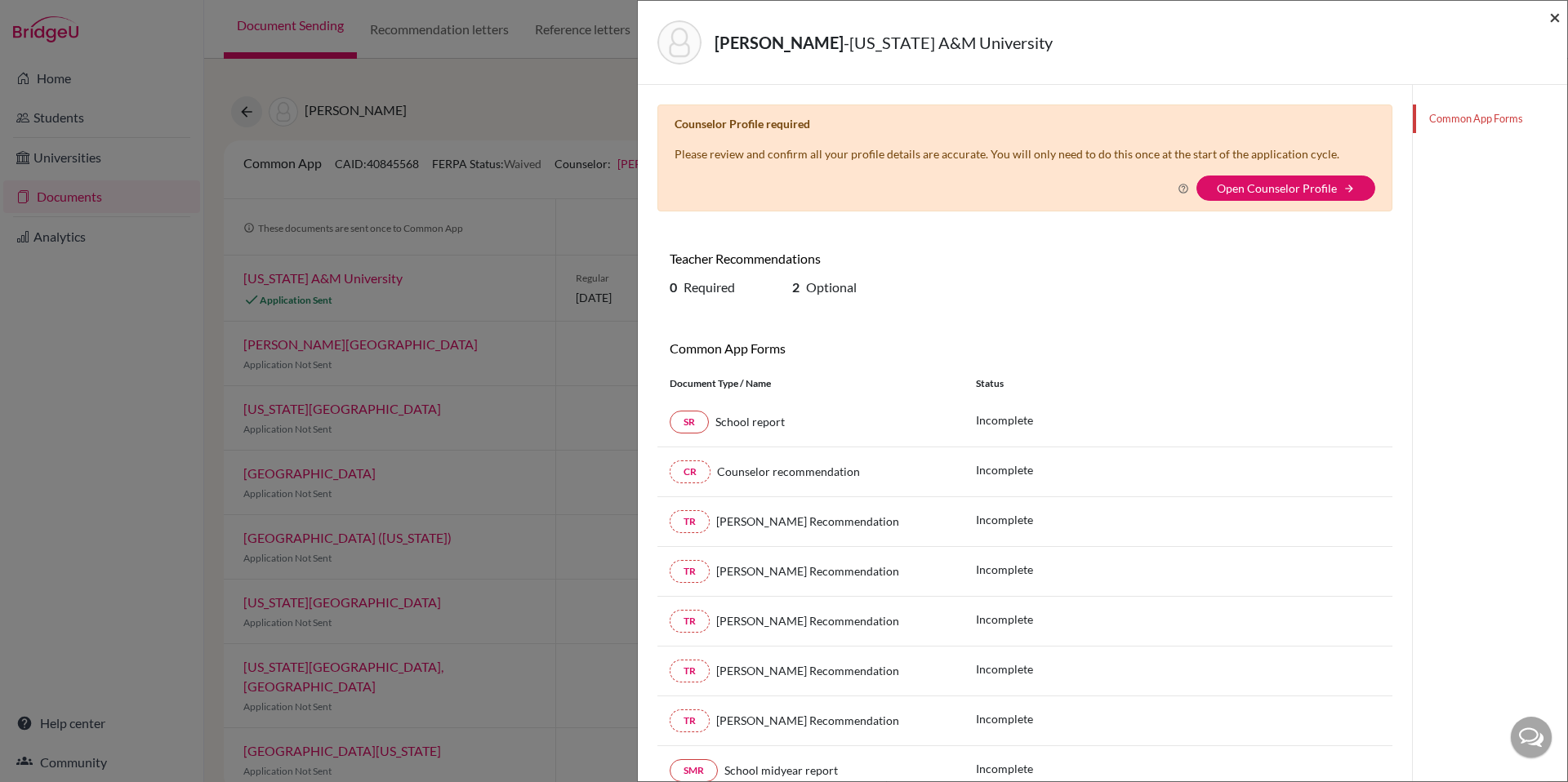
click at [1556, 20] on span "×" at bounding box center [1555, 16] width 11 height 24
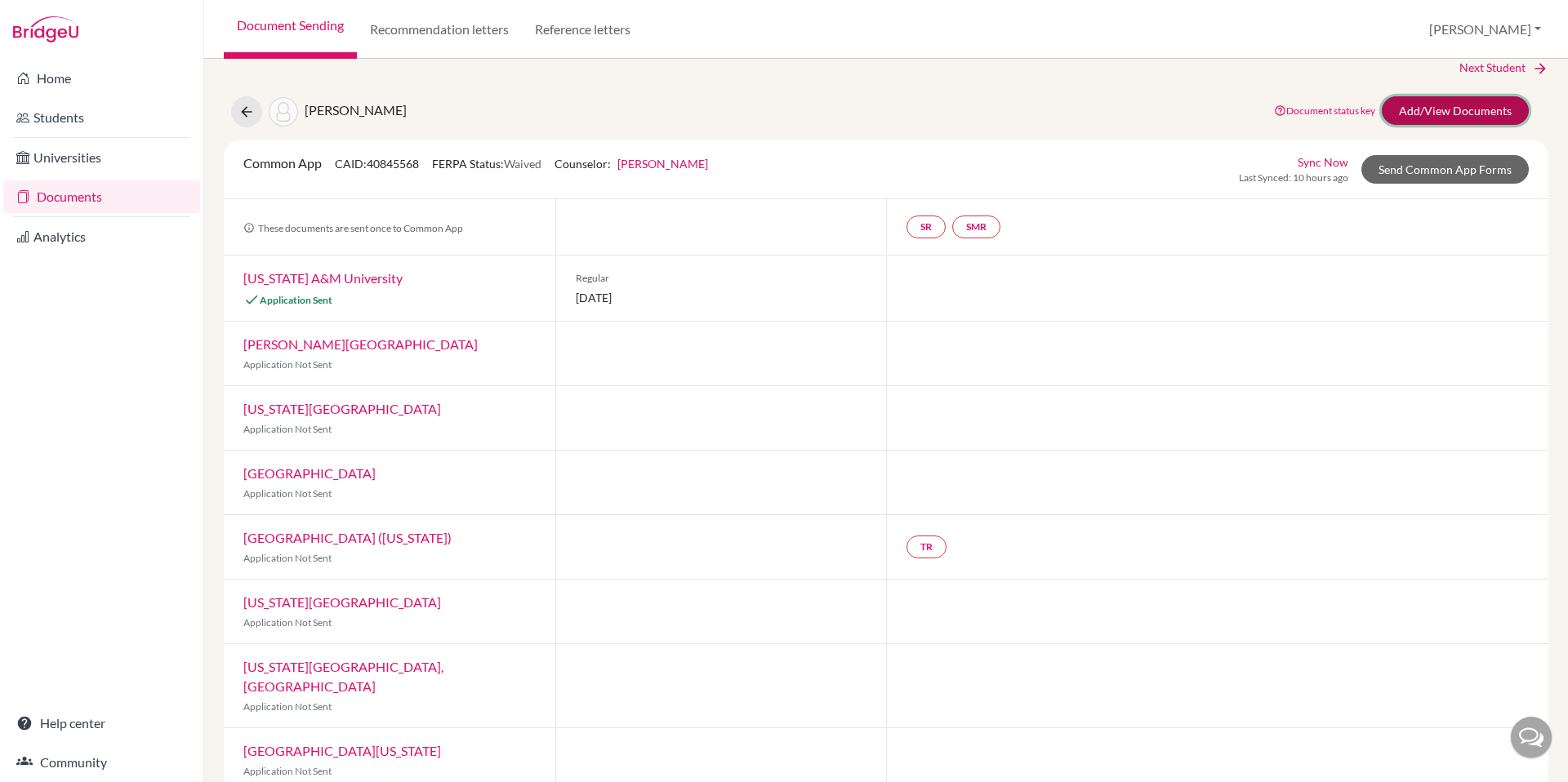
click at [1428, 105] on link "Add/View Documents" at bounding box center [1455, 110] width 147 height 29
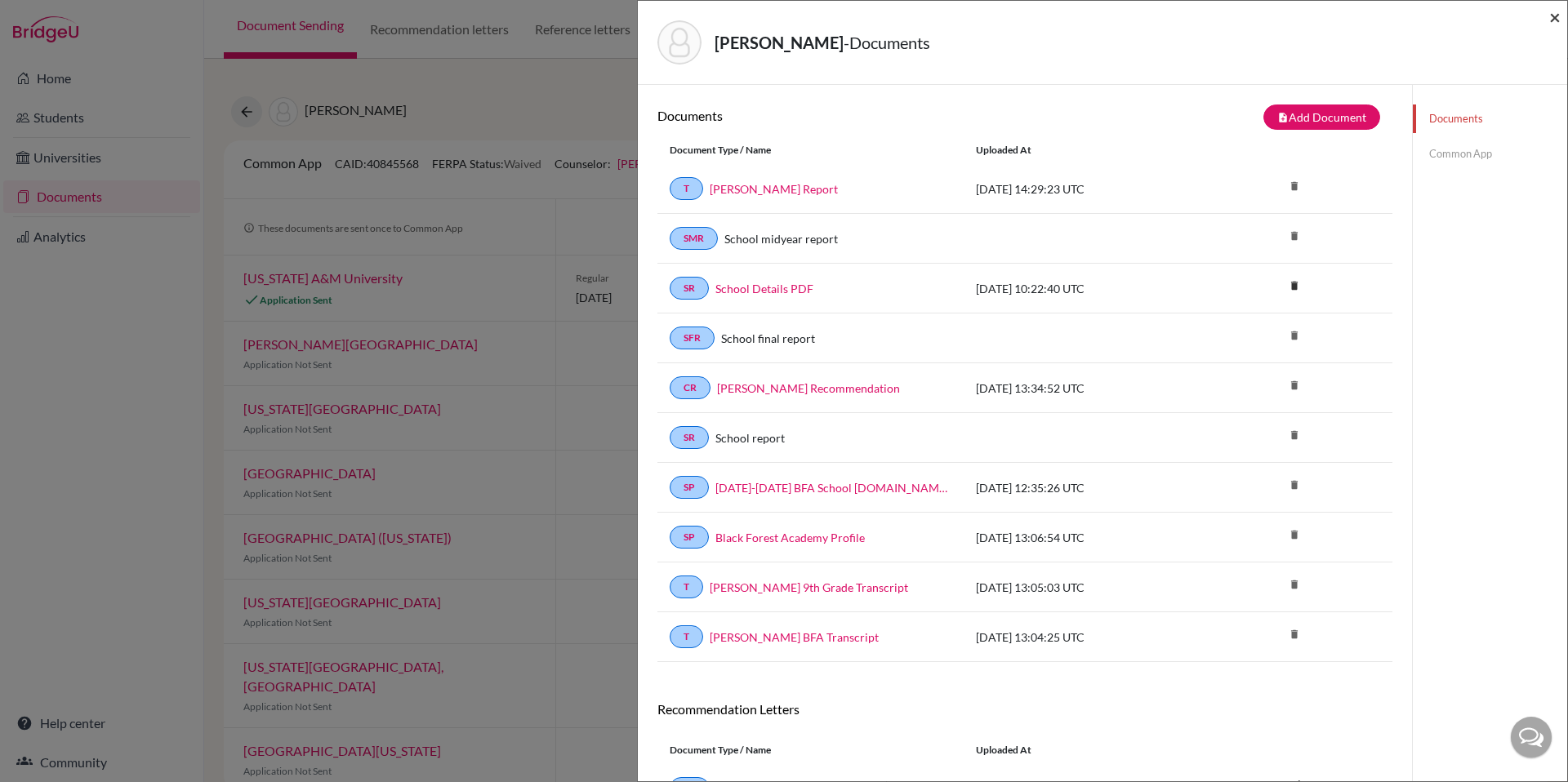
click at [1554, 13] on span "×" at bounding box center [1555, 16] width 11 height 24
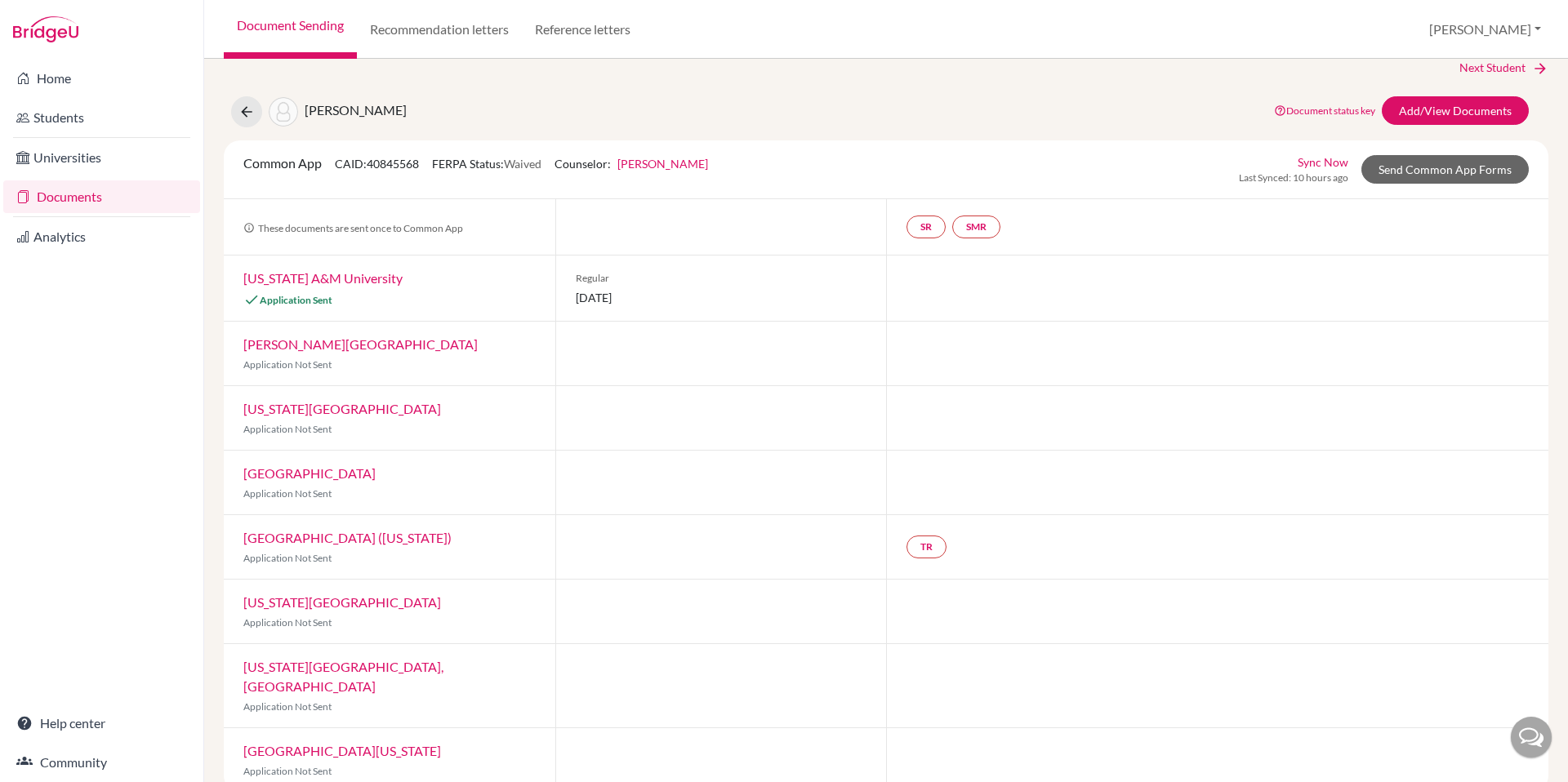
click at [325, 344] on link "George Fox University" at bounding box center [361, 344] width 235 height 16
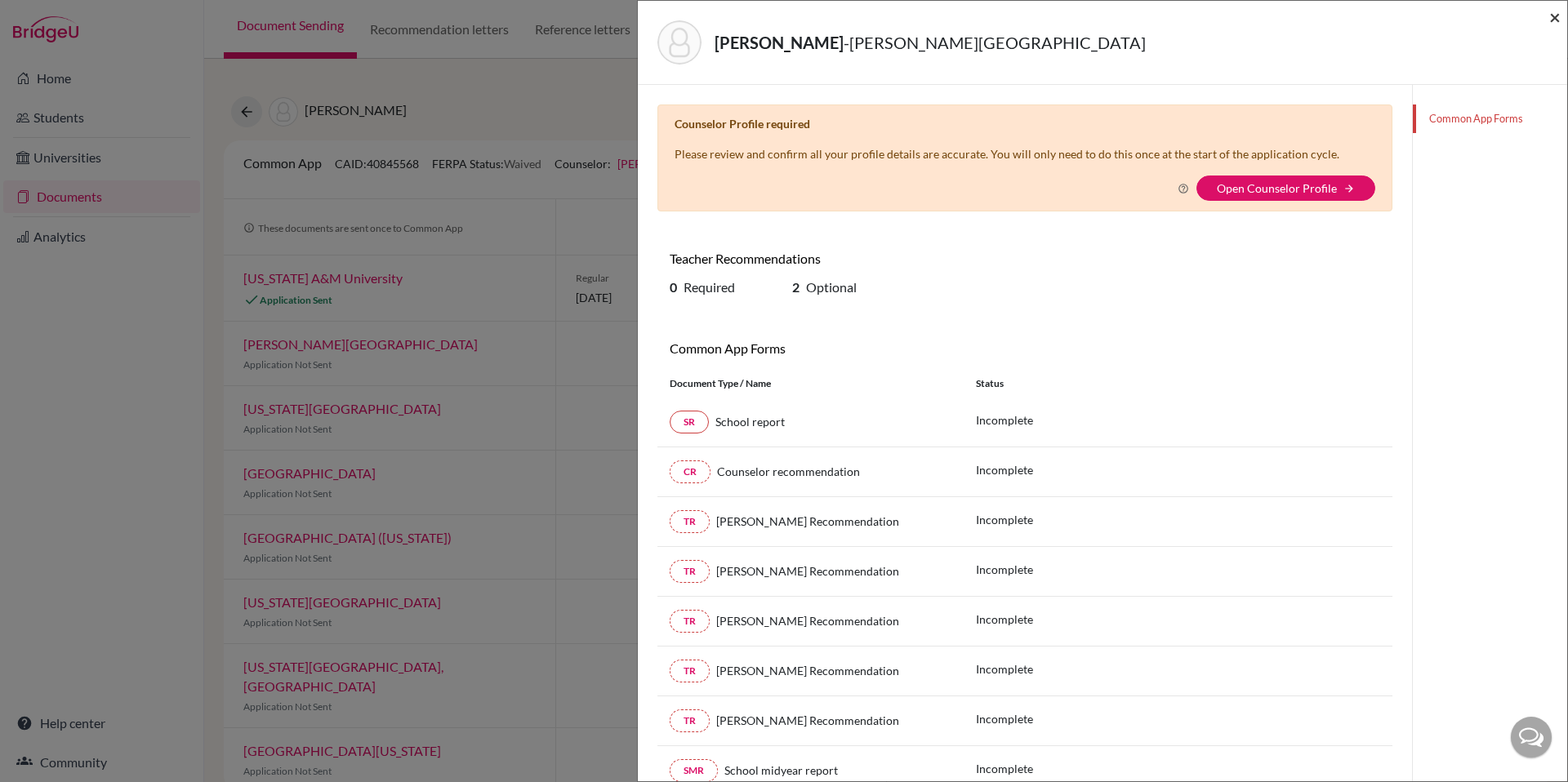
click at [1550, 14] on span "×" at bounding box center [1555, 16] width 11 height 24
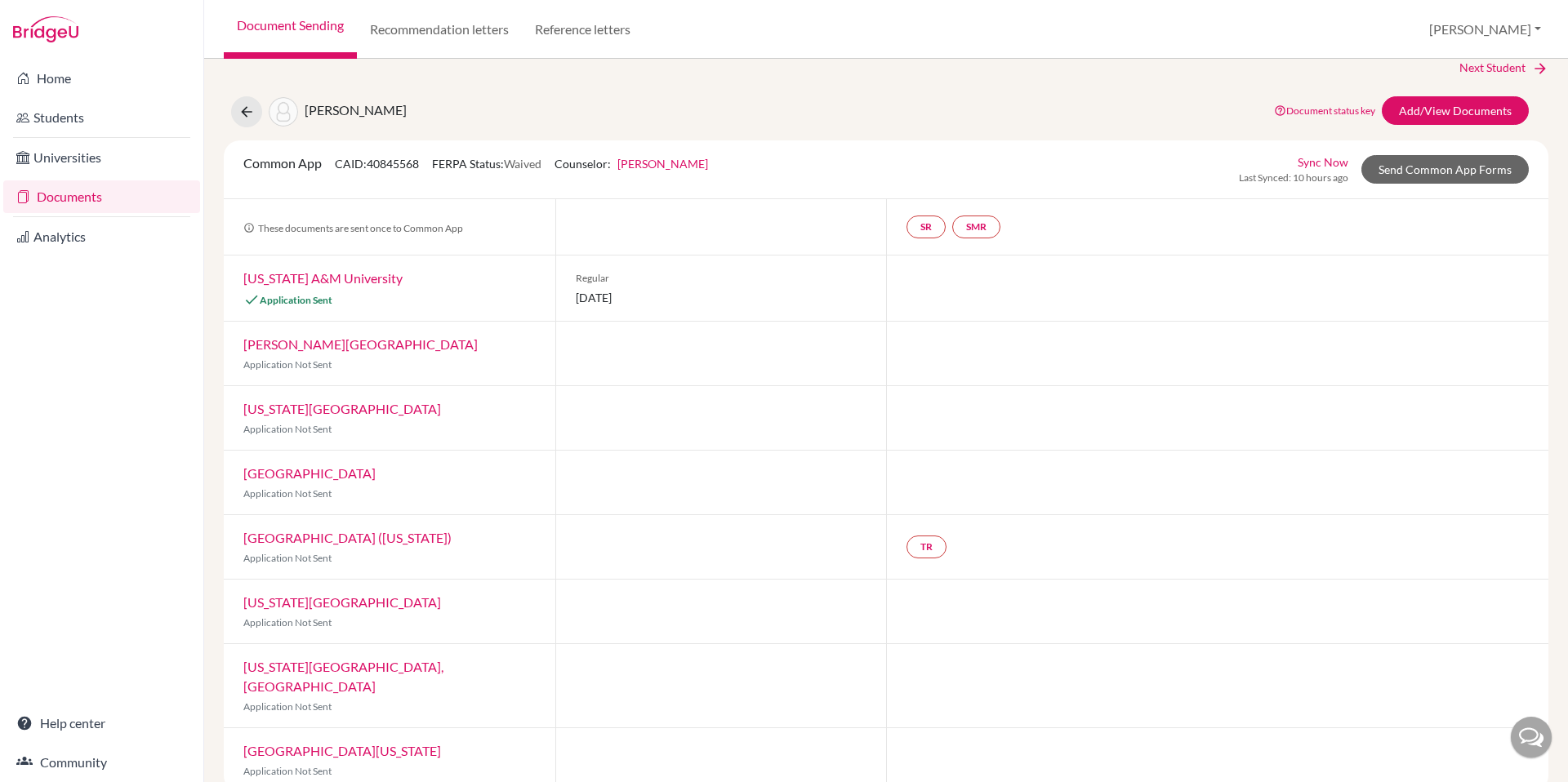
click at [298, 538] on link "Wheaton College (Illinois)" at bounding box center [347, 537] width 208 height 16
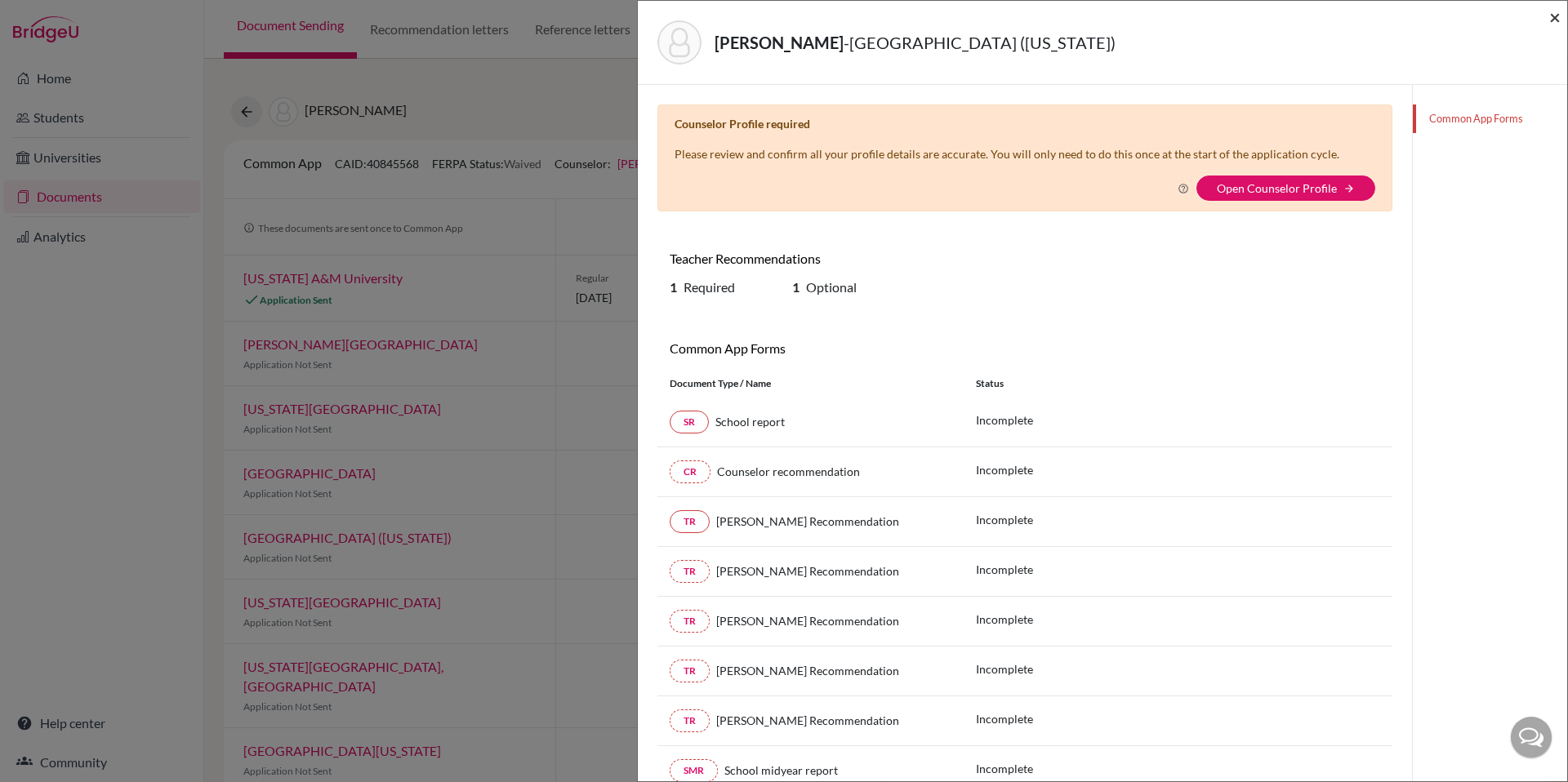
click at [1551, 16] on span "×" at bounding box center [1555, 16] width 11 height 24
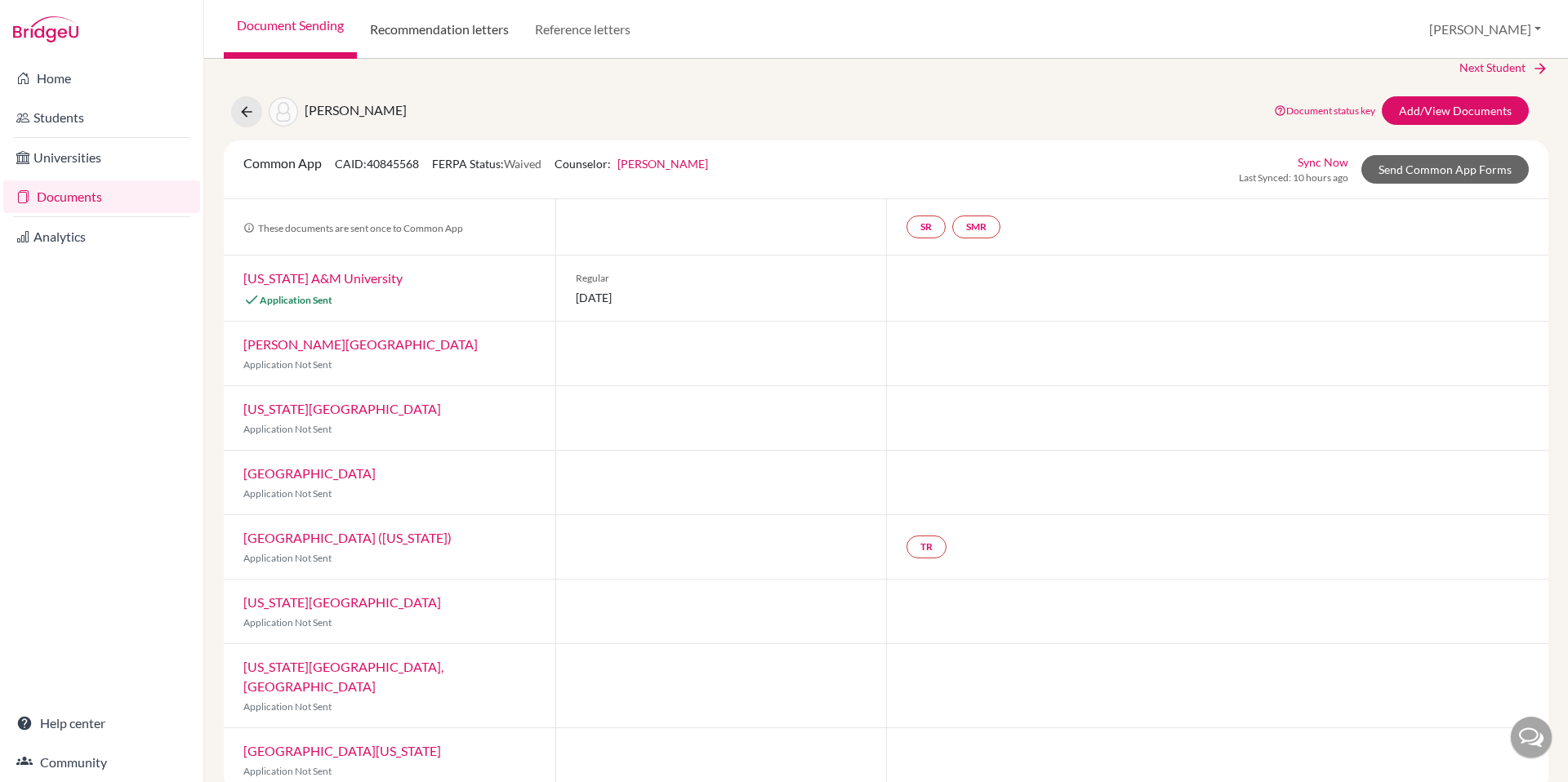
click at [412, 30] on link "Recommendation letters" at bounding box center [440, 29] width 165 height 59
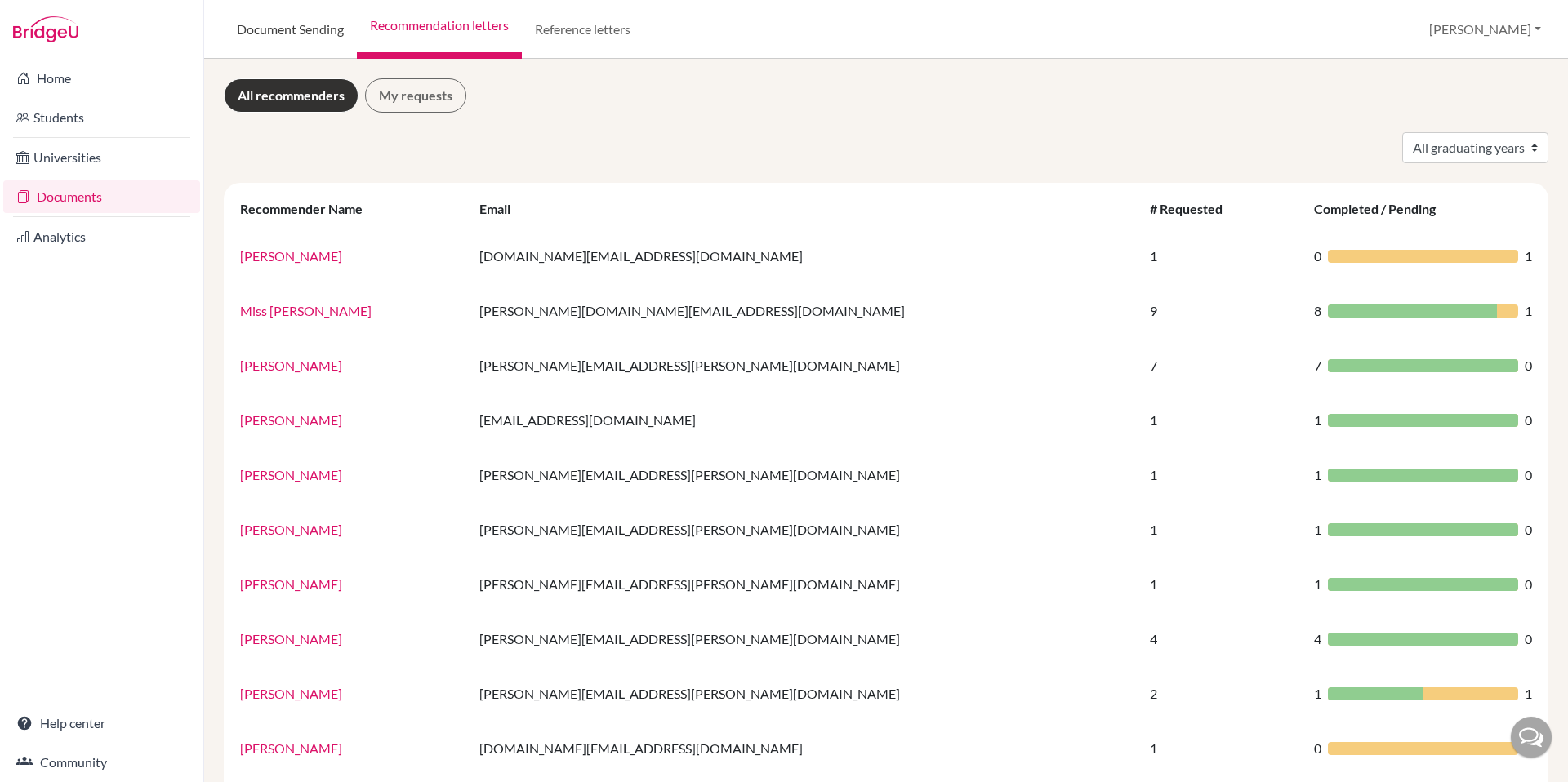
click at [267, 11] on link "Document Sending" at bounding box center [290, 29] width 133 height 59
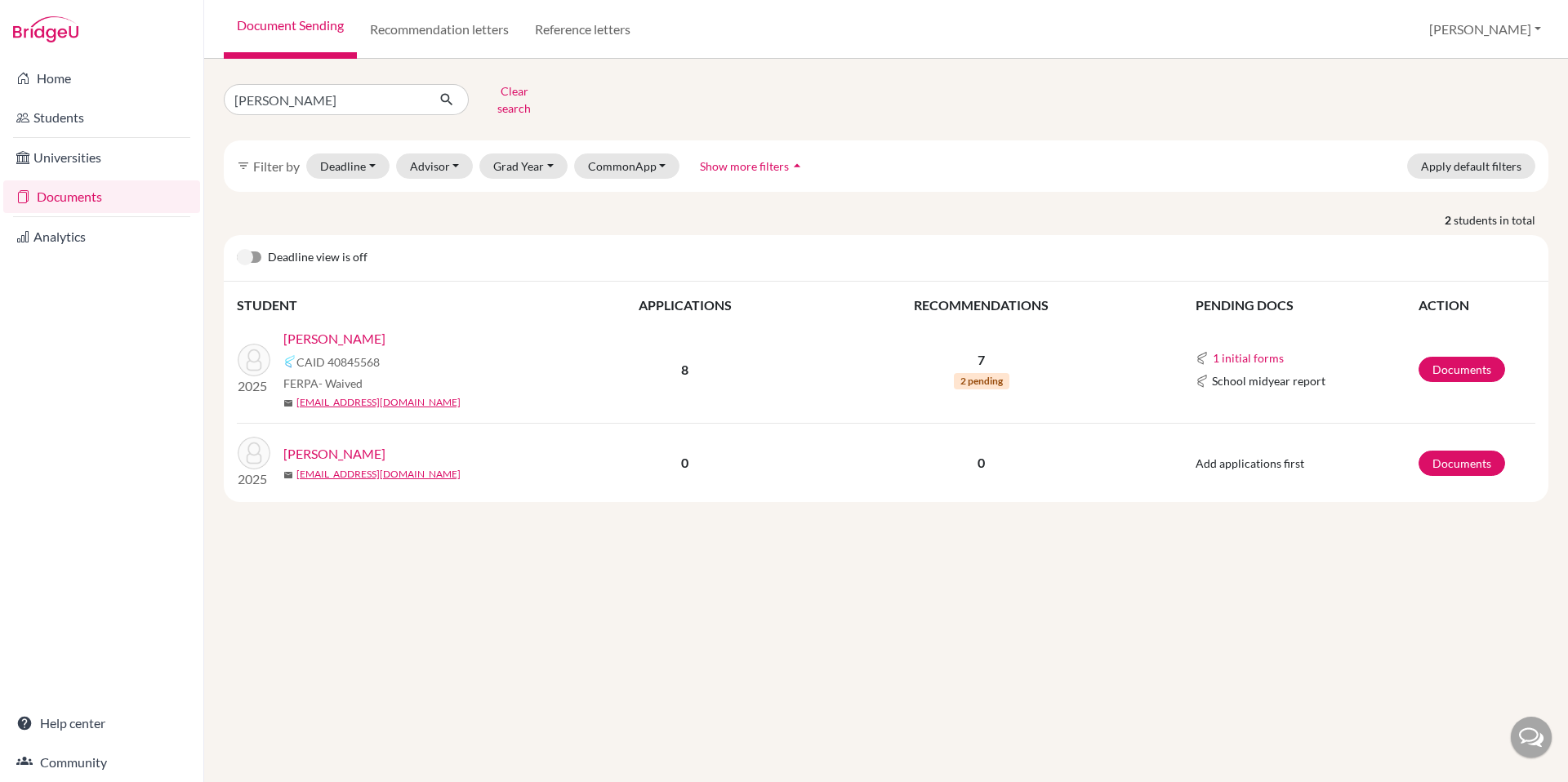
click at [724, 568] on div "cox Clear search filter_list Filter by Deadline - Select a date range Or double…" at bounding box center [886, 420] width 1364 height 723
click at [49, 77] on link "Home" at bounding box center [101, 78] width 197 height 33
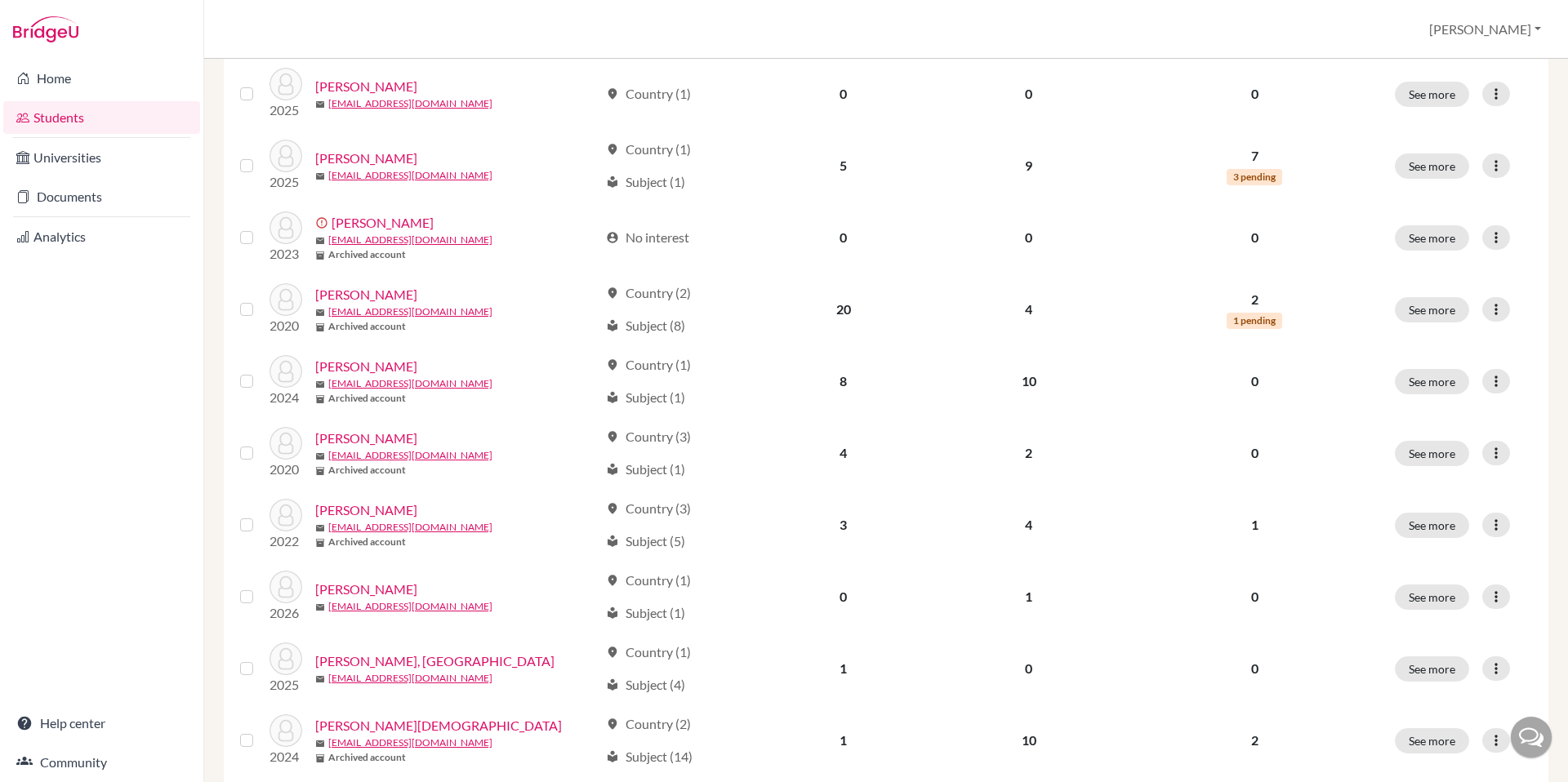
scroll to position [1034, 0]
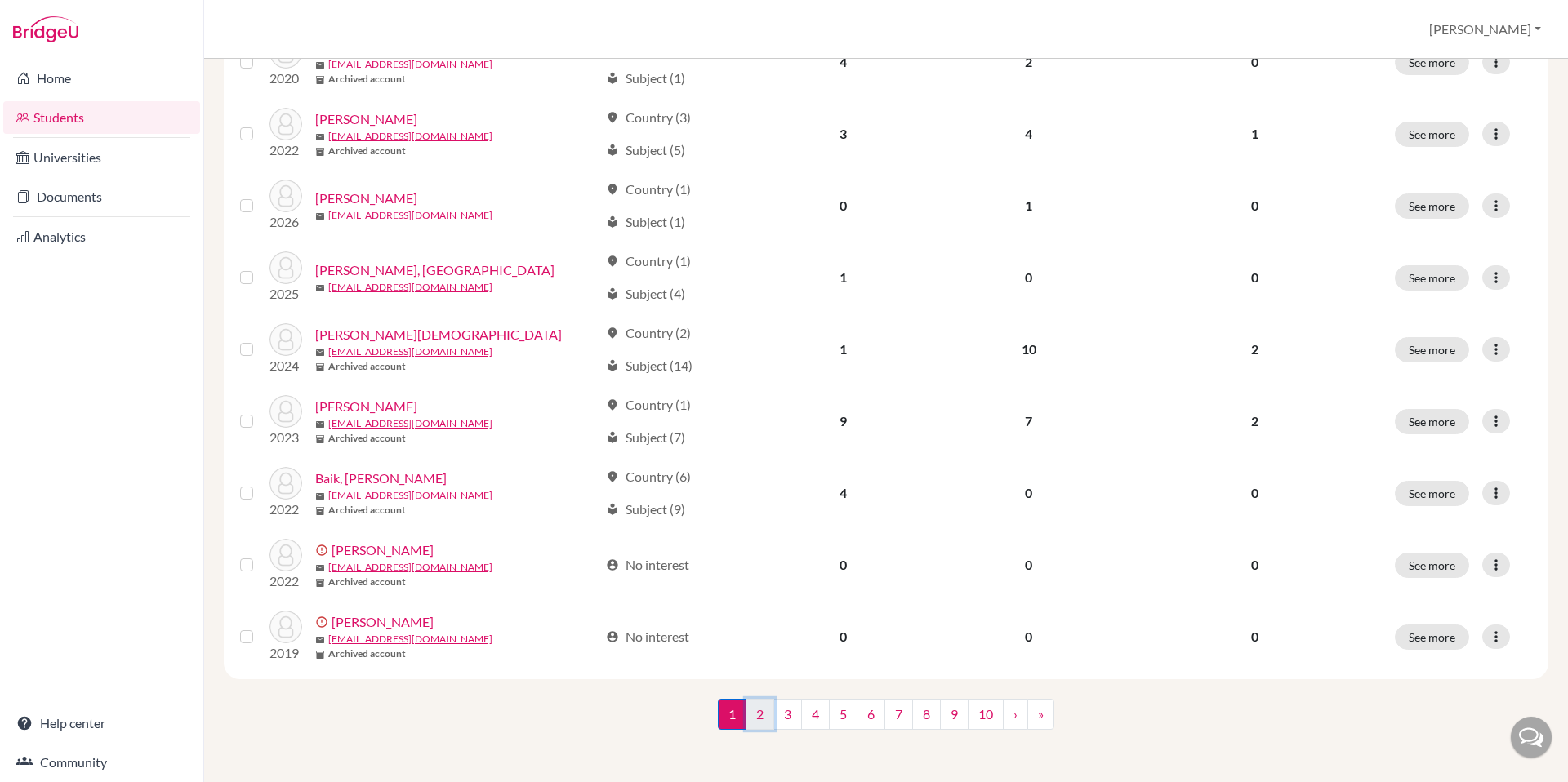
click at [755, 715] on link "2" at bounding box center [759, 714] width 29 height 31
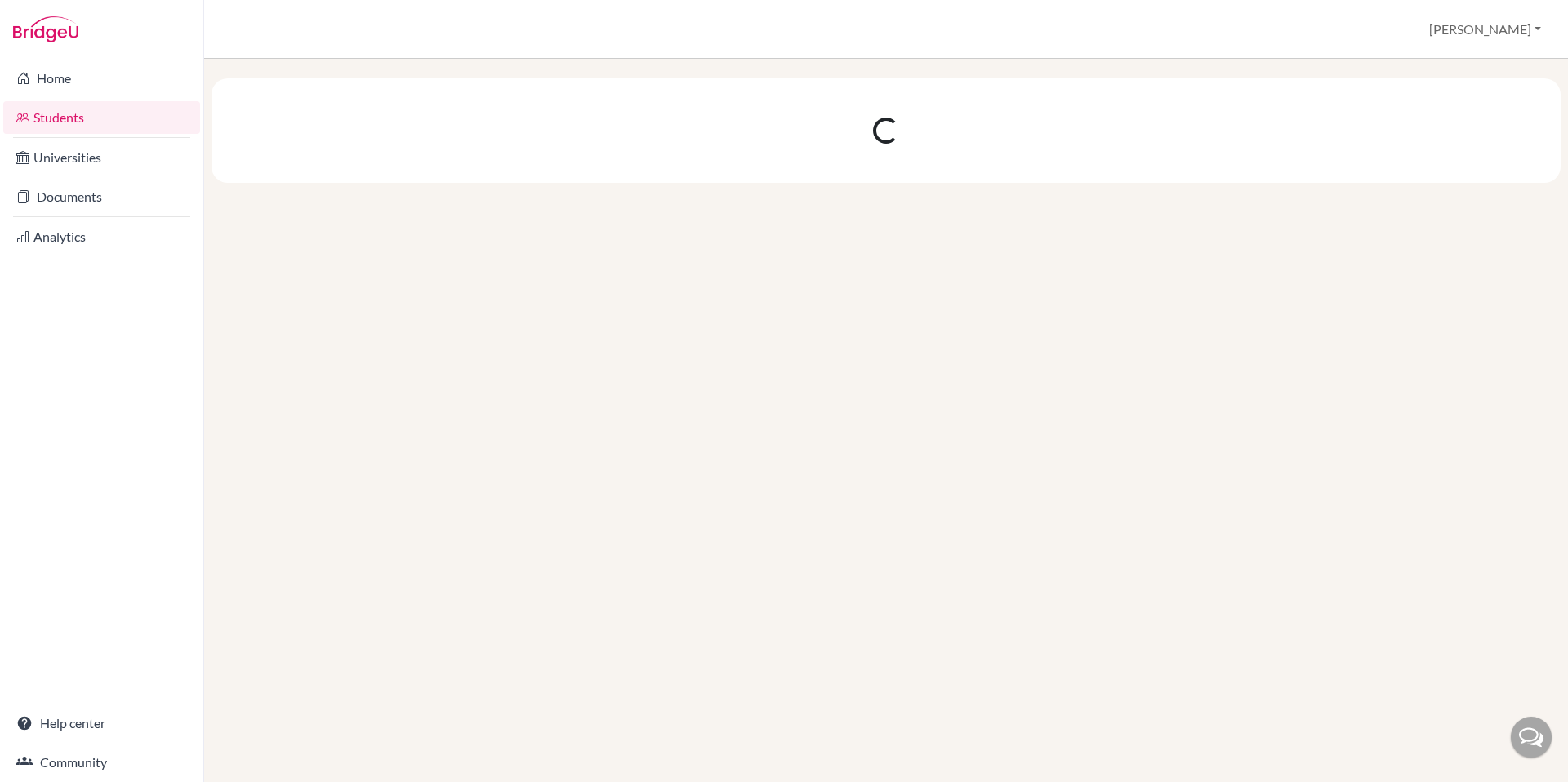
scroll to position [0, 0]
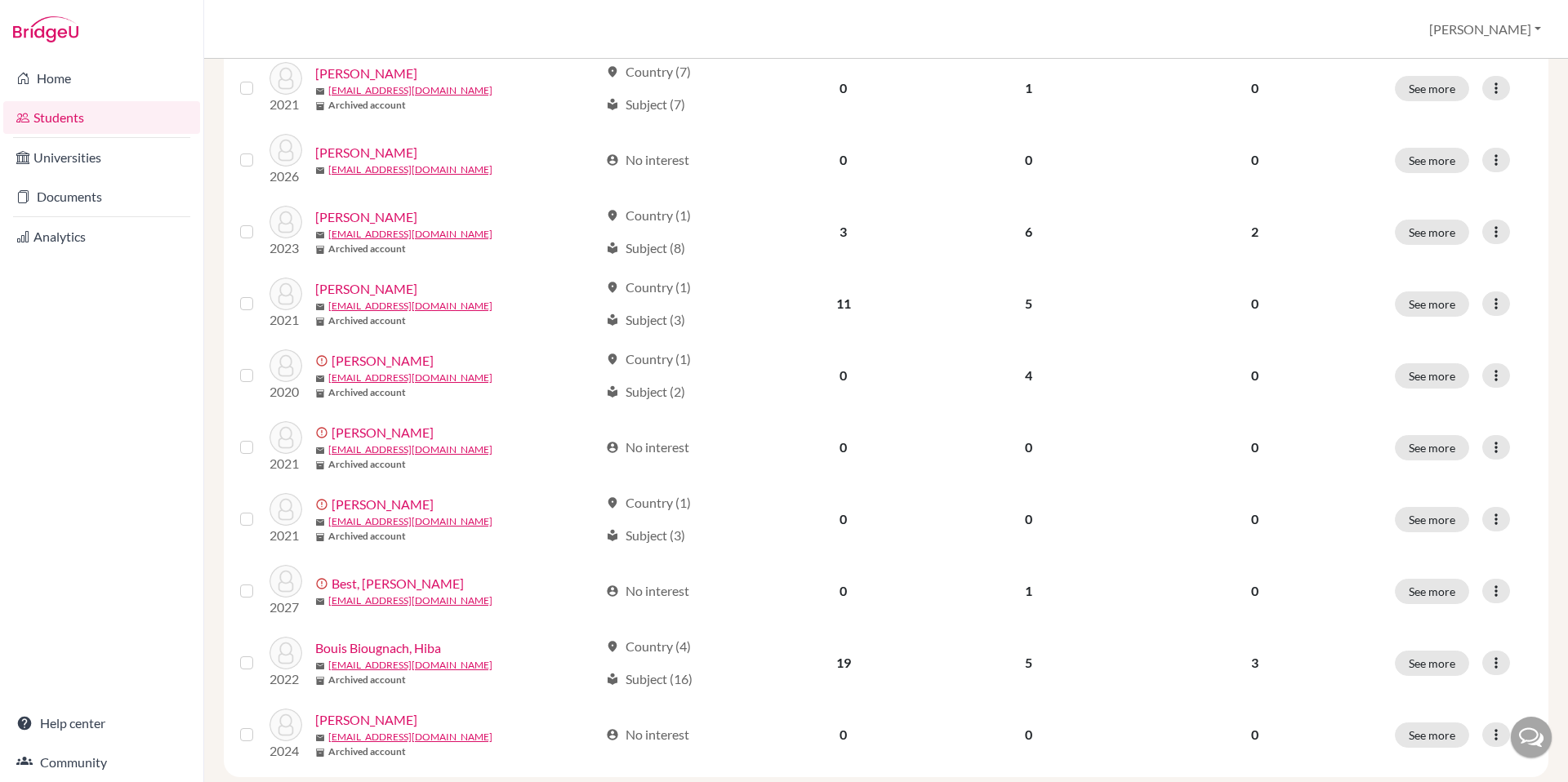
scroll to position [1034, 0]
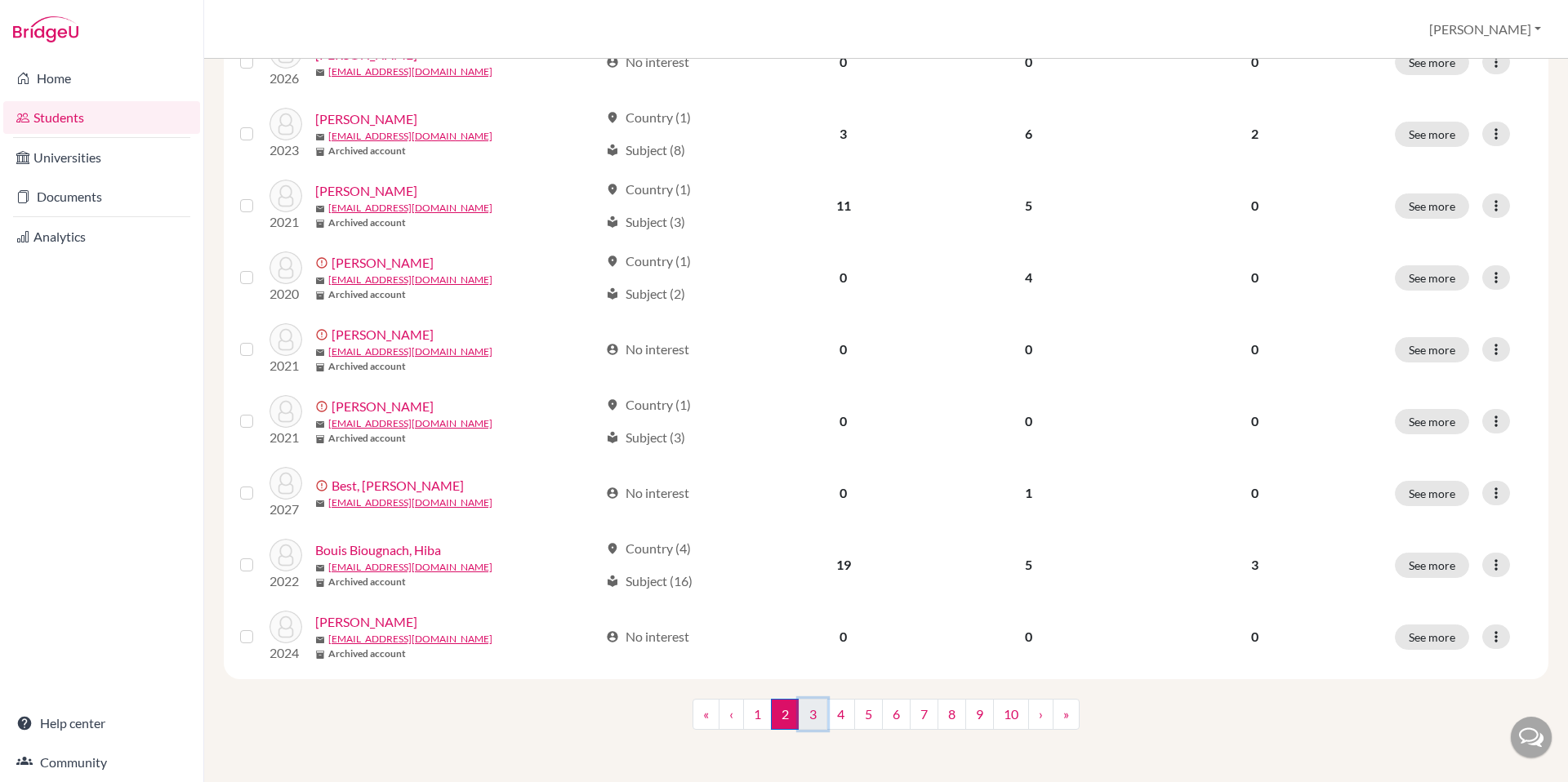
click at [810, 716] on link "3" at bounding box center [813, 714] width 29 height 31
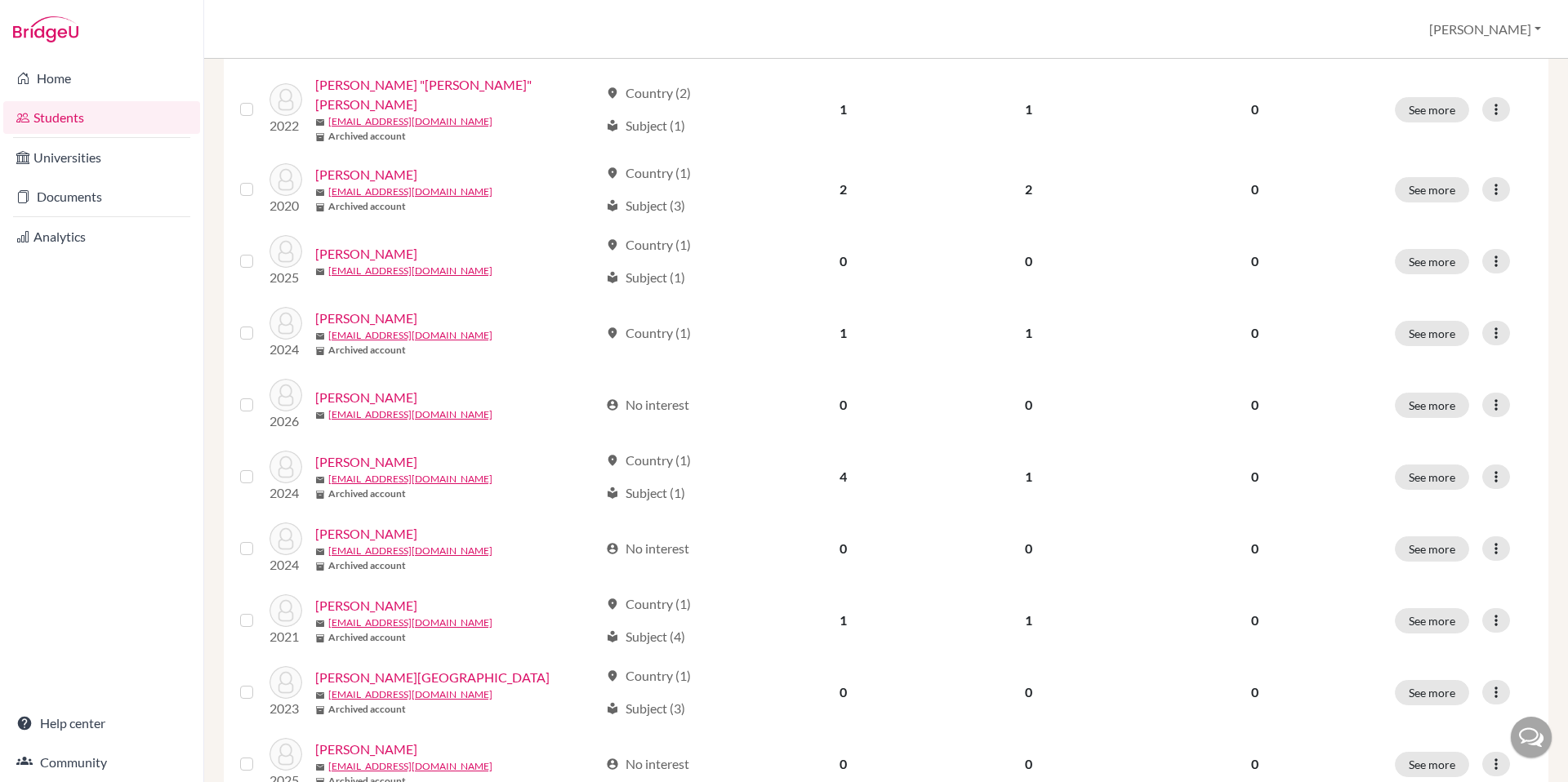
scroll to position [1034, 0]
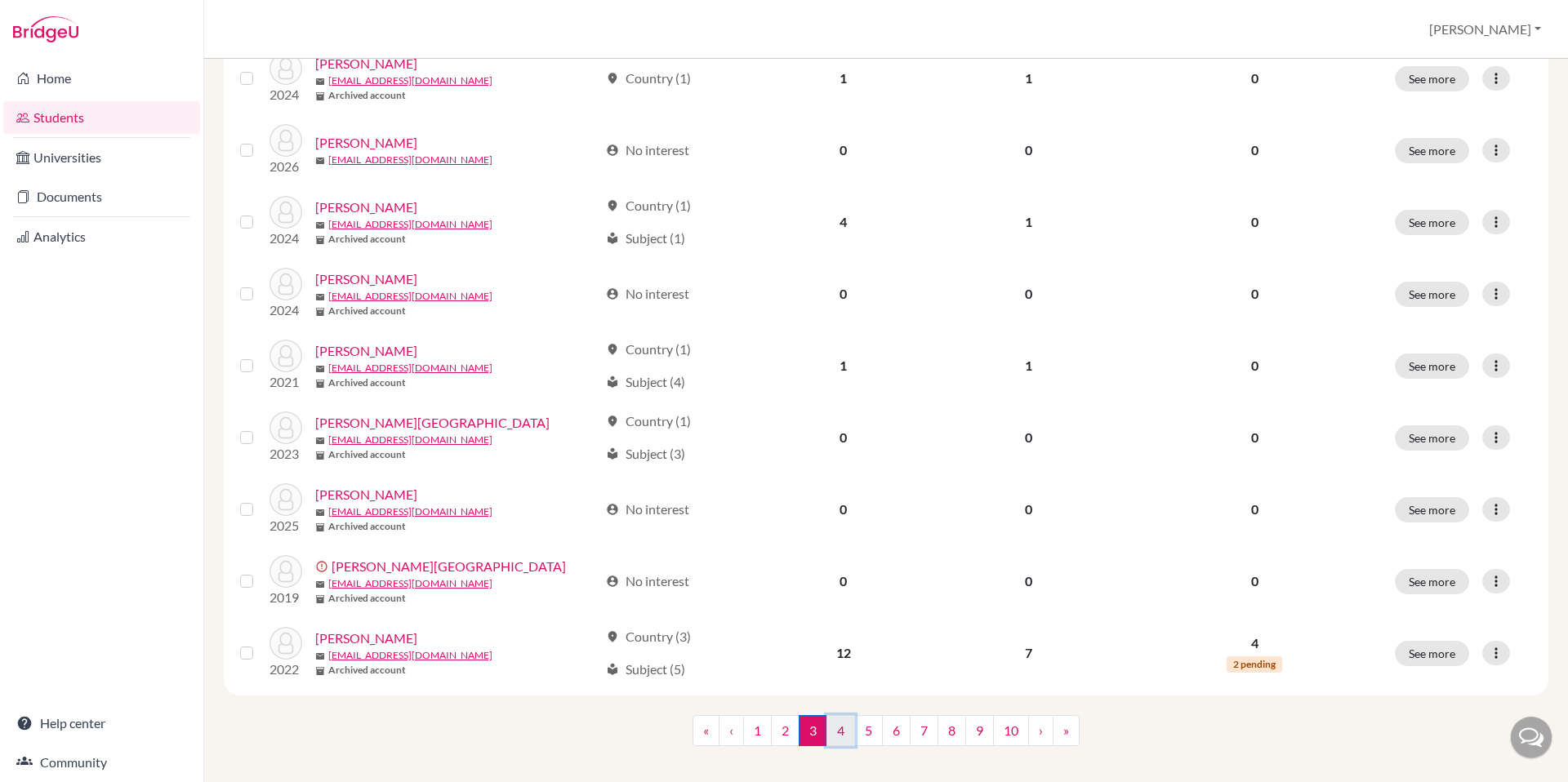
click at [841, 715] on link "4" at bounding box center [840, 731] width 29 height 31
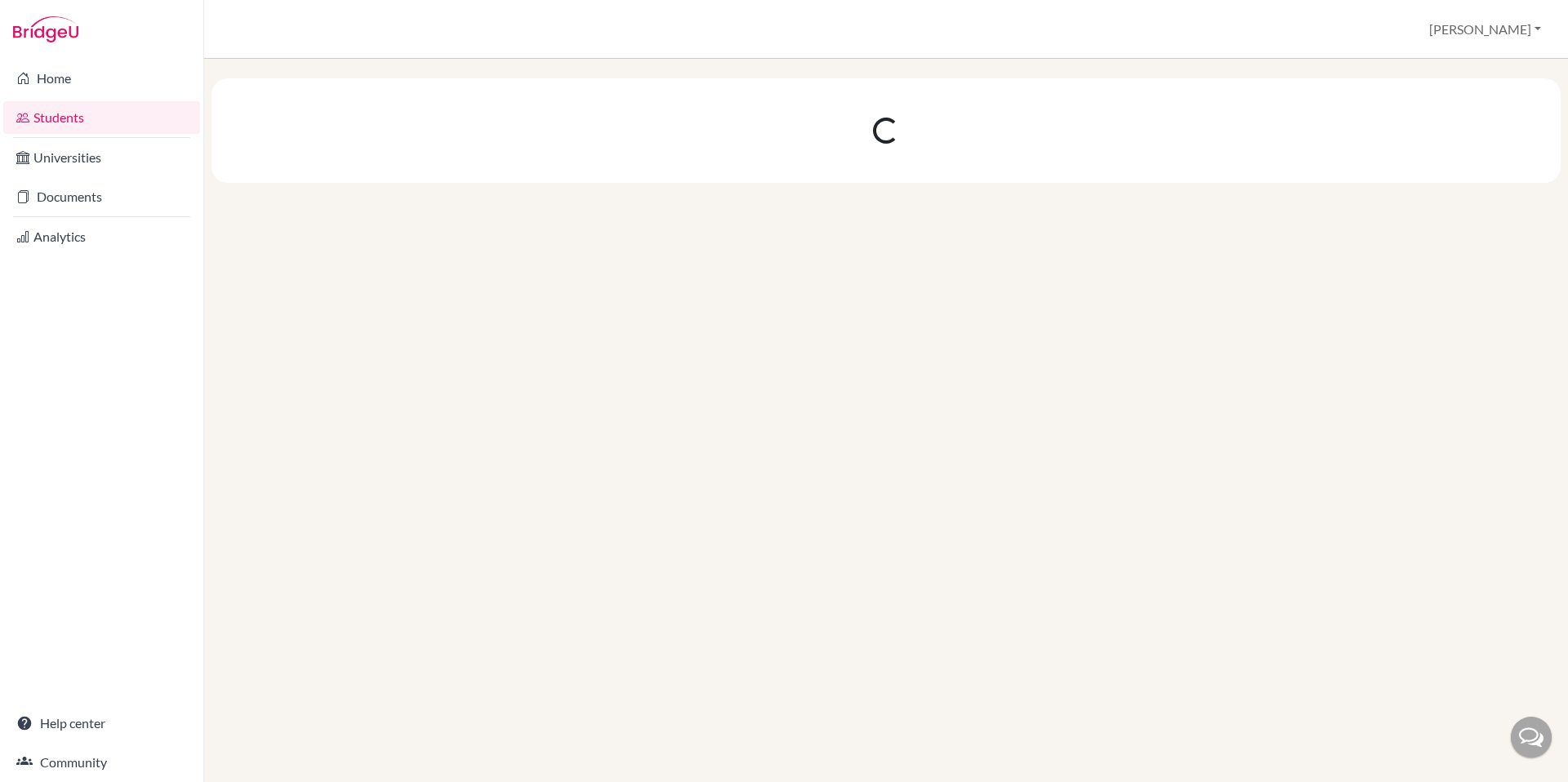
scroll to position [0, 0]
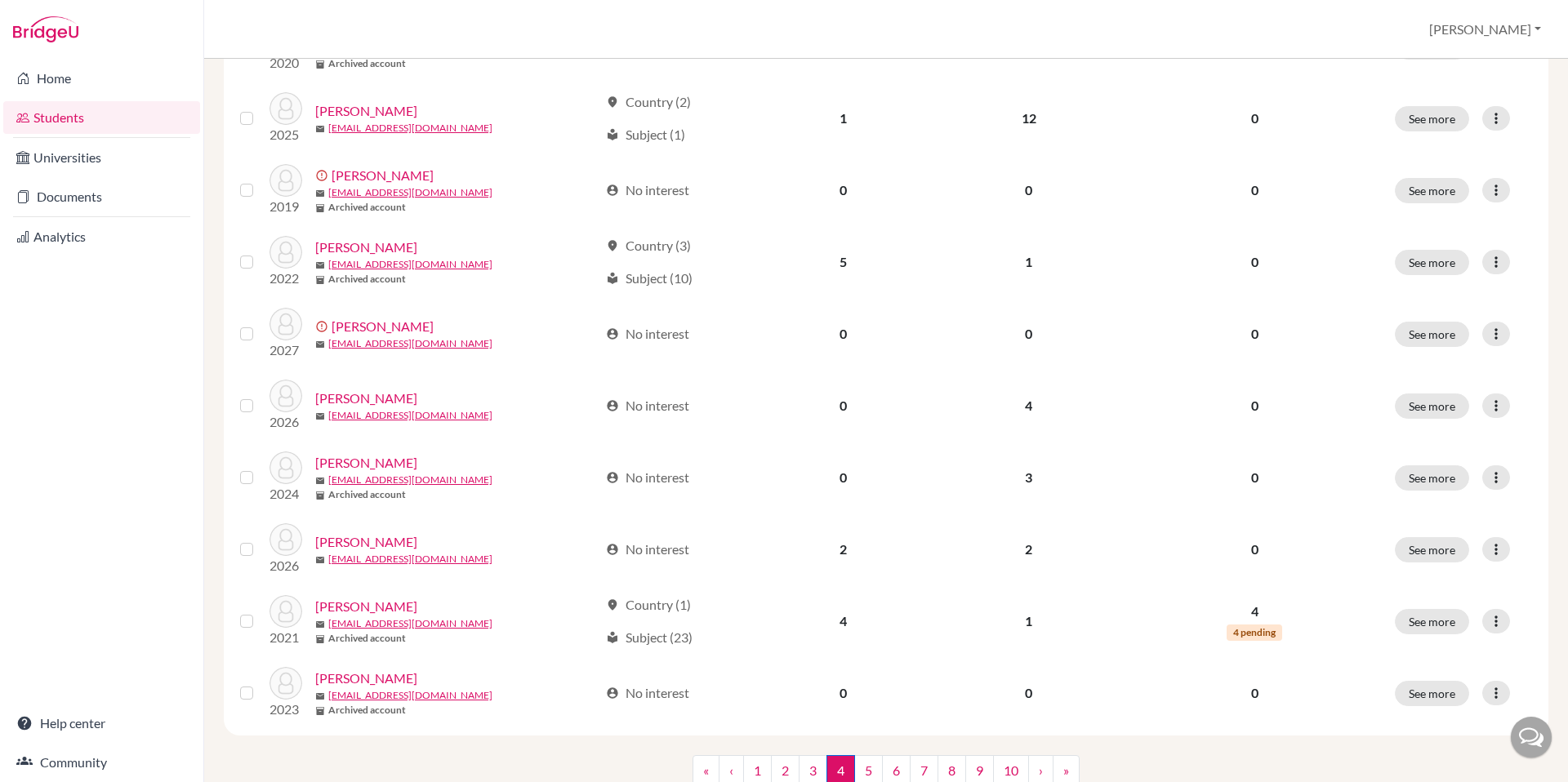
scroll to position [1034, 0]
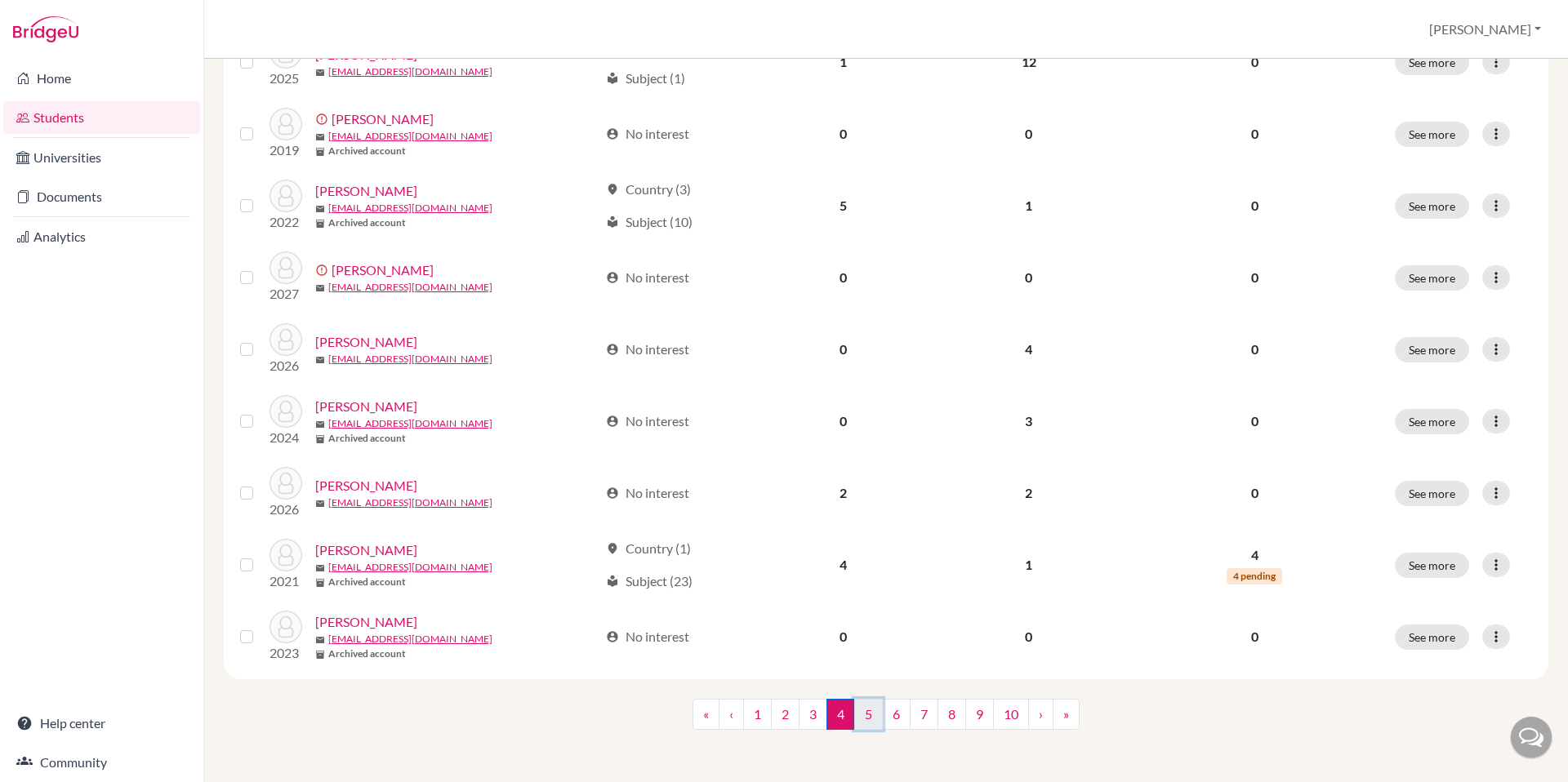
click at [861, 710] on link "5" at bounding box center [868, 714] width 29 height 31
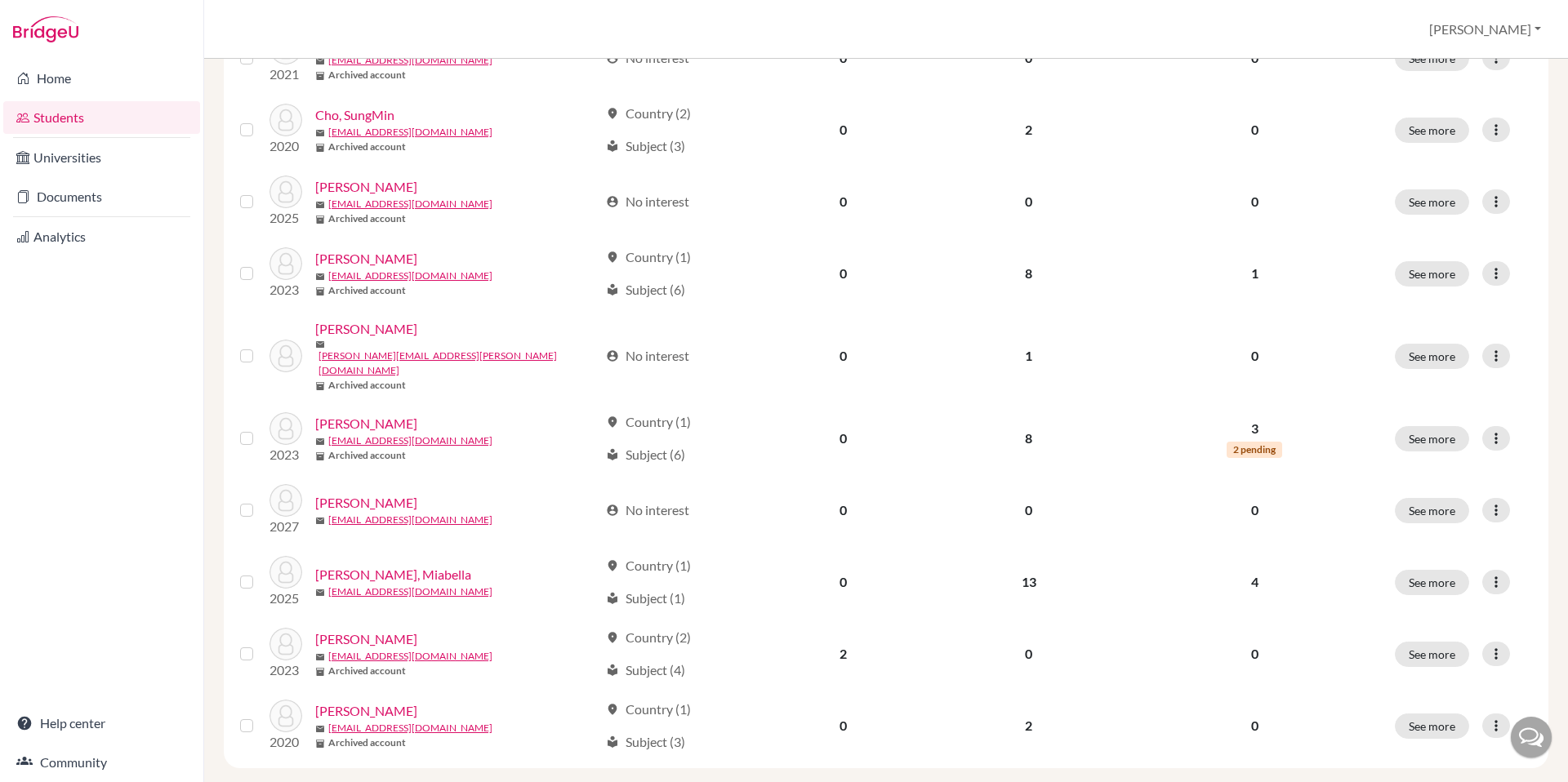
scroll to position [1030, 0]
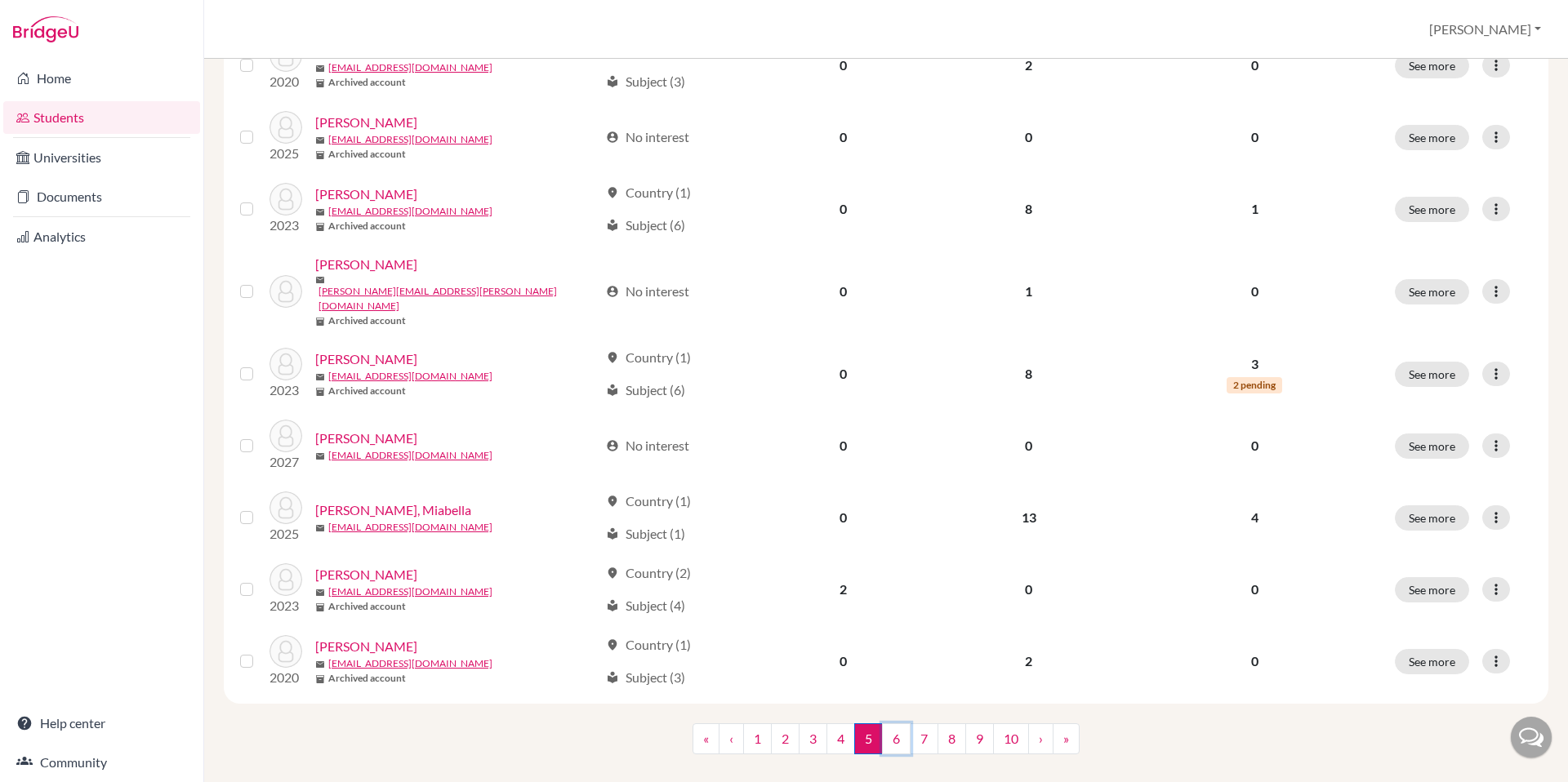
click at [891, 723] on link "6" at bounding box center [896, 739] width 29 height 31
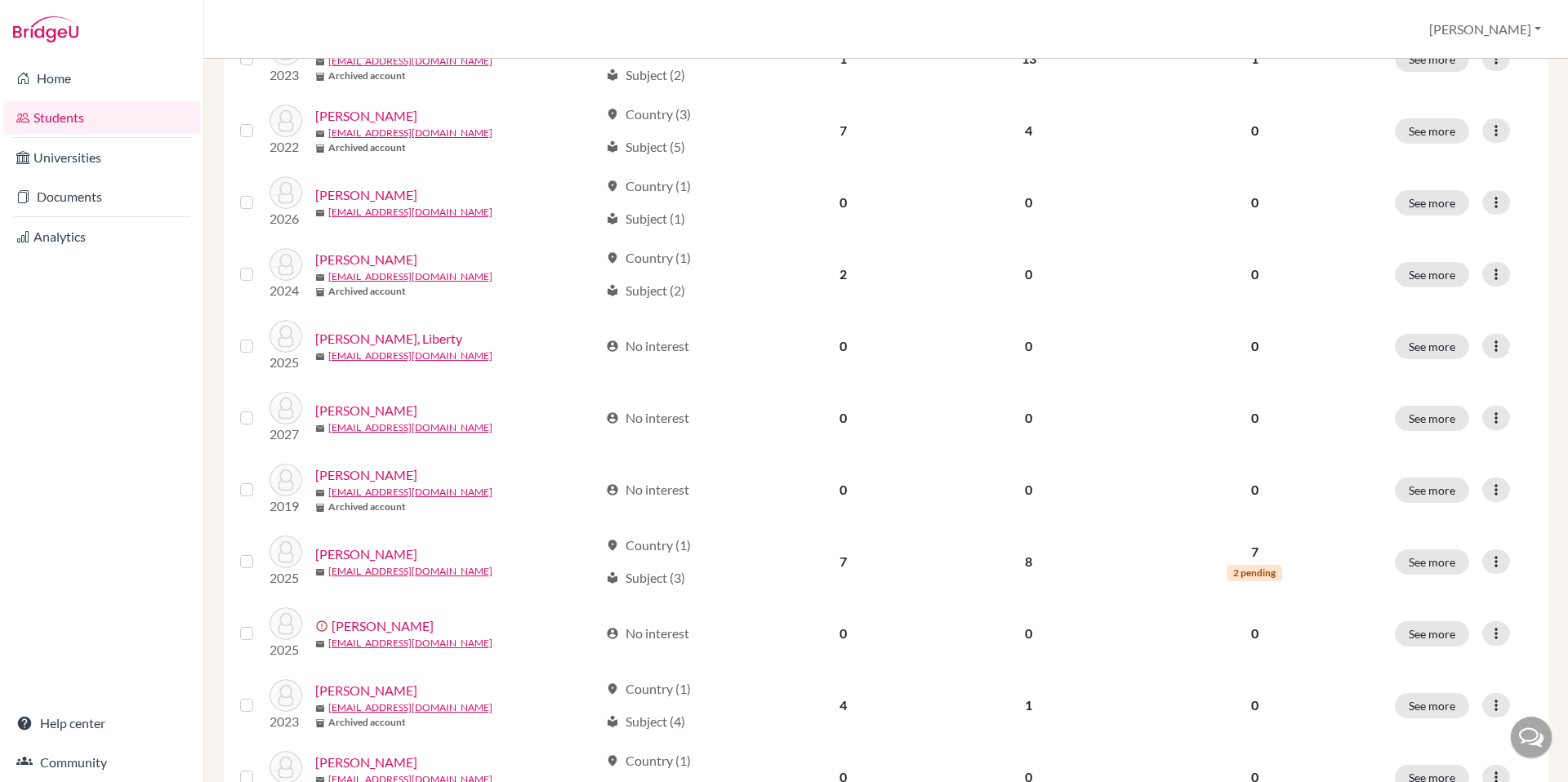
scroll to position [810, 0]
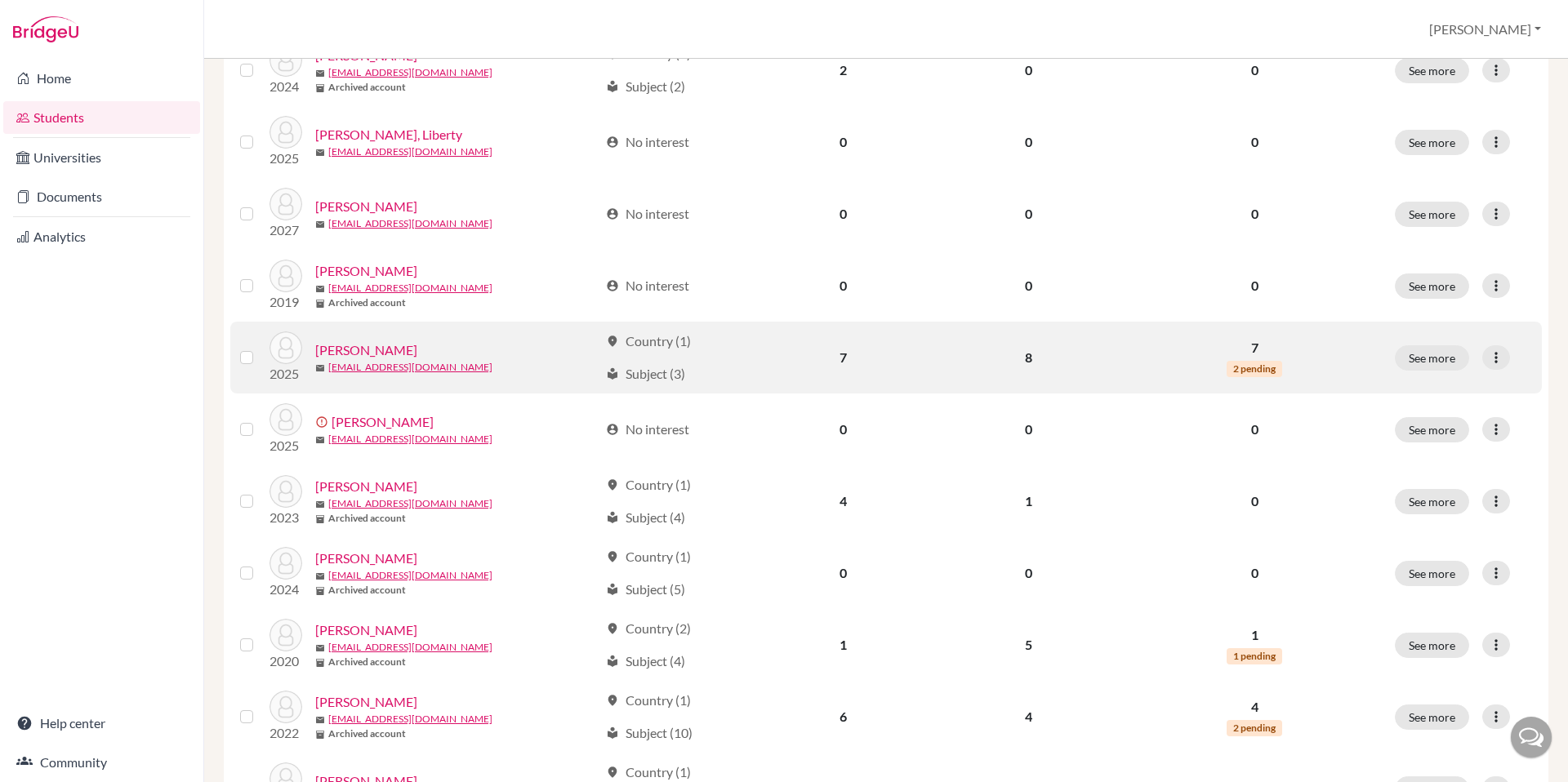
click at [354, 352] on link "[PERSON_NAME]" at bounding box center [366, 351] width 102 height 20
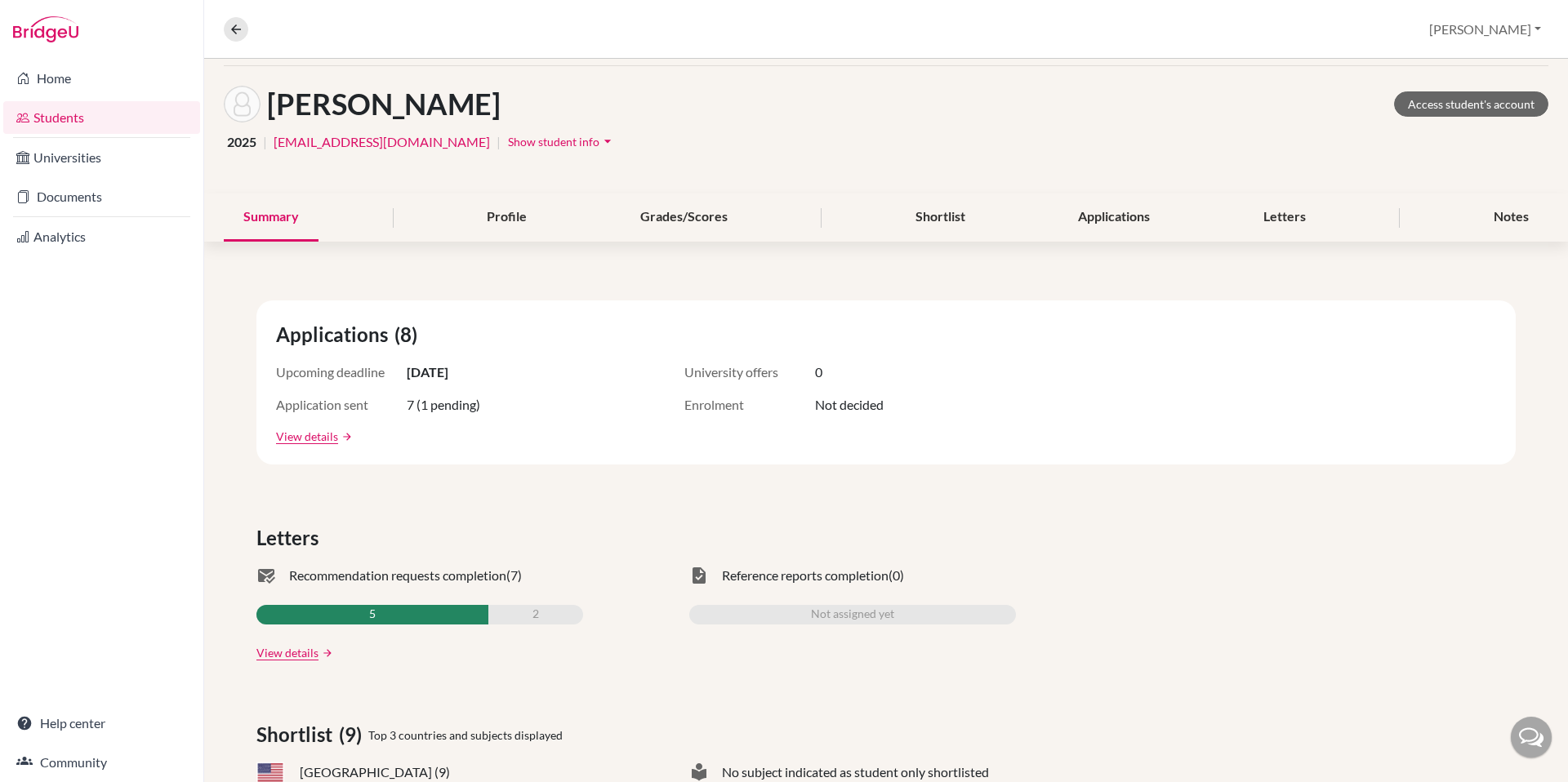
scroll to position [54, 0]
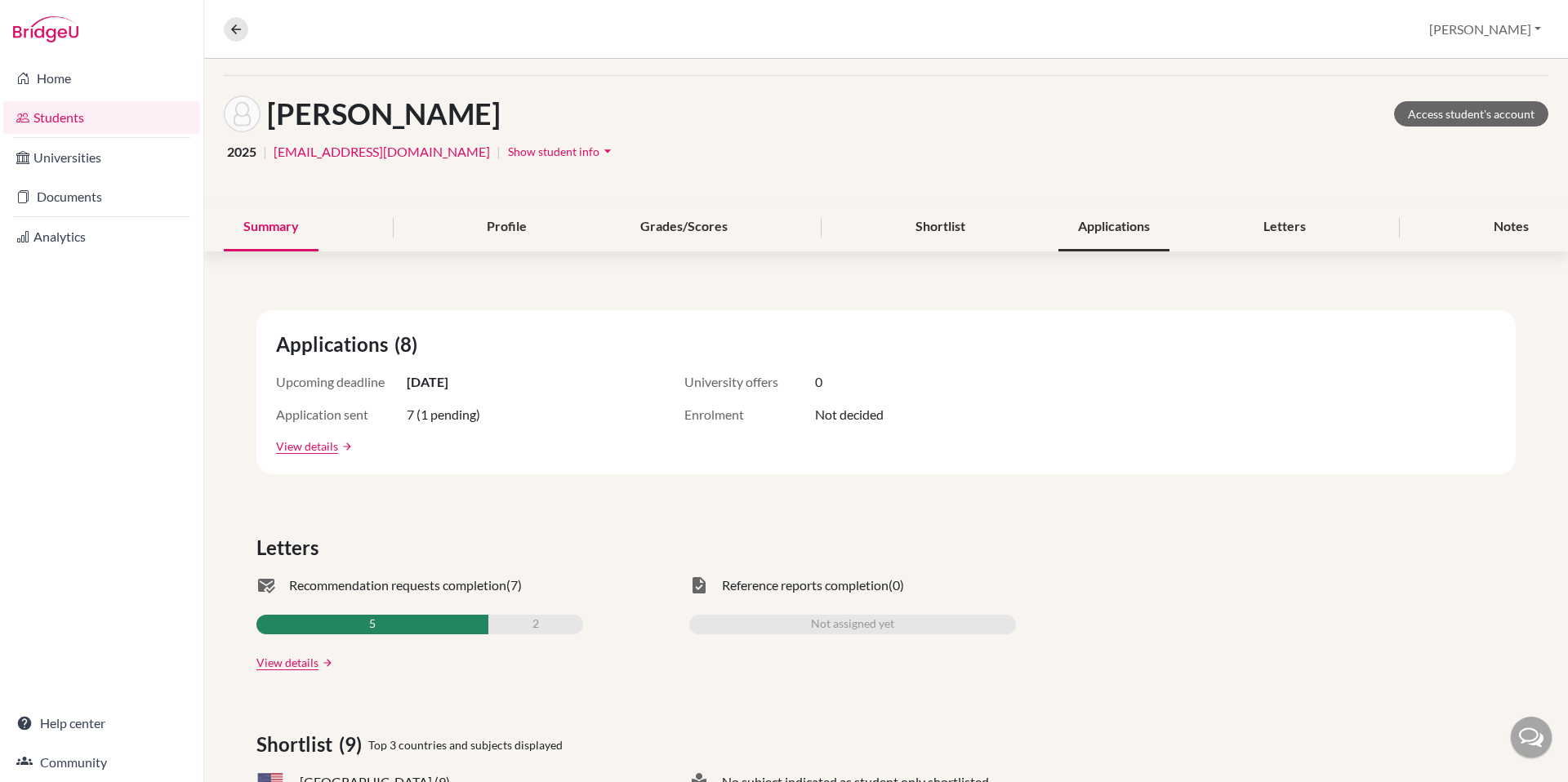
click at [1101, 227] on div "Applications" at bounding box center [1114, 227] width 111 height 48
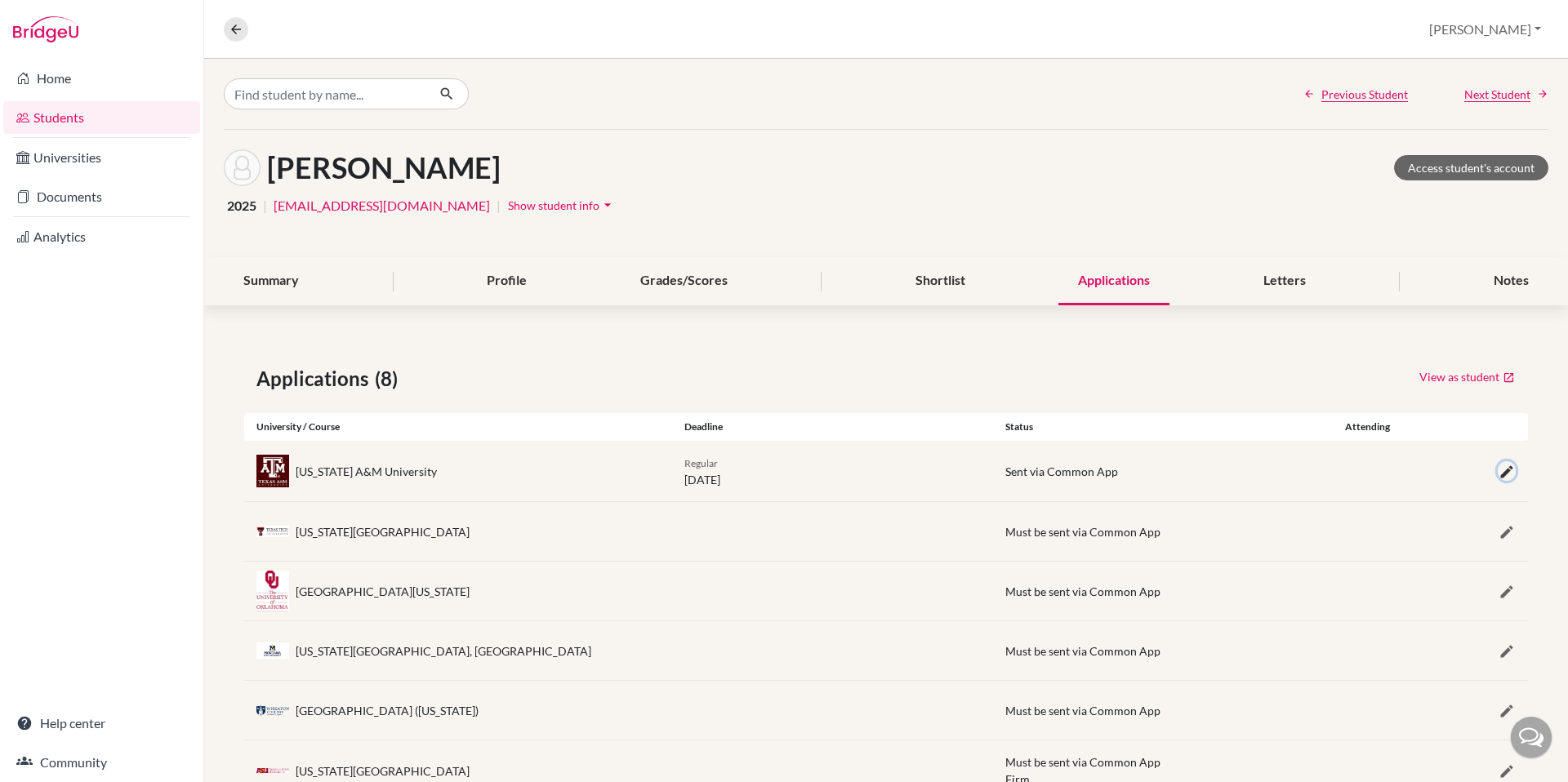
click at [1499, 471] on icon "button" at bounding box center [1507, 471] width 16 height 16
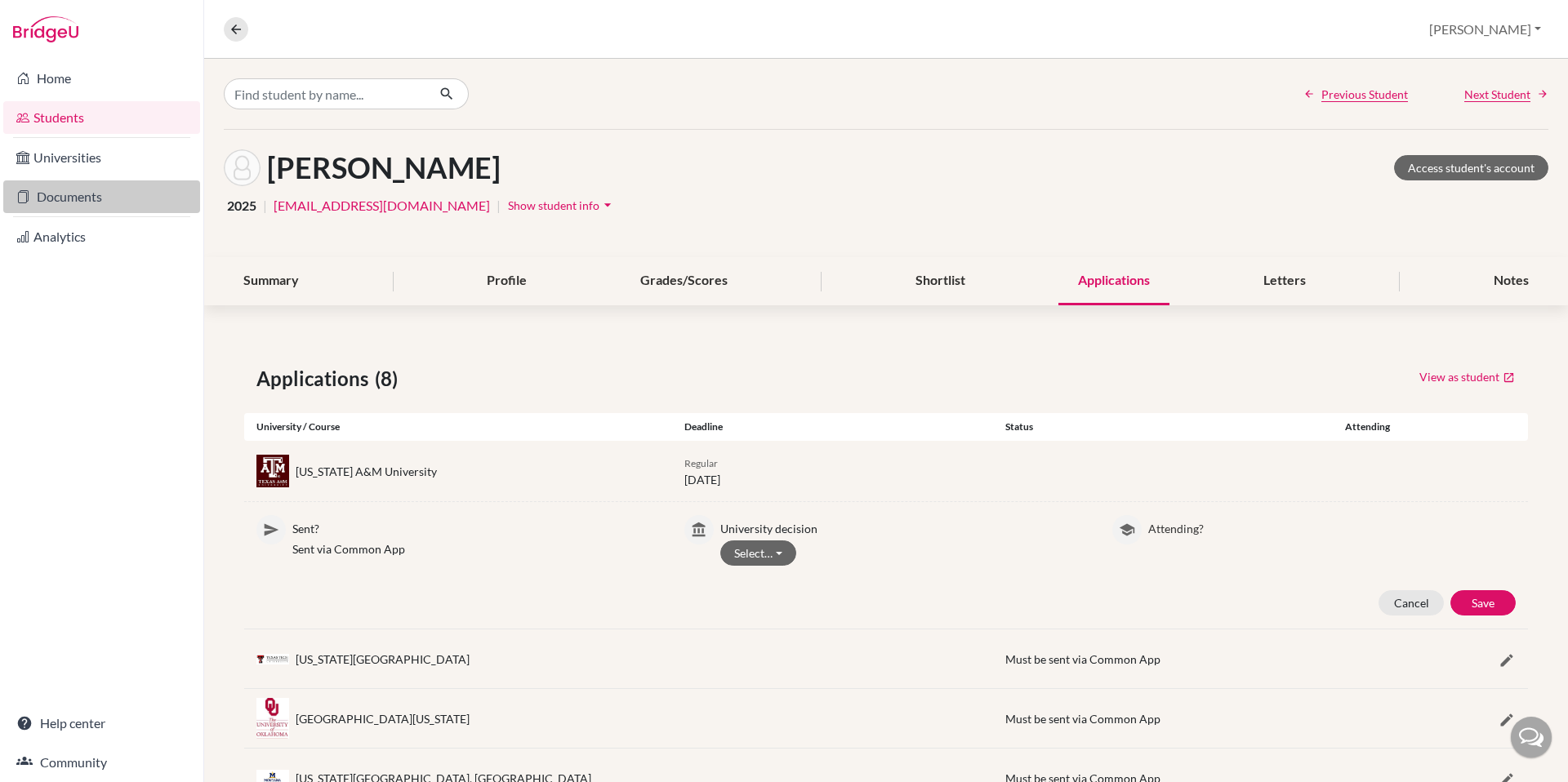
click at [43, 199] on link "Documents" at bounding box center [101, 197] width 197 height 33
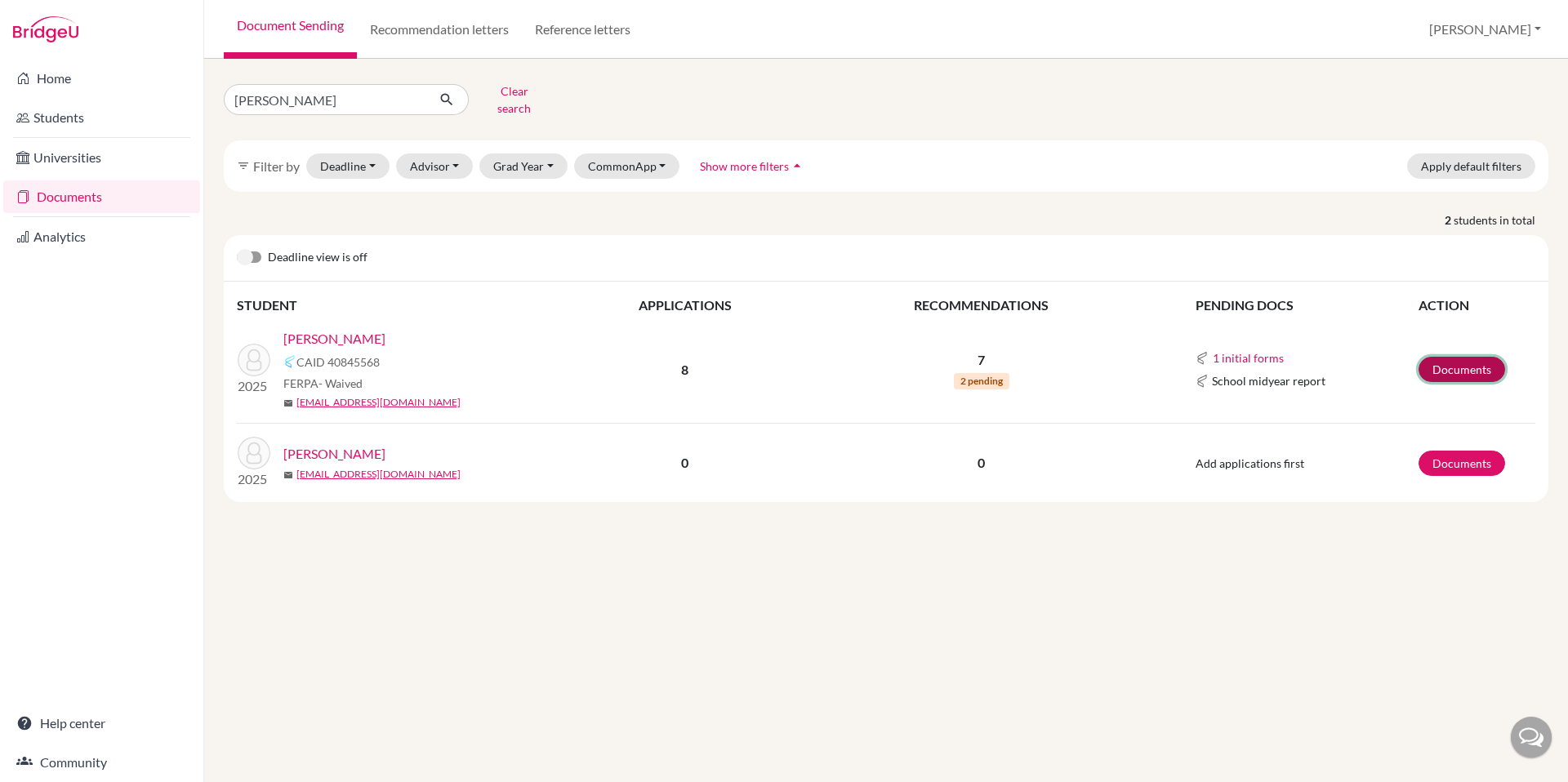
click at [1472, 366] on link "Documents" at bounding box center [1462, 369] width 87 height 25
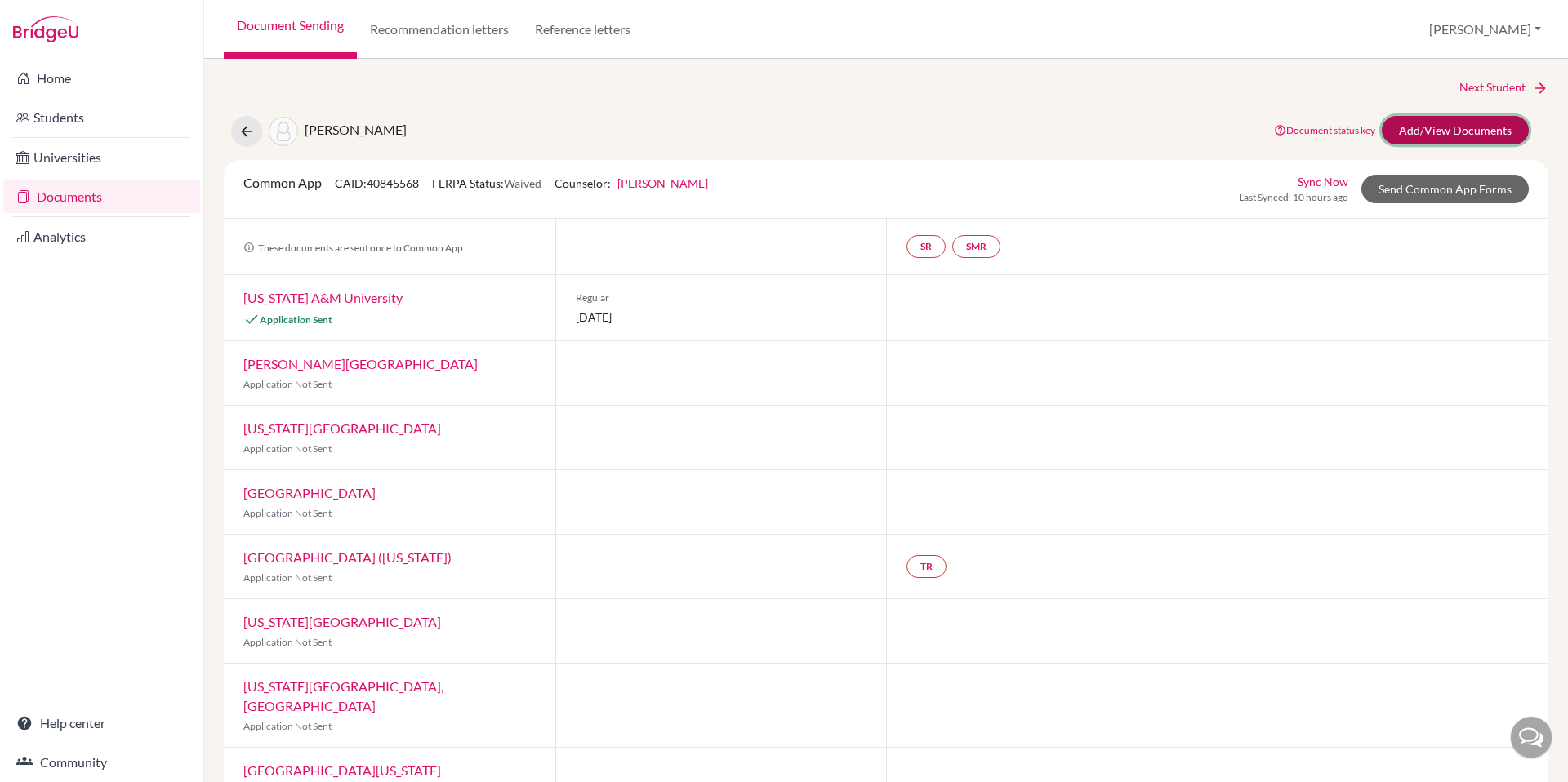
click at [1464, 125] on link "Add/View Documents" at bounding box center [1455, 130] width 147 height 29
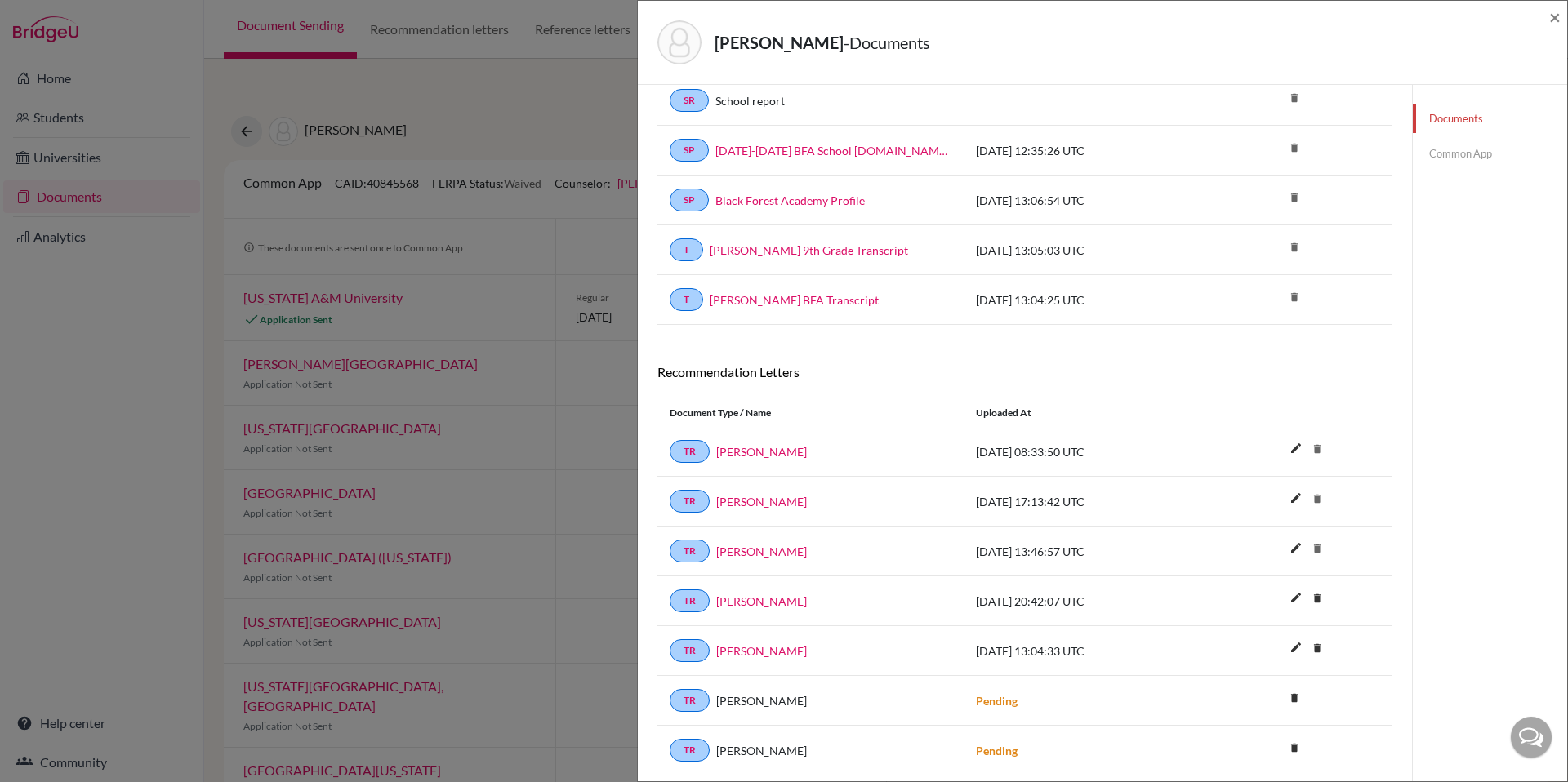
scroll to position [391, 0]
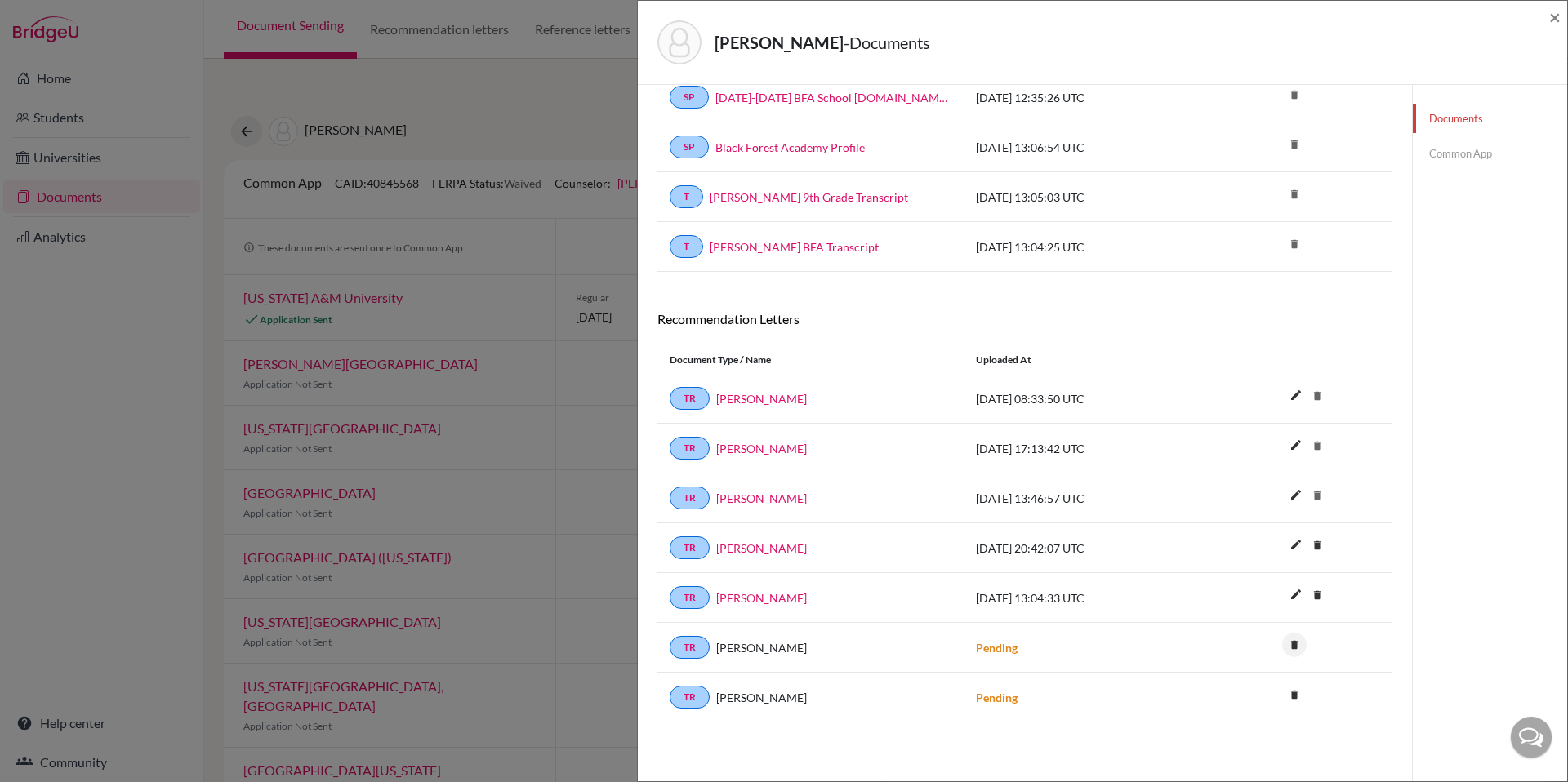
click at [1284, 641] on icon "delete" at bounding box center [1295, 645] width 25 height 25
click at [1243, 730] on button "Delete" at bounding box center [1243, 735] width 74 height 25
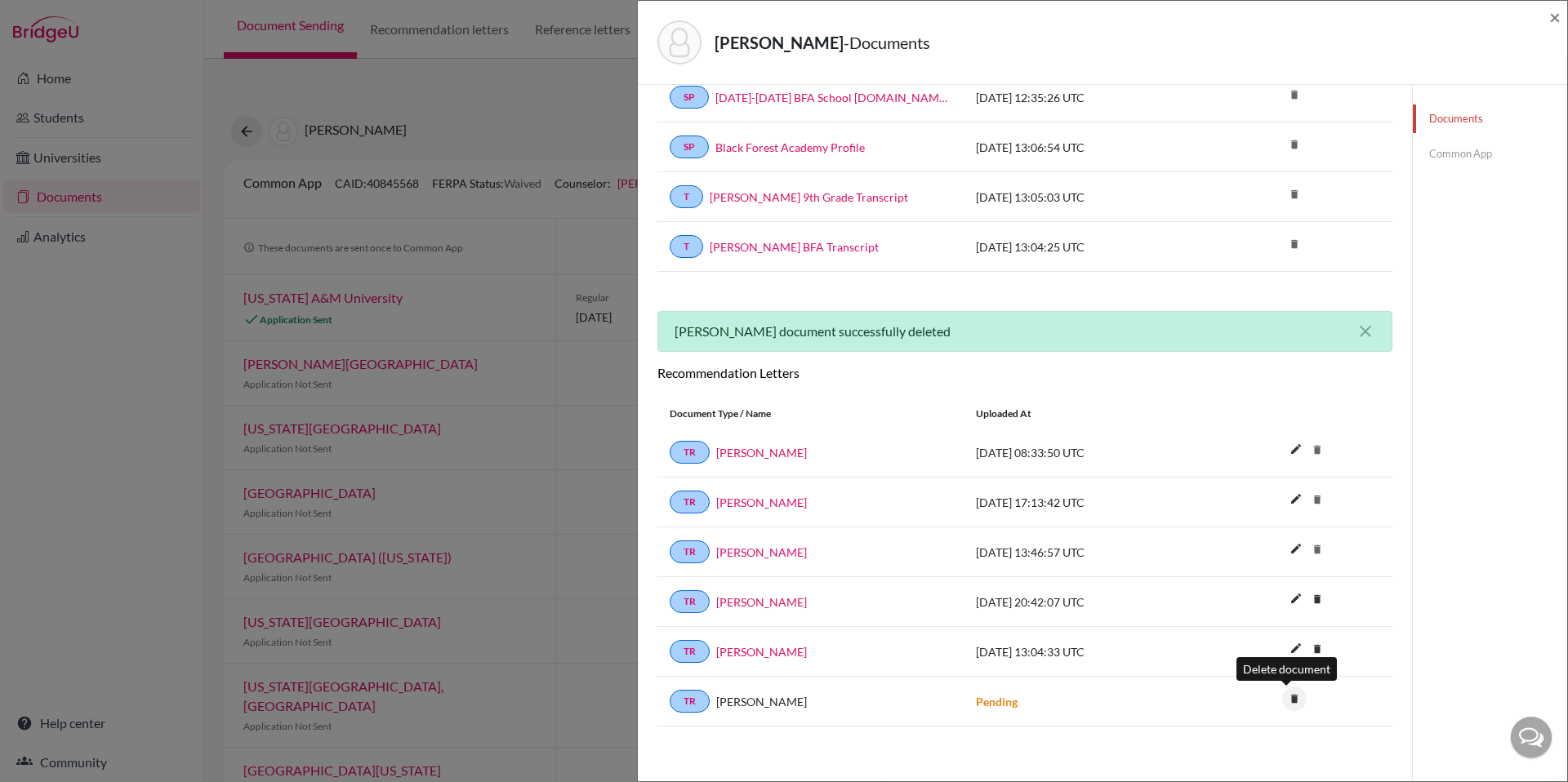
click at [1285, 696] on icon "delete" at bounding box center [1295, 699] width 25 height 25
click at [1256, 751] on button "Delete" at bounding box center [1243, 748] width 74 height 25
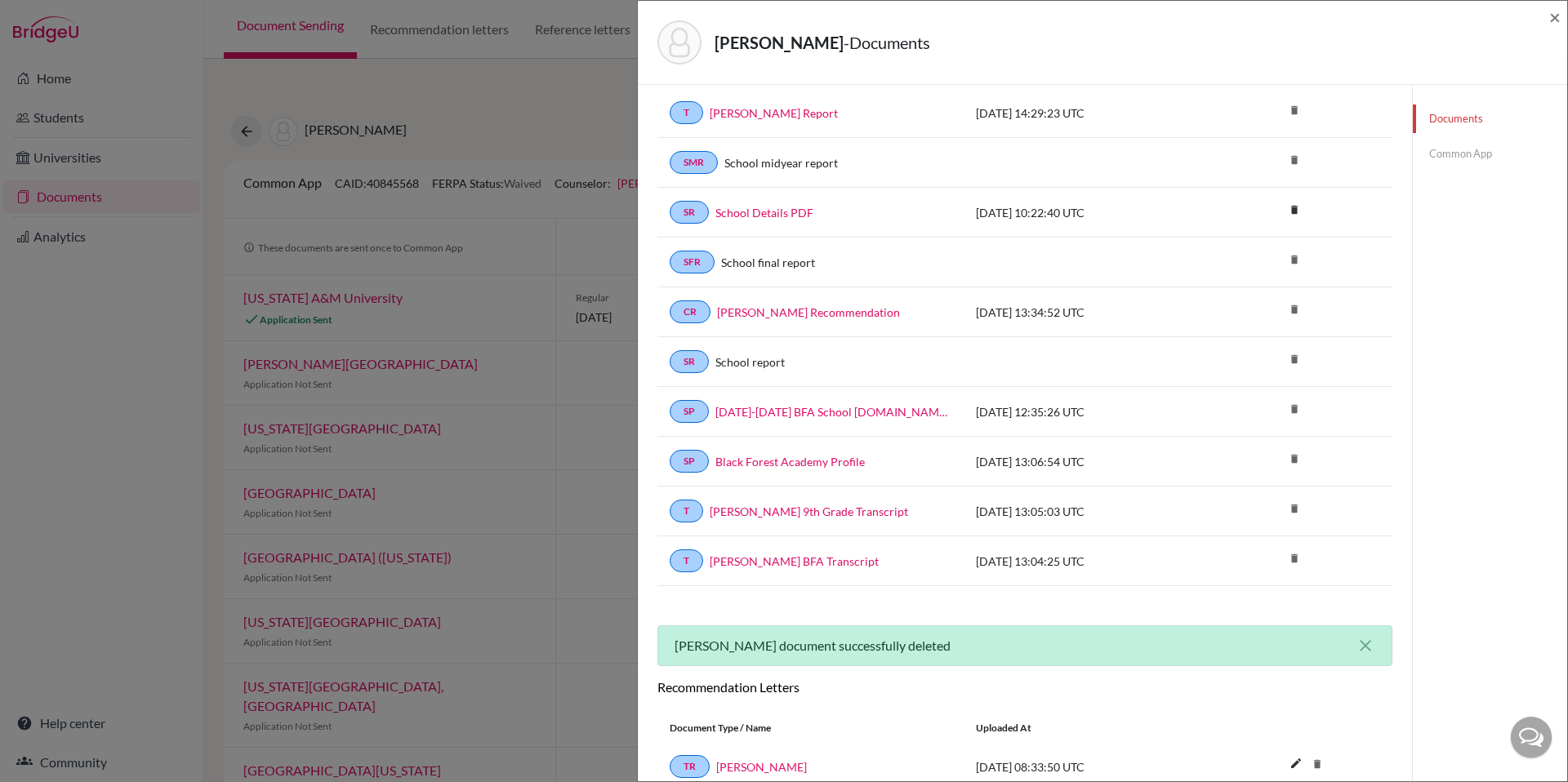
scroll to position [0, 0]
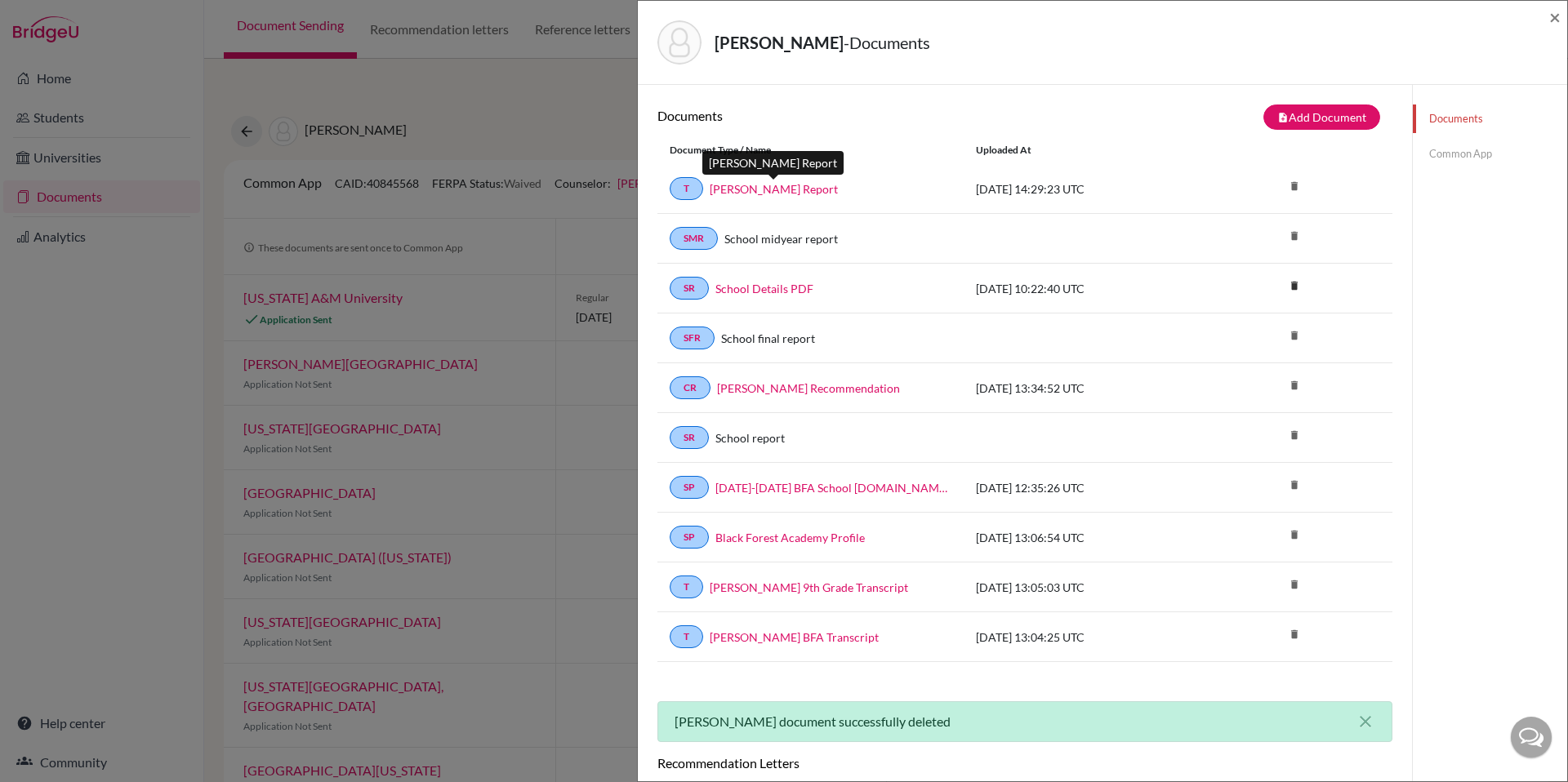
click at [759, 190] on link "Cox, John MidYear Report" at bounding box center [773, 189] width 128 height 17
click at [753, 287] on link "School Details PDF" at bounding box center [764, 288] width 98 height 17
click at [777, 295] on link "School Details PDF" at bounding box center [764, 288] width 98 height 17
click at [1553, 17] on span "×" at bounding box center [1555, 16] width 11 height 24
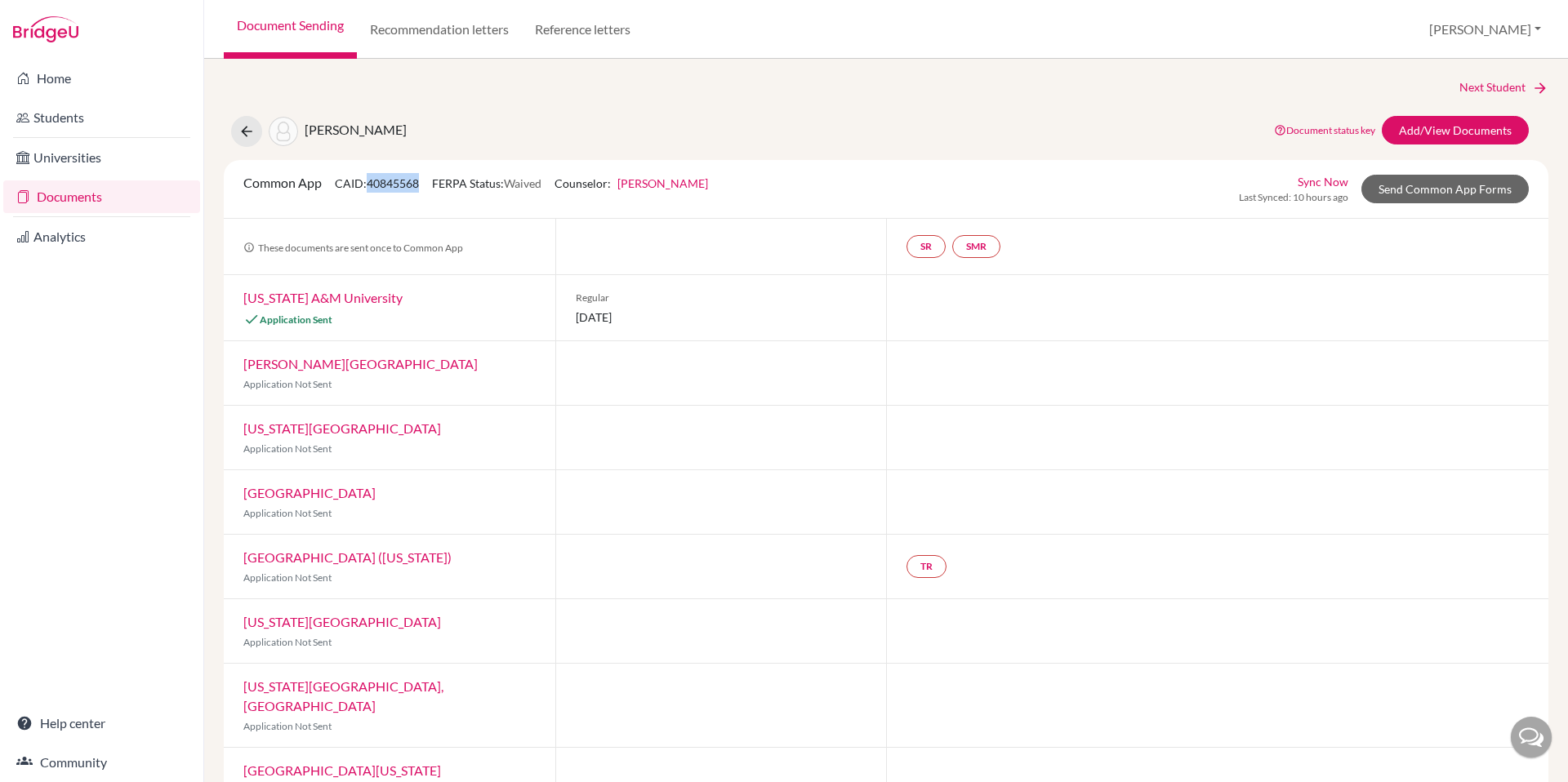
drag, startPoint x: 373, startPoint y: 182, endPoint x: 423, endPoint y: 189, distance: 50.5
click at [419, 189] on span "CAID: 40845568" at bounding box center [377, 183] width 84 height 14
click at [383, 188] on span "CAID: 40845568" at bounding box center [377, 183] width 84 height 14
click at [244, 139] on button at bounding box center [247, 132] width 31 height 31
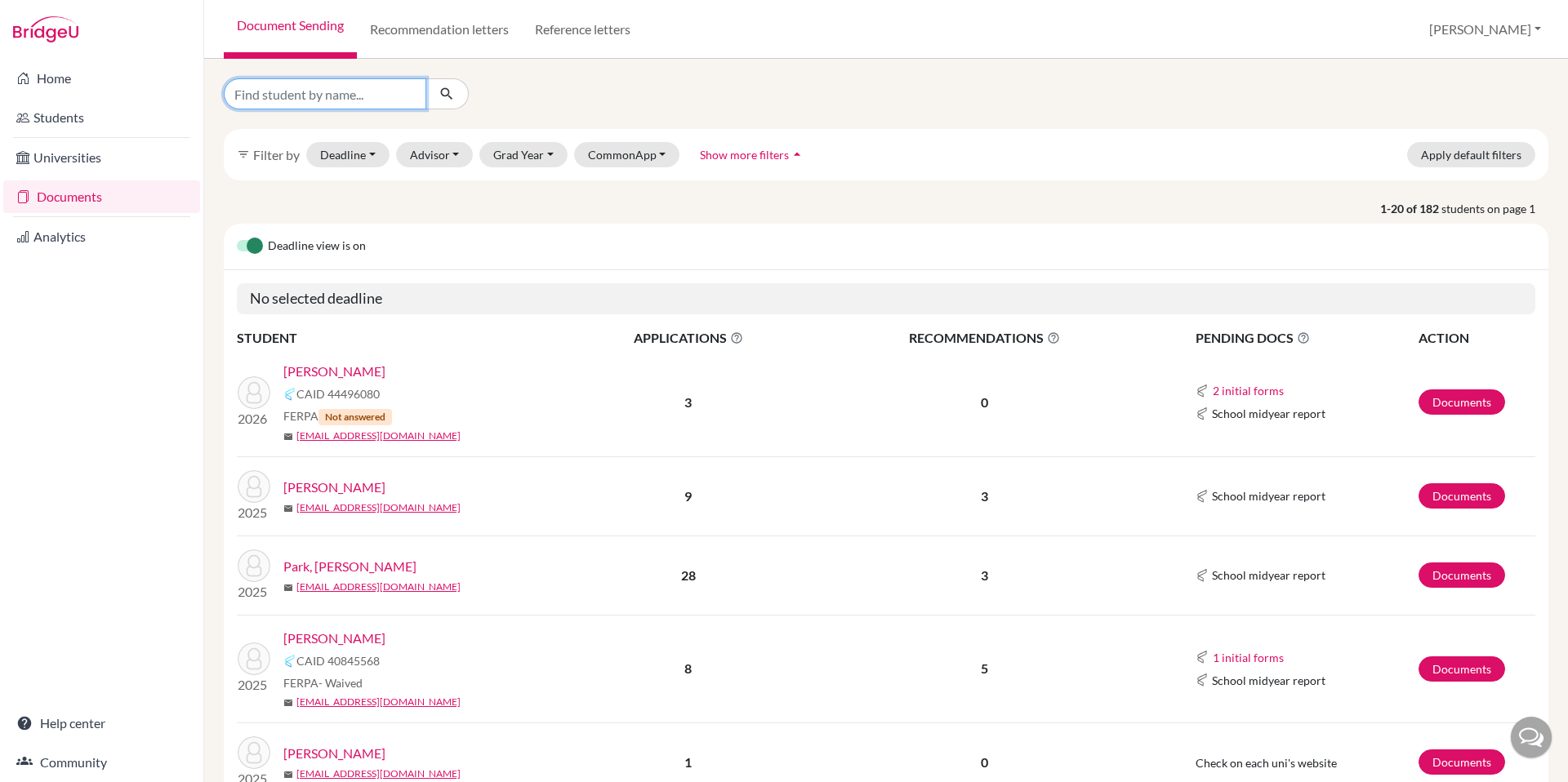
click at [343, 102] on input "Find student by name..." at bounding box center [325, 94] width 203 height 31
type input "[PERSON_NAME]"
click button "submit" at bounding box center [447, 94] width 43 height 31
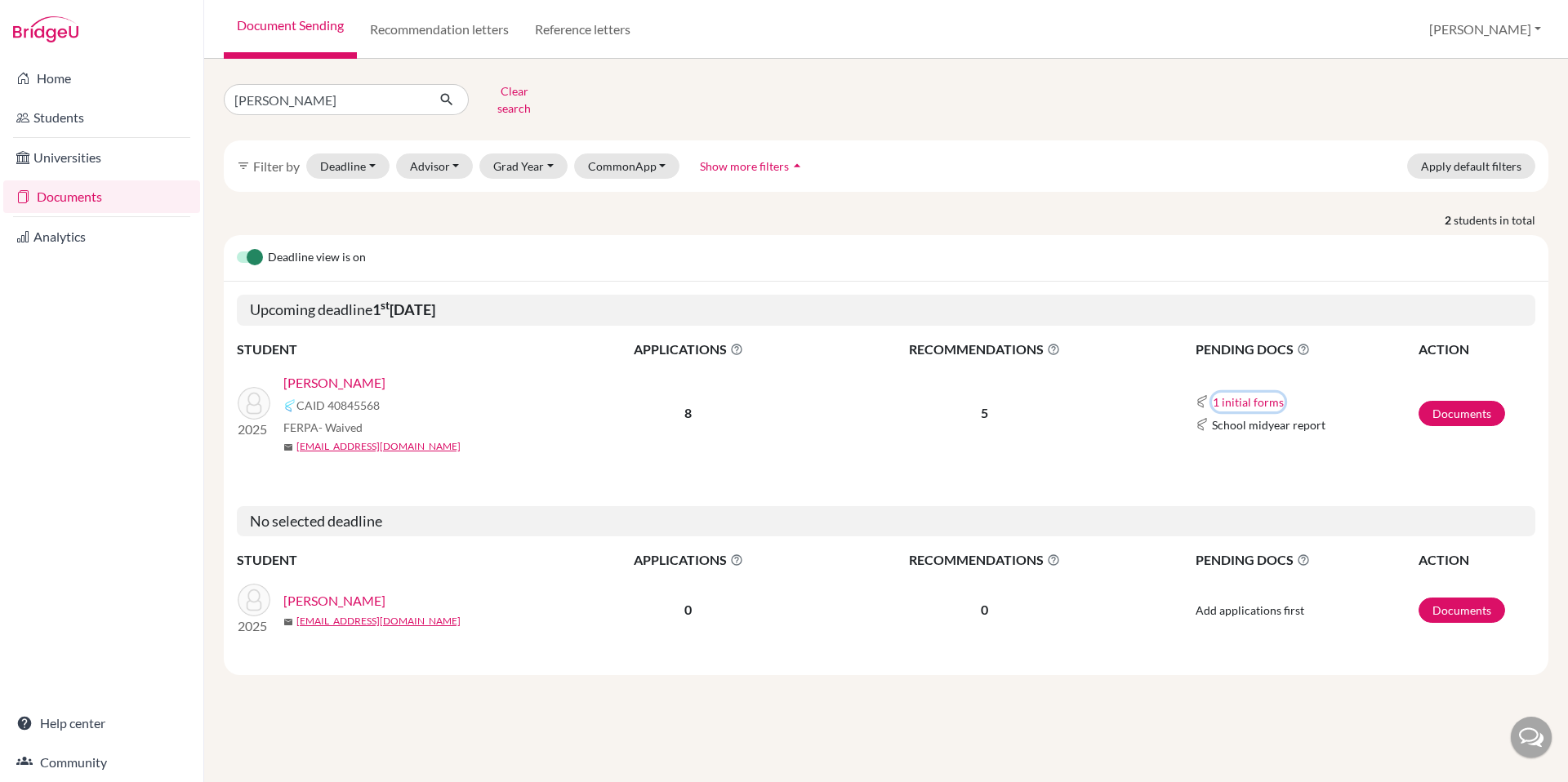
click at [1243, 393] on button "1 initial forms" at bounding box center [1248, 402] width 73 height 19
click at [1252, 424] on div "School report" at bounding box center [1278, 432] width 103 height 17
click at [1487, 412] on link "Documents" at bounding box center [1462, 413] width 87 height 25
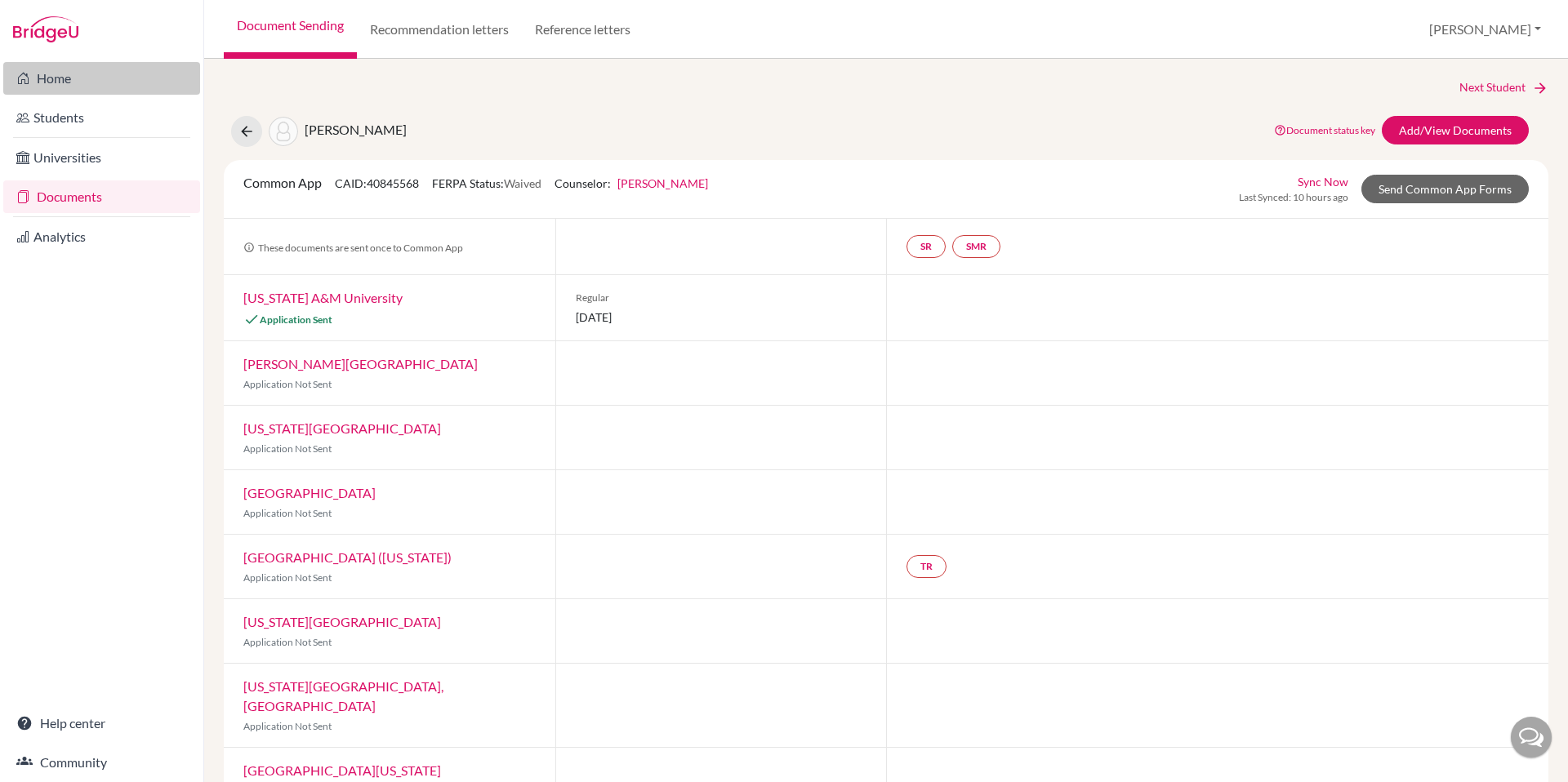
click at [51, 69] on link "Home" at bounding box center [101, 78] width 197 height 33
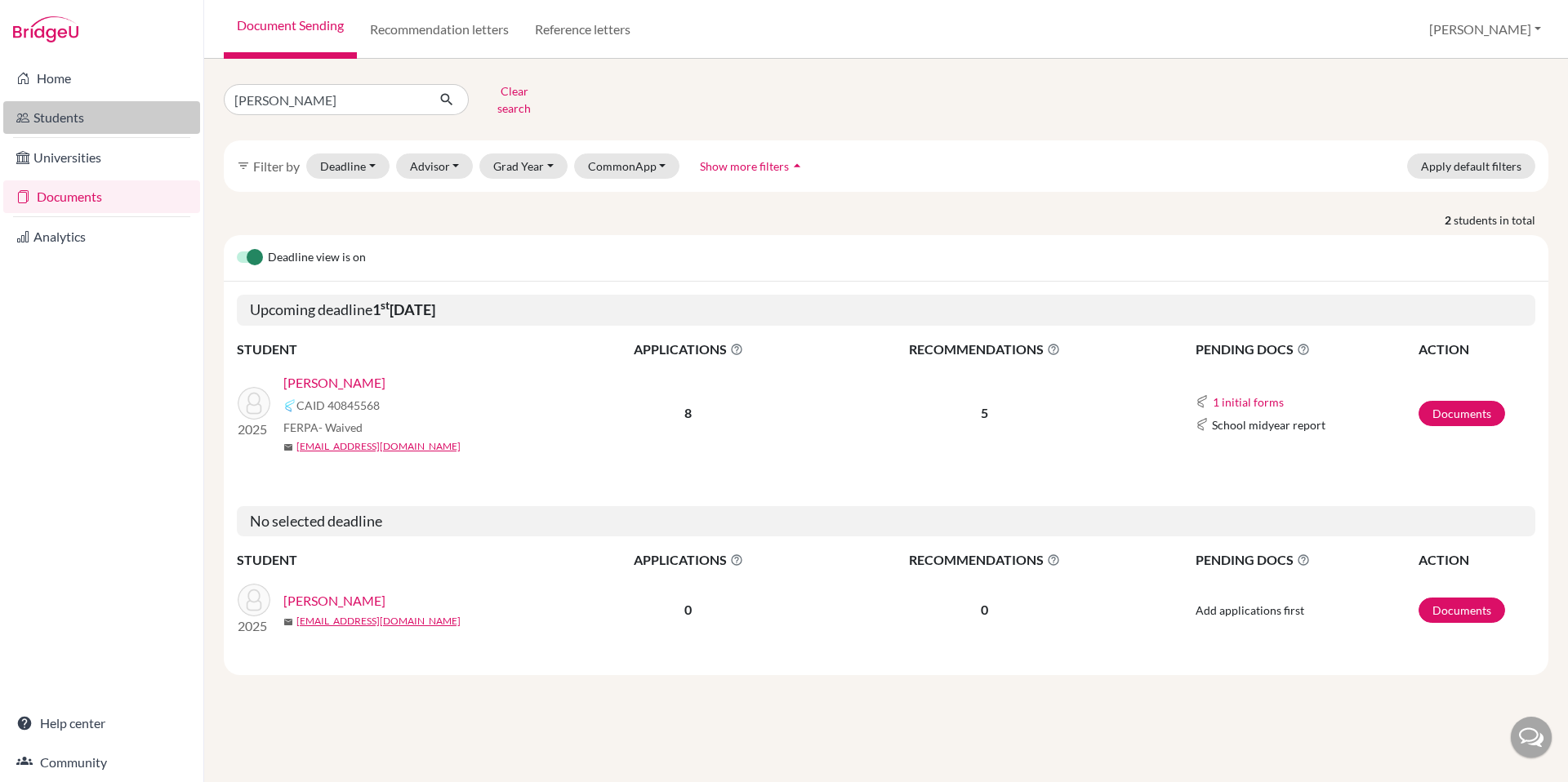
click at [72, 117] on link "Students" at bounding box center [101, 118] width 197 height 33
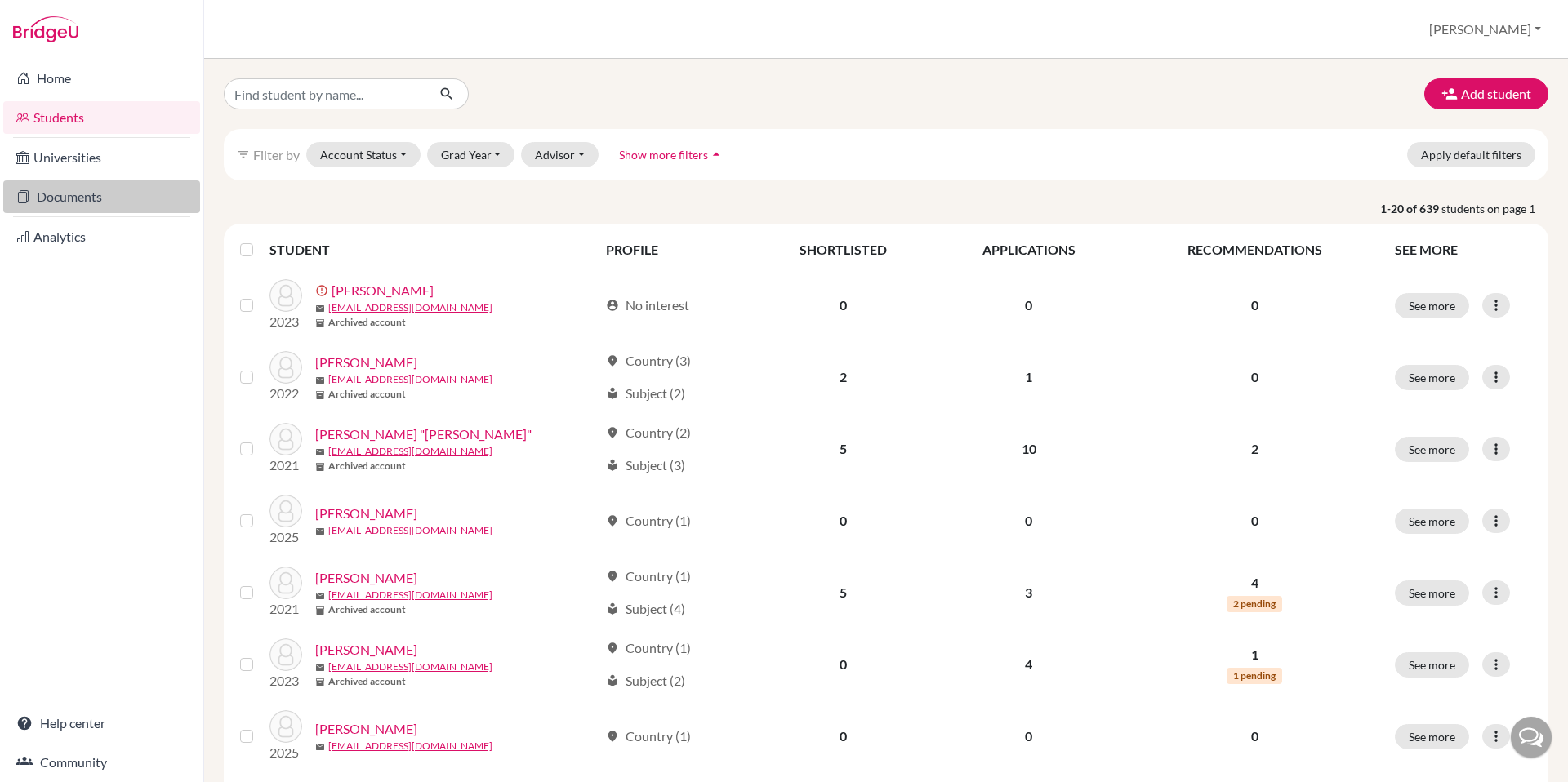
click at [62, 205] on link "Documents" at bounding box center [101, 197] width 197 height 33
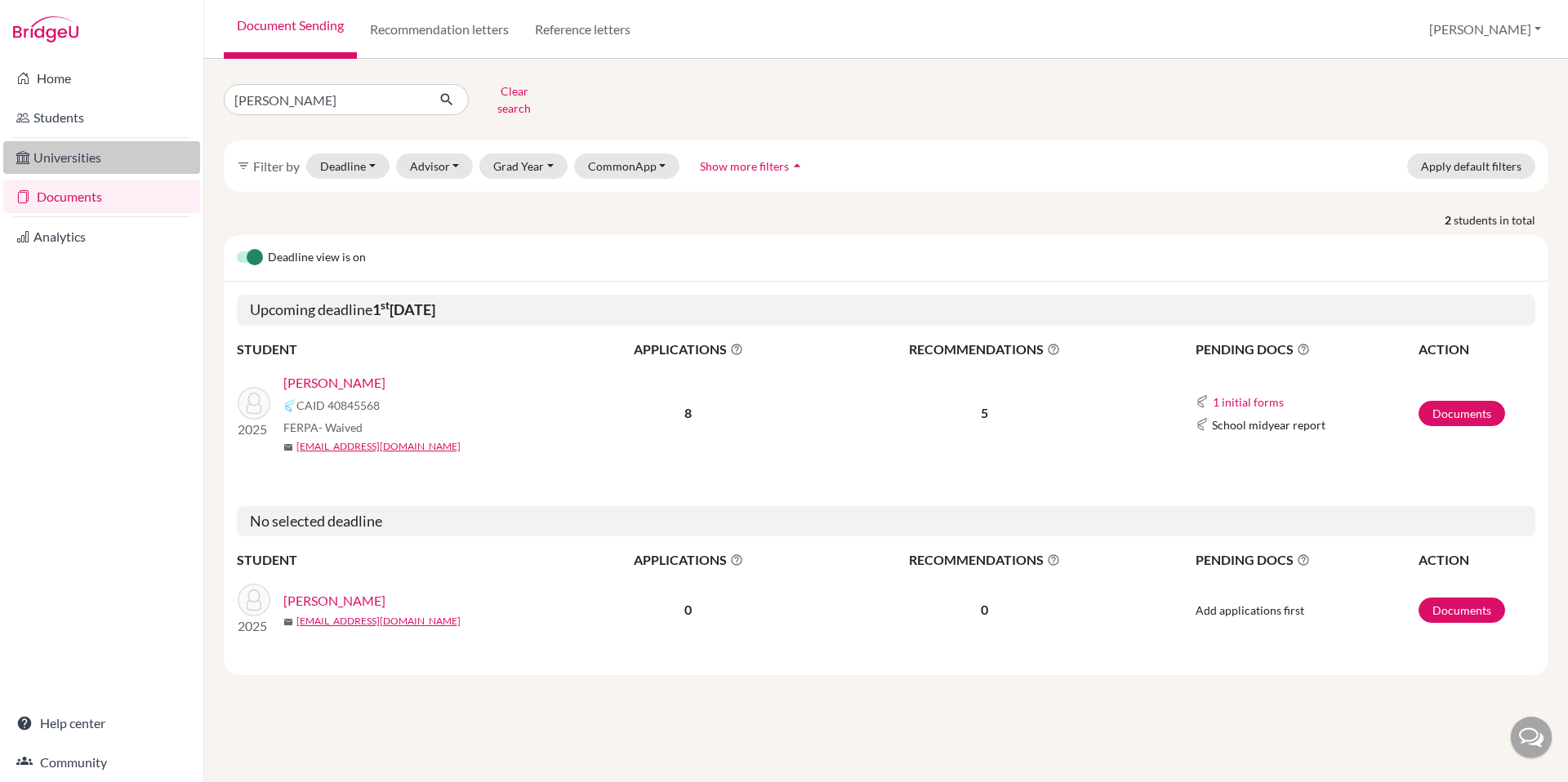
click at [87, 156] on link "Universities" at bounding box center [101, 158] width 197 height 33
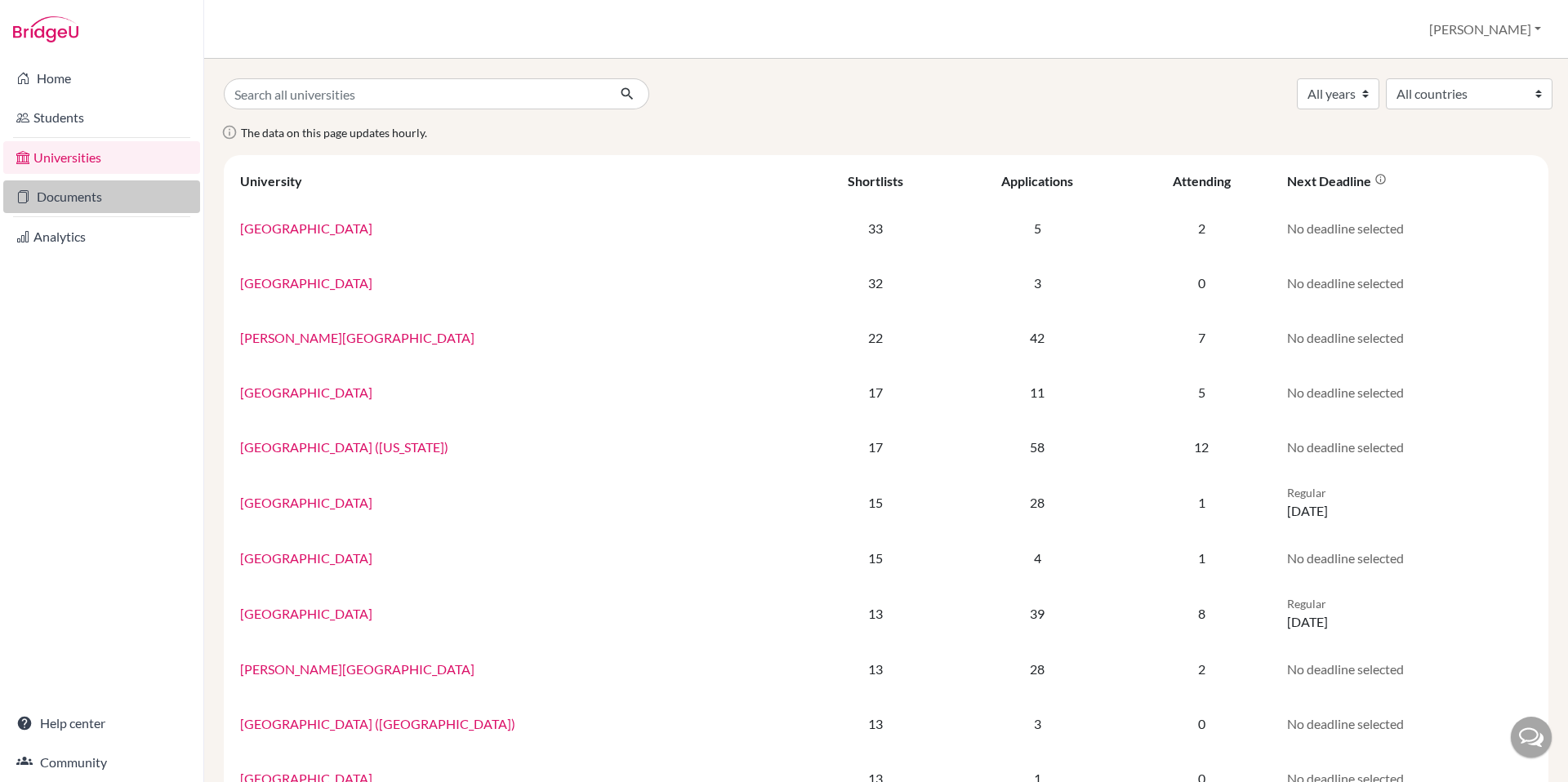
click at [86, 199] on link "Documents" at bounding box center [101, 197] width 197 height 33
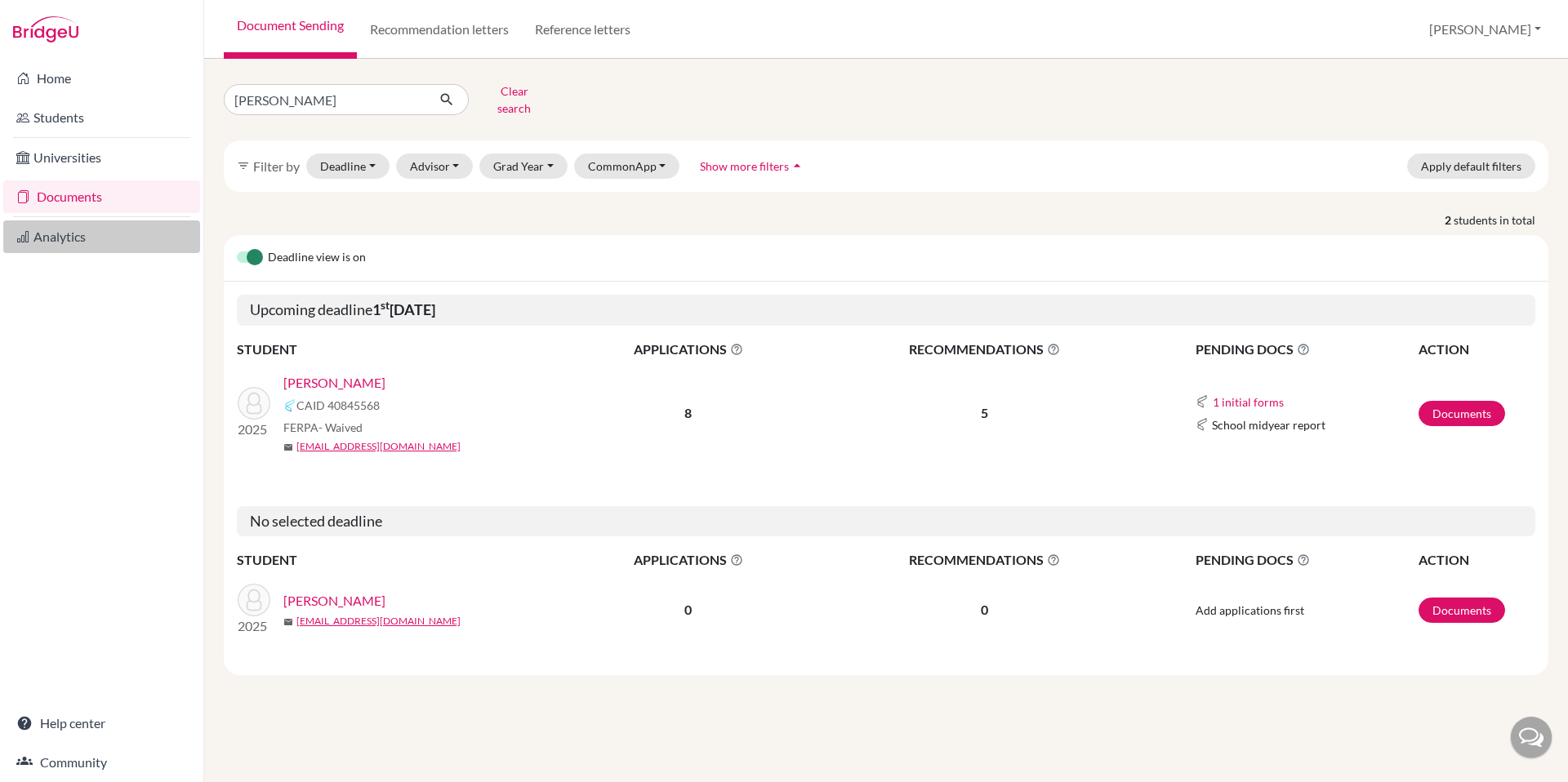
click at [49, 241] on link "Analytics" at bounding box center [101, 237] width 197 height 33
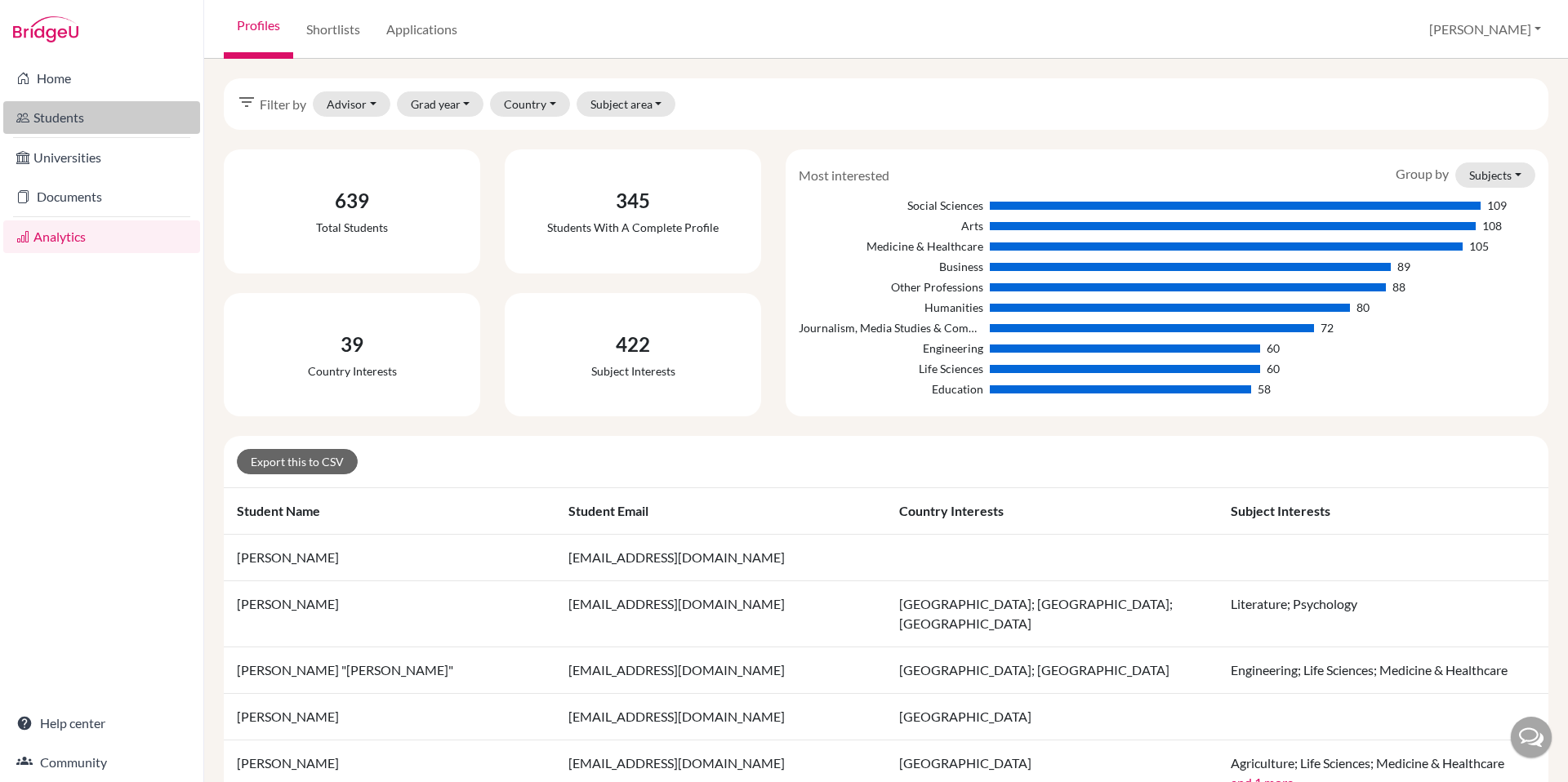
click at [71, 118] on link "Students" at bounding box center [101, 118] width 197 height 33
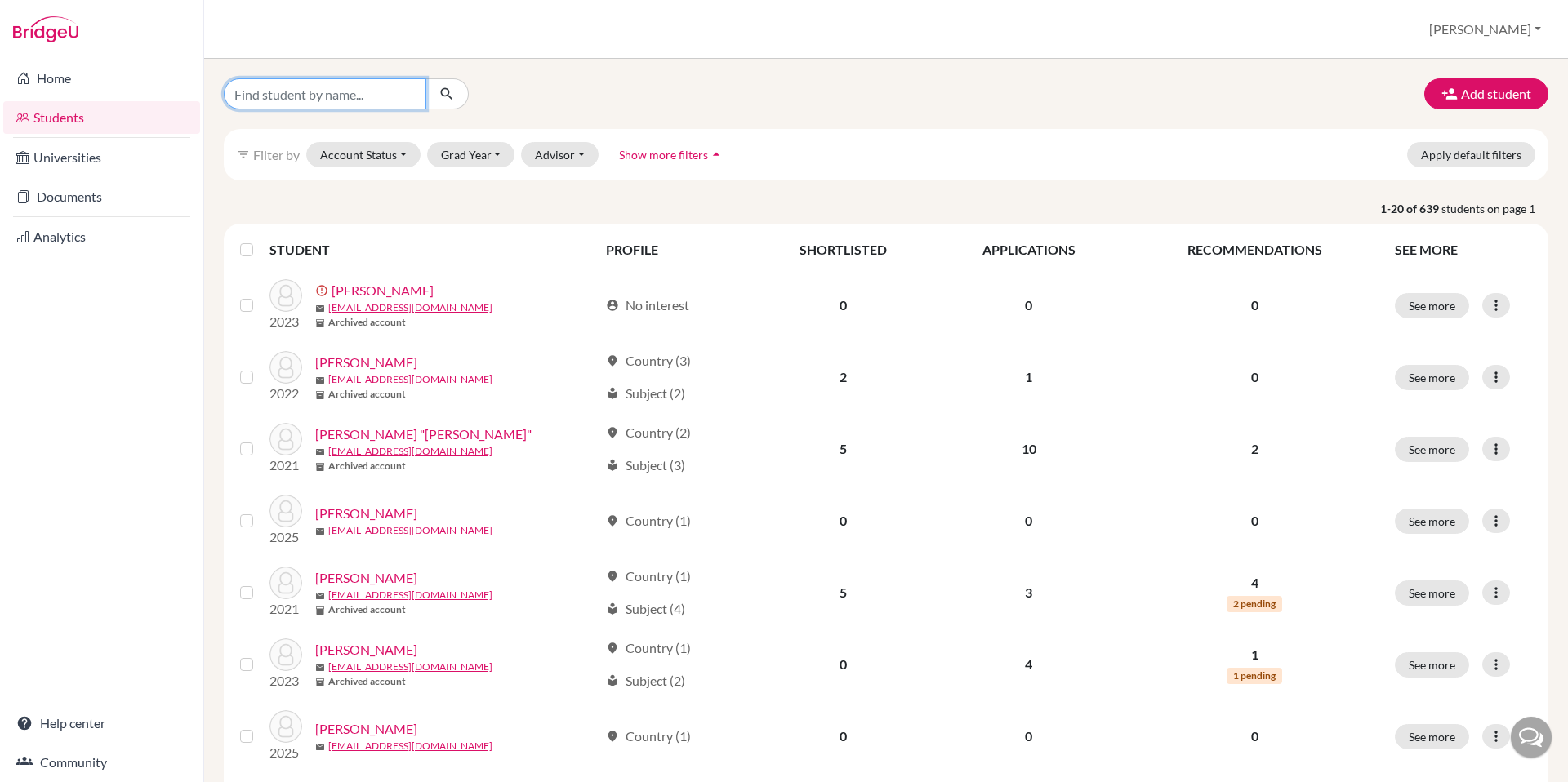
click at [304, 89] on input "Find student by name..." at bounding box center [325, 94] width 203 height 31
type input "cox"
click button "submit" at bounding box center [447, 94] width 43 height 31
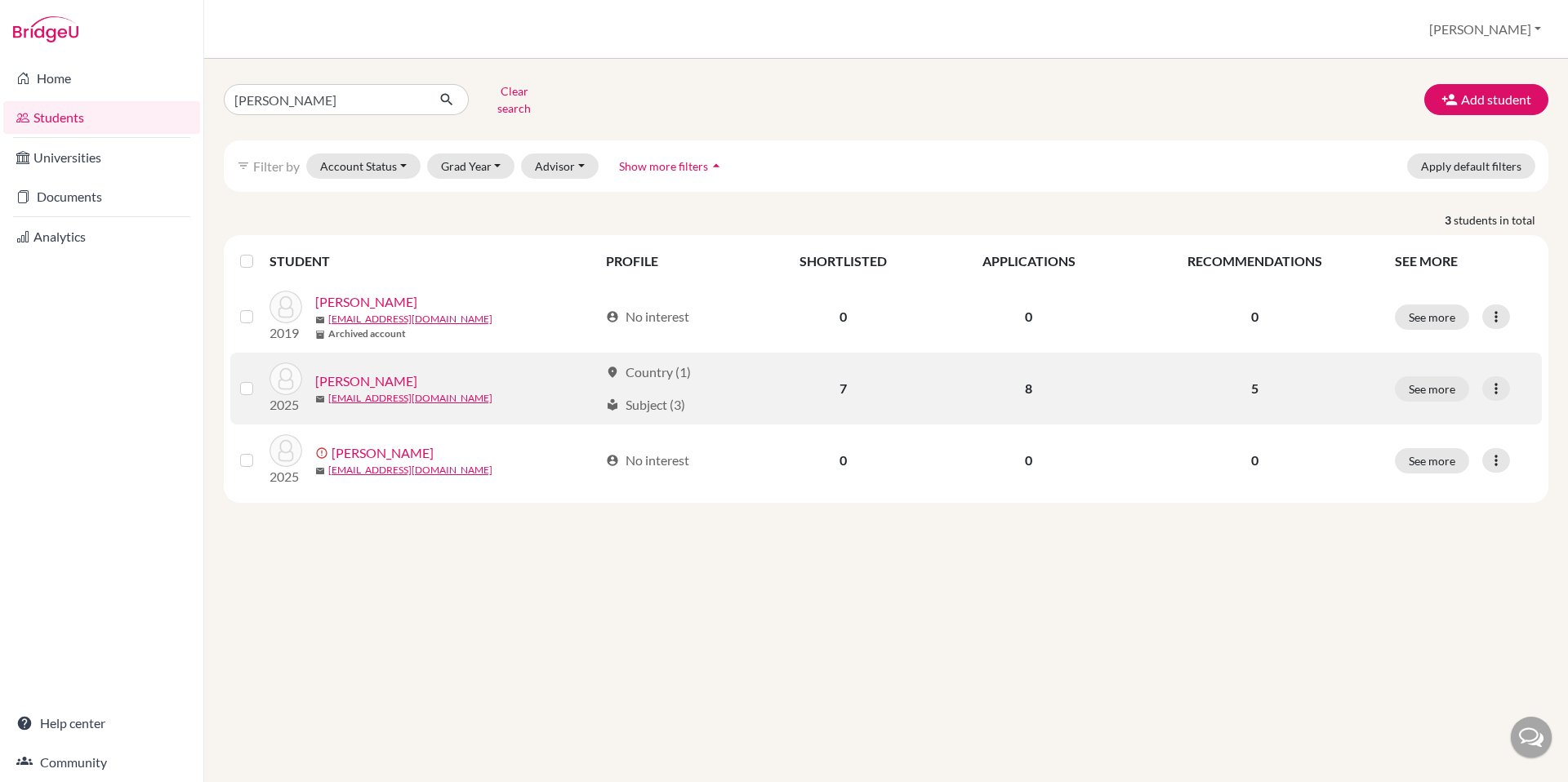
click at [355, 372] on link "Cox, John" at bounding box center [366, 382] width 102 height 20
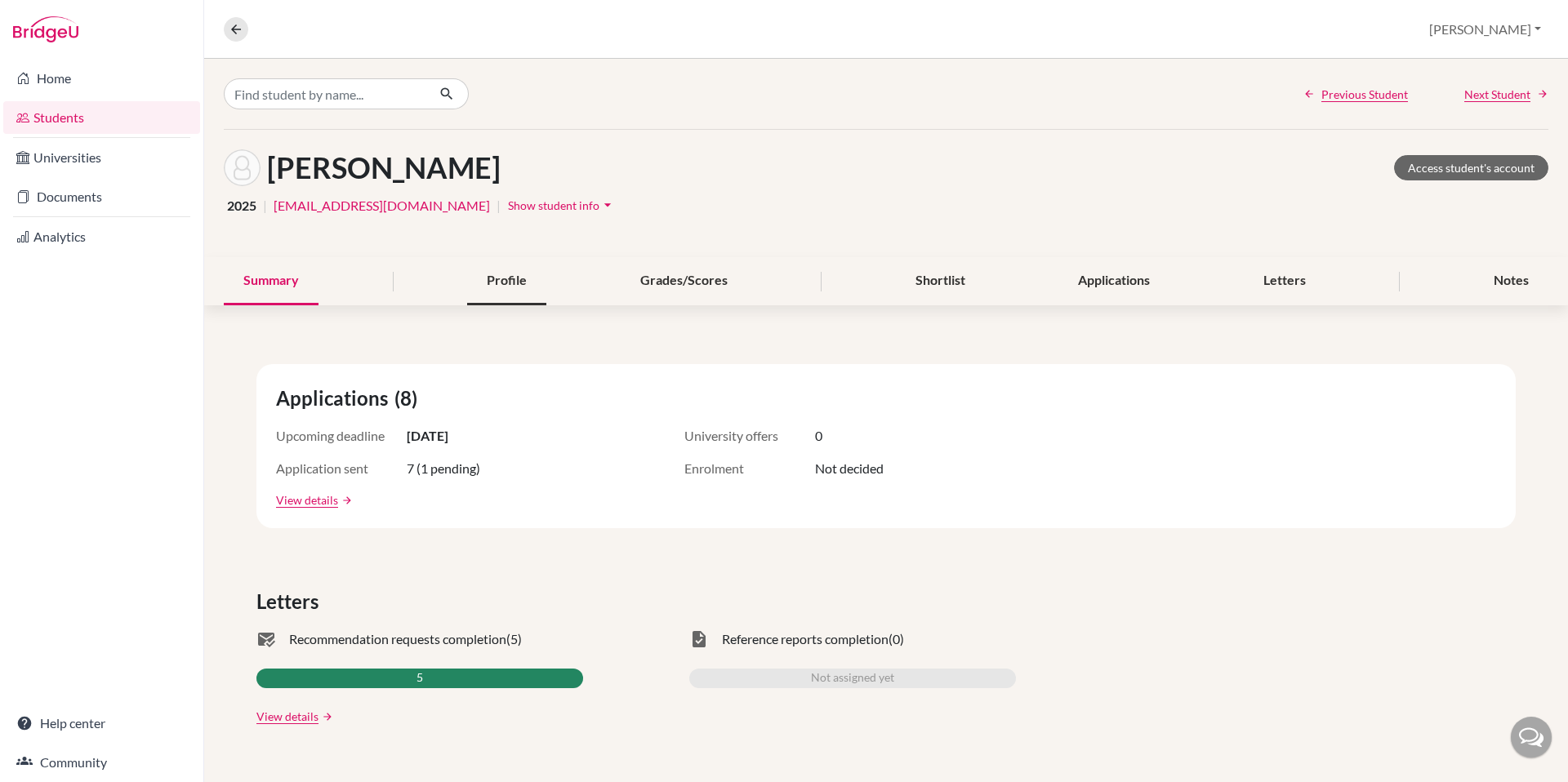
click at [526, 284] on div "Profile" at bounding box center [506, 281] width 79 height 48
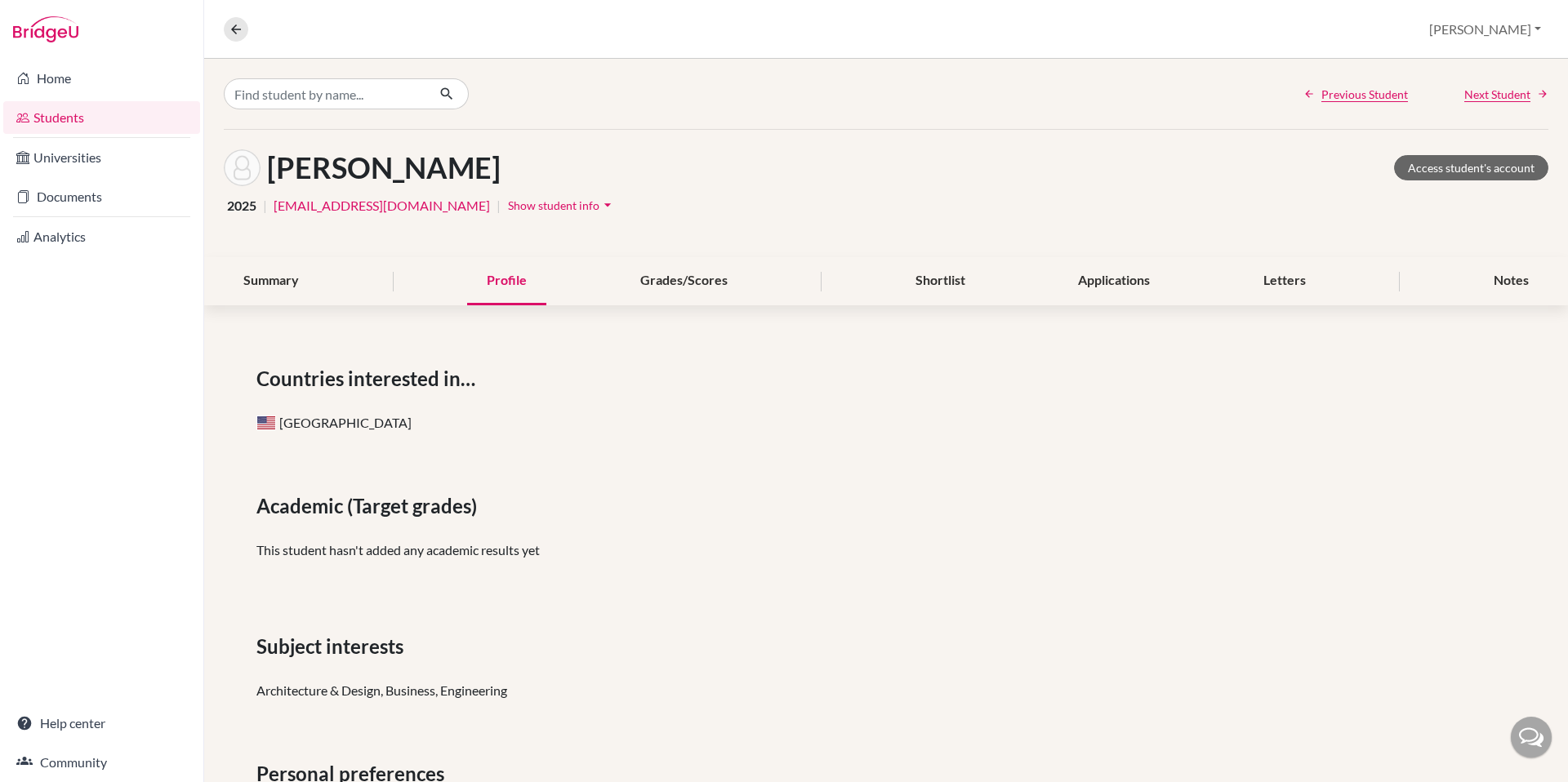
scroll to position [98, 0]
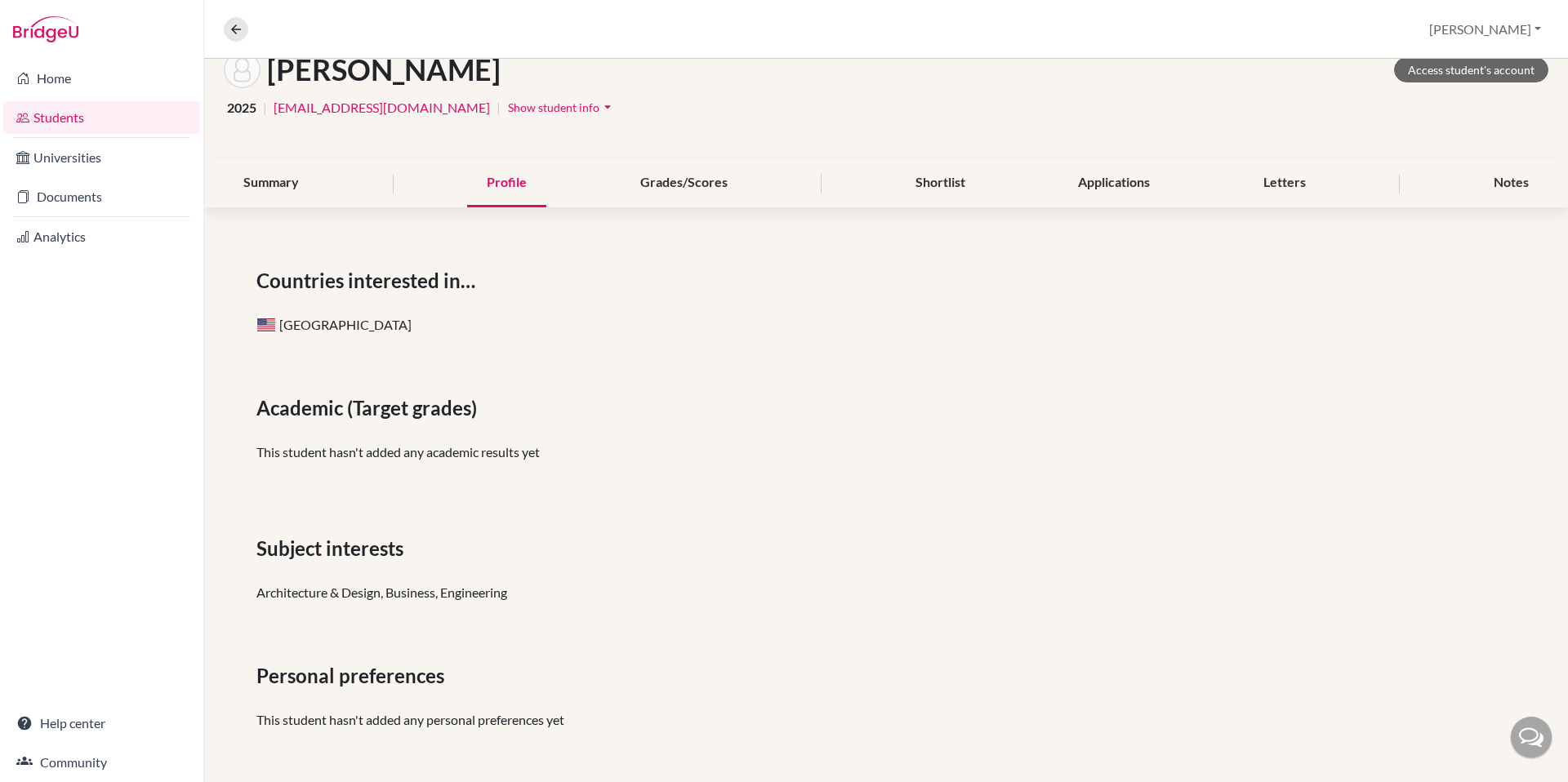
click at [508, 106] on span "Show student info" at bounding box center [553, 107] width 92 height 14
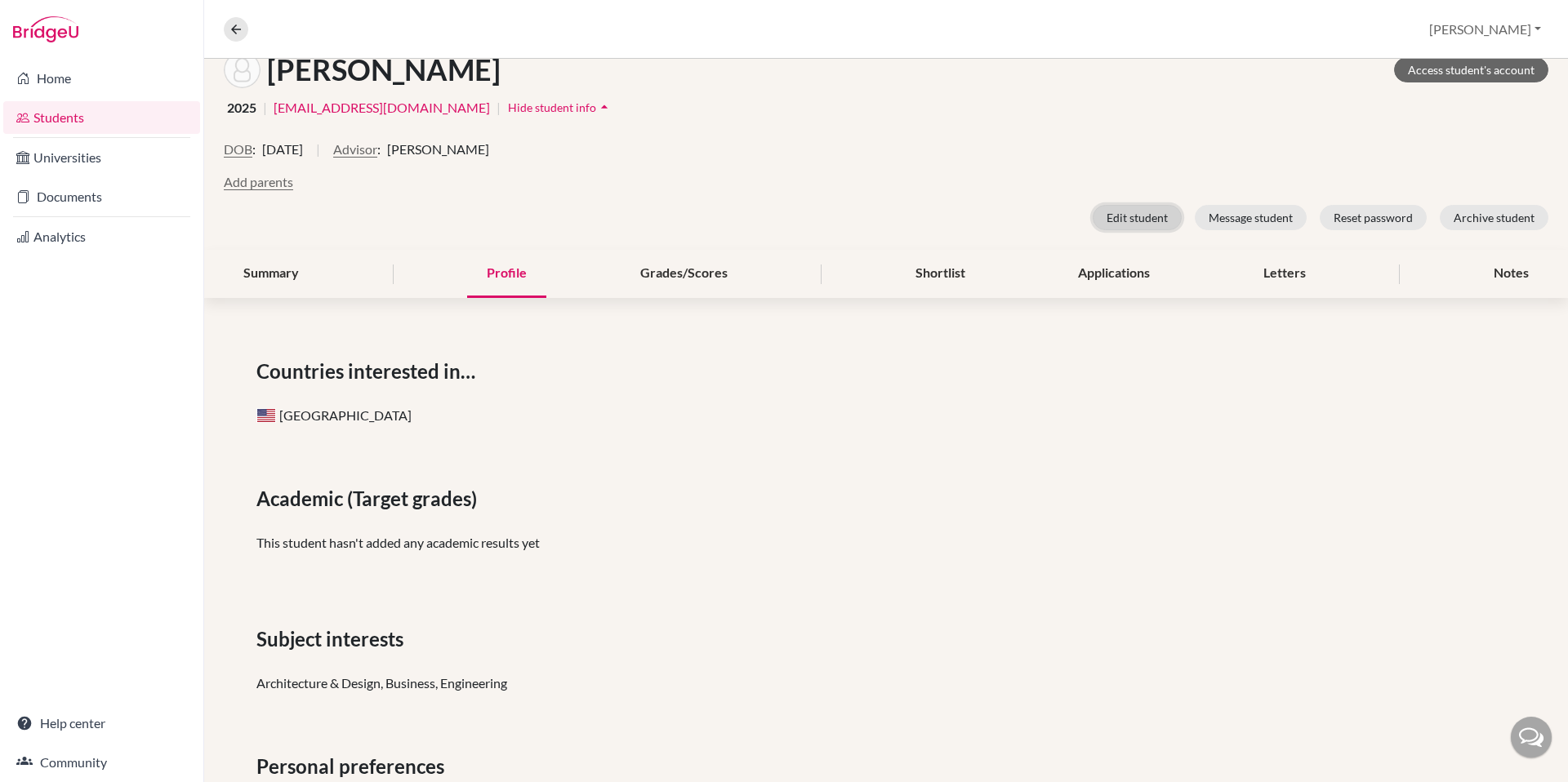
click at [1144, 218] on button "Edit student" at bounding box center [1137, 217] width 89 height 25
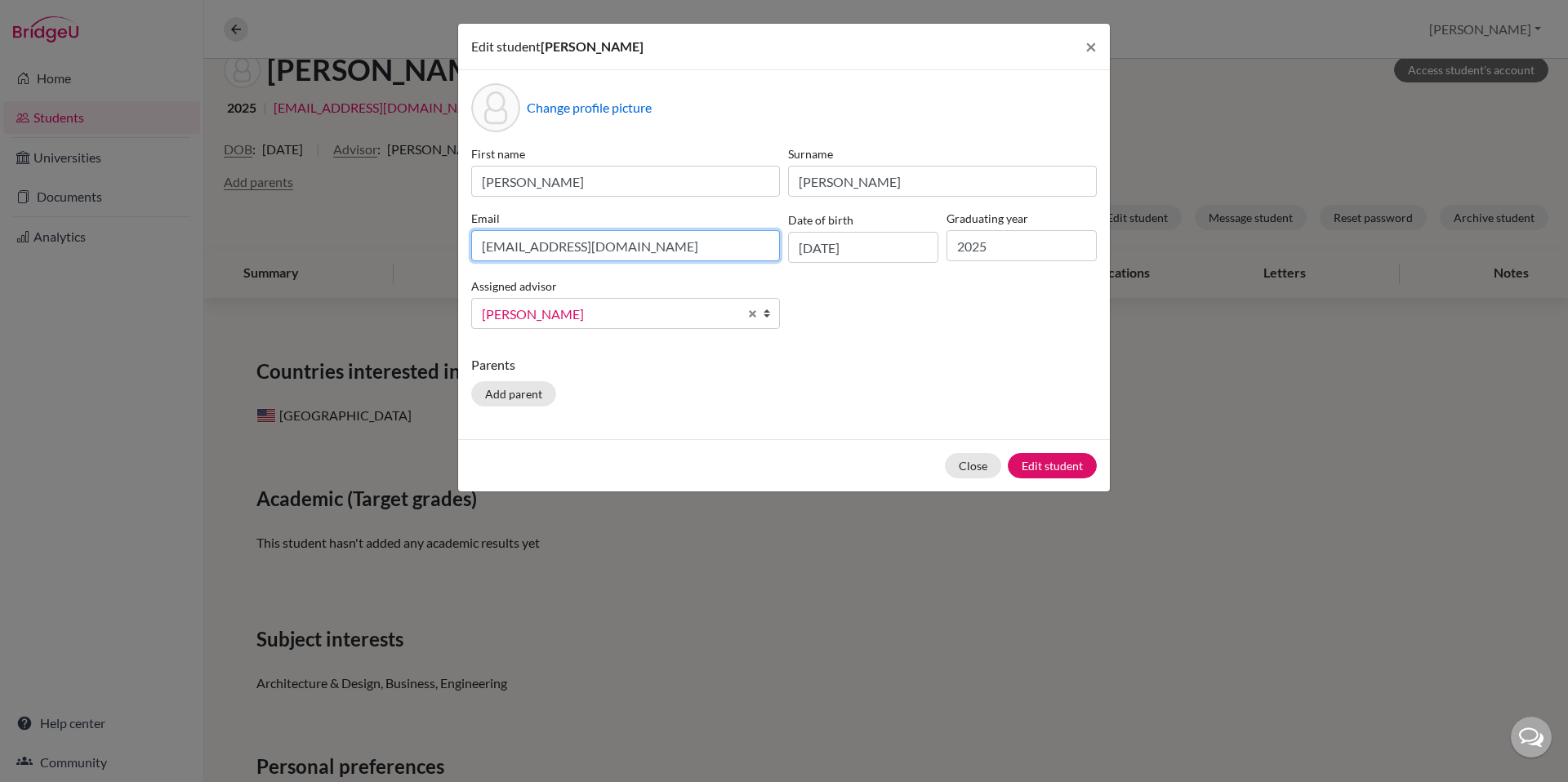
click at [560, 245] on input "jcox25@bfacademy.de" at bounding box center [625, 246] width 309 height 31
type input "jwcox007@gmail.com"
click at [1063, 467] on button "Edit student" at bounding box center [1052, 465] width 89 height 25
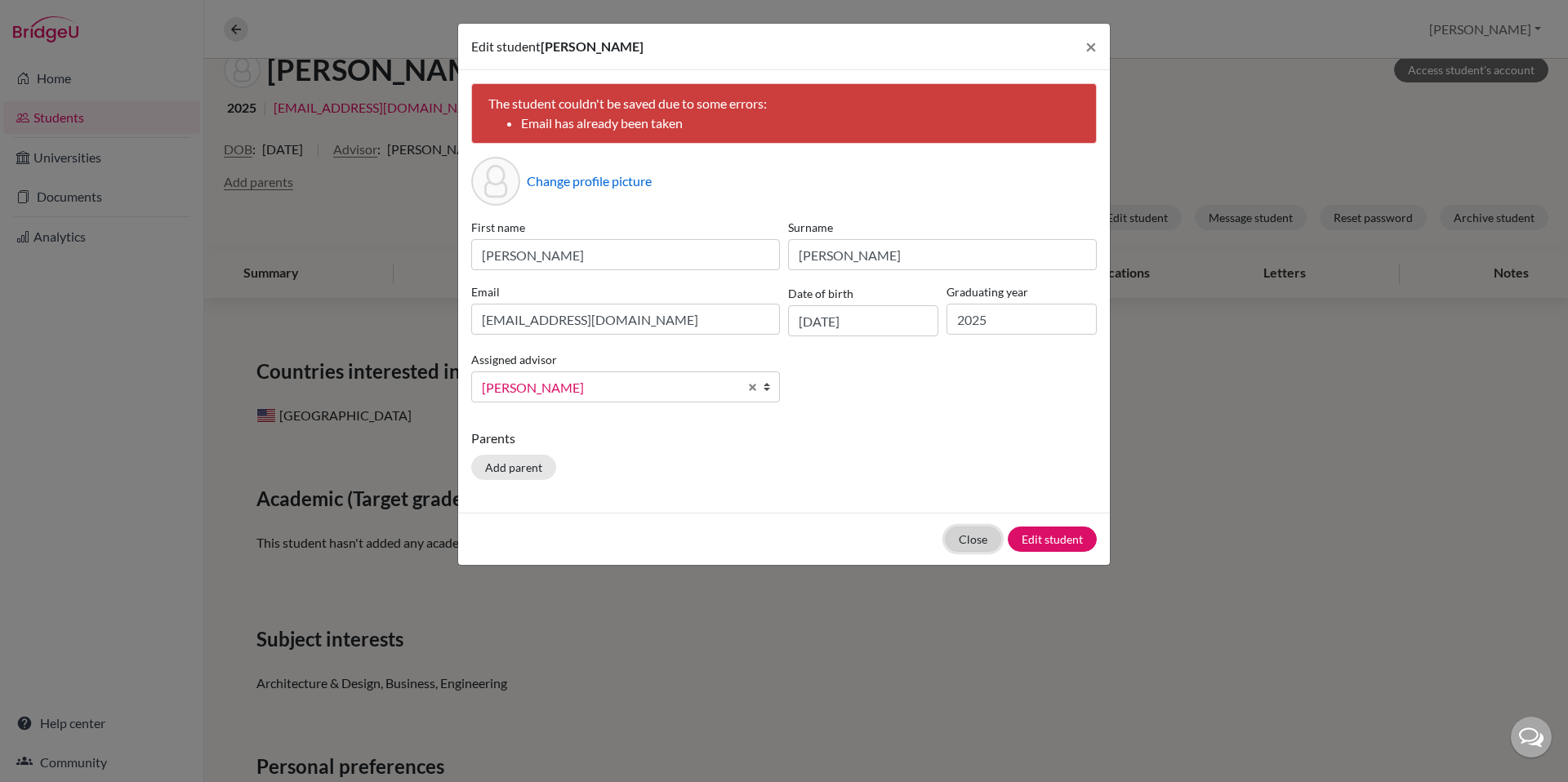
click at [970, 543] on button "Close" at bounding box center [973, 538] width 56 height 25
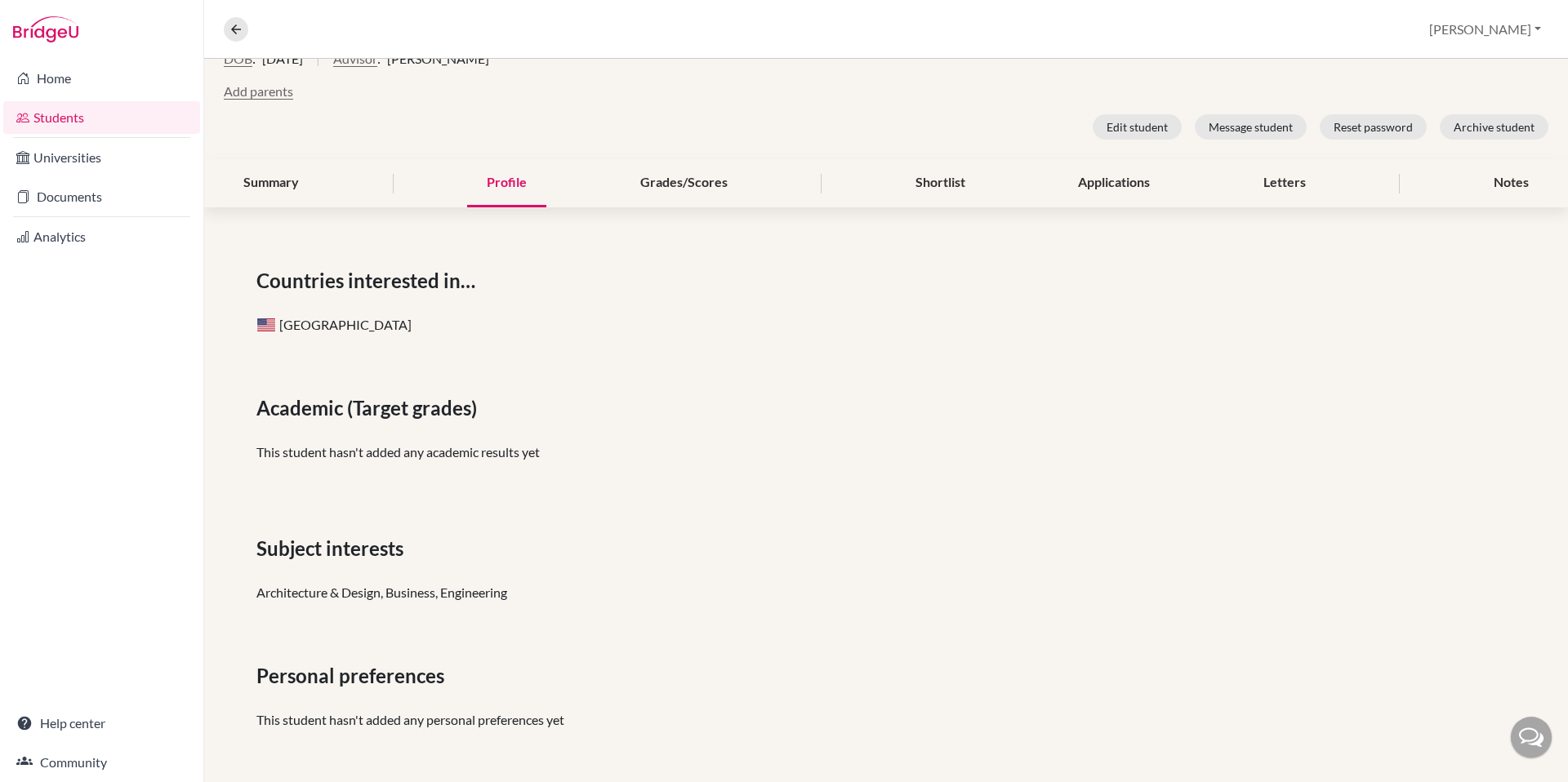
scroll to position [0, 0]
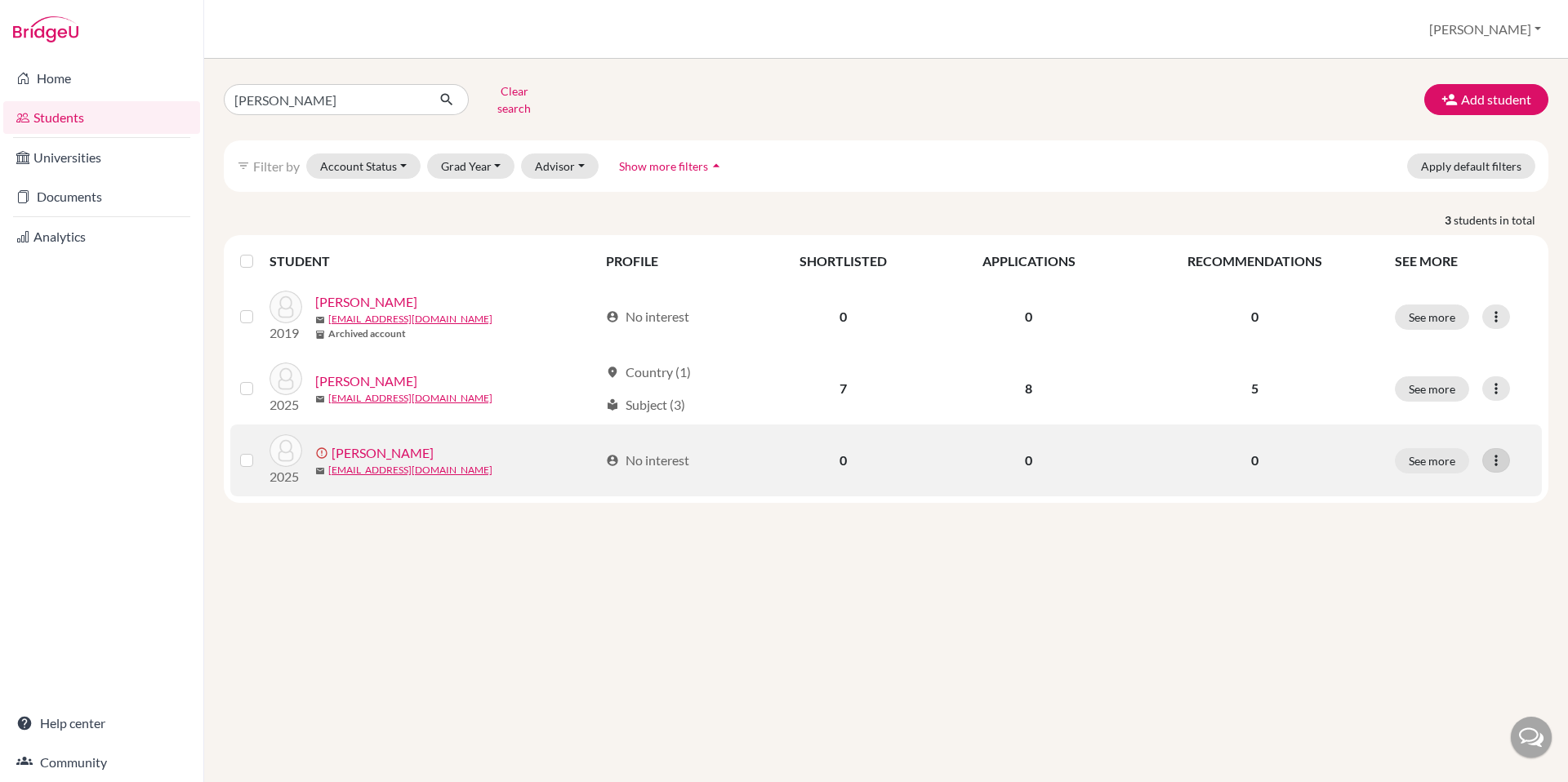
click at [1500, 452] on icon at bounding box center [1496, 460] width 16 height 16
click at [1381, 485] on button "Edit student" at bounding box center [1434, 494] width 148 height 26
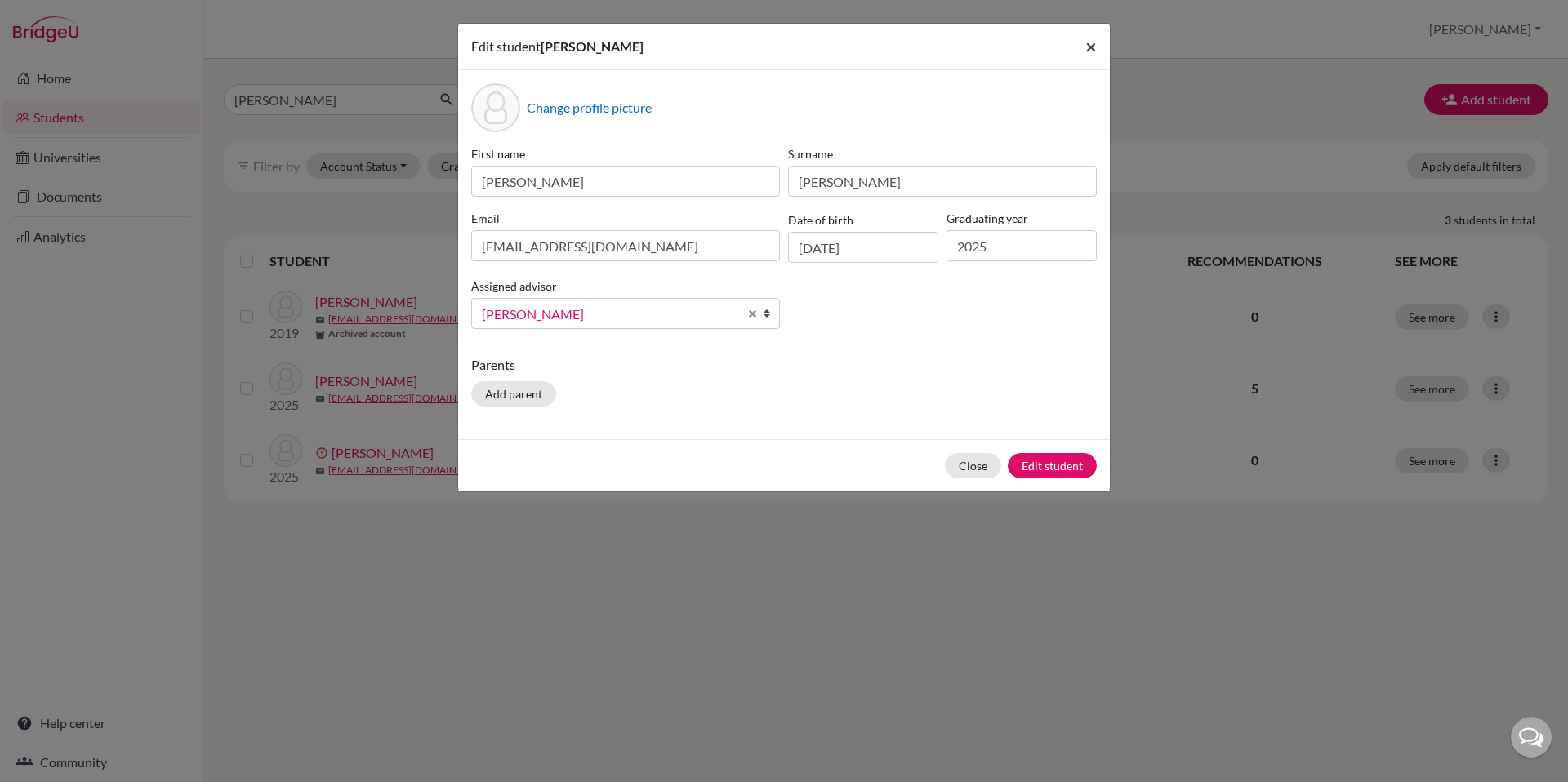
click at [1089, 44] on span "×" at bounding box center [1091, 46] width 11 height 24
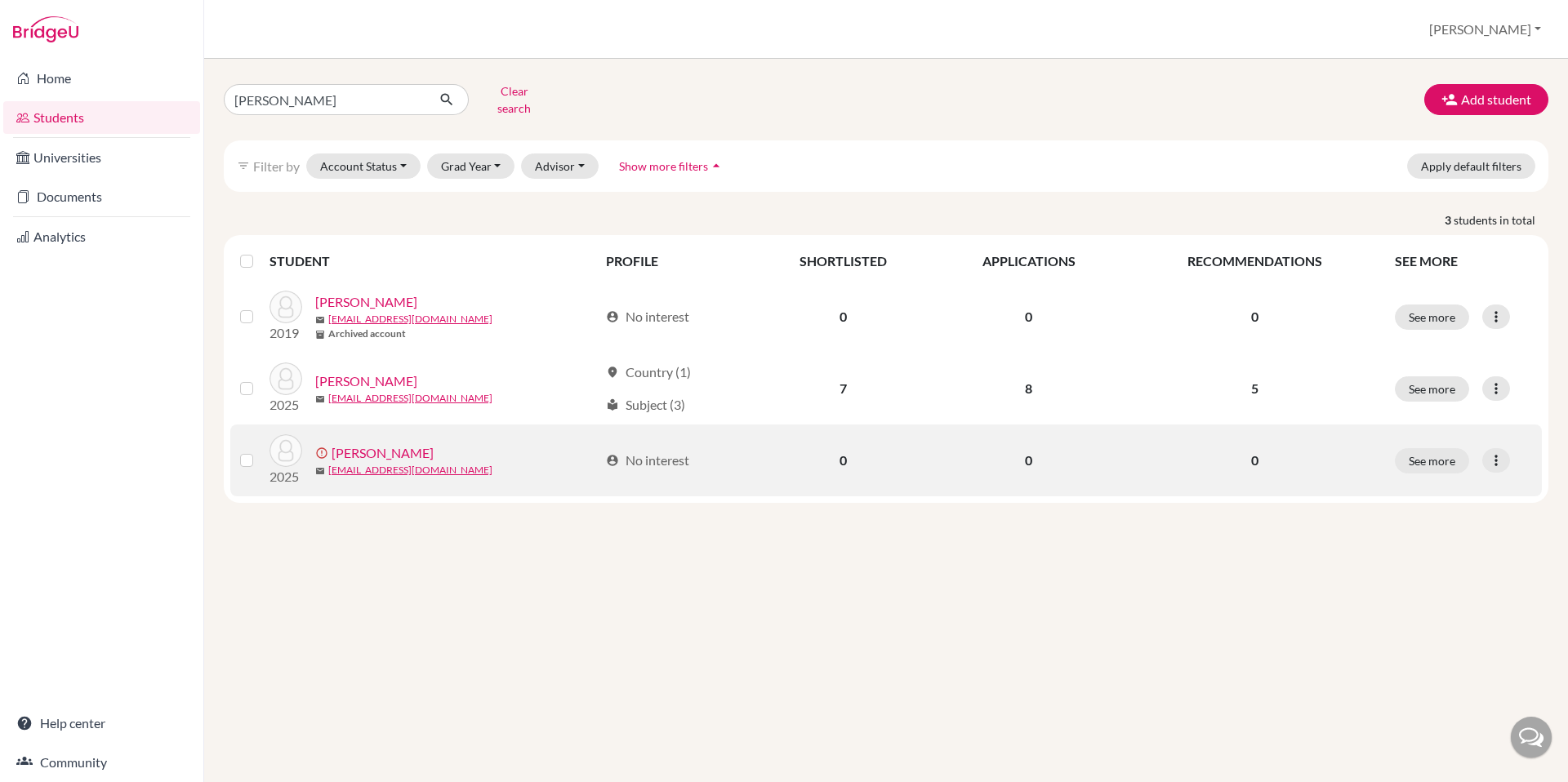
click at [260, 450] on label at bounding box center [260, 450] width 0 height 0
click at [0, 0] on input "checkbox" at bounding box center [0, 0] width 0 height 0
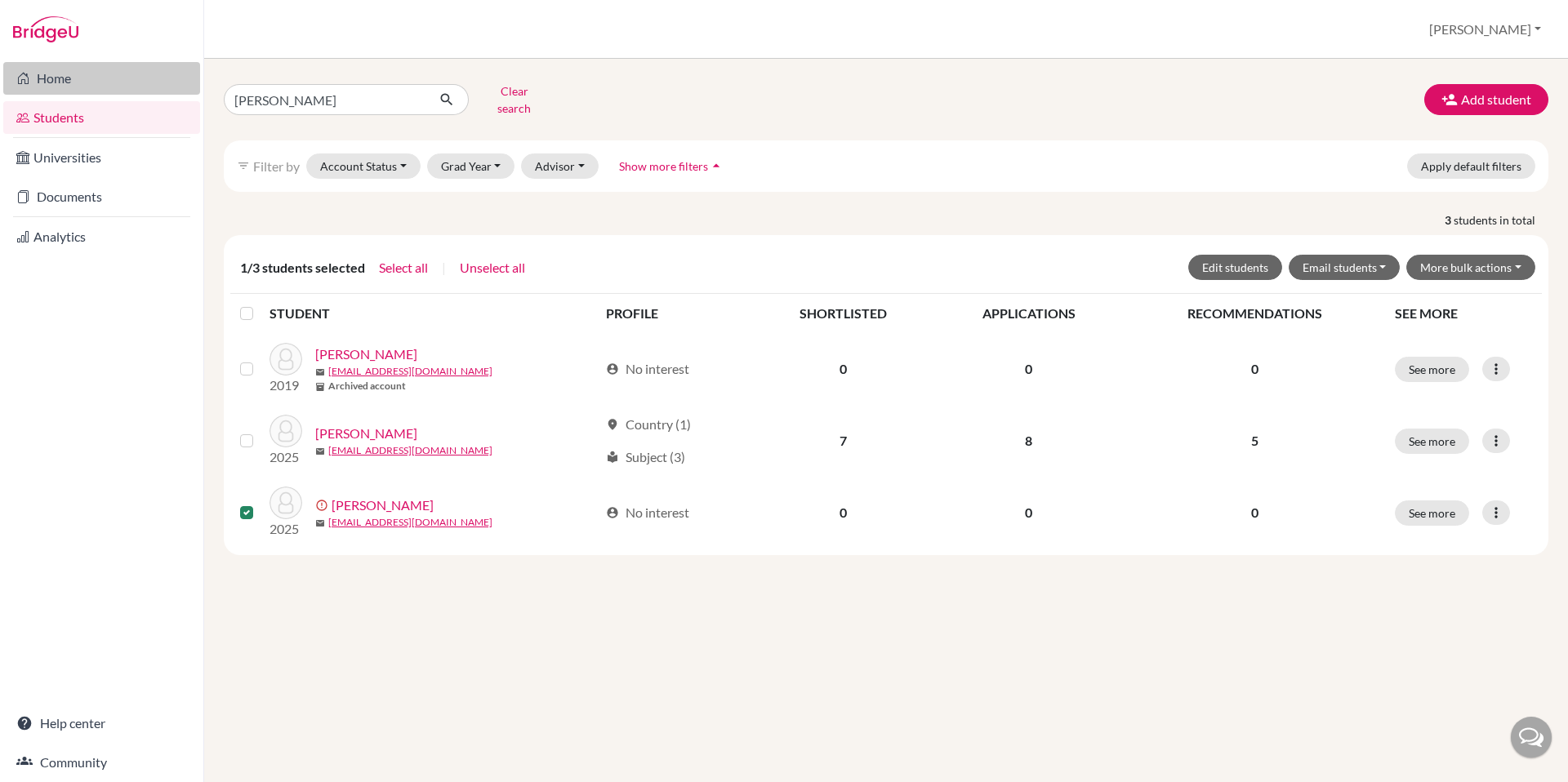
click at [72, 80] on link "Home" at bounding box center [101, 78] width 197 height 33
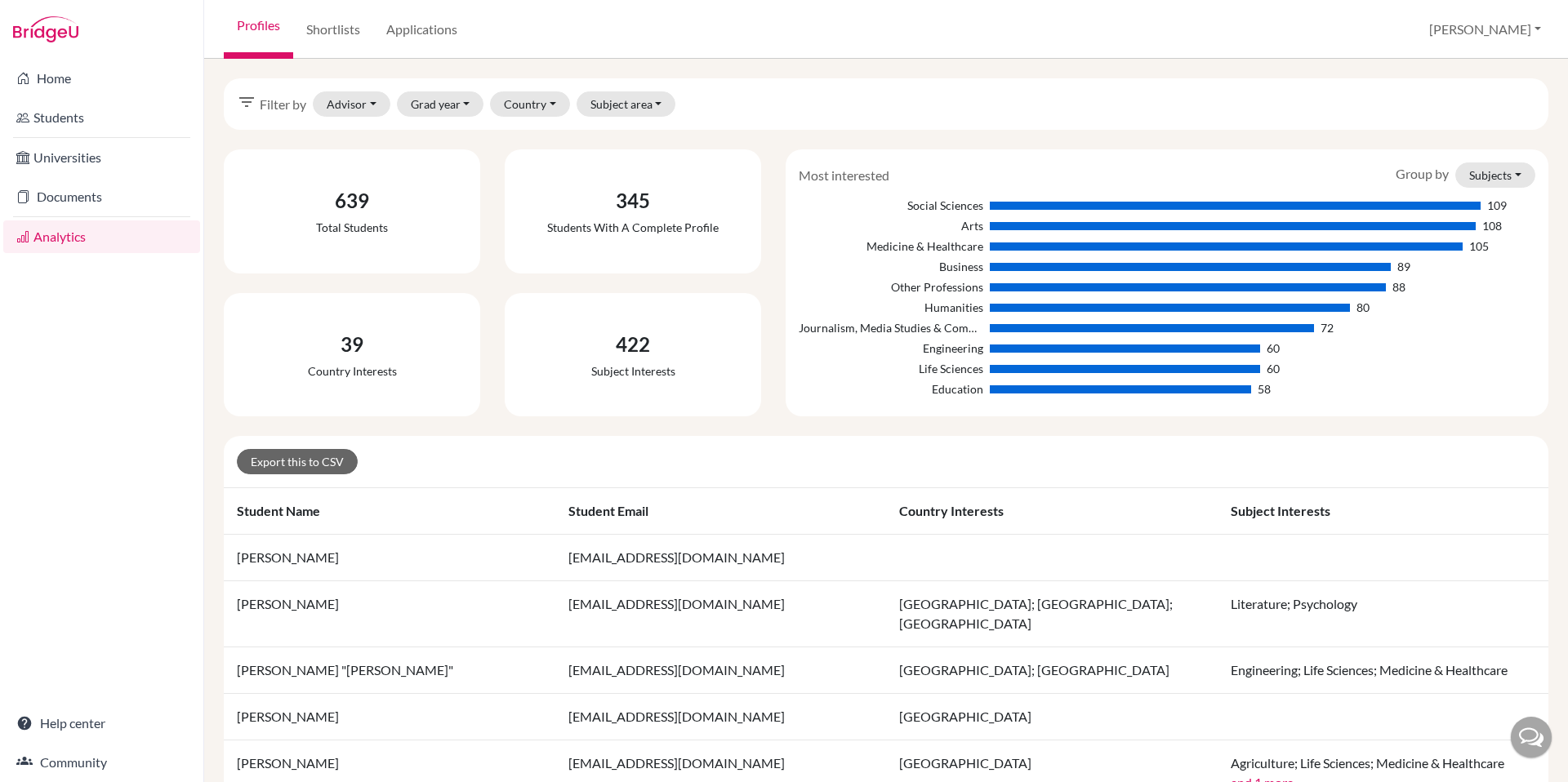
click at [73, 215] on li "Documents" at bounding box center [101, 197] width 204 height 39
click at [74, 206] on link "Documents" at bounding box center [101, 197] width 197 height 33
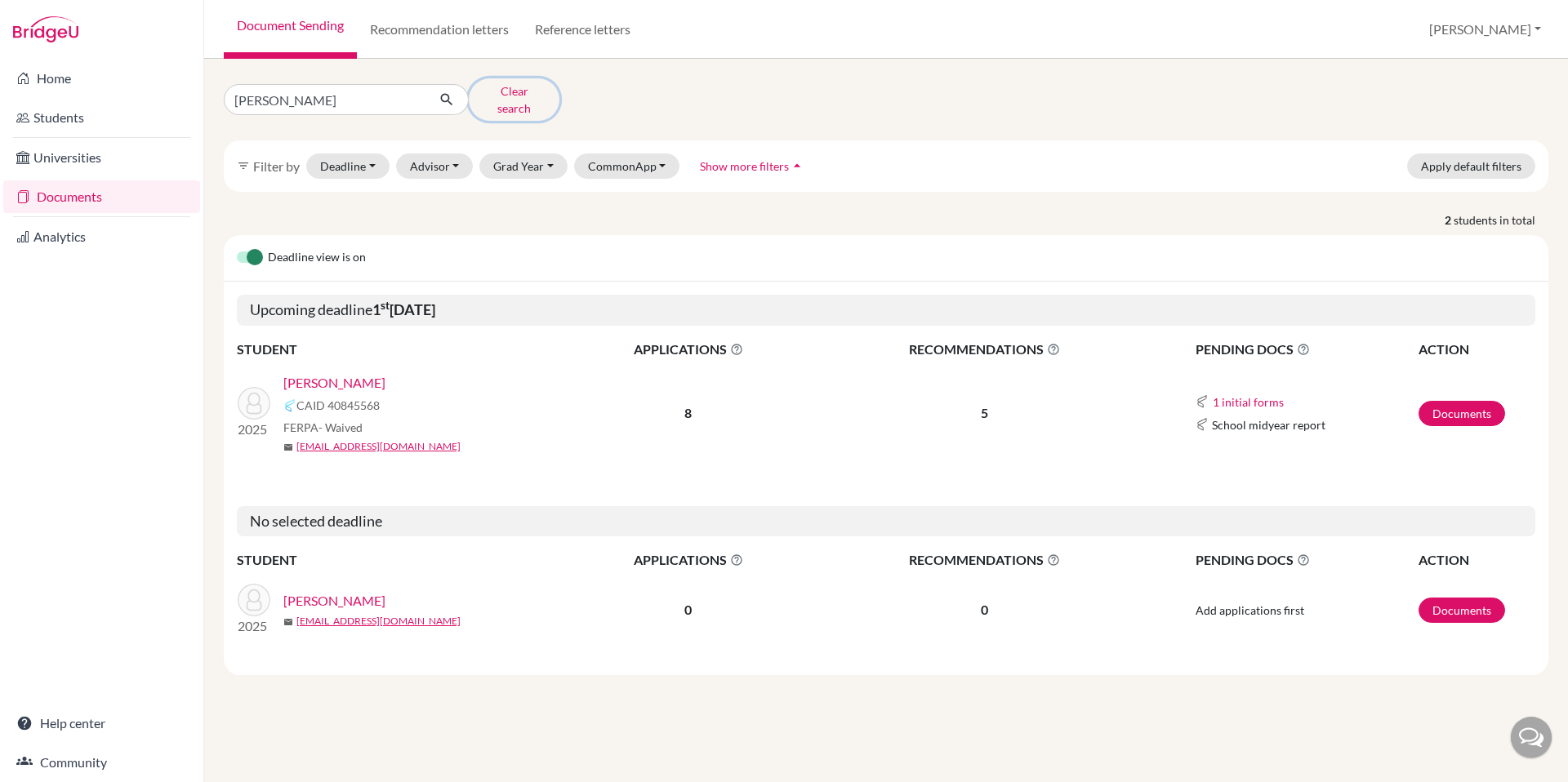
click at [513, 96] on button "Clear search" at bounding box center [513, 100] width 91 height 42
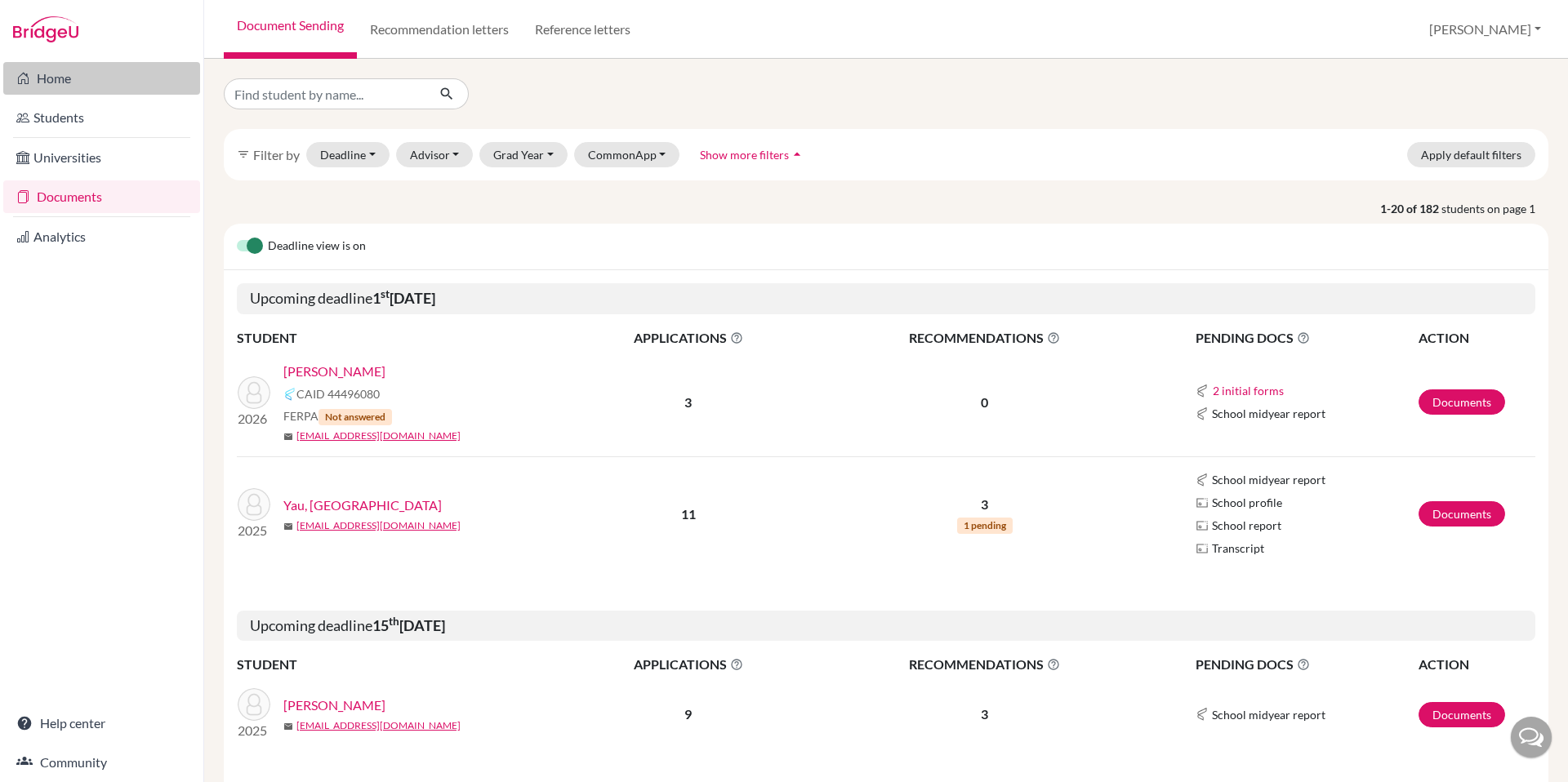
click at [57, 72] on link "Home" at bounding box center [101, 78] width 197 height 33
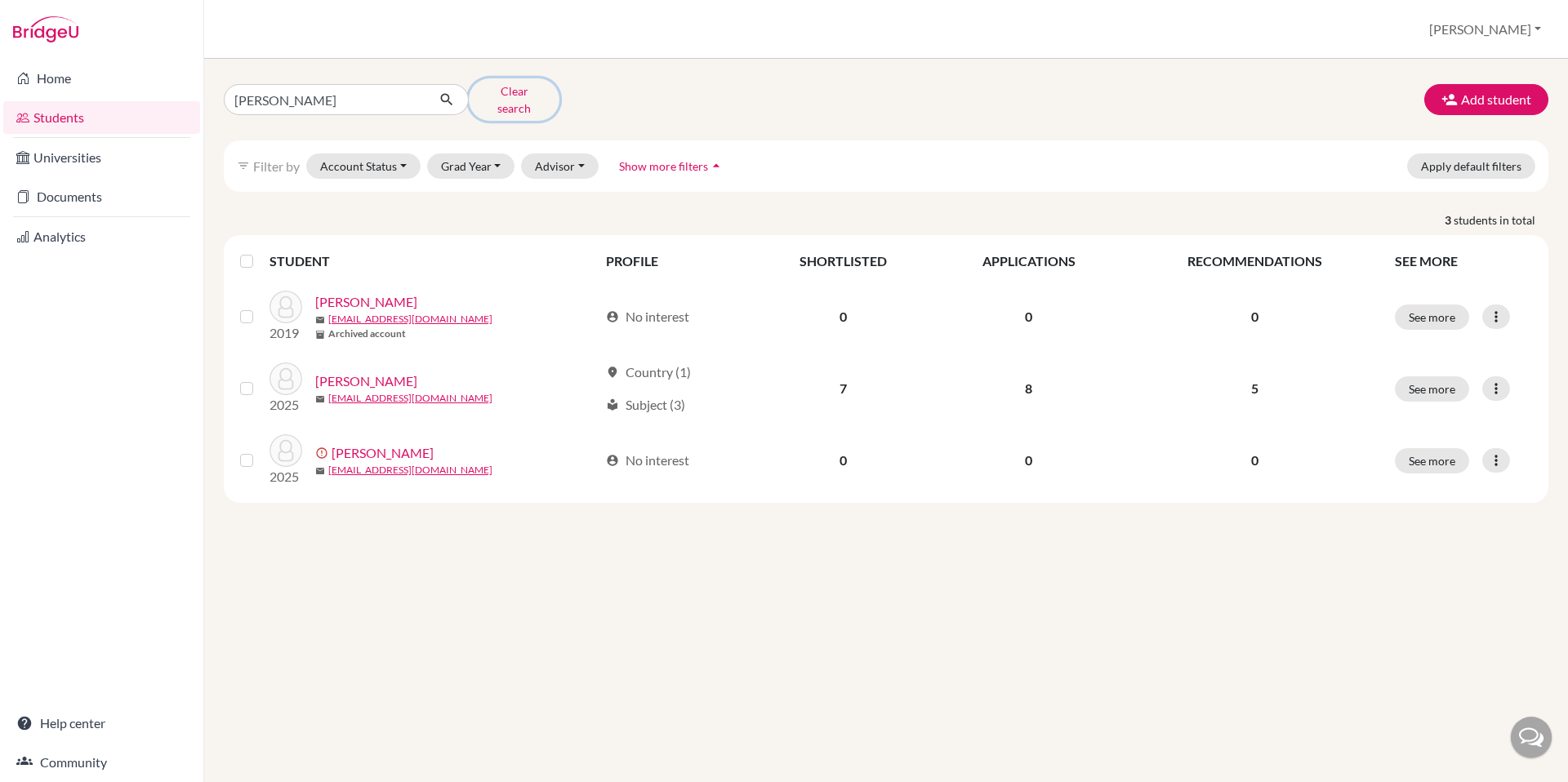
click at [491, 98] on button "Clear search" at bounding box center [513, 100] width 91 height 42
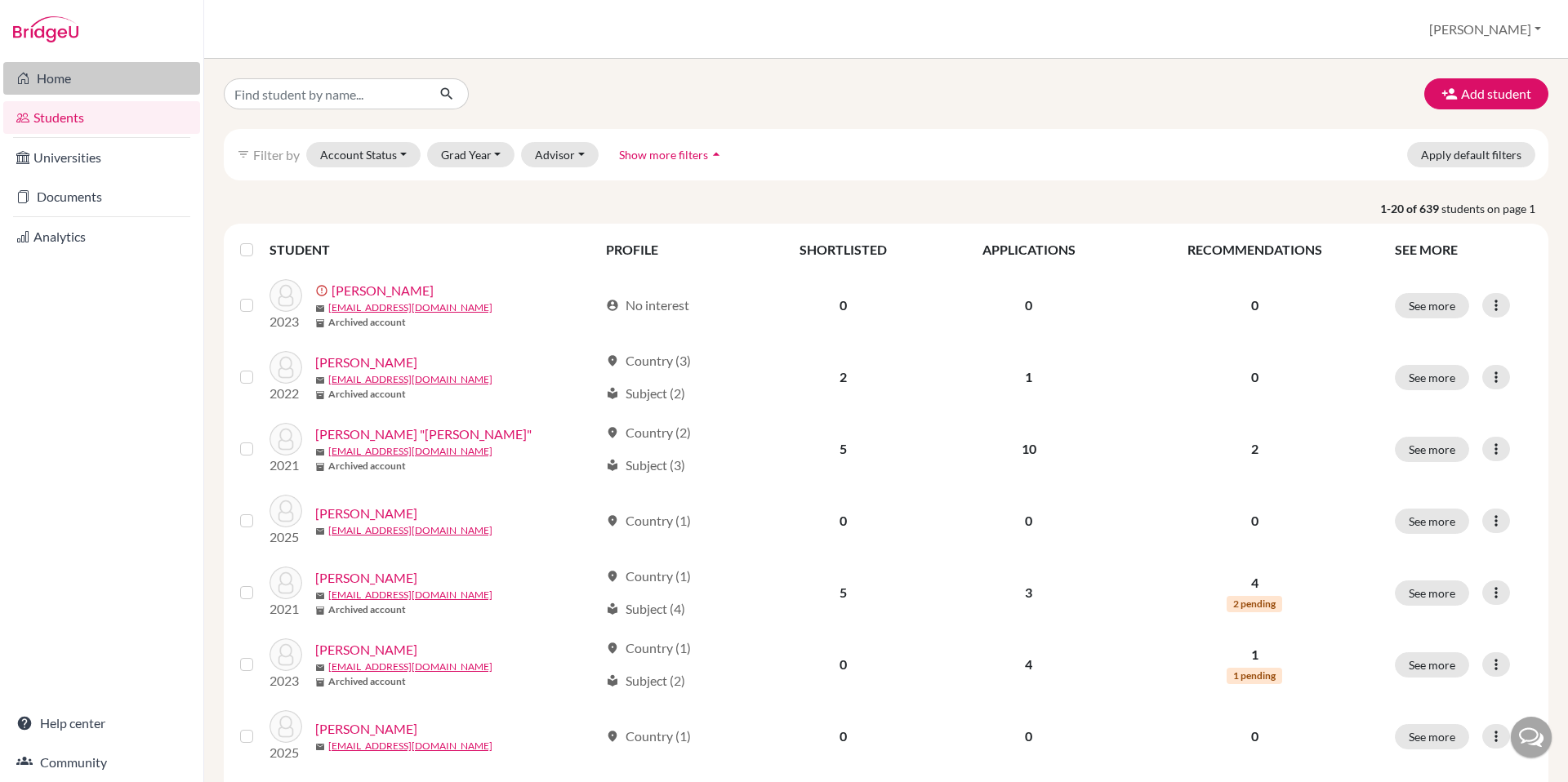
click at [56, 78] on link "Home" at bounding box center [101, 78] width 197 height 33
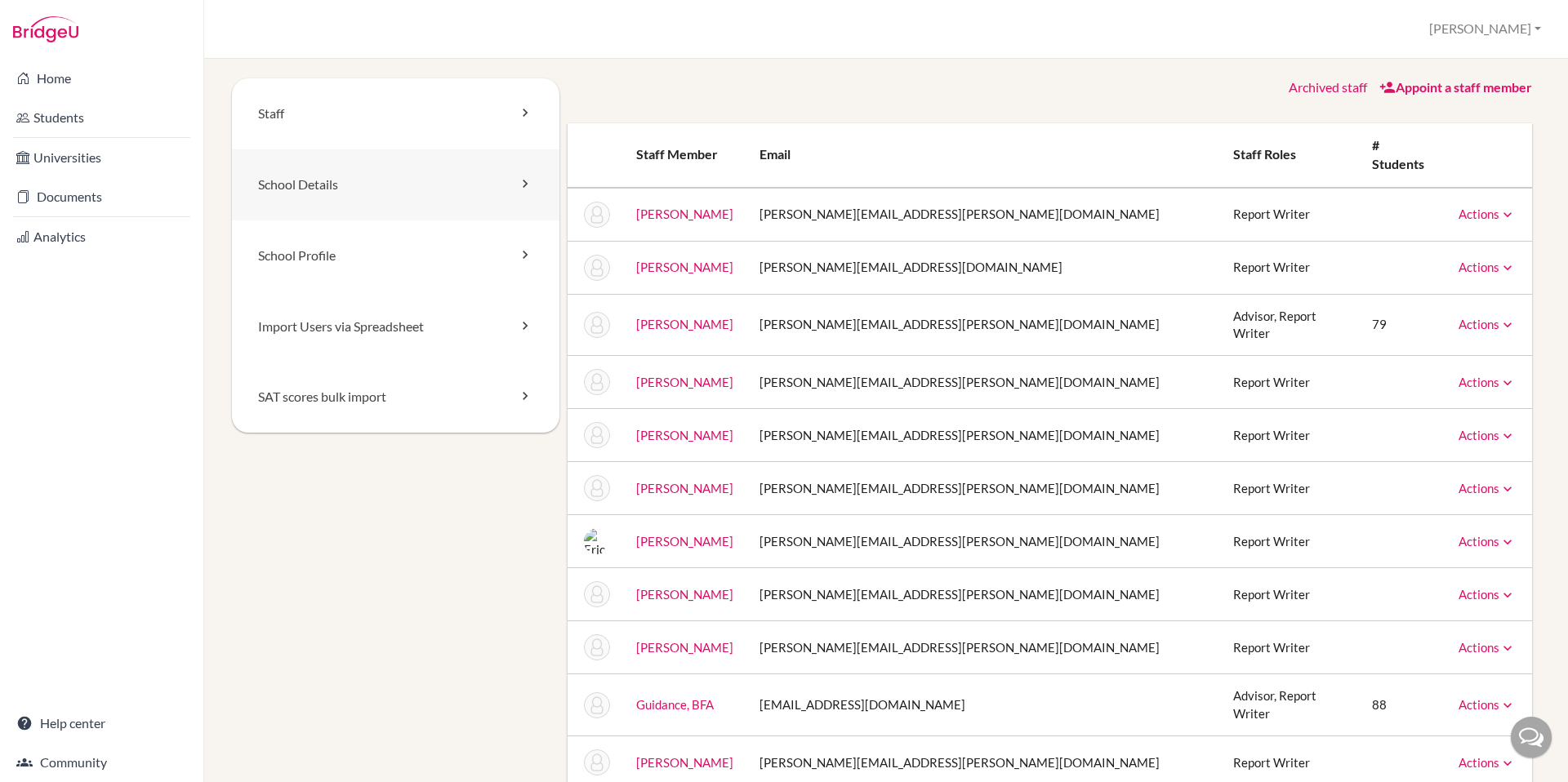
click at [452, 185] on link "School Details" at bounding box center [396, 185] width 328 height 71
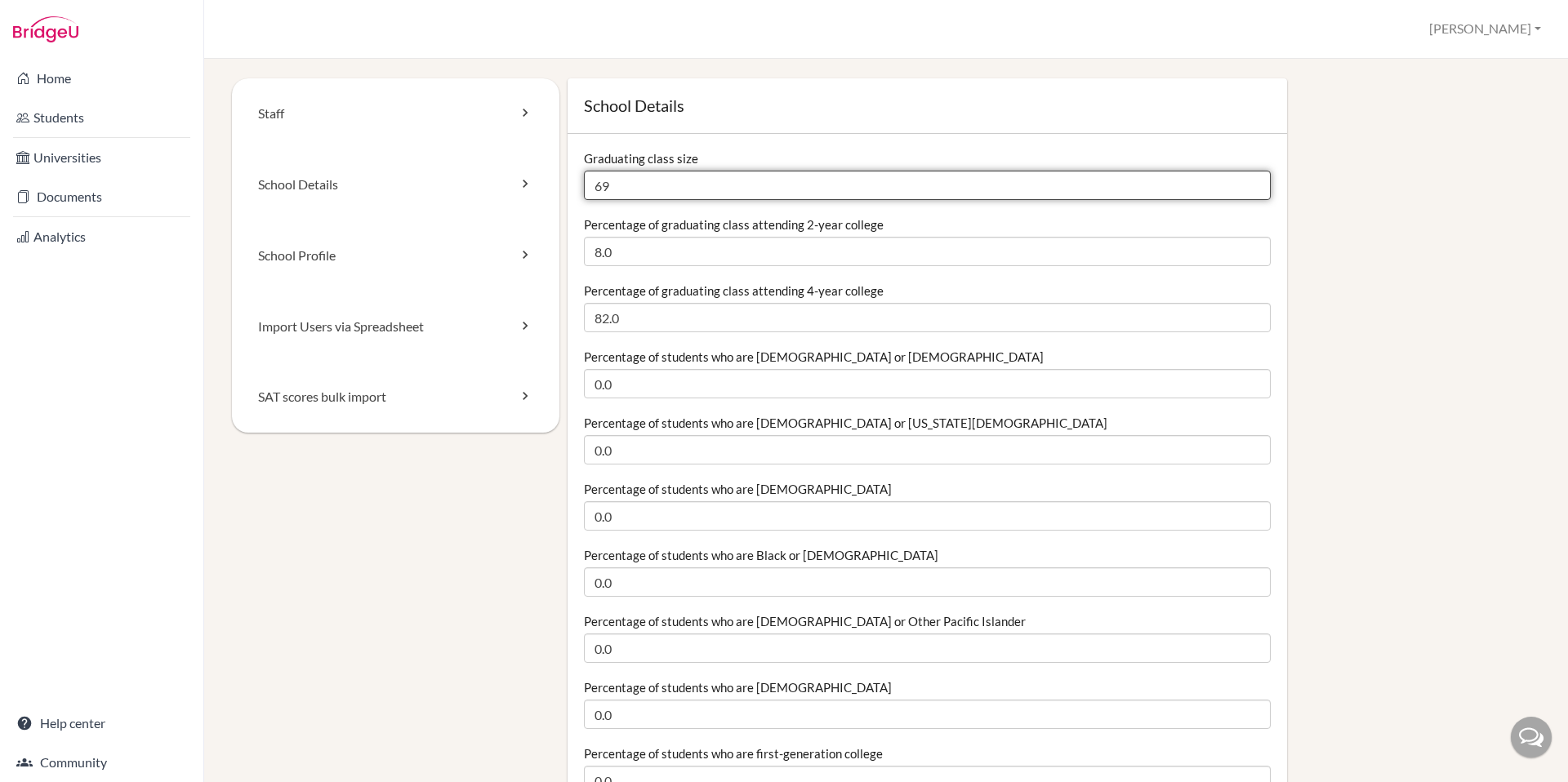
click at [611, 183] on input "69" at bounding box center [927, 185] width 687 height 29
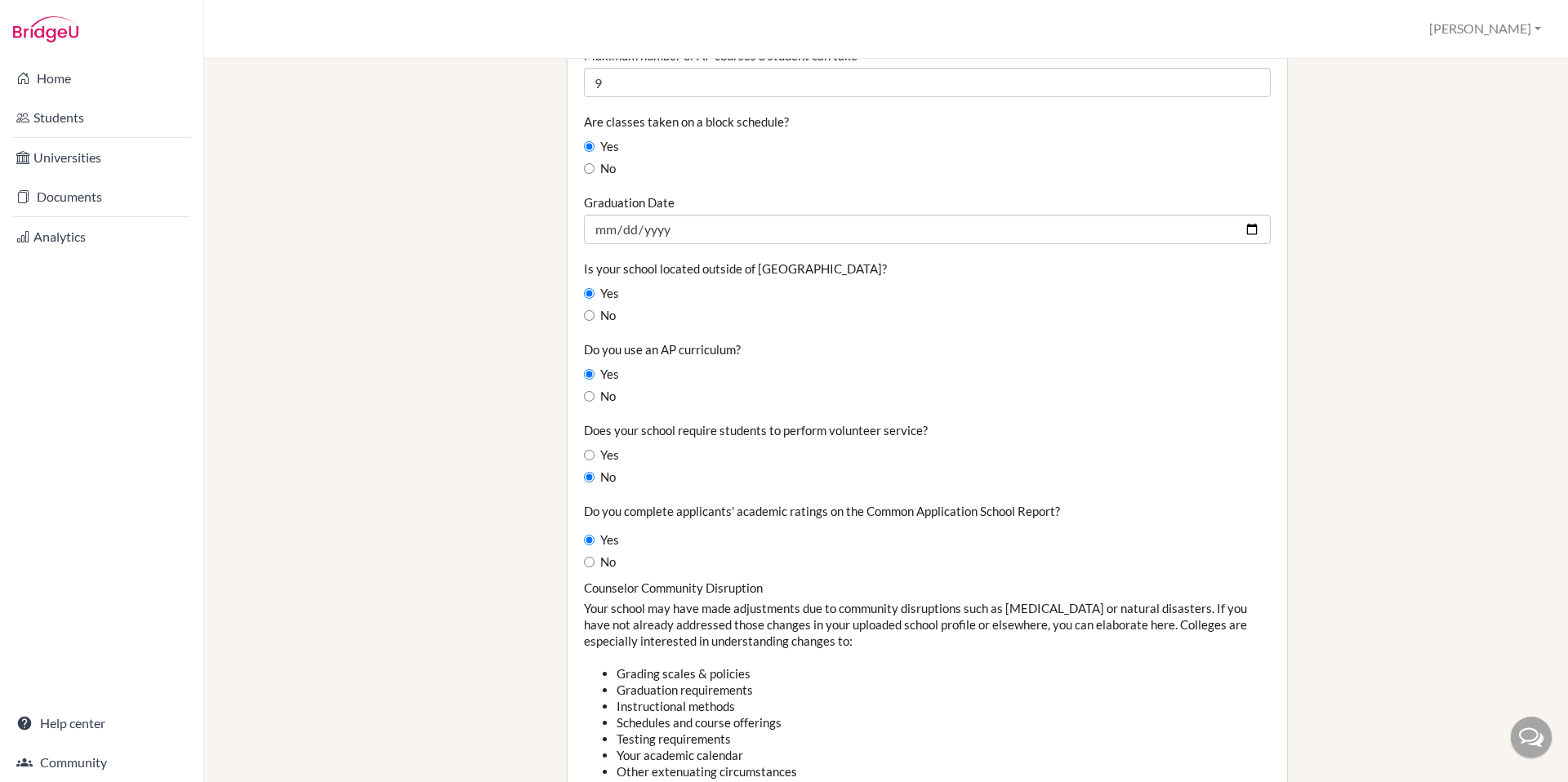
scroll to position [1280, 0]
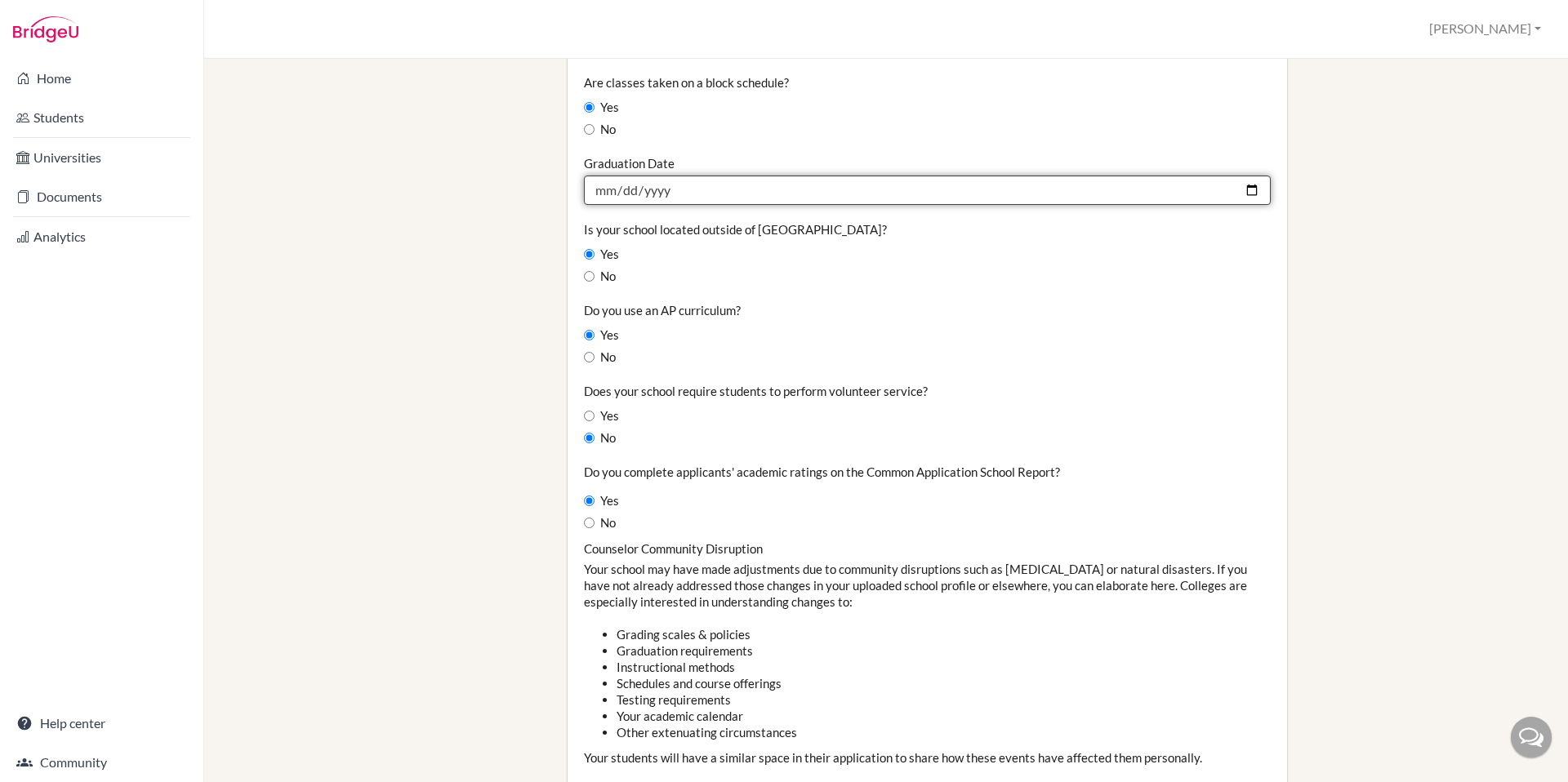
click at [1241, 187] on input "[DATE]" at bounding box center [927, 190] width 687 height 29
type input "[DATE]"
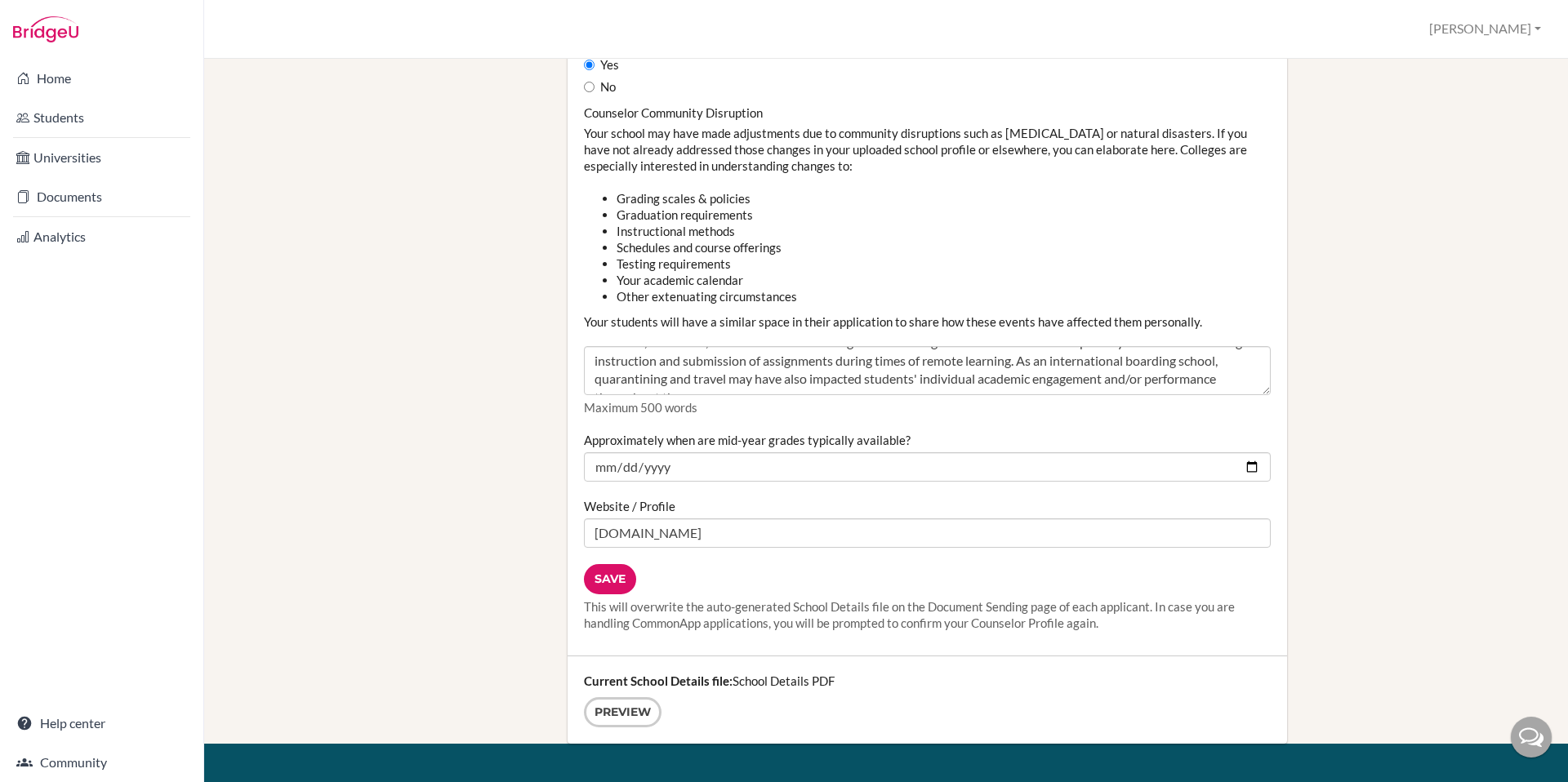
scroll to position [74, 0]
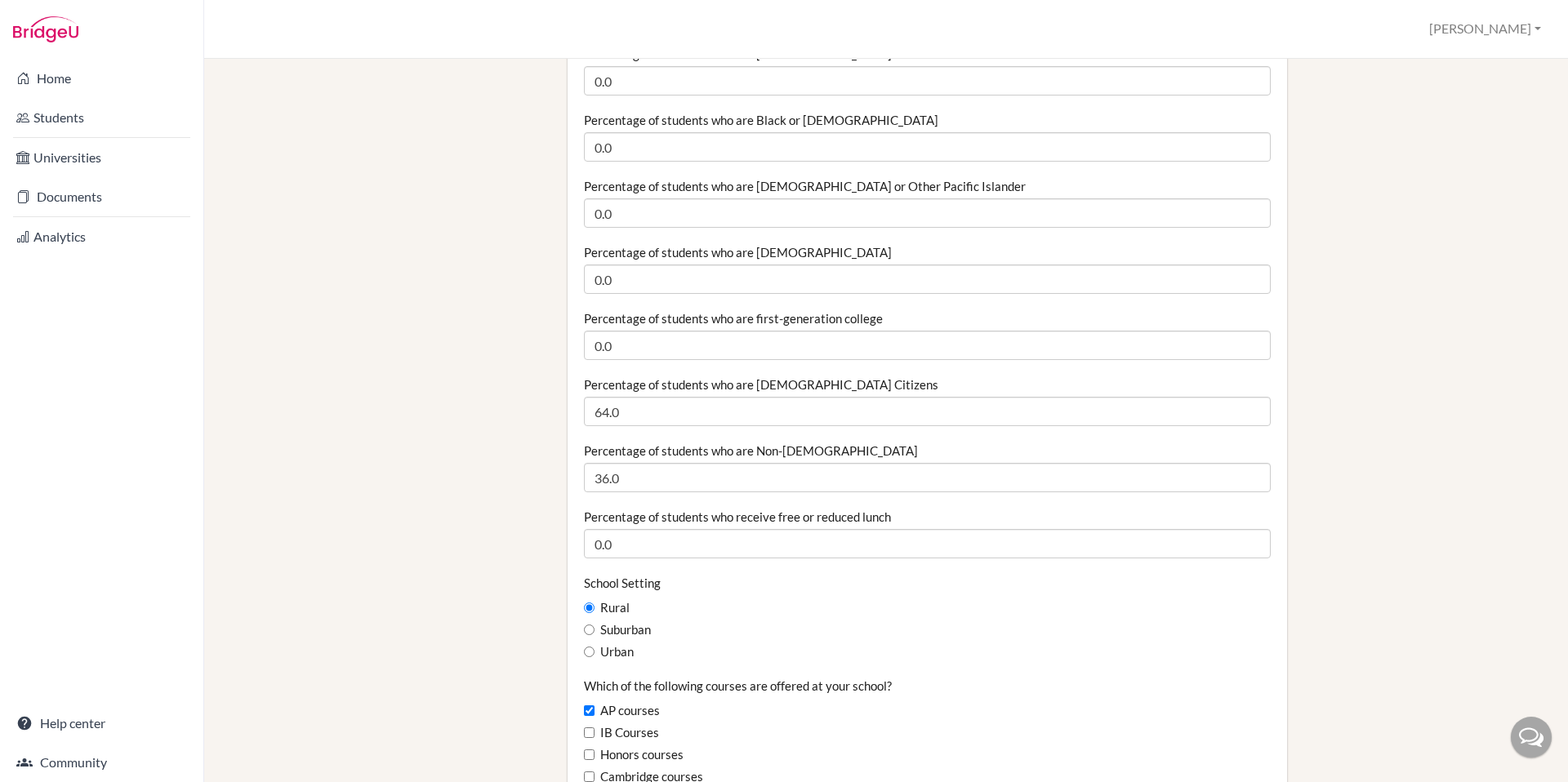
scroll to position [0, 0]
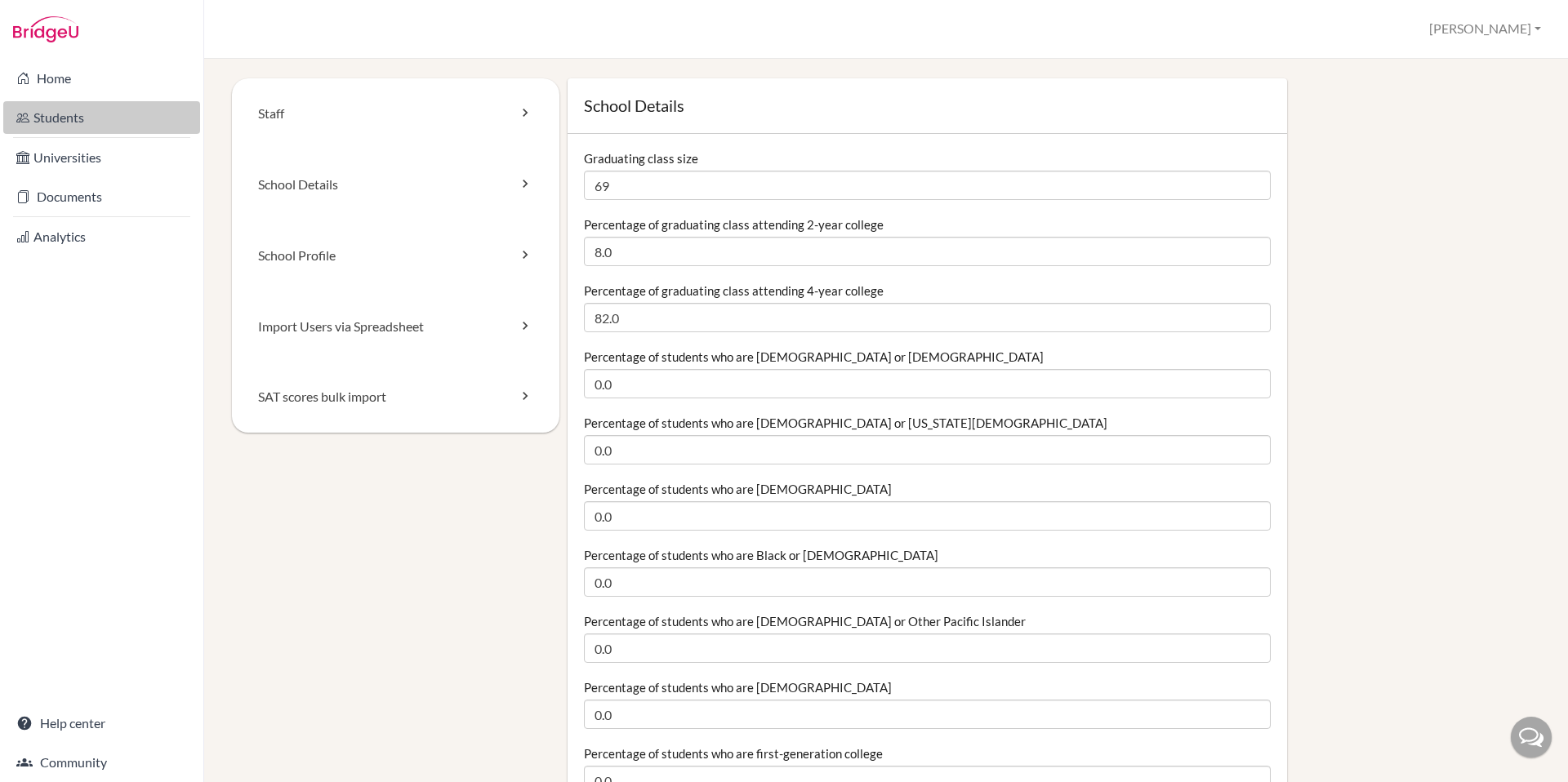
click at [54, 125] on link "Students" at bounding box center [101, 118] width 197 height 33
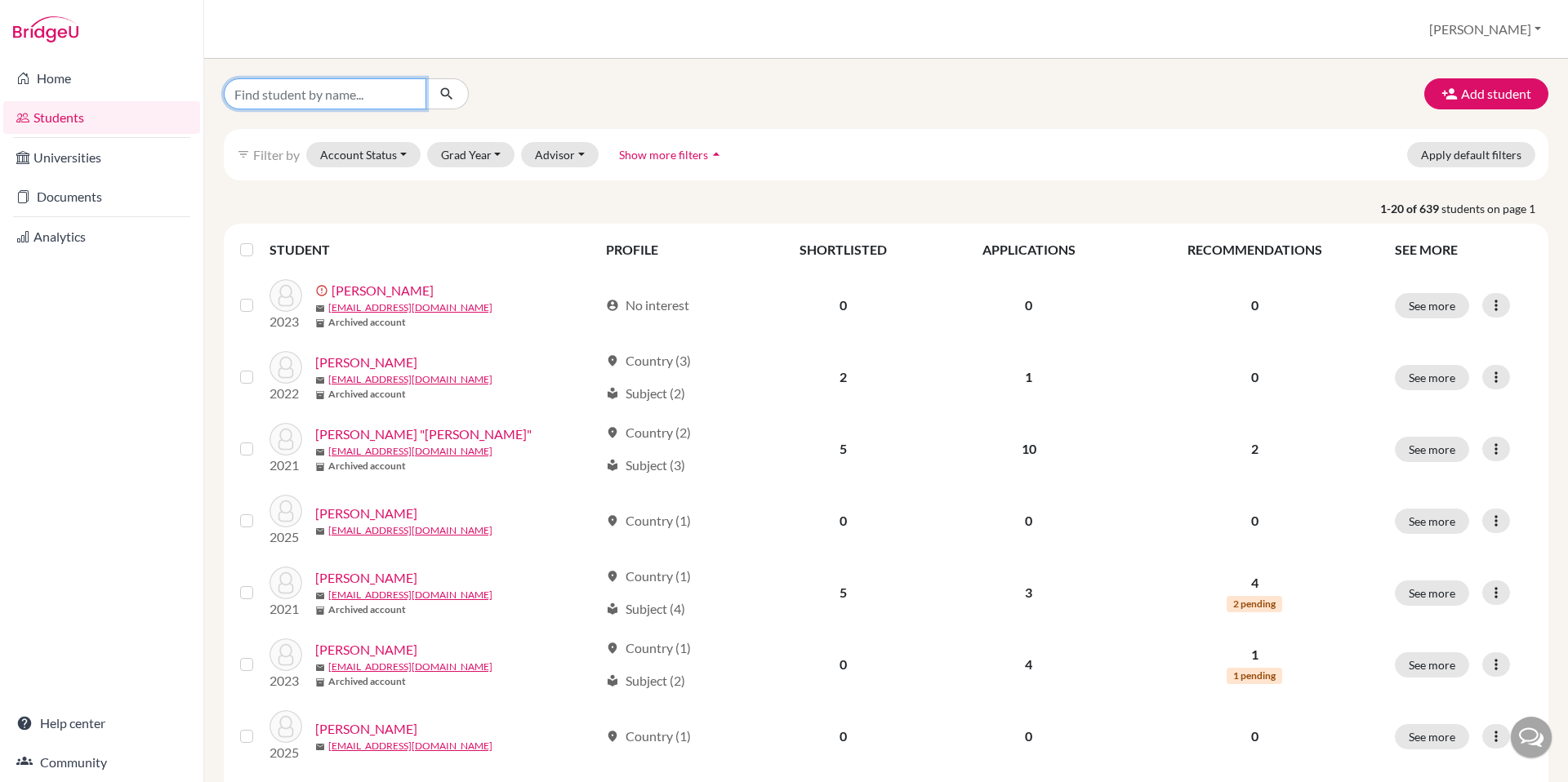
click at [271, 101] on input "Find student by name..." at bounding box center [325, 94] width 203 height 31
type input "[PERSON_NAME]"
click button "submit" at bounding box center [447, 94] width 43 height 31
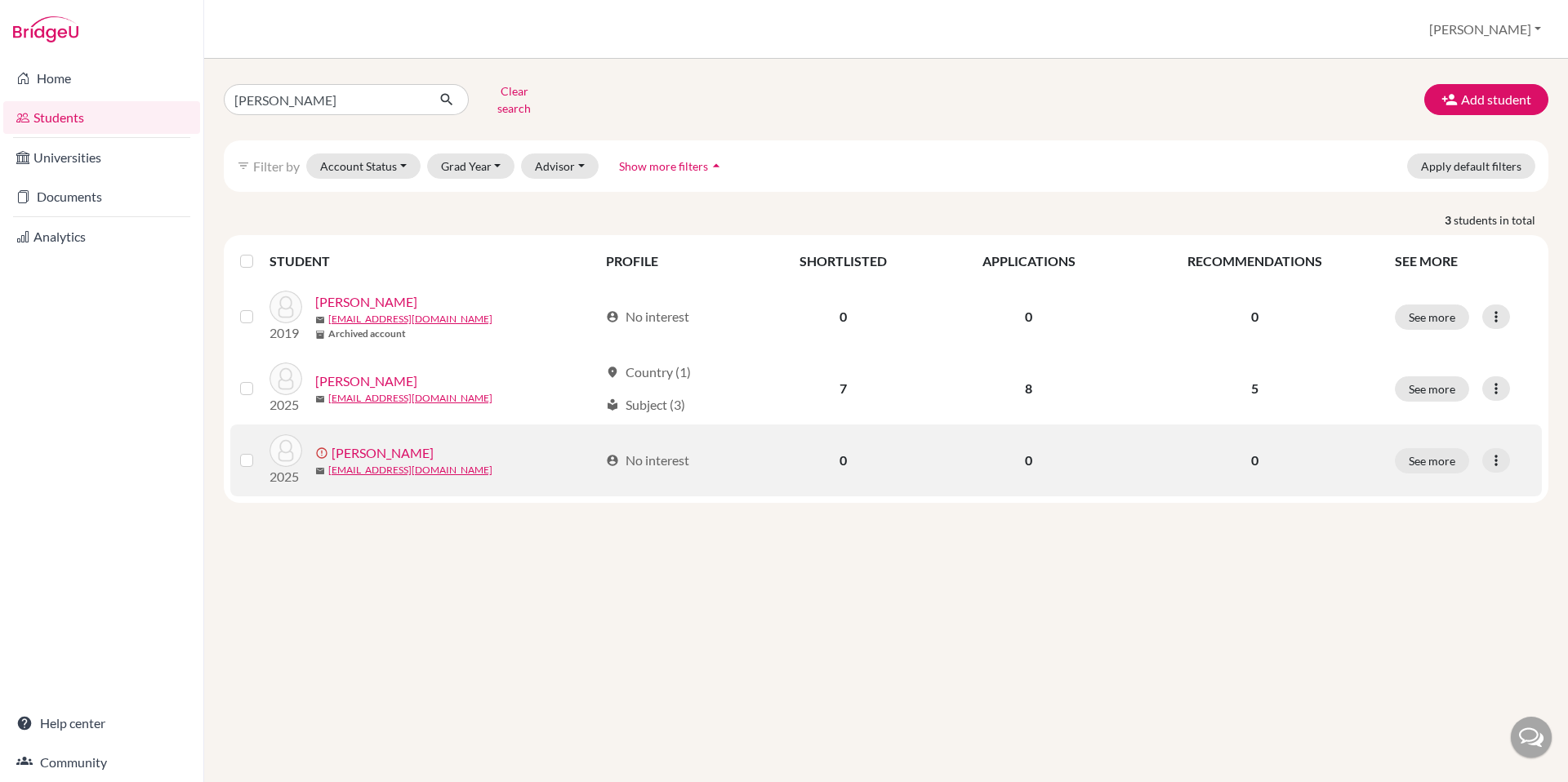
click at [260, 450] on label at bounding box center [260, 450] width 0 height 0
click at [0, 0] on input "checkbox" at bounding box center [0, 0] width 0 height 0
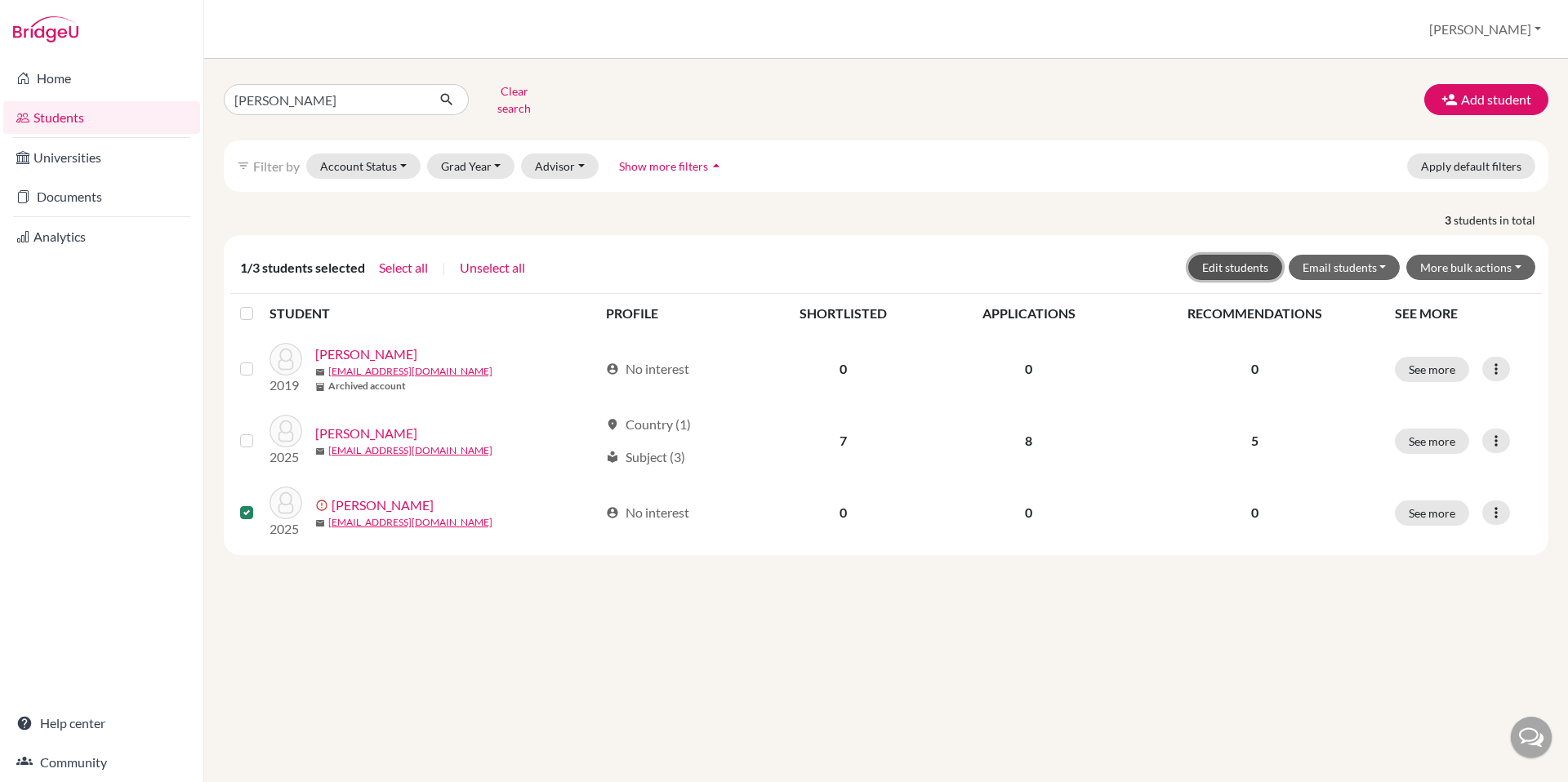
click at [1230, 257] on button "Edit students" at bounding box center [1235, 267] width 94 height 25
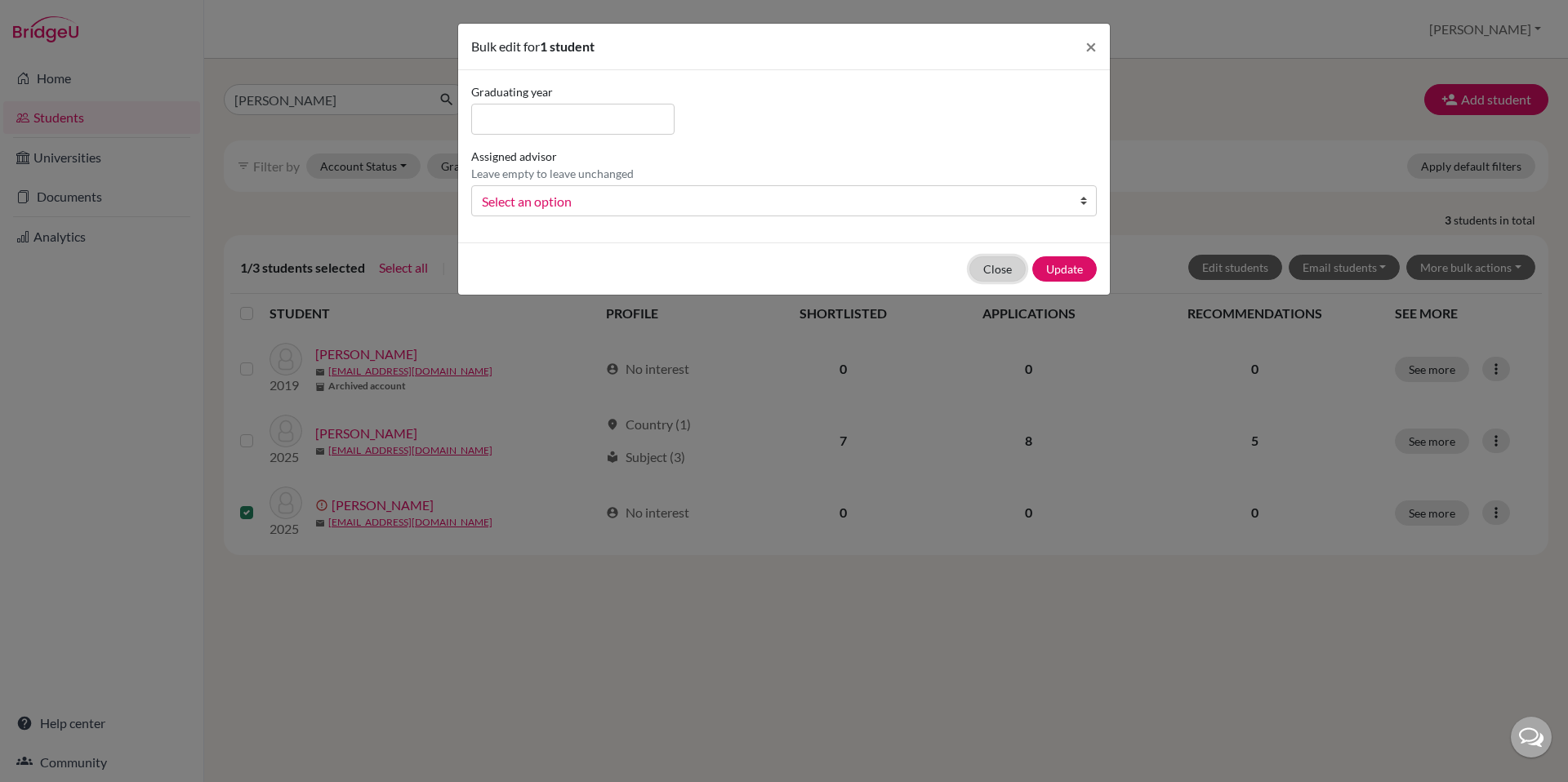
click at [1004, 265] on button "Close" at bounding box center [997, 269] width 56 height 25
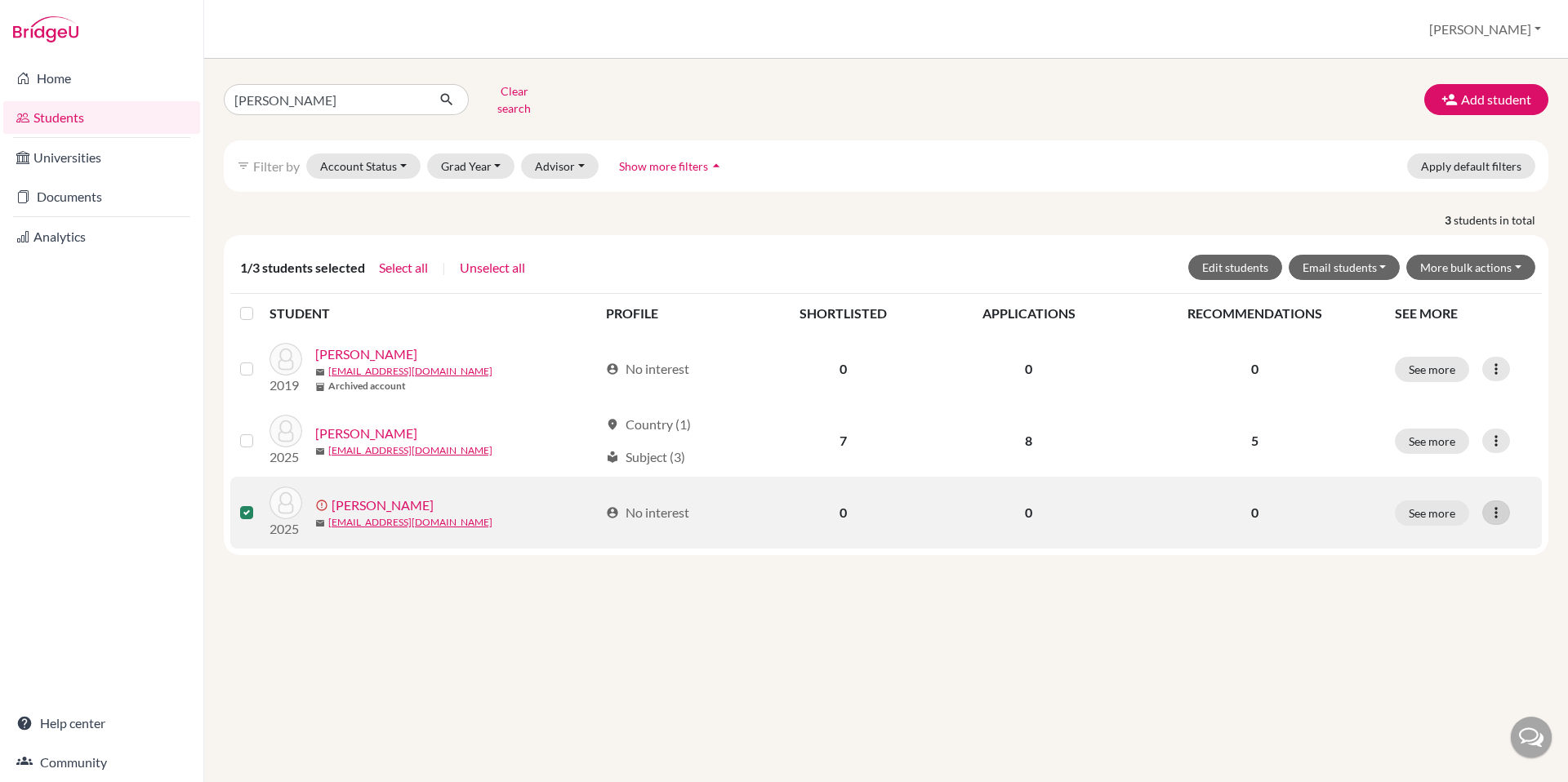
click at [1494, 504] on icon at bounding box center [1496, 512] width 16 height 16
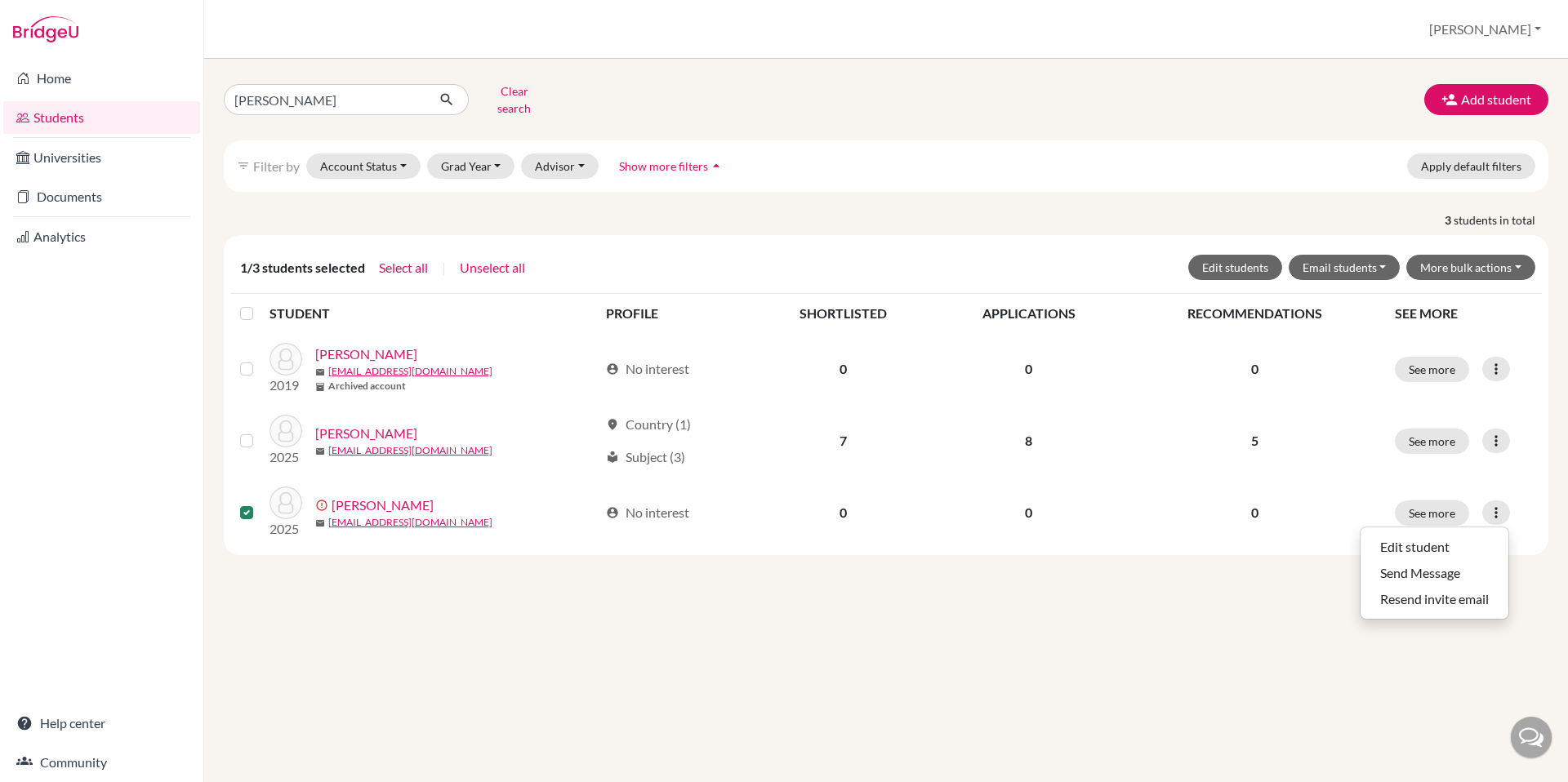
click at [1238, 617] on div "[PERSON_NAME] Clear search Add student filter_list Filter by Account Status Act…" at bounding box center [886, 420] width 1364 height 723
click at [501, 96] on button "Clear search" at bounding box center [513, 100] width 91 height 42
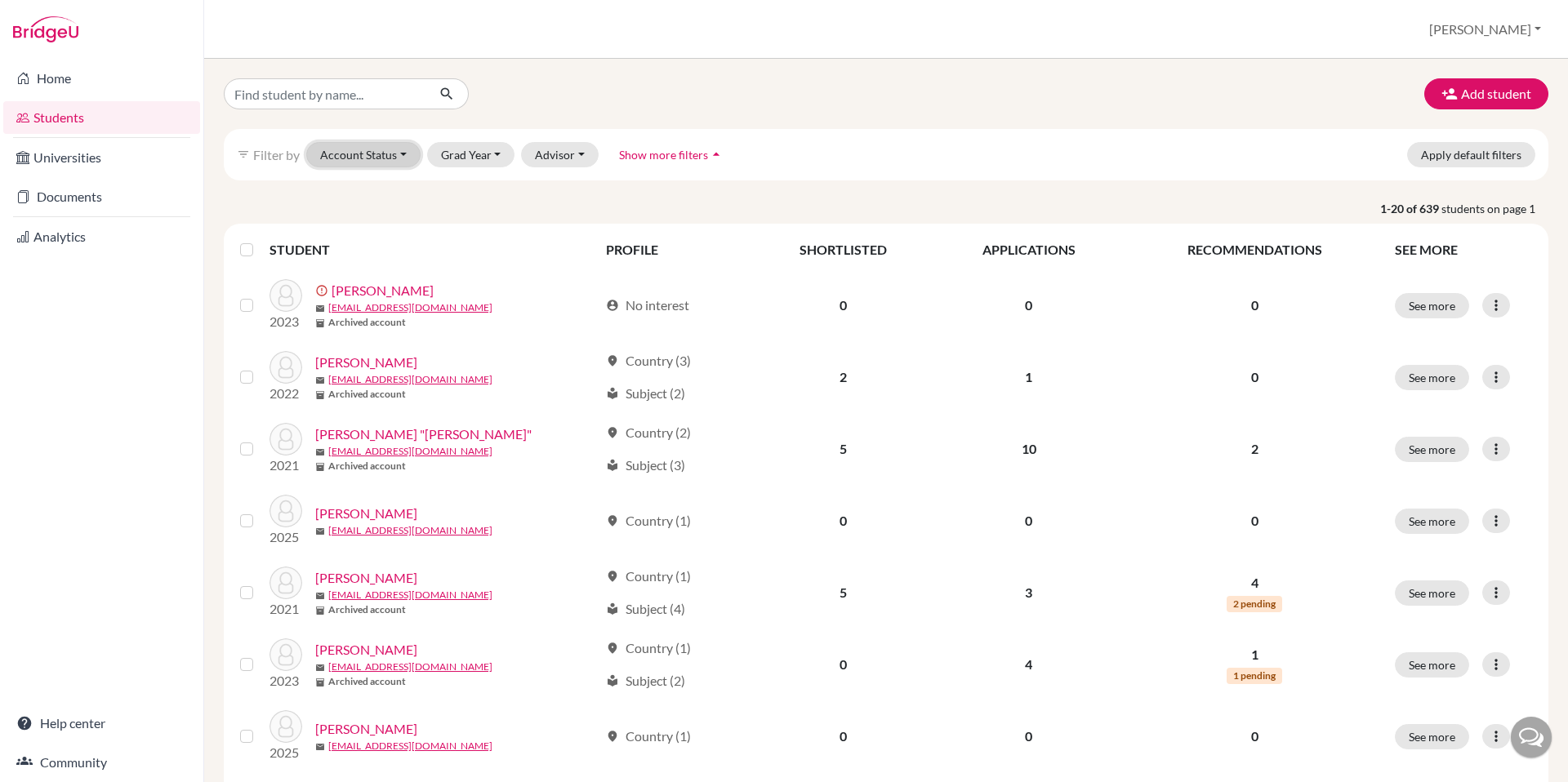
click at [361, 159] on button "Account Status" at bounding box center [364, 154] width 114 height 25
click at [383, 282] on span "Unregistered" at bounding box center [364, 282] width 74 height 20
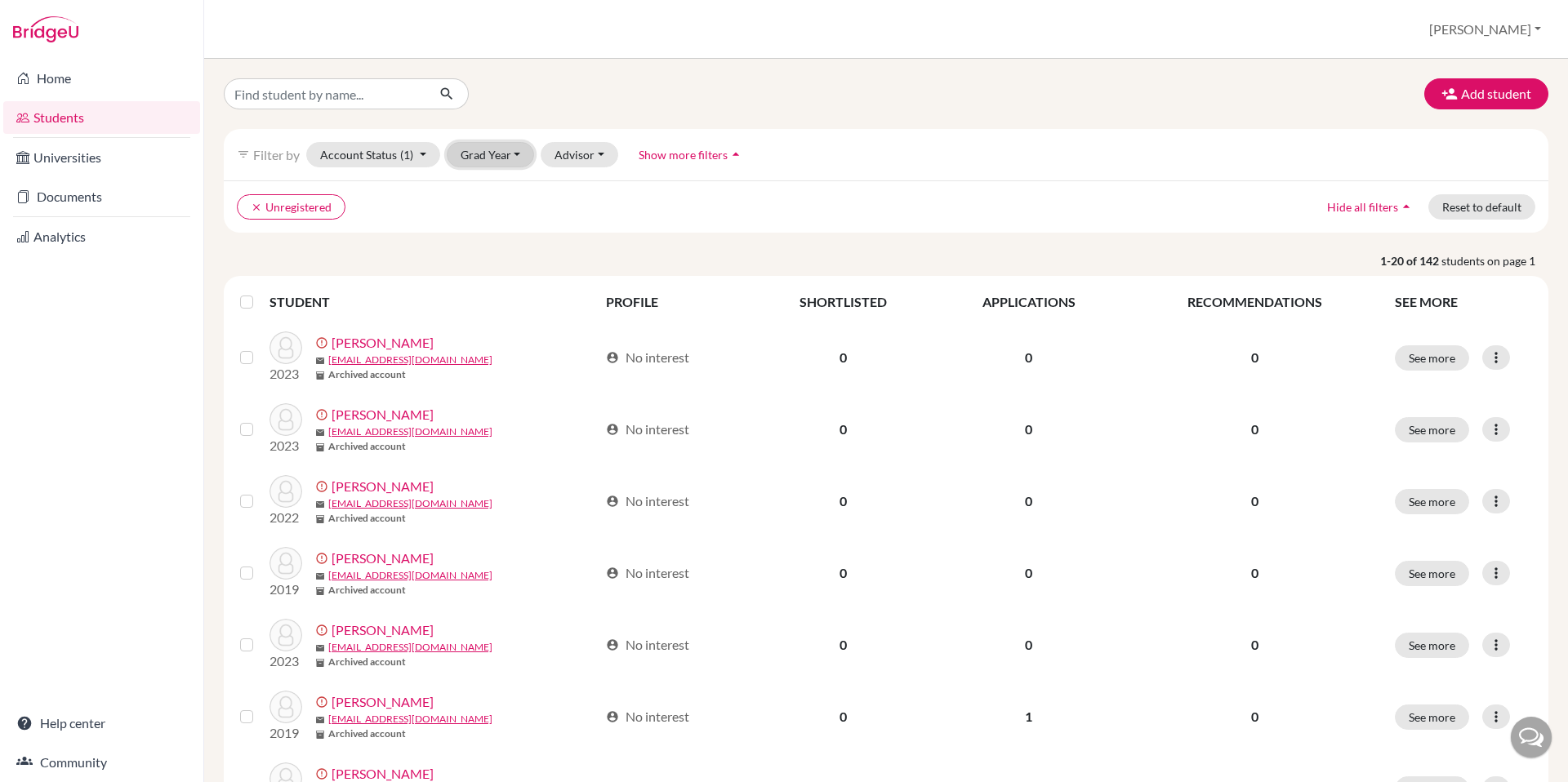
click at [495, 154] on button "Grad Year" at bounding box center [491, 154] width 88 height 25
click at [559, 101] on div at bounding box center [437, 94] width 450 height 31
click at [591, 151] on button "Advisor" at bounding box center [579, 154] width 78 height 25
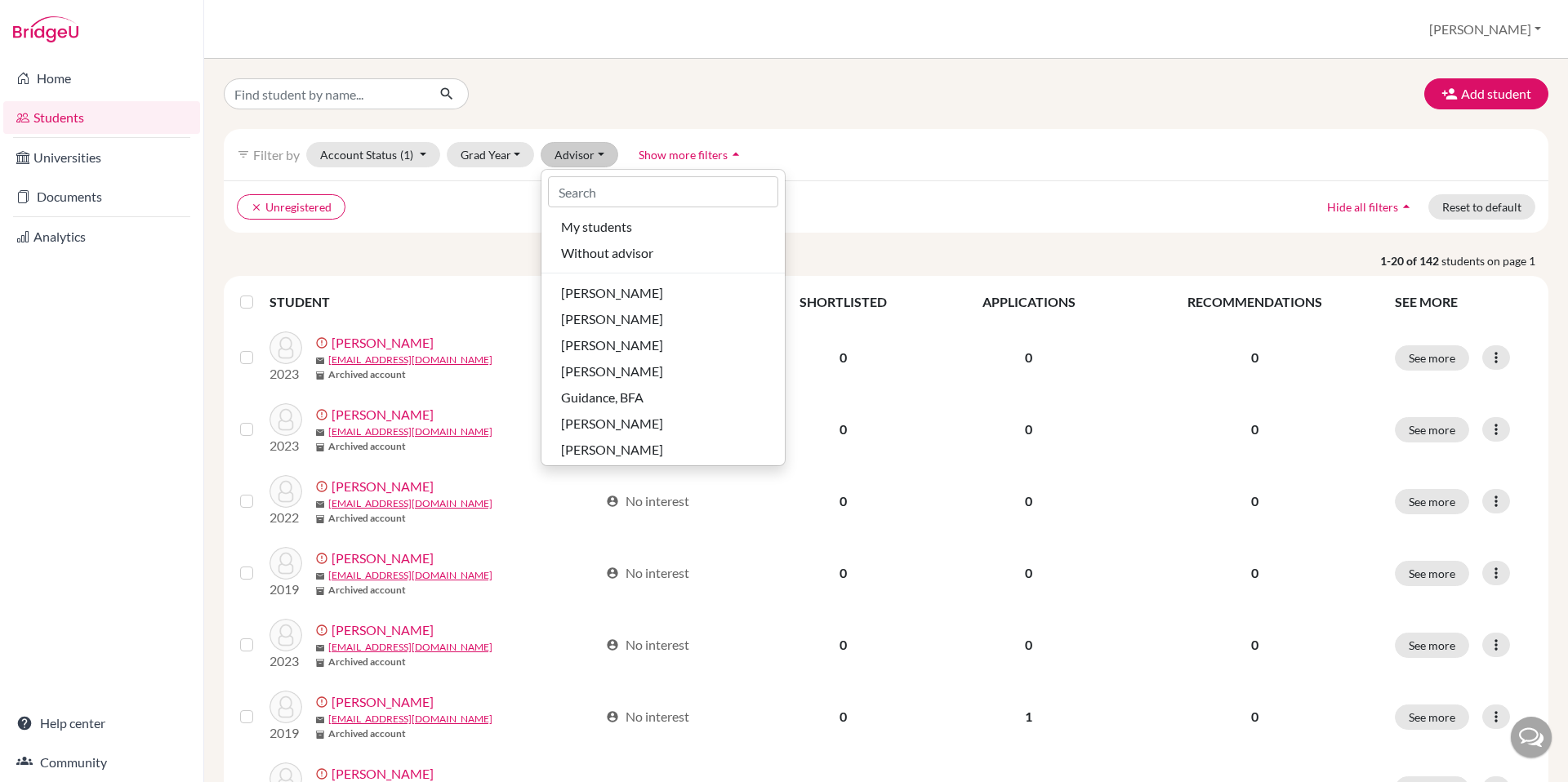
click at [900, 185] on div "clear Unregistered Hide all filters arrow_drop_up Reset to default" at bounding box center [886, 207] width 1325 height 52
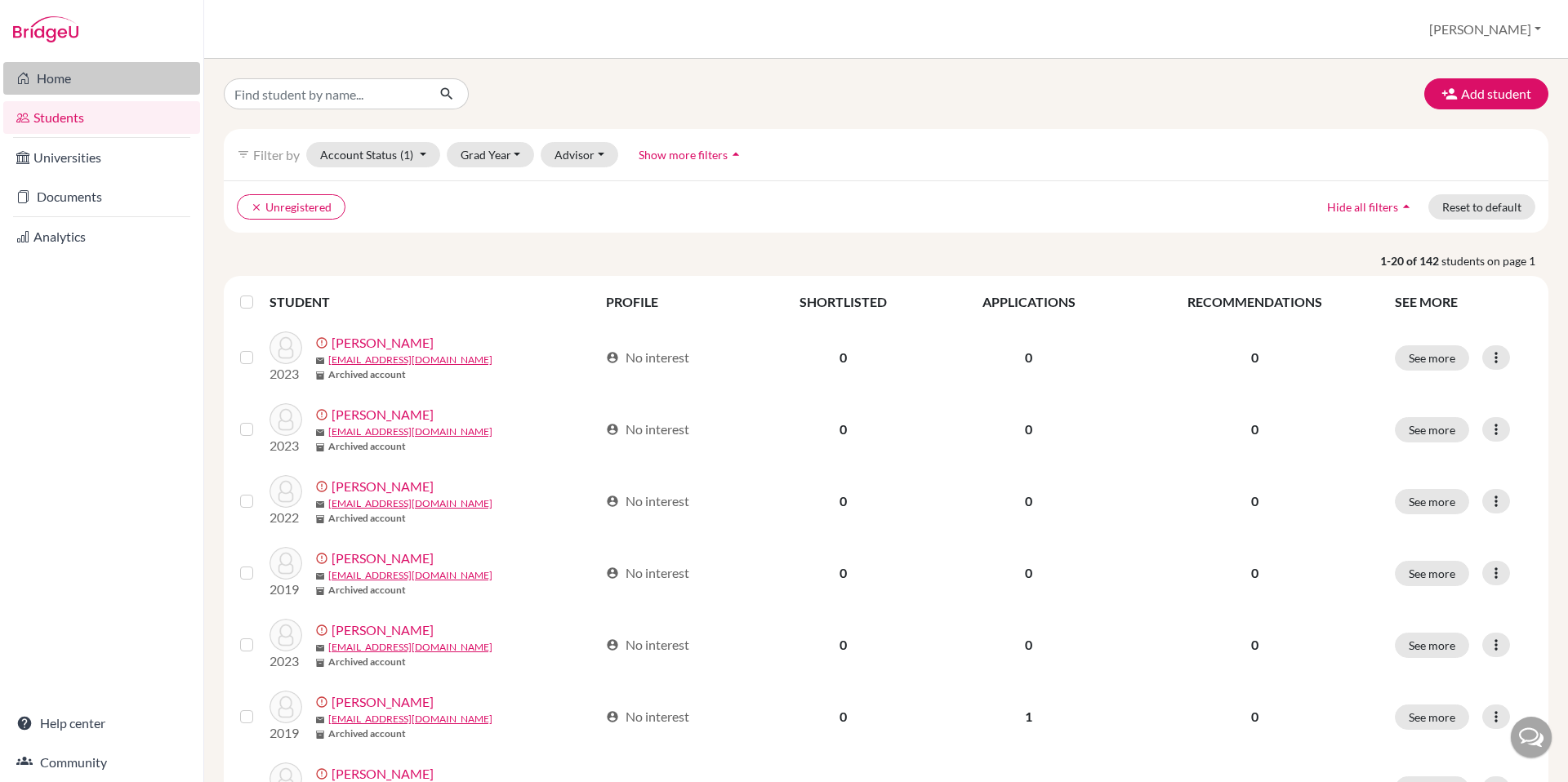
click at [39, 78] on link "Home" at bounding box center [101, 78] width 197 height 33
click at [257, 210] on icon "clear" at bounding box center [257, 208] width 11 height 11
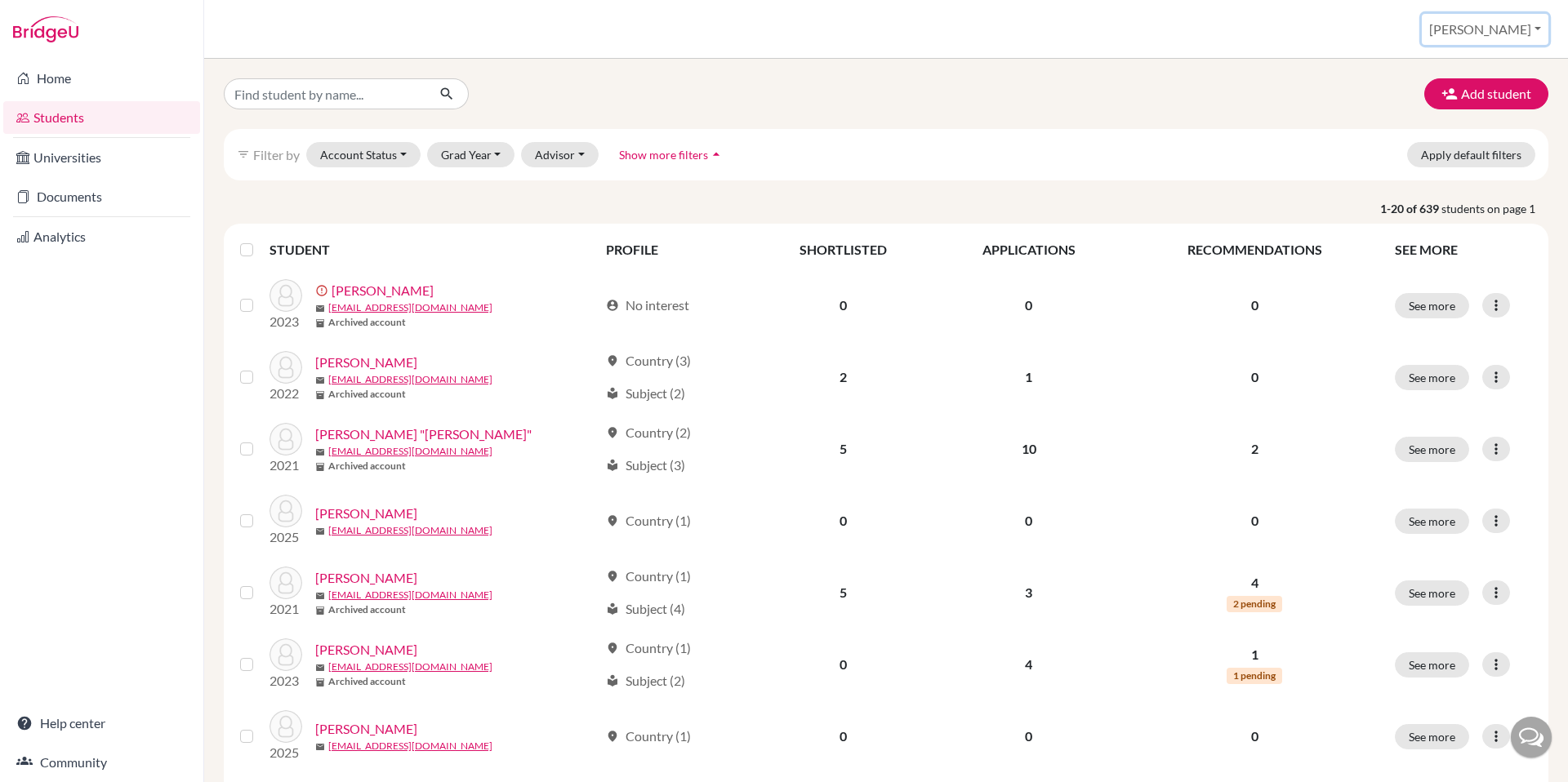
click at [1505, 29] on button "[PERSON_NAME]" at bounding box center [1485, 29] width 127 height 31
click at [1454, 62] on link "Profile" at bounding box center [1411, 67] width 129 height 26
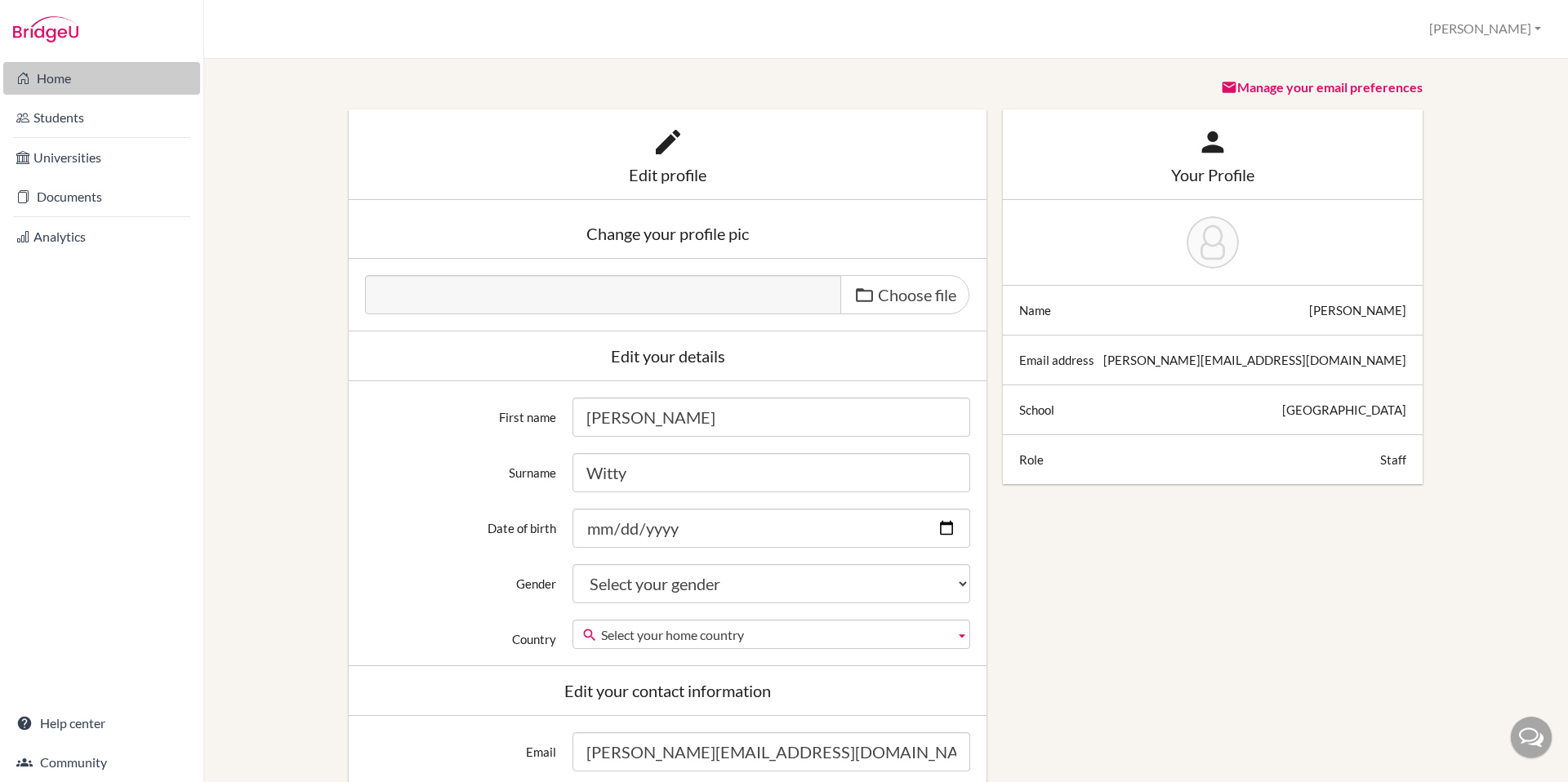
click at [52, 74] on link "Home" at bounding box center [101, 78] width 197 height 33
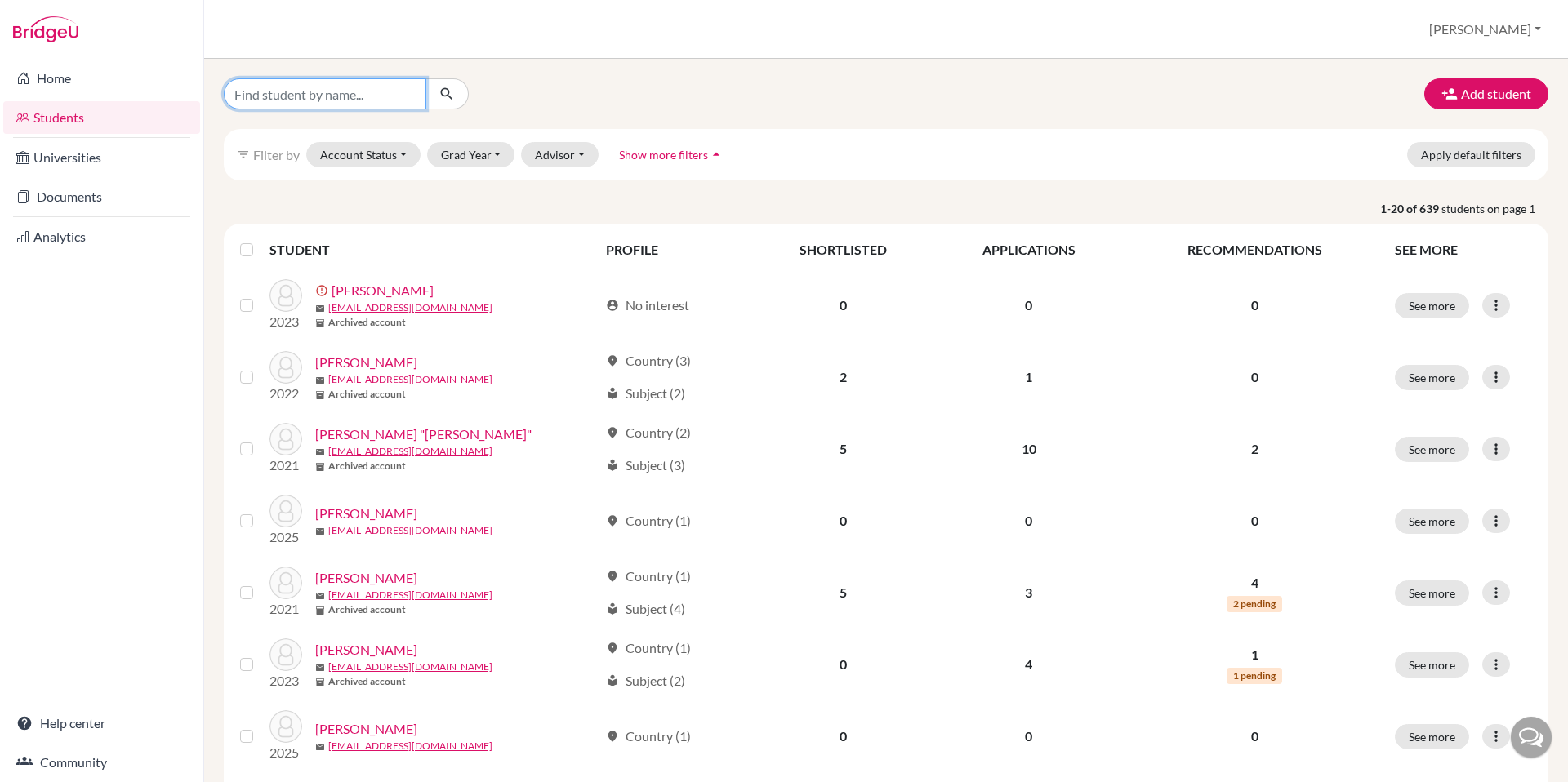
click at [347, 98] on input "Find student by name..." at bounding box center [325, 94] width 203 height 31
type input "[PERSON_NAME]"
click button "submit" at bounding box center [447, 94] width 43 height 31
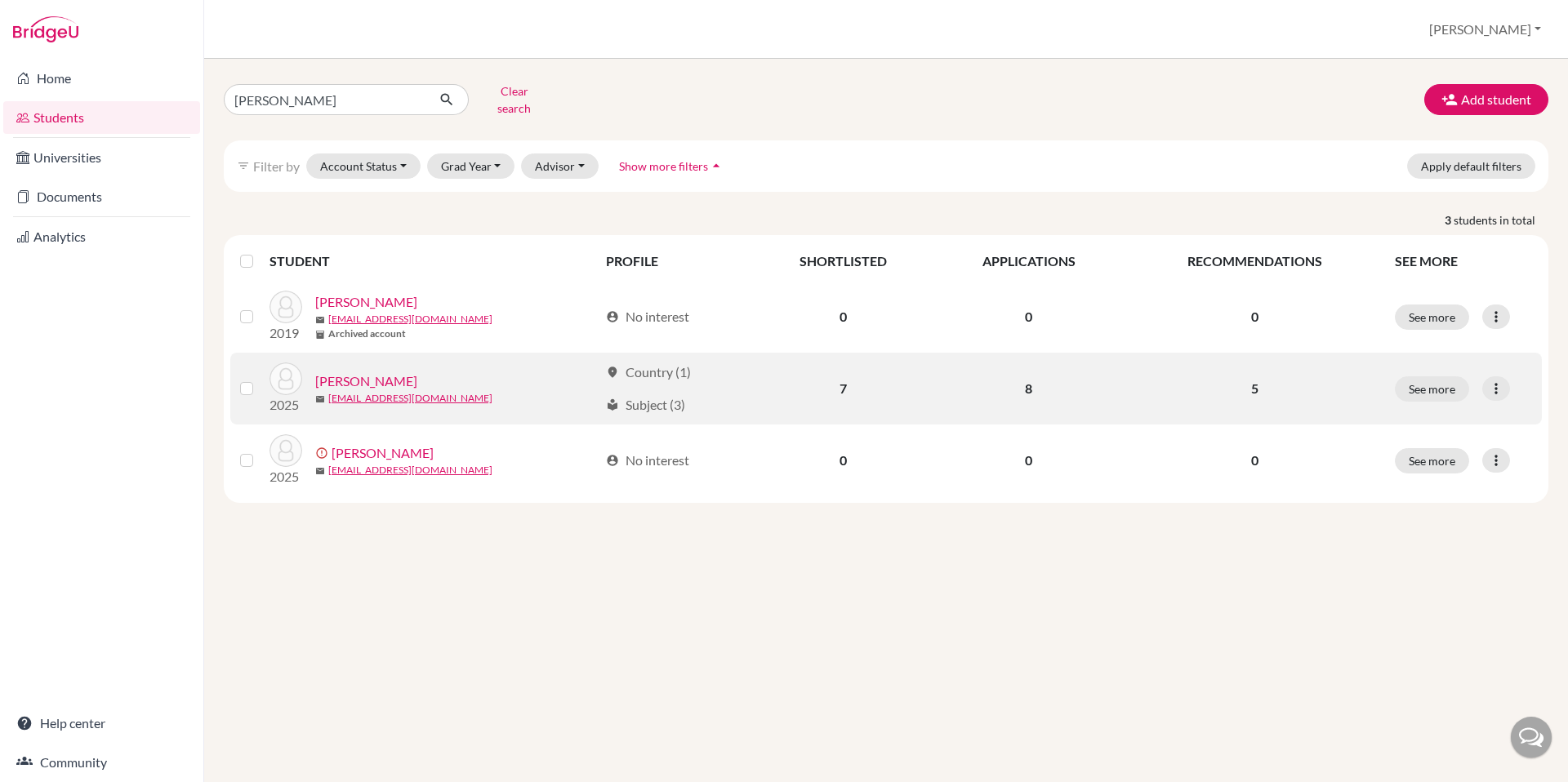
click at [337, 372] on link "[PERSON_NAME]" at bounding box center [366, 382] width 102 height 20
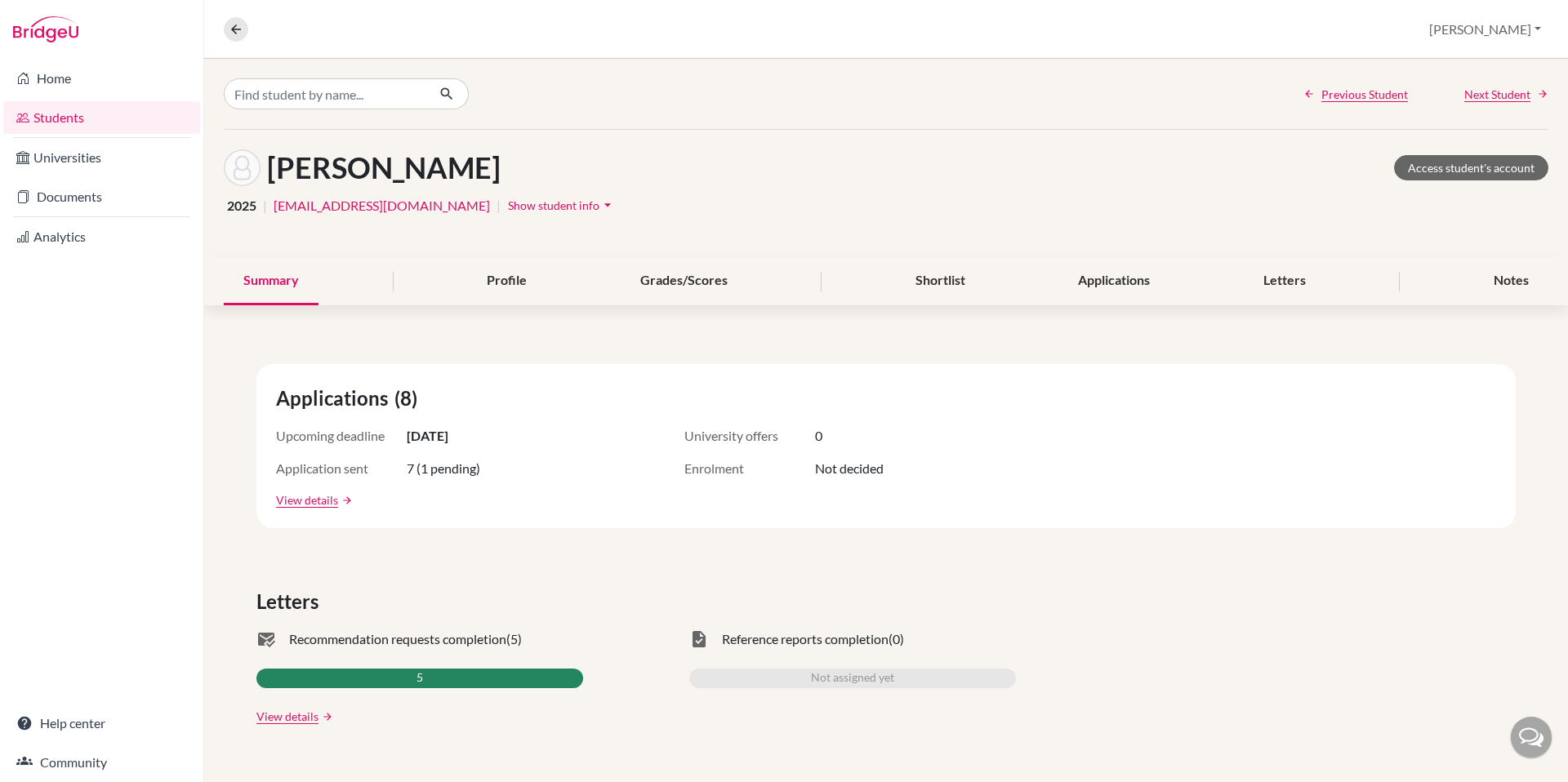
scroll to position [56, 0]
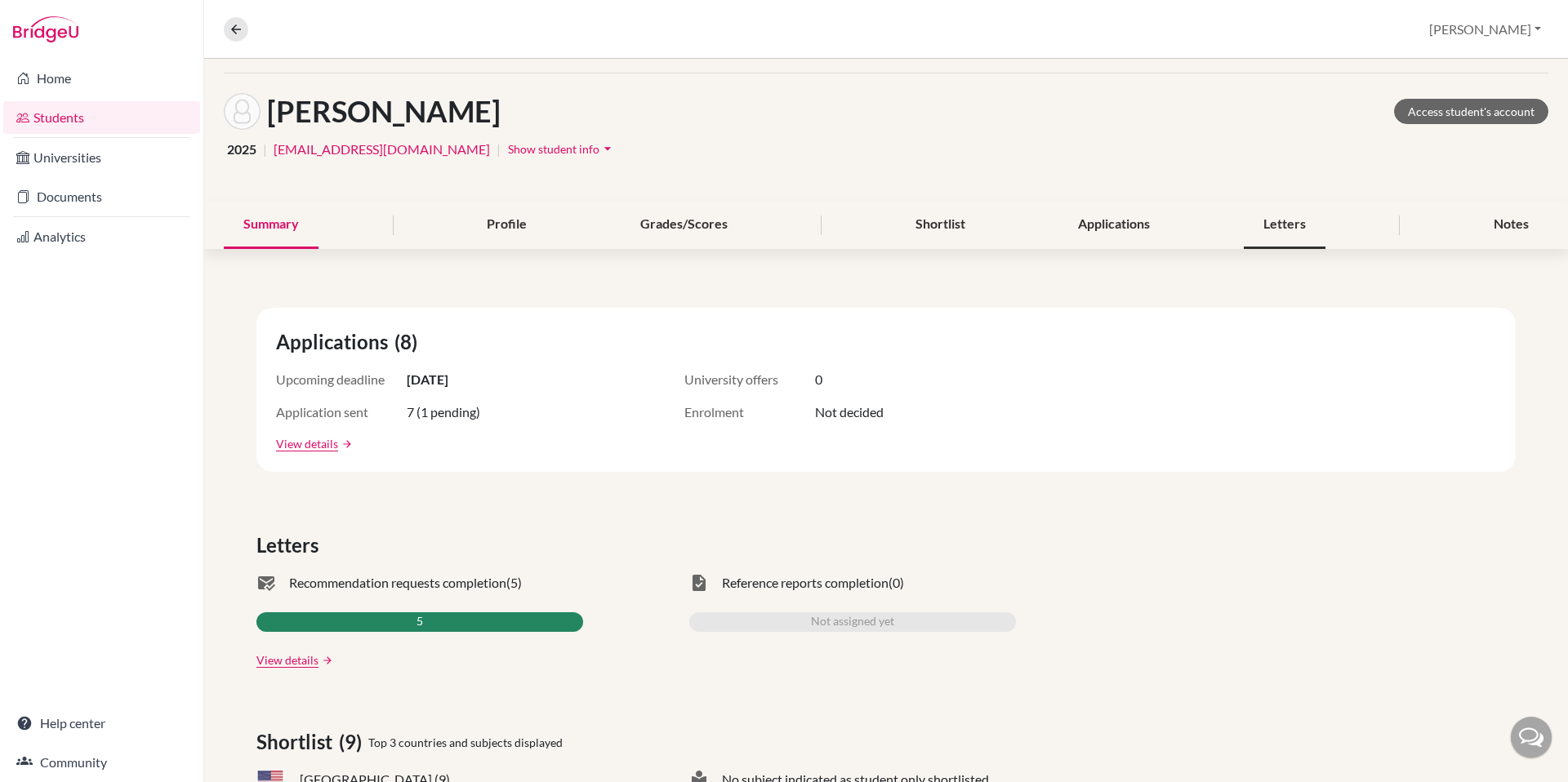
click at [1267, 219] on div "Letters" at bounding box center [1285, 225] width 82 height 48
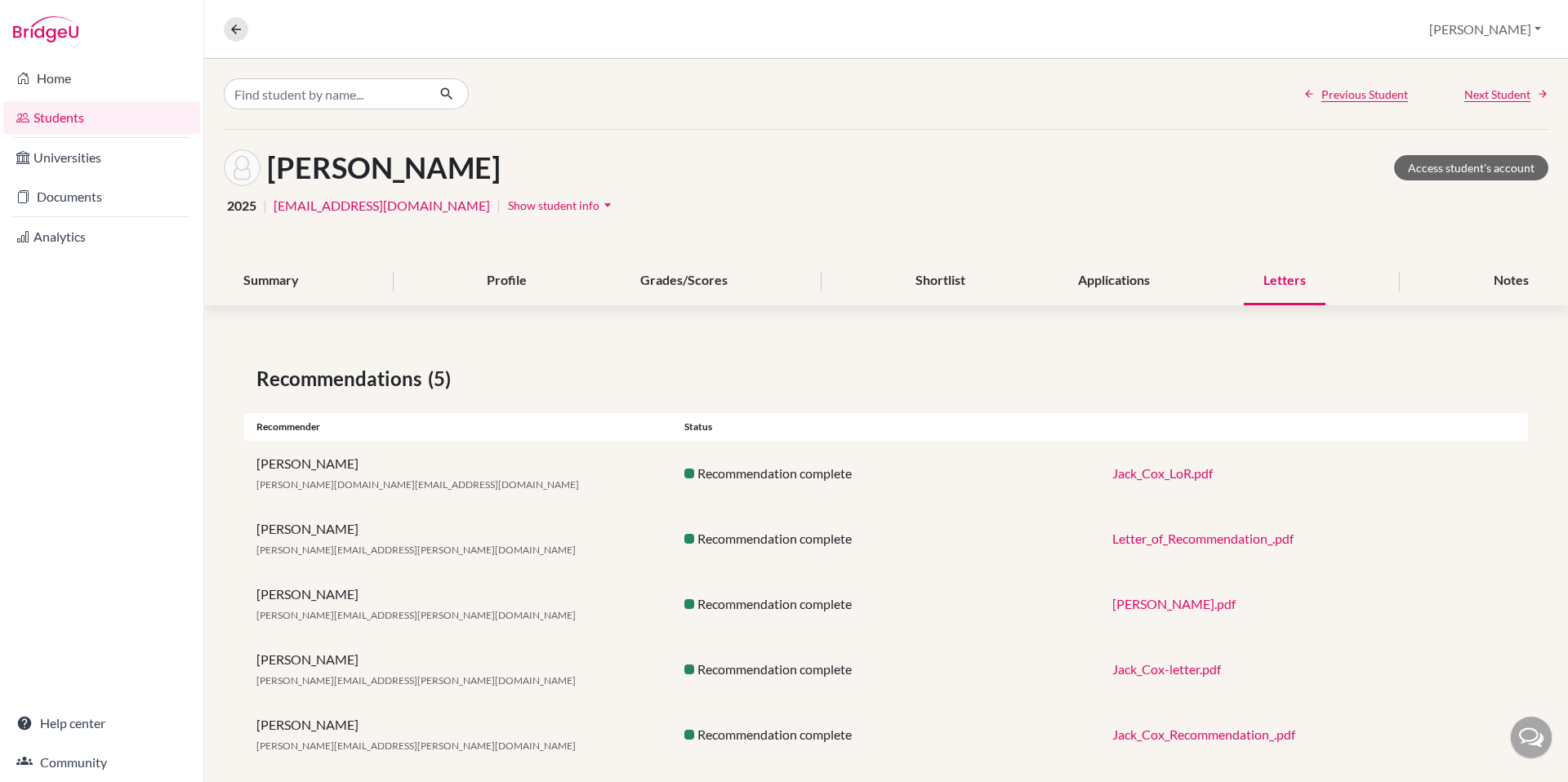
scroll to position [25, 0]
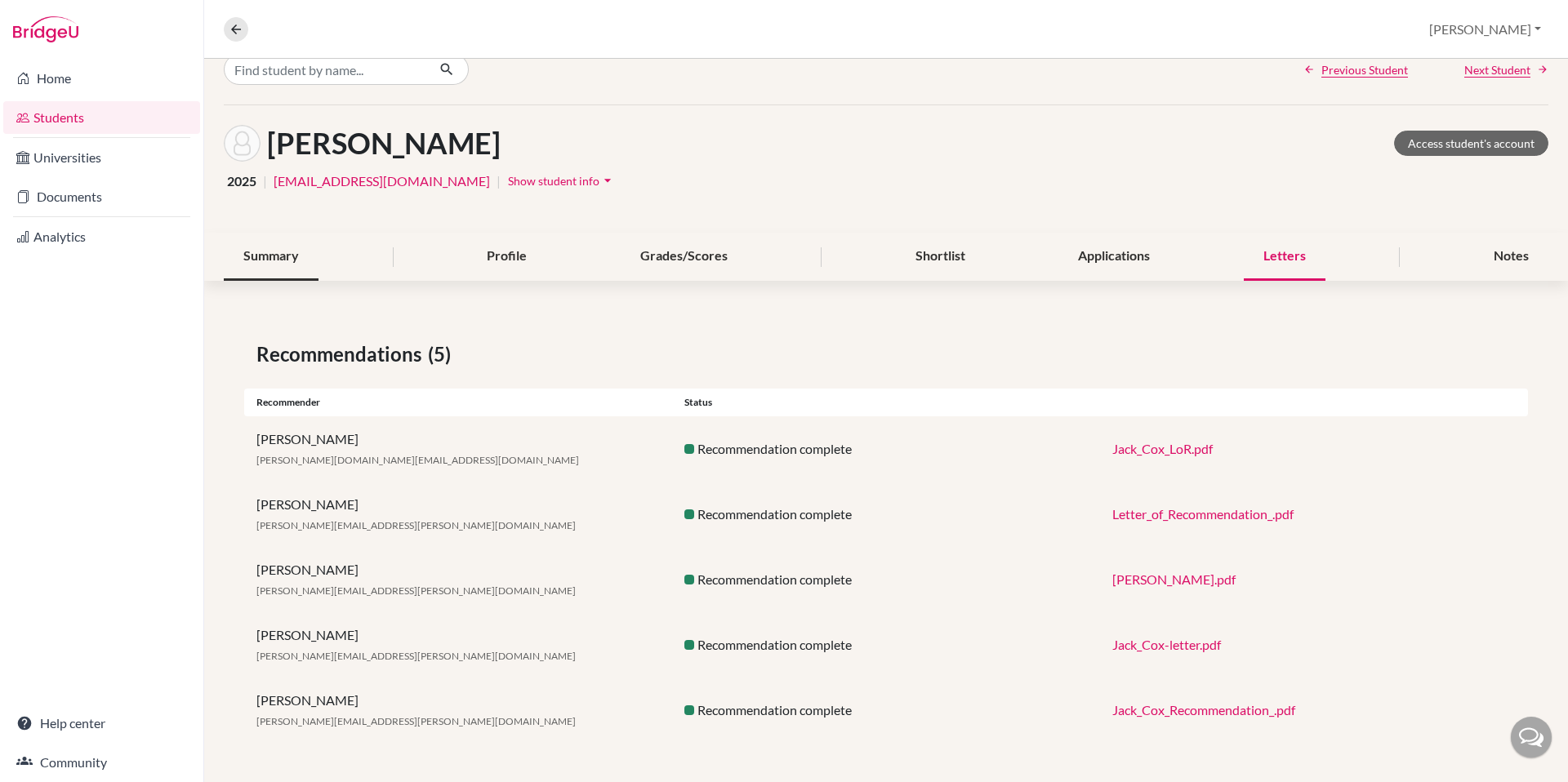
click at [258, 254] on div "Summary" at bounding box center [271, 257] width 95 height 48
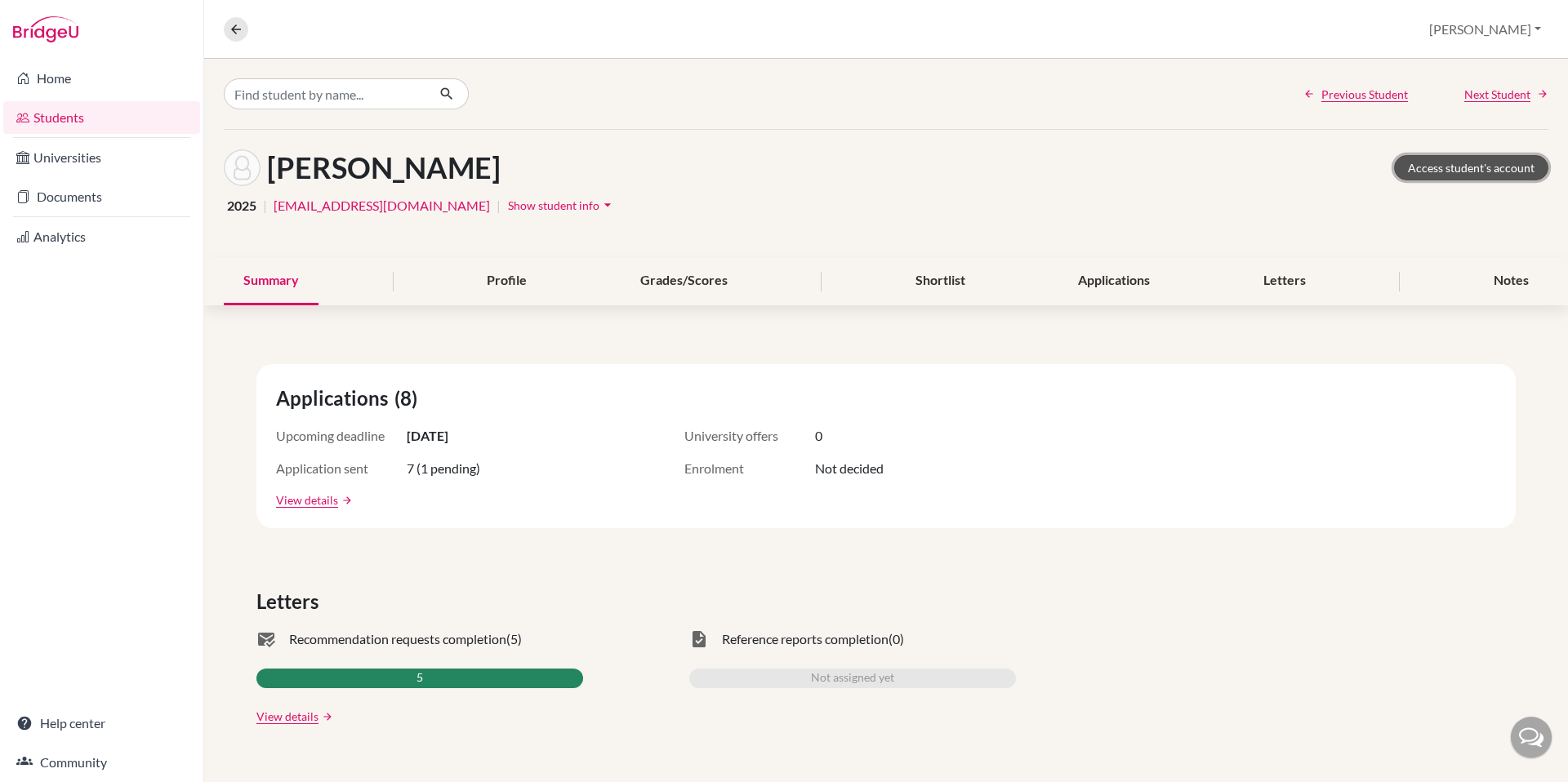
click at [1413, 167] on link "Access student's account" at bounding box center [1471, 168] width 155 height 25
click at [51, 201] on link "Documents" at bounding box center [101, 197] width 197 height 33
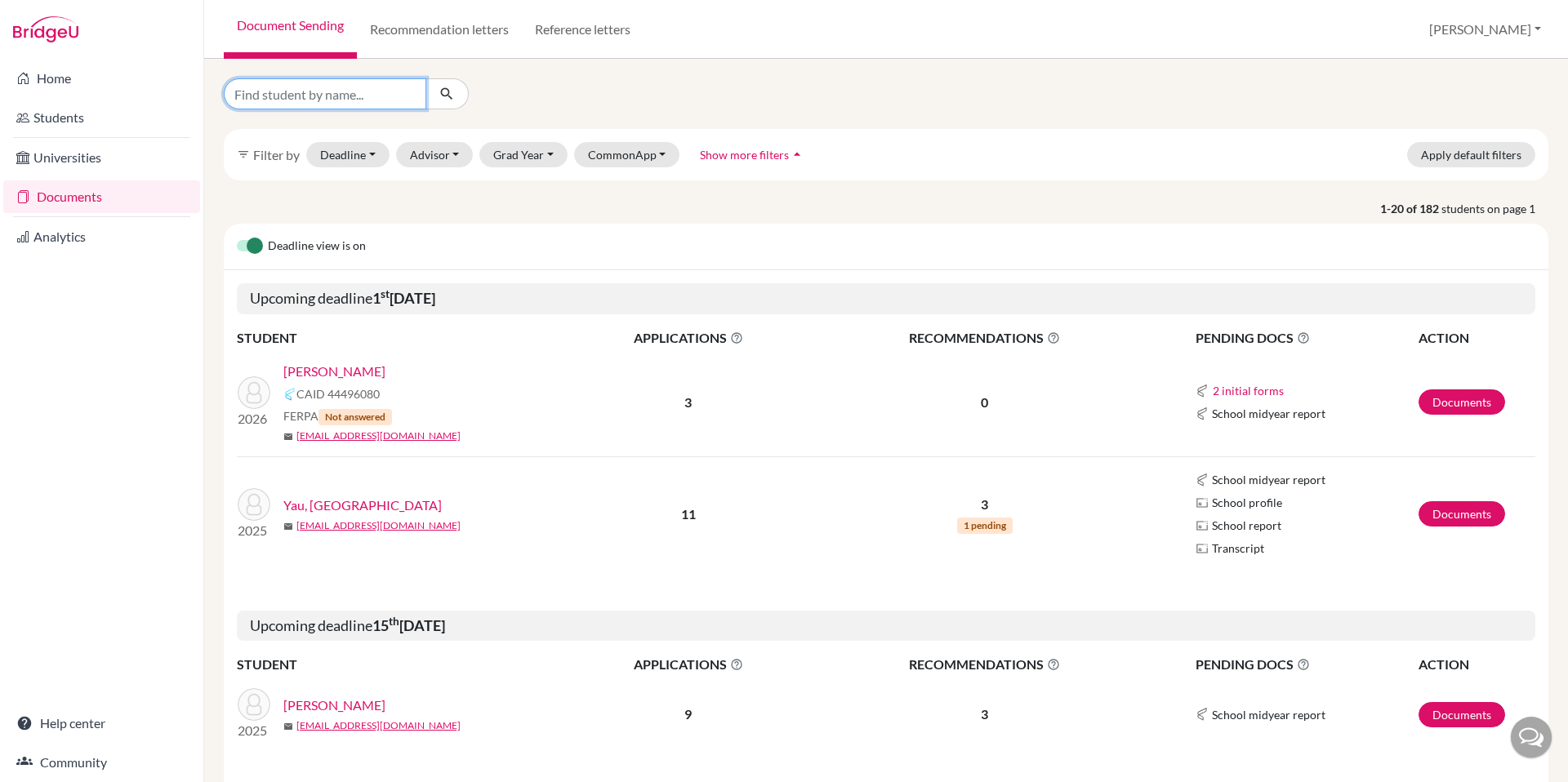
click at [317, 95] on input "Find student by name..." at bounding box center [325, 94] width 203 height 31
type input "[PERSON_NAME]"
click button "submit" at bounding box center [447, 94] width 43 height 31
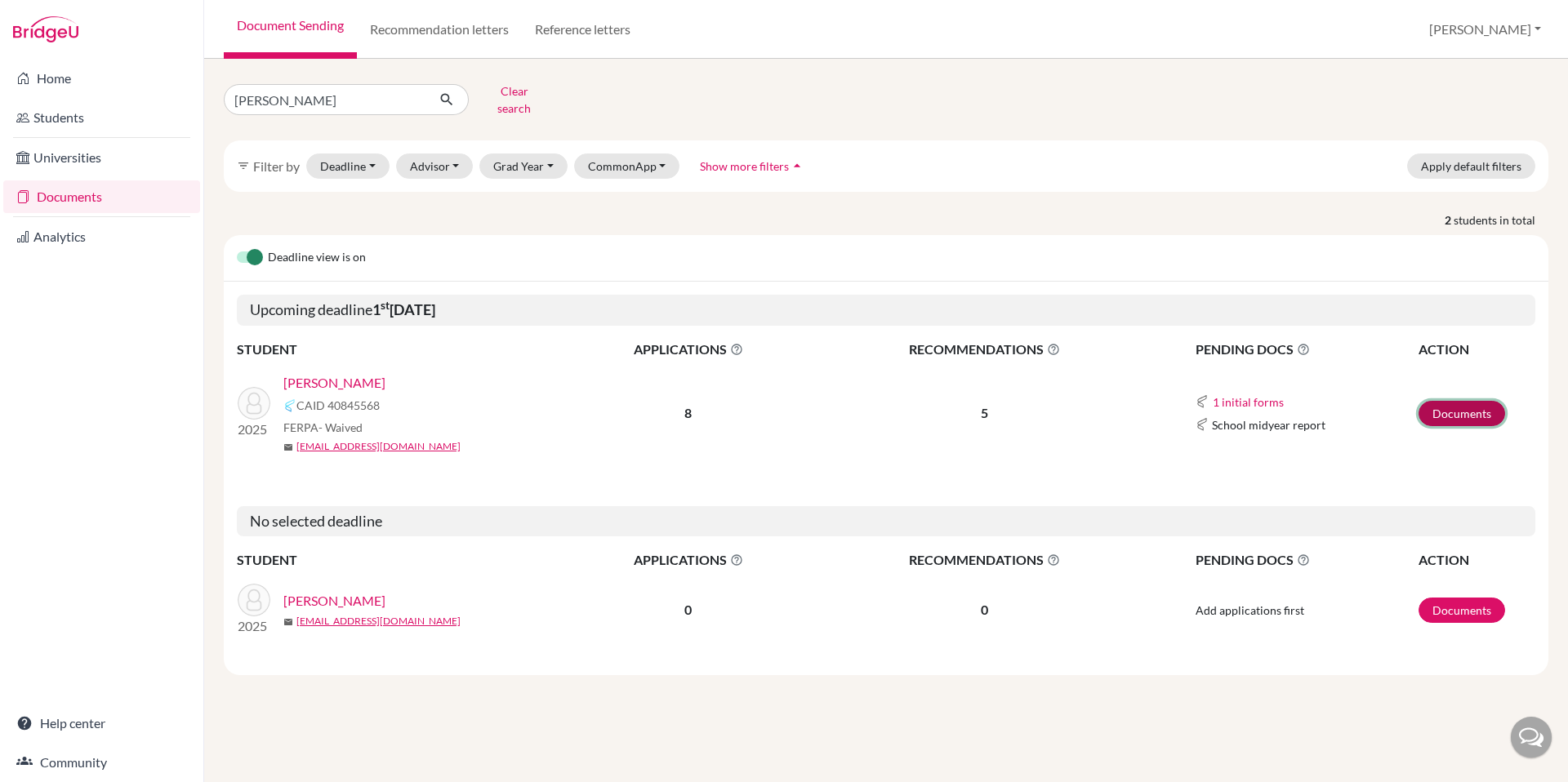
click at [1445, 408] on link "Documents" at bounding box center [1462, 413] width 87 height 25
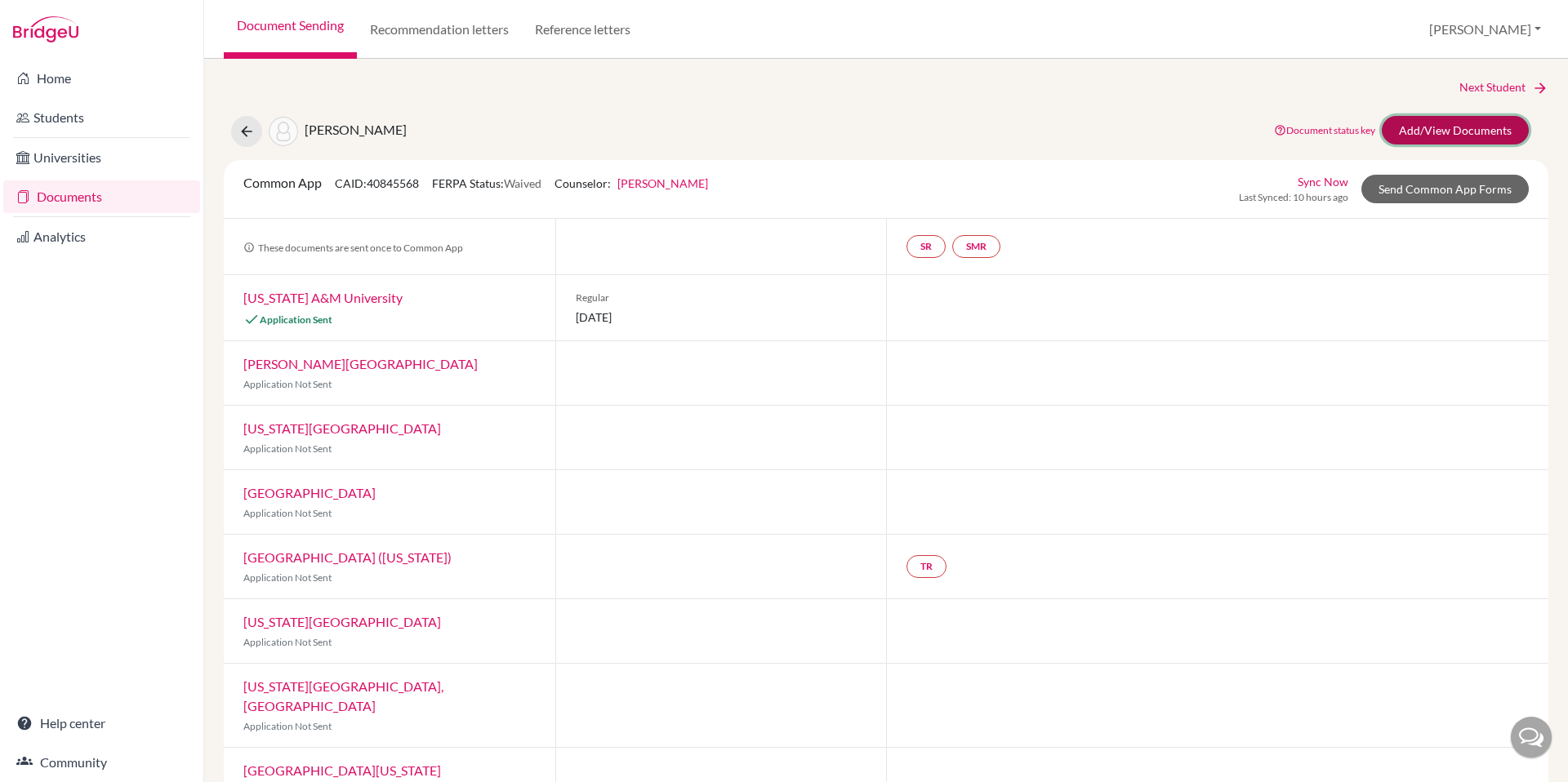
click at [1465, 123] on link "Add/View Documents" at bounding box center [1455, 130] width 147 height 29
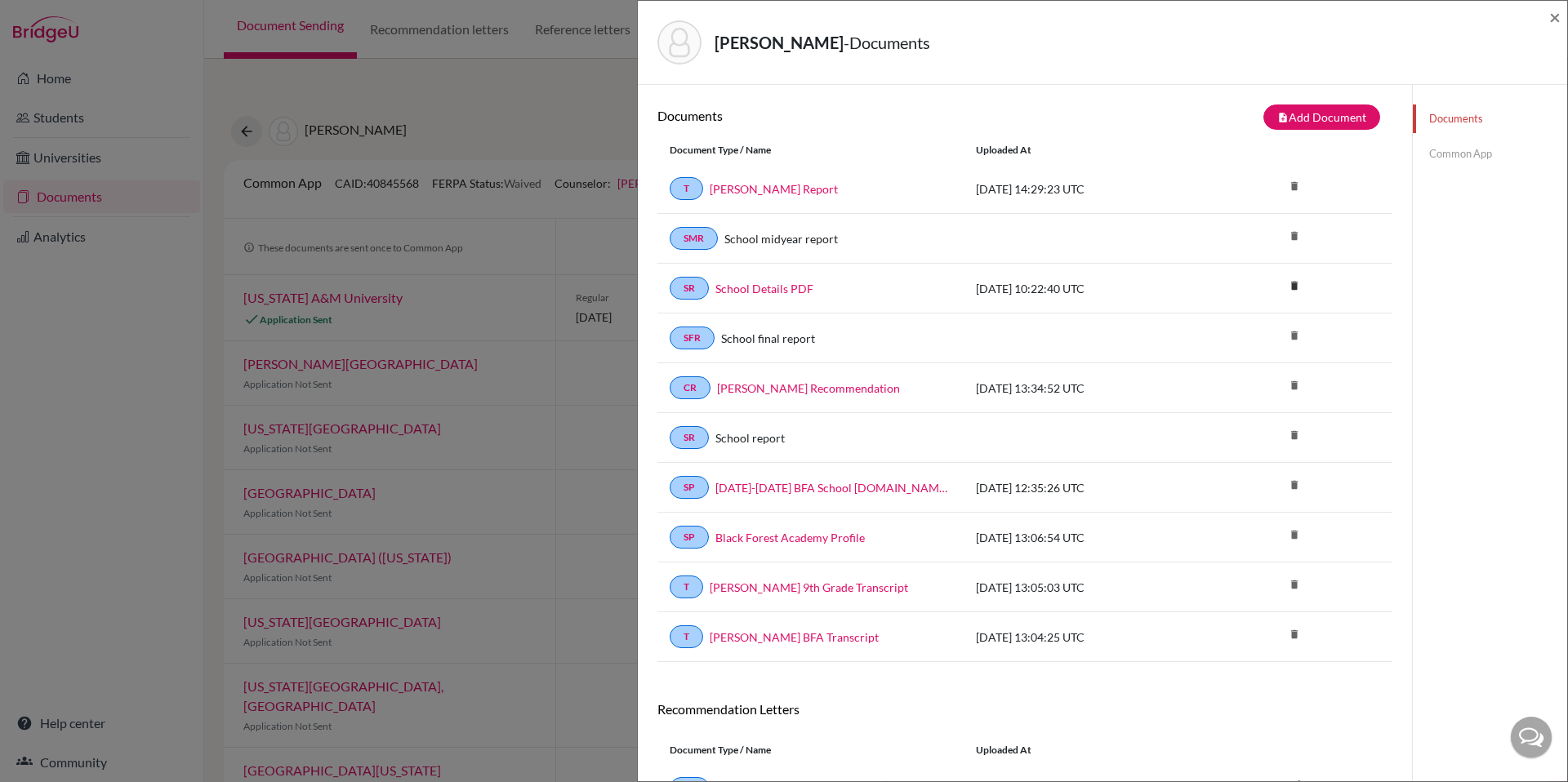
click at [1456, 153] on link "Common App" at bounding box center [1490, 154] width 155 height 29
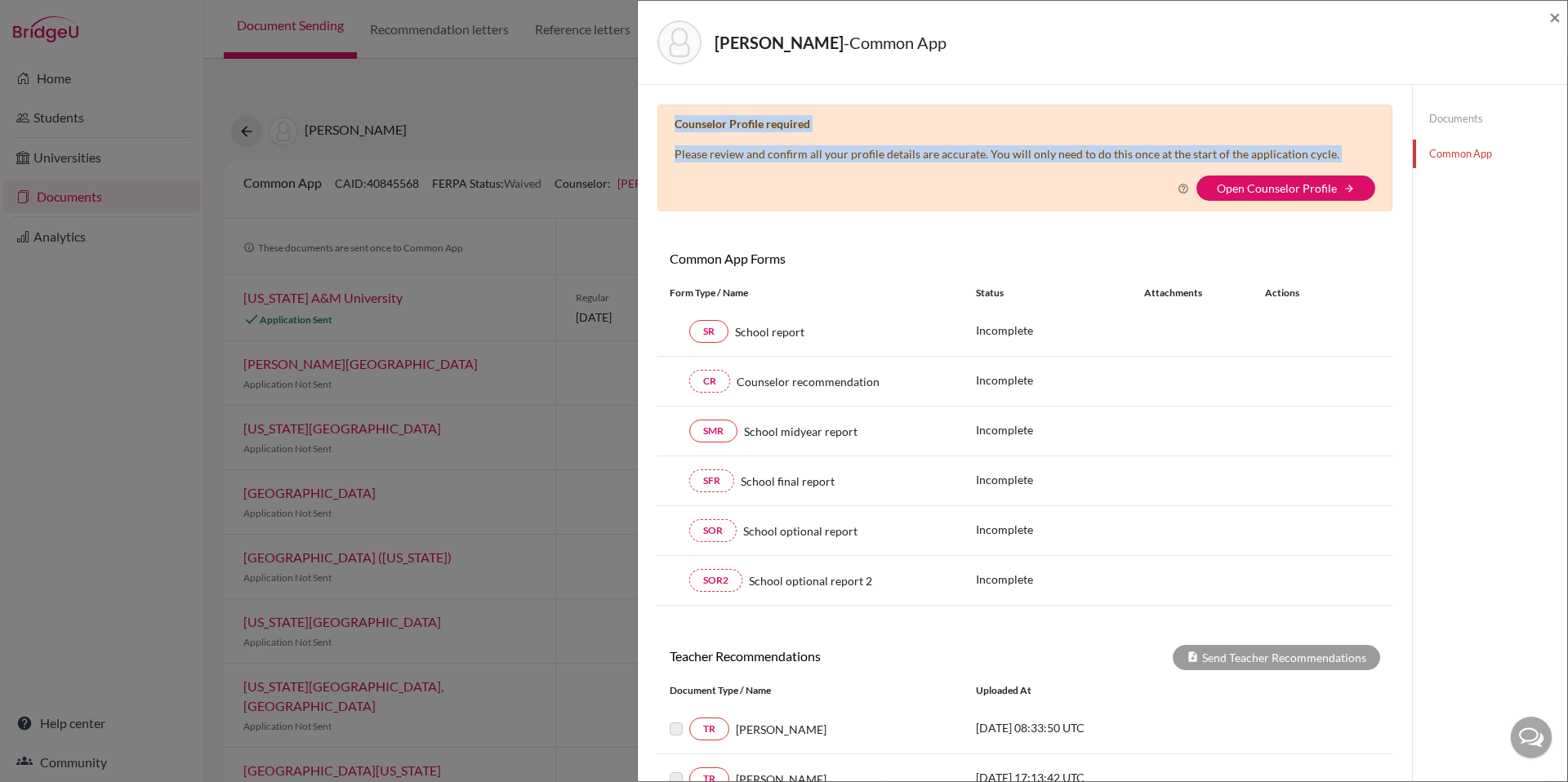
drag, startPoint x: 676, startPoint y: 123, endPoint x: 1378, endPoint y: 165, distance: 703.3
click at [1378, 165] on div "Counselor Profile required Please review and confirm all your profile details a…" at bounding box center [1024, 158] width 735 height 107
click at [1552, 16] on span "×" at bounding box center [1555, 16] width 11 height 24
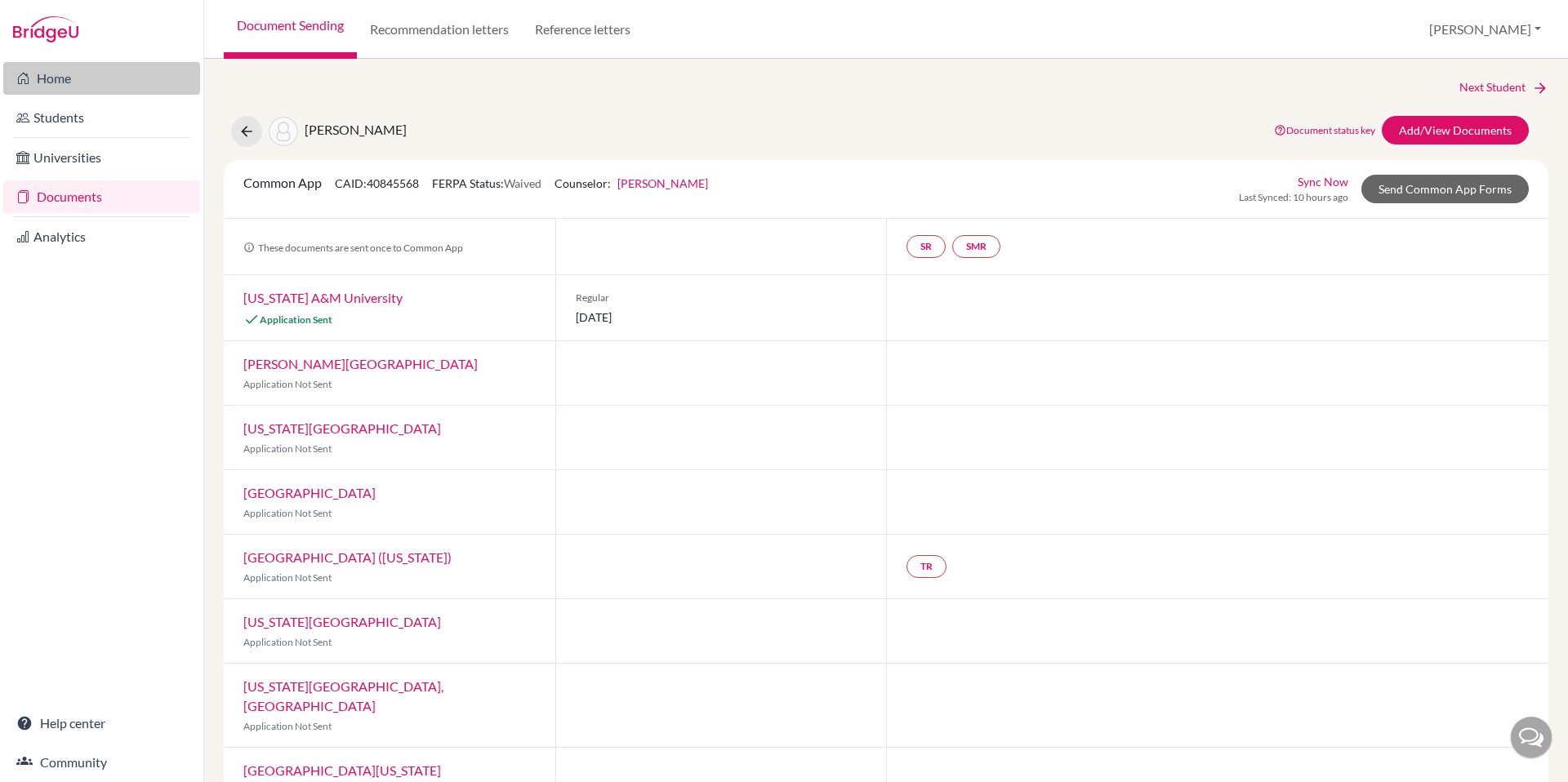
click at [60, 65] on link "Home" at bounding box center [101, 78] width 197 height 33
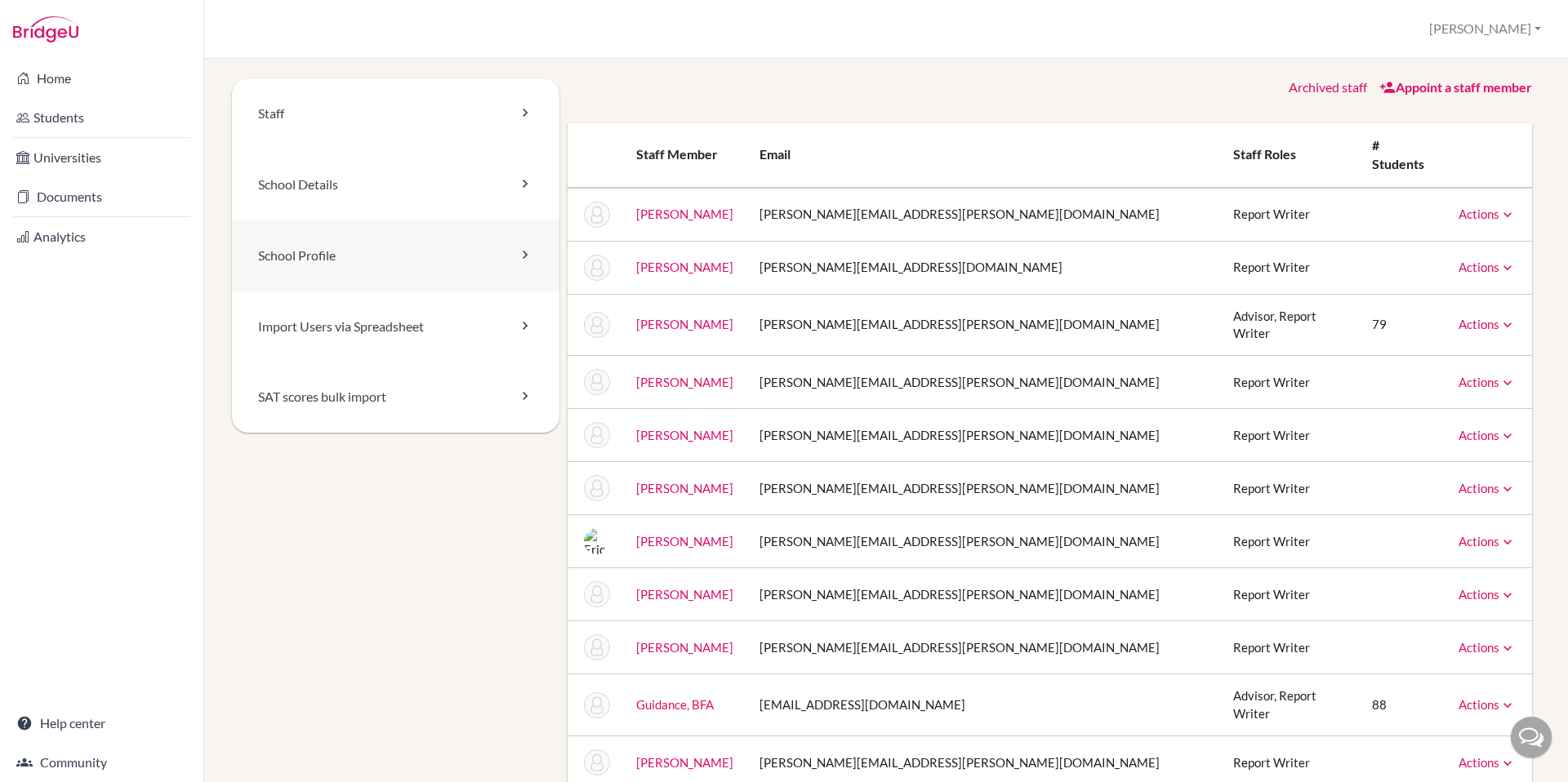
click at [325, 261] on link "School Profile" at bounding box center [396, 256] width 328 height 71
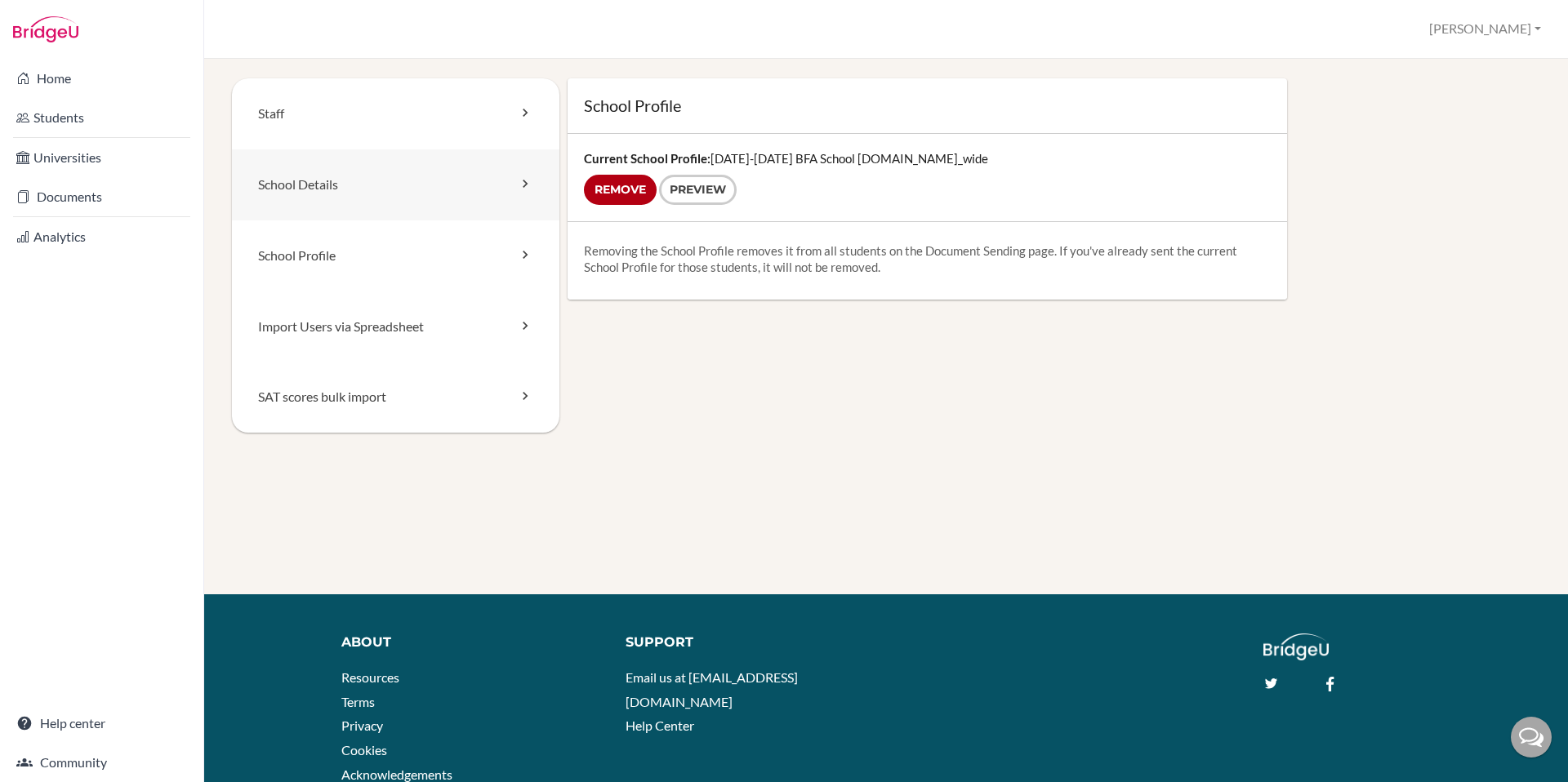
click at [347, 211] on link "School Details" at bounding box center [396, 185] width 328 height 71
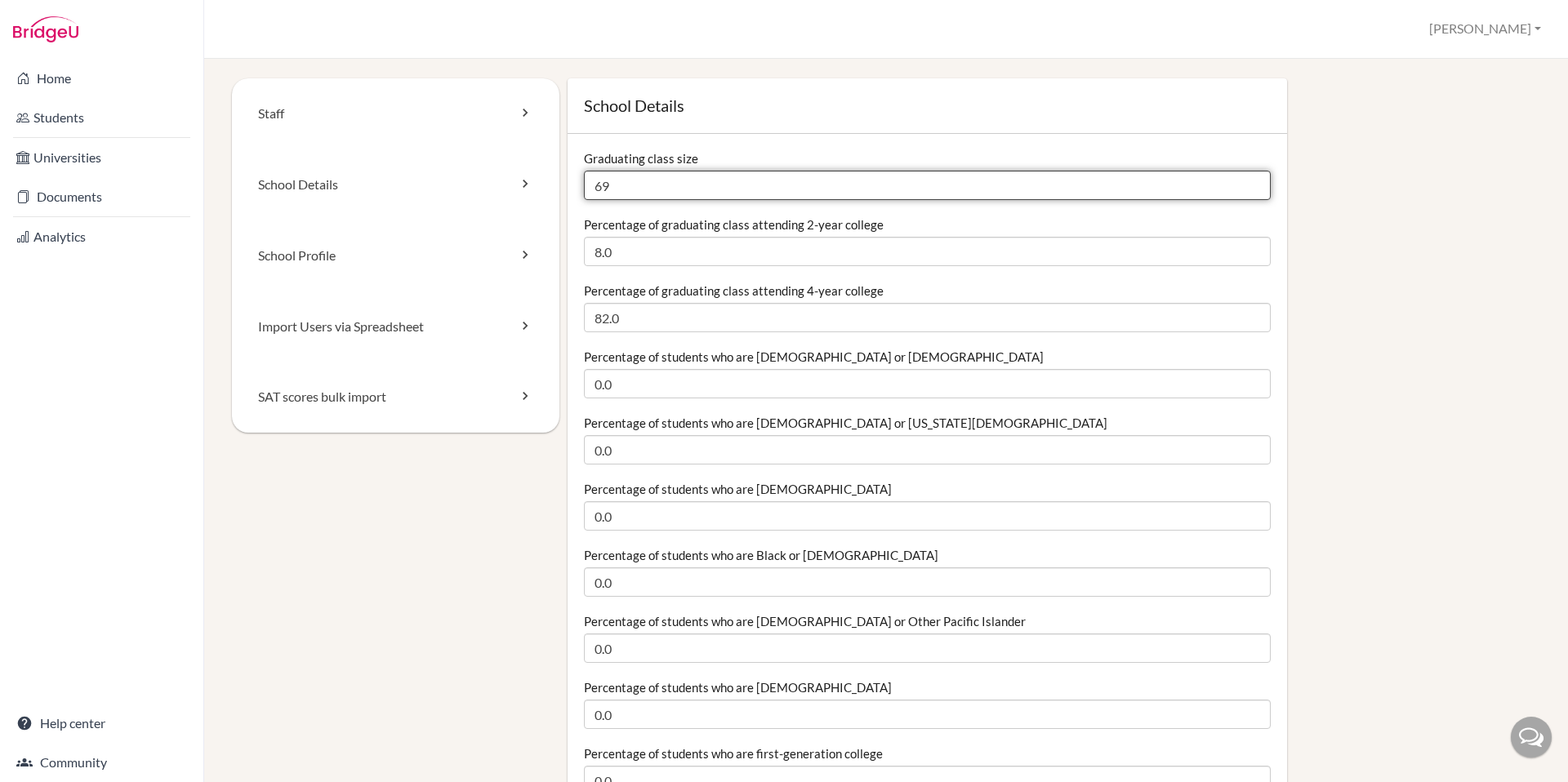
click at [598, 188] on input "69" at bounding box center [927, 185] width 687 height 29
type input "1"
type input "69"
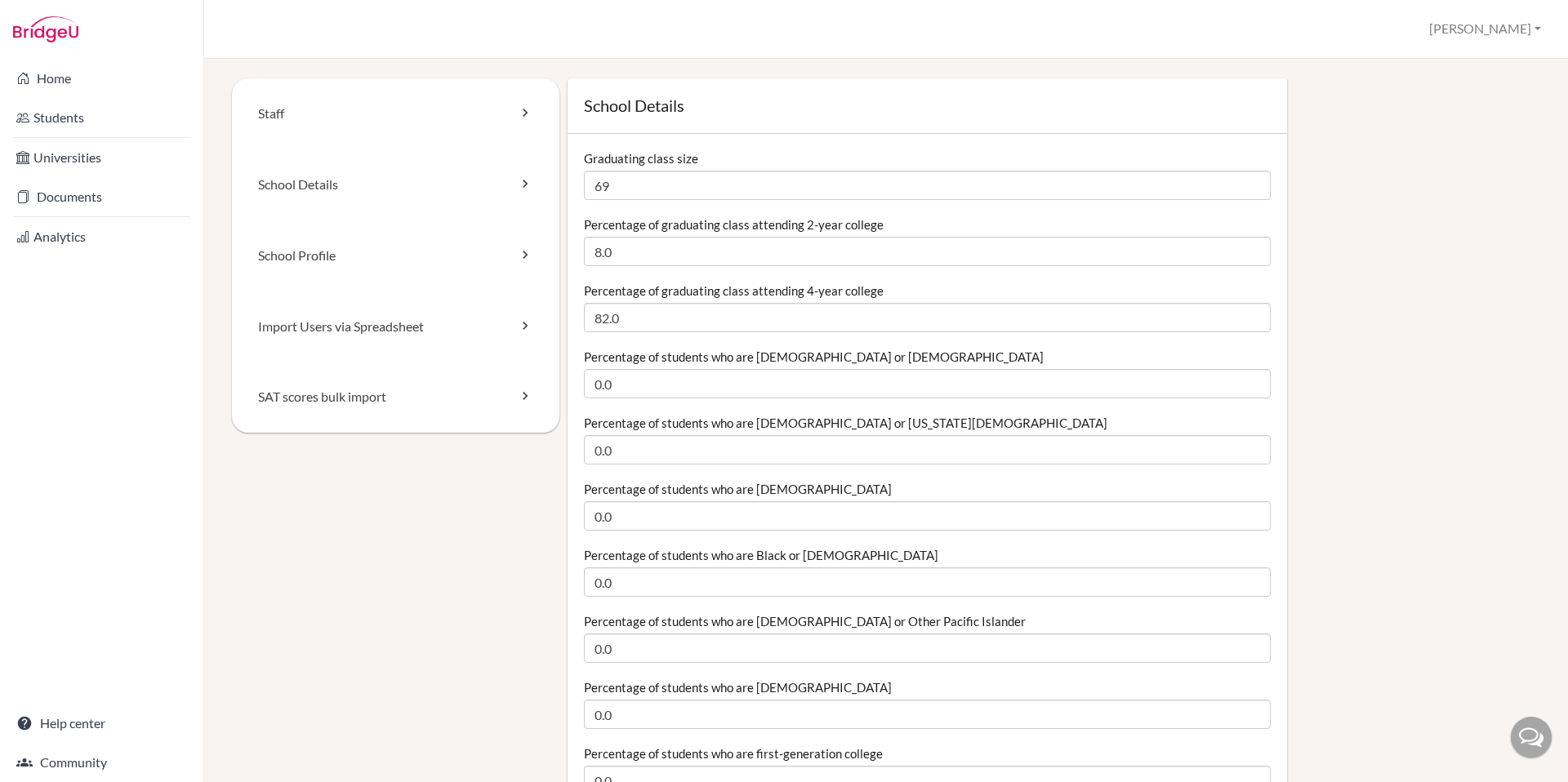
click at [71, 201] on link "Documents" at bounding box center [101, 197] width 197 height 33
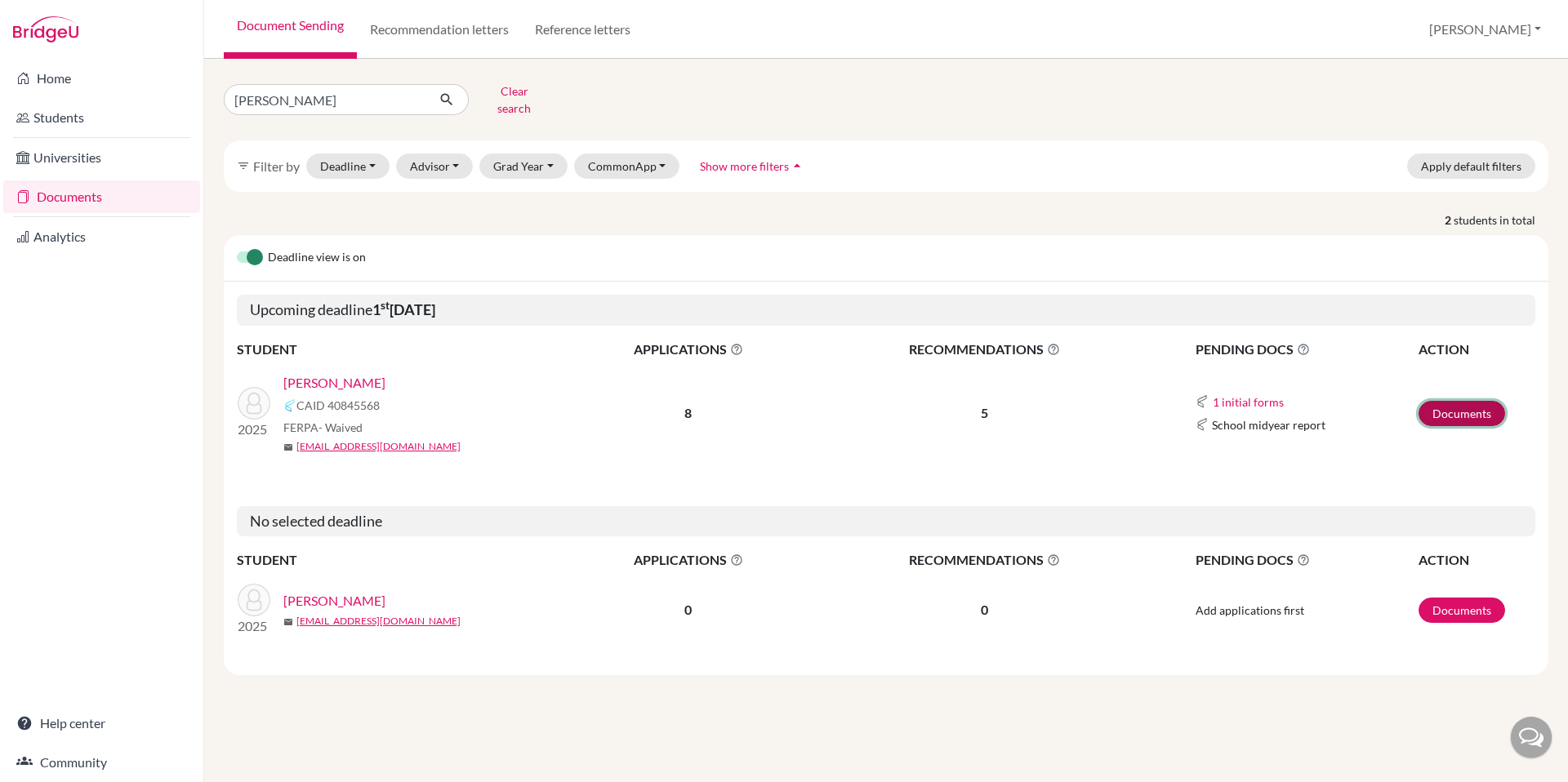
click at [1487, 401] on link "Documents" at bounding box center [1462, 413] width 87 height 25
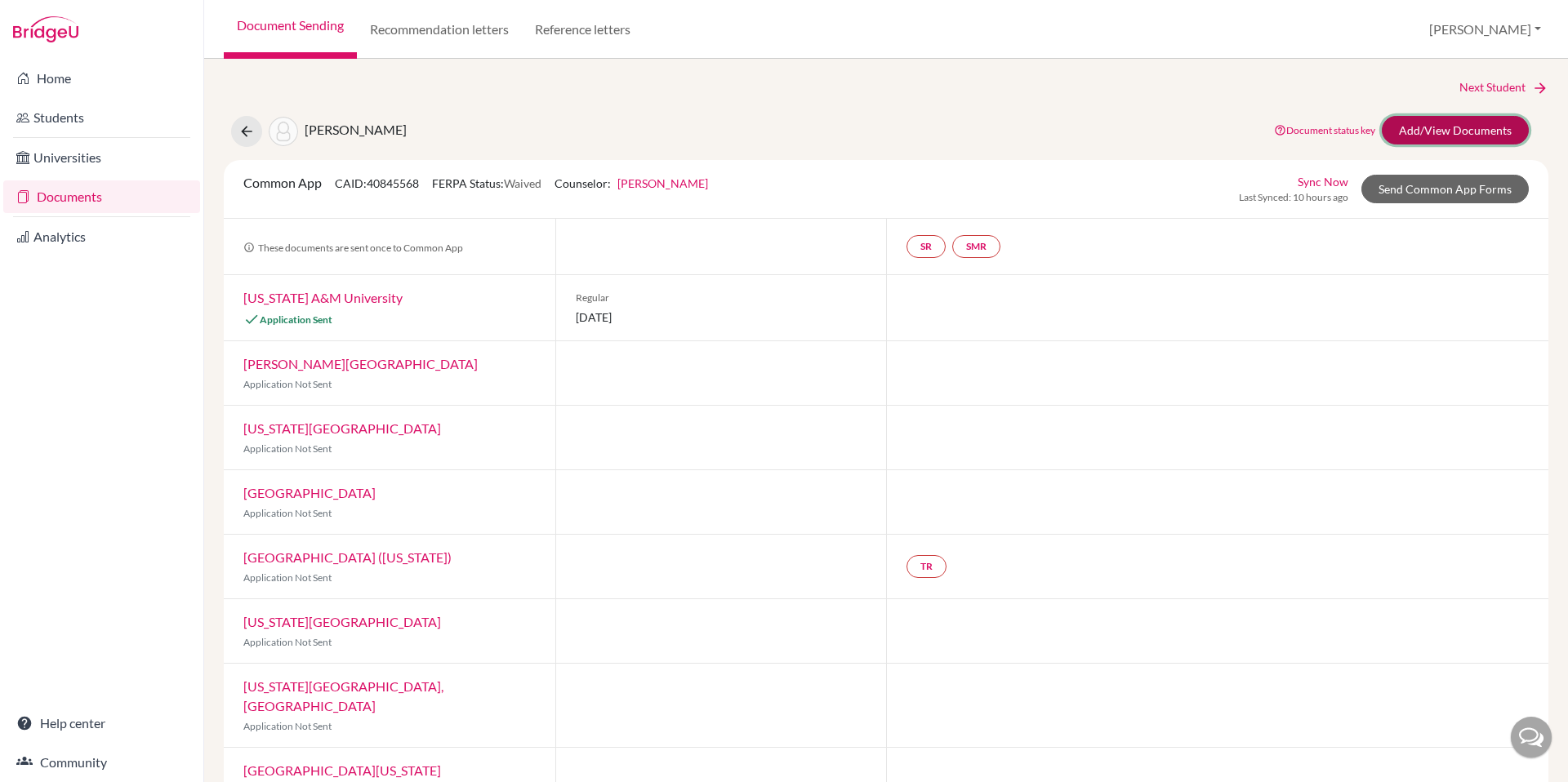
click at [1416, 132] on link "Add/View Documents" at bounding box center [1455, 130] width 147 height 29
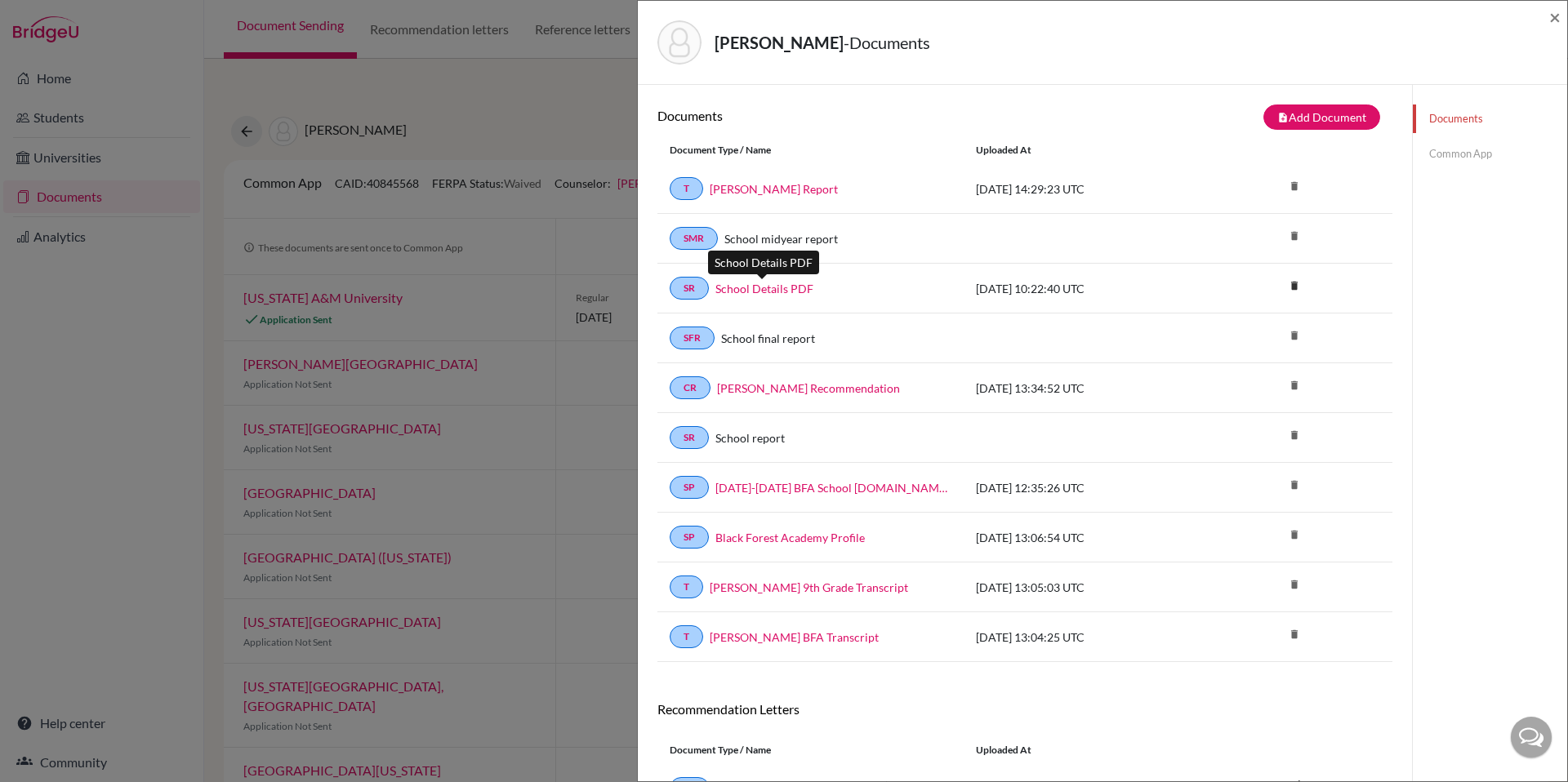
click at [747, 288] on link "School Details PDF" at bounding box center [764, 288] width 98 height 17
click at [770, 190] on link "Cox, John MidYear Report" at bounding box center [773, 189] width 128 height 17
click at [1550, 14] on span "×" at bounding box center [1555, 16] width 11 height 24
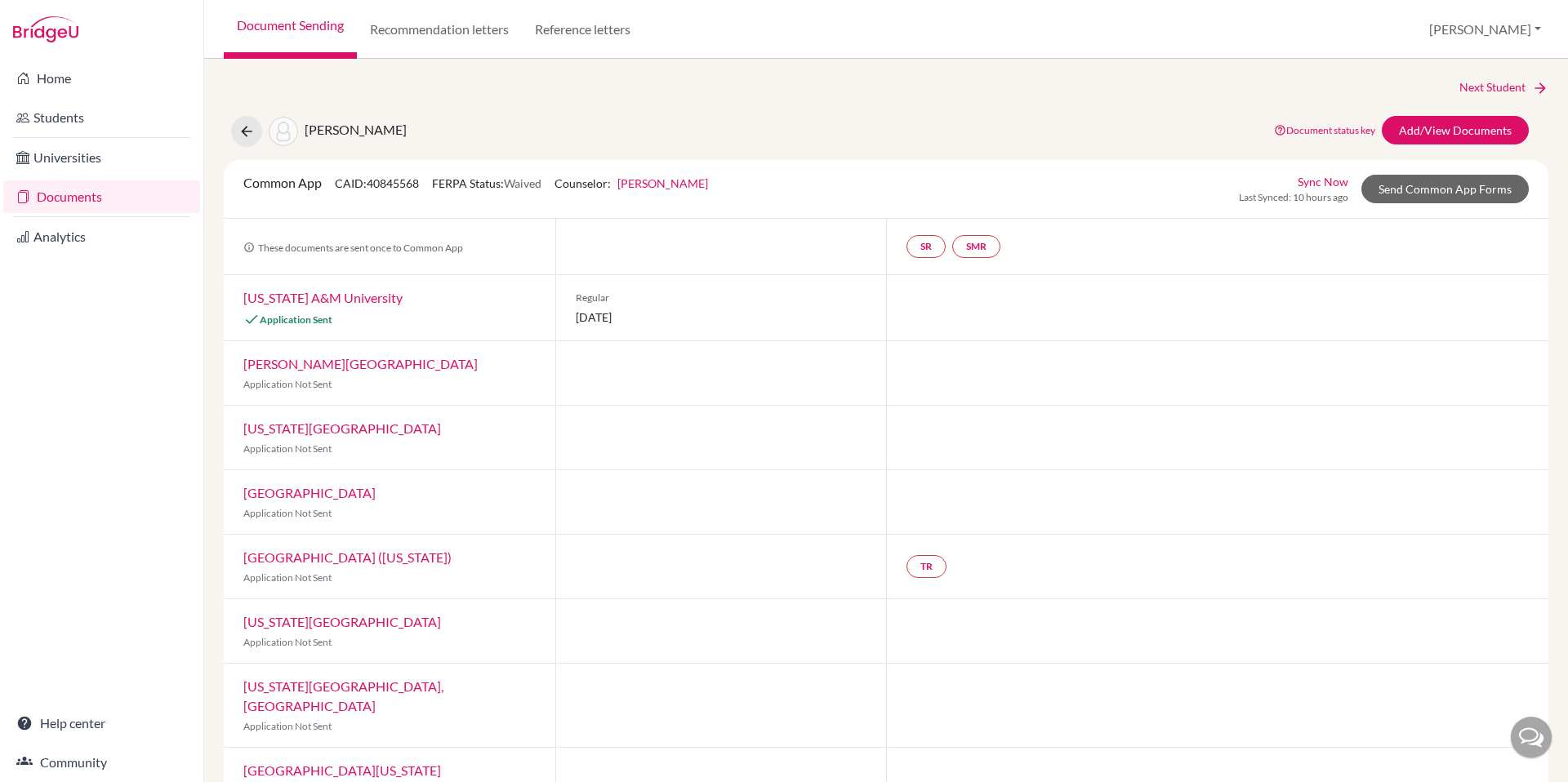
scroll to position [29, 0]
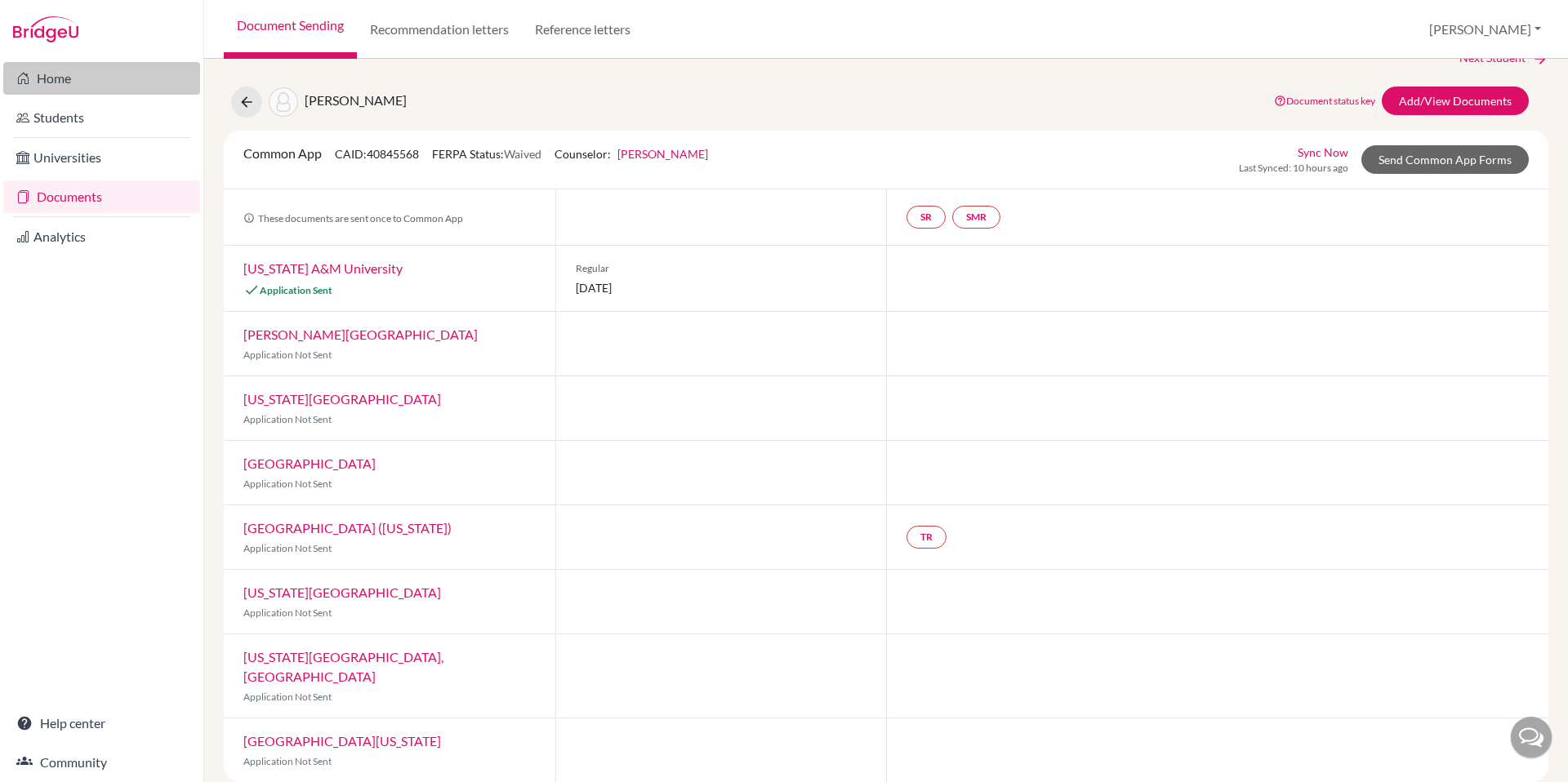
click at [29, 84] on link "Home" at bounding box center [101, 78] width 197 height 33
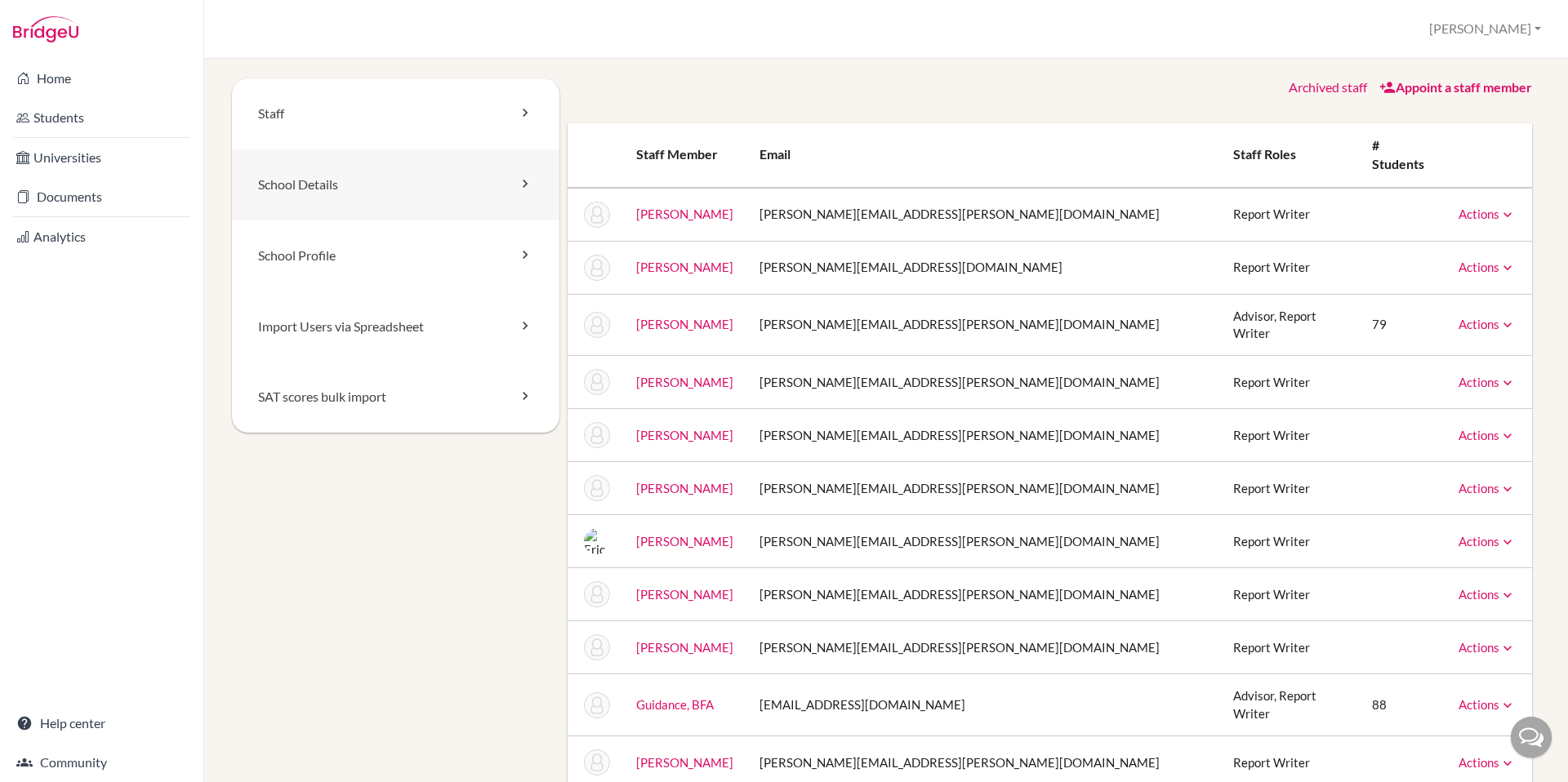
click at [318, 200] on link "School Details" at bounding box center [396, 185] width 328 height 71
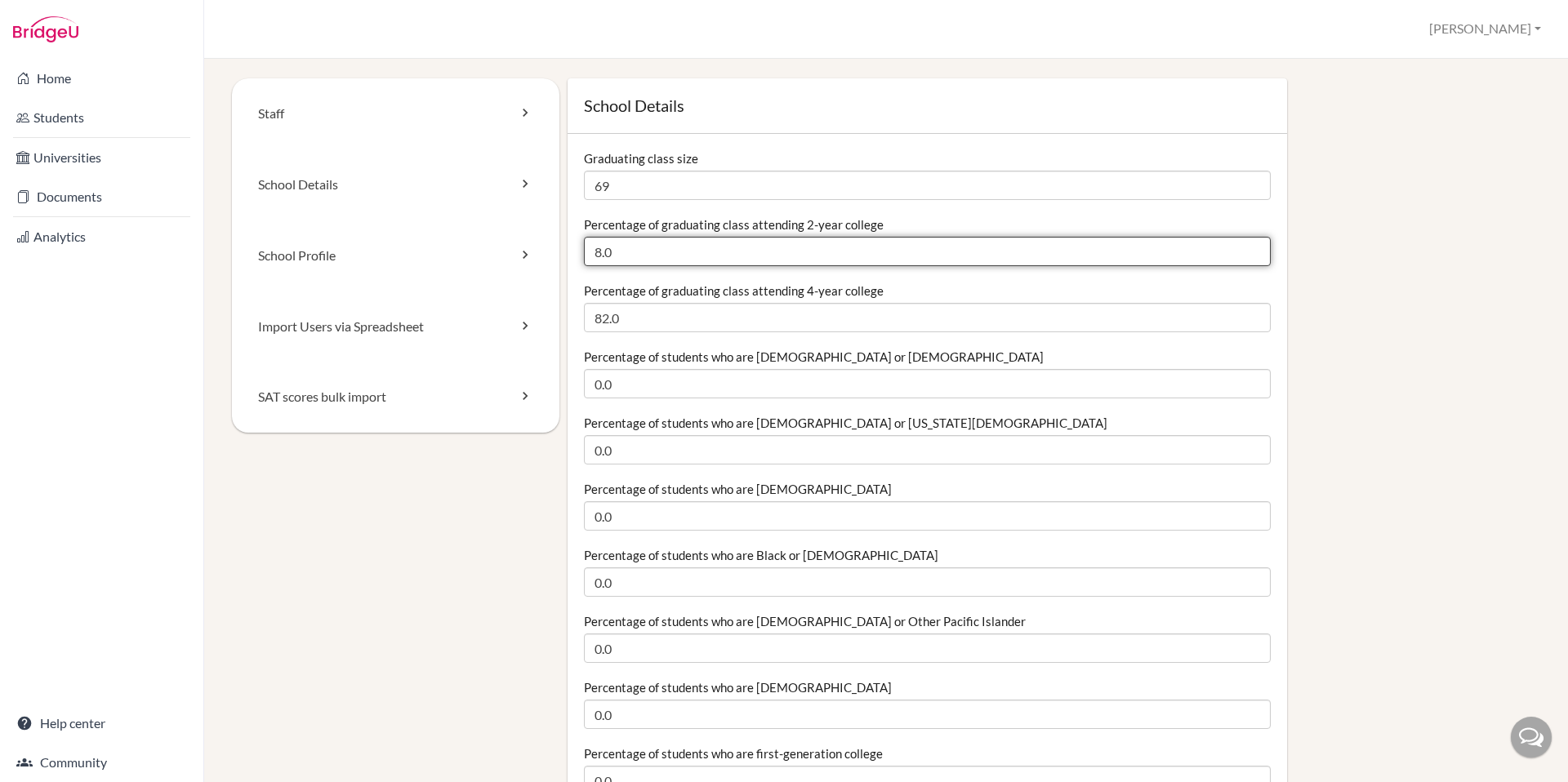
click at [634, 257] on input "8.0" at bounding box center [927, 252] width 687 height 29
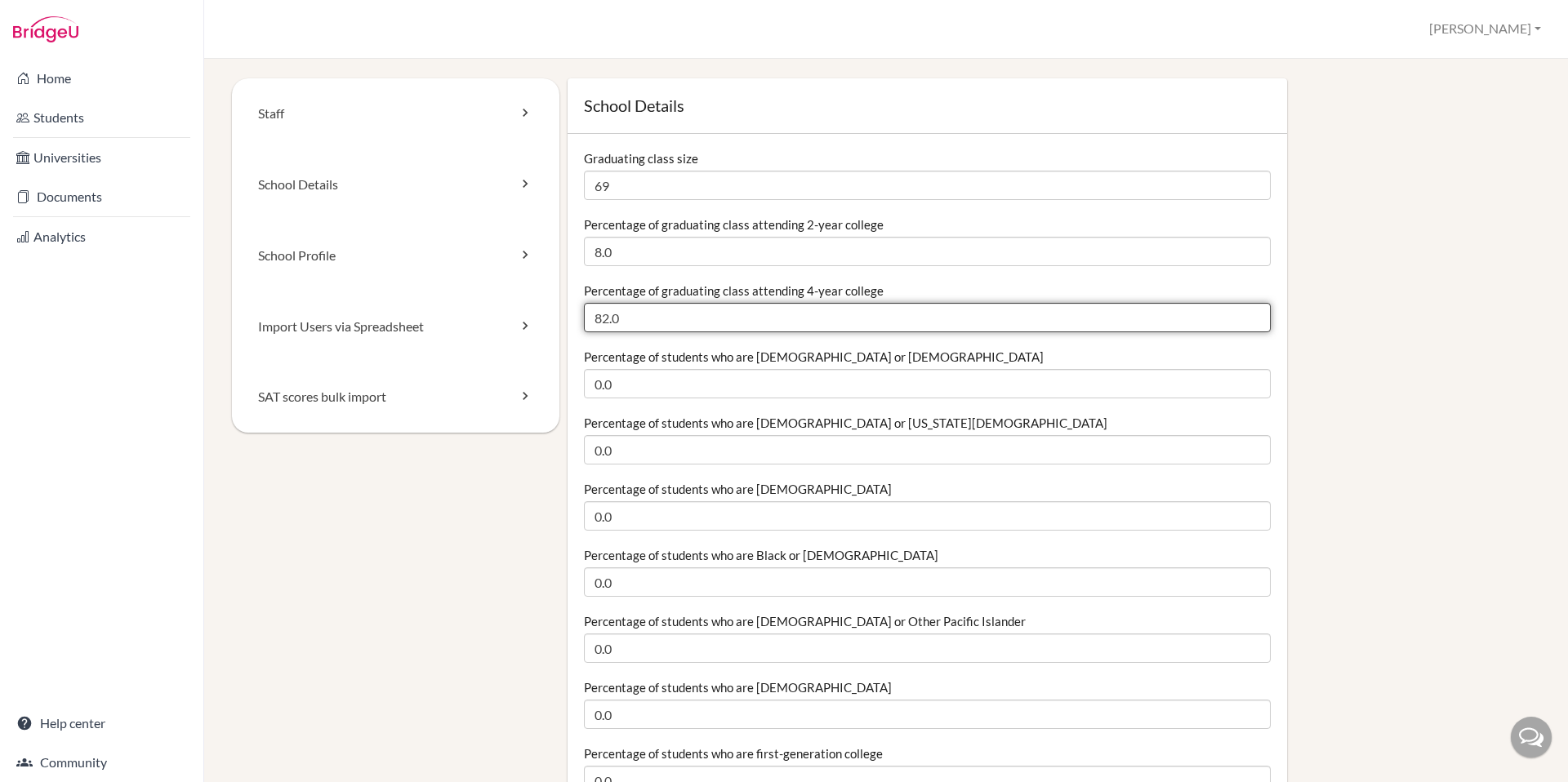
click at [639, 319] on input "82.0" at bounding box center [927, 318] width 687 height 29
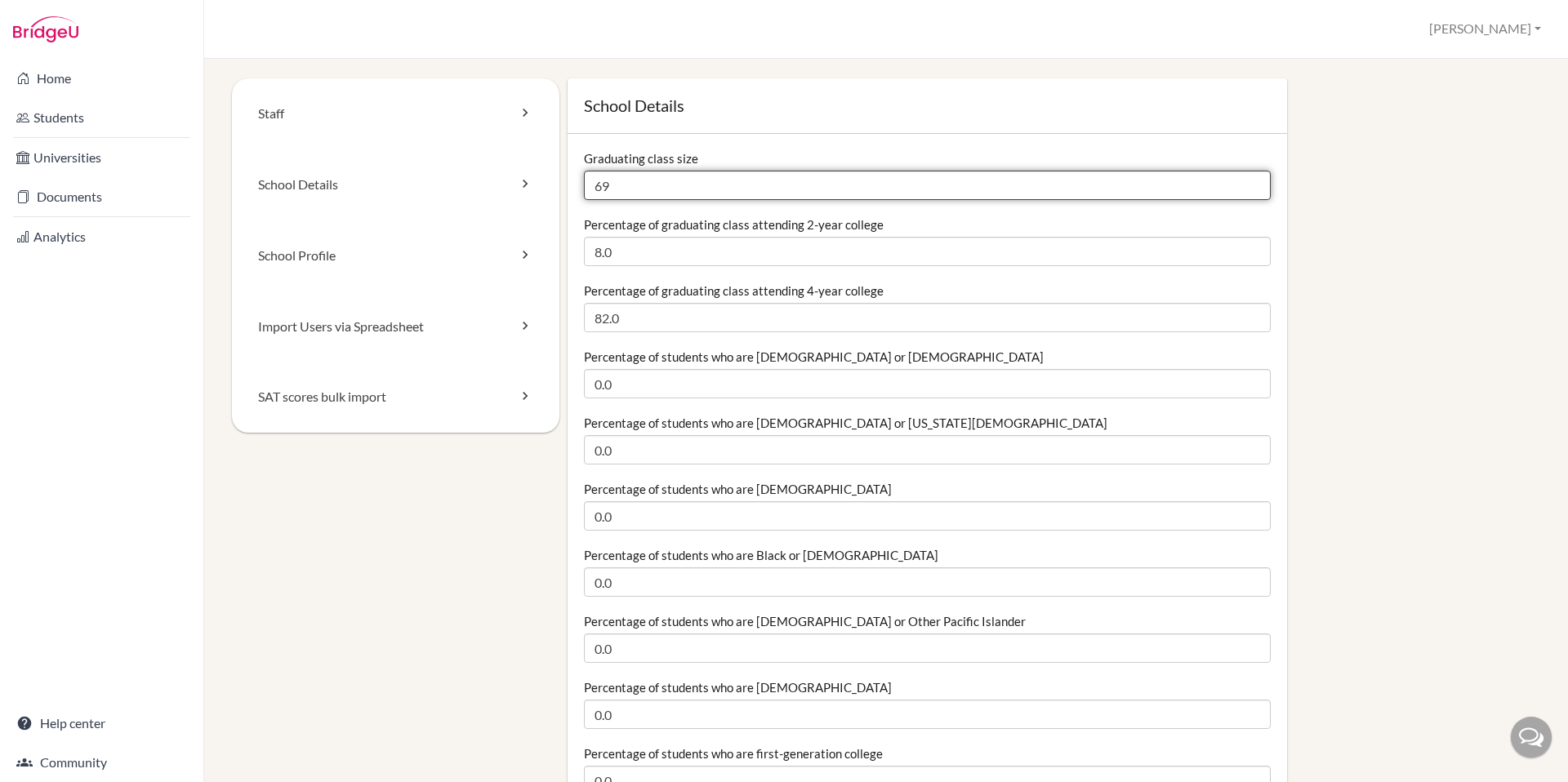
click at [638, 193] on input "69" at bounding box center [927, 185] width 687 height 29
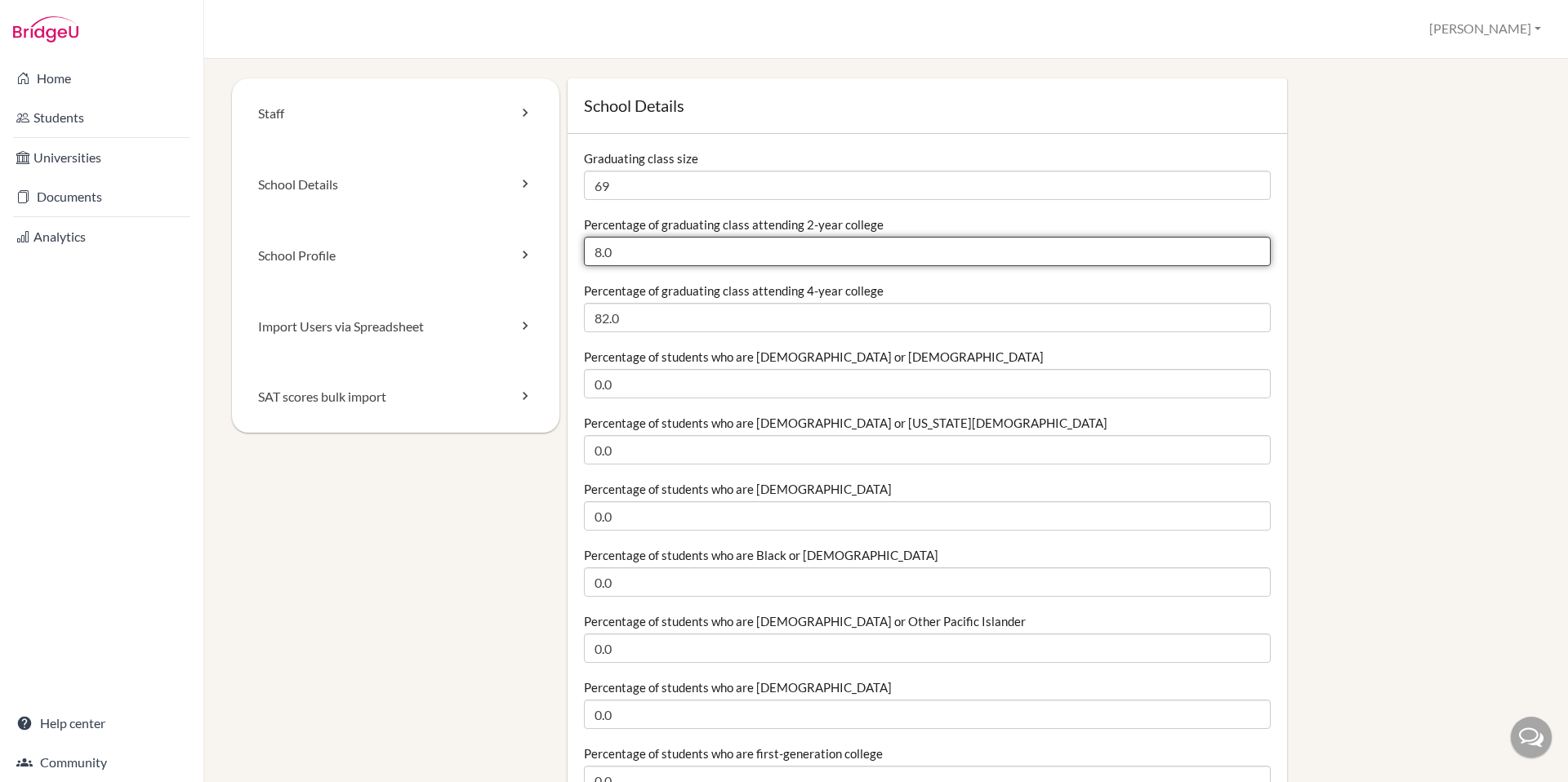
click at [635, 247] on input "8.0" at bounding box center [927, 252] width 687 height 29
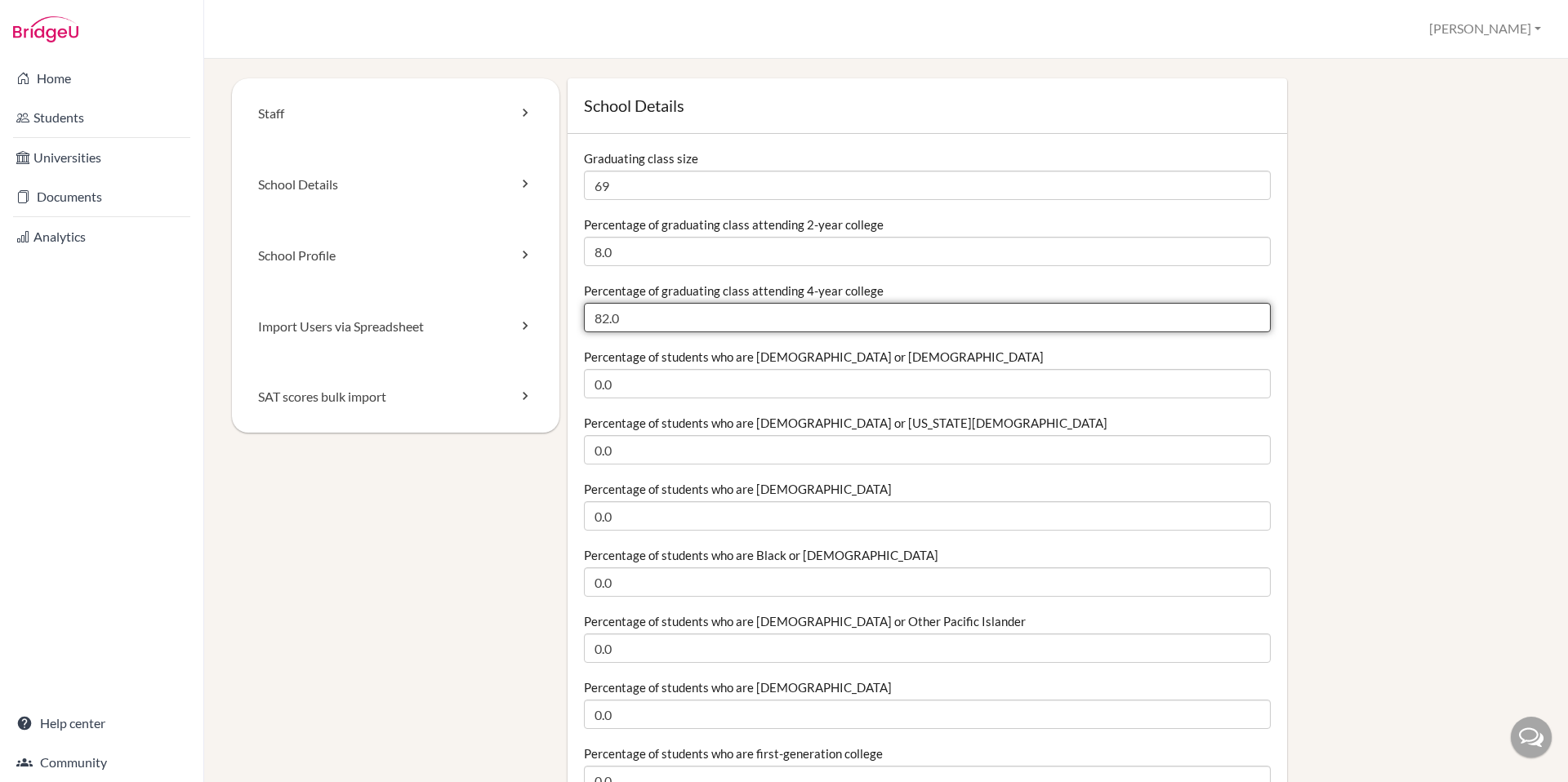
click at [638, 326] on input "82.0" at bounding box center [927, 318] width 687 height 29
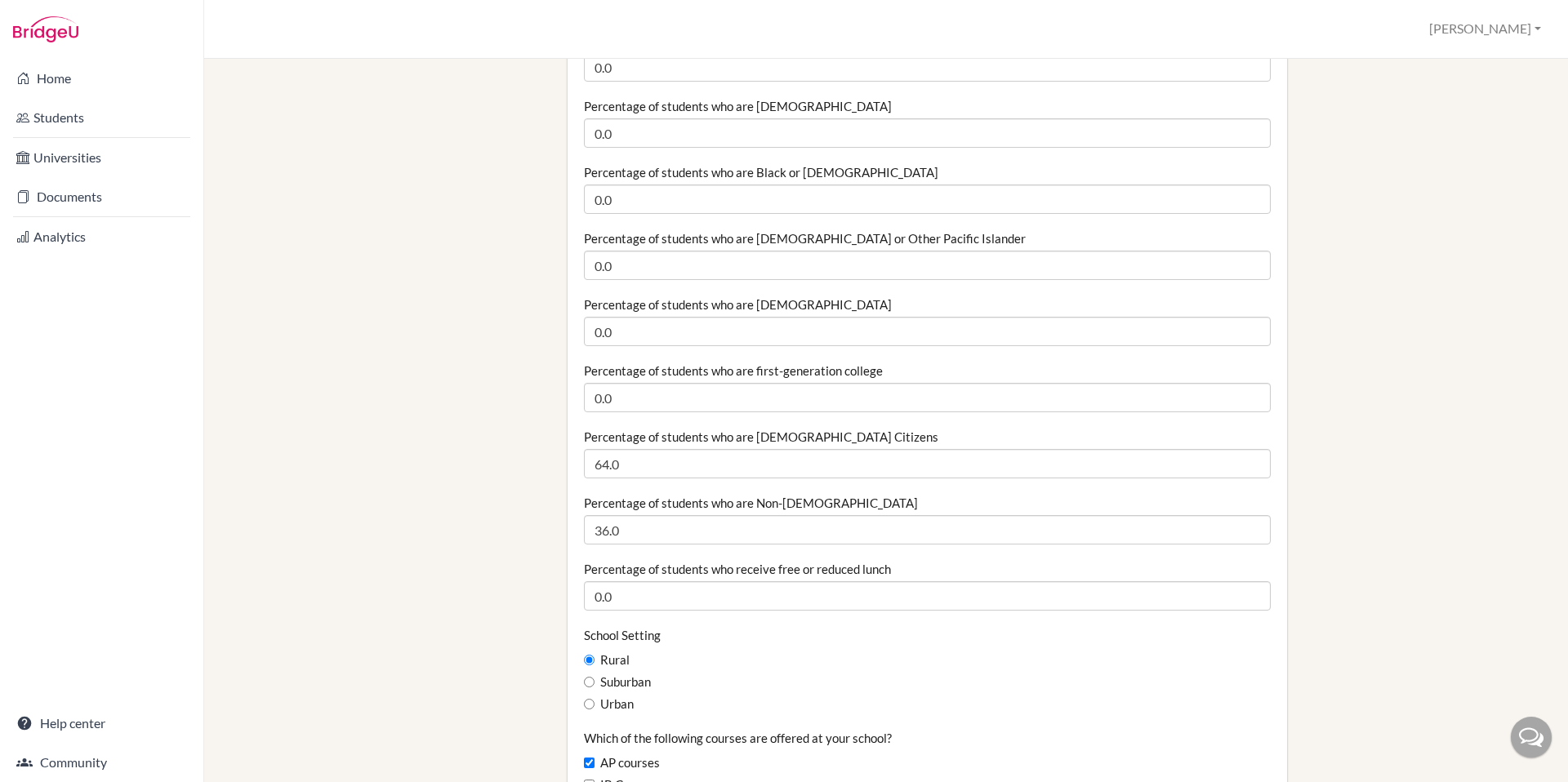
scroll to position [395, 0]
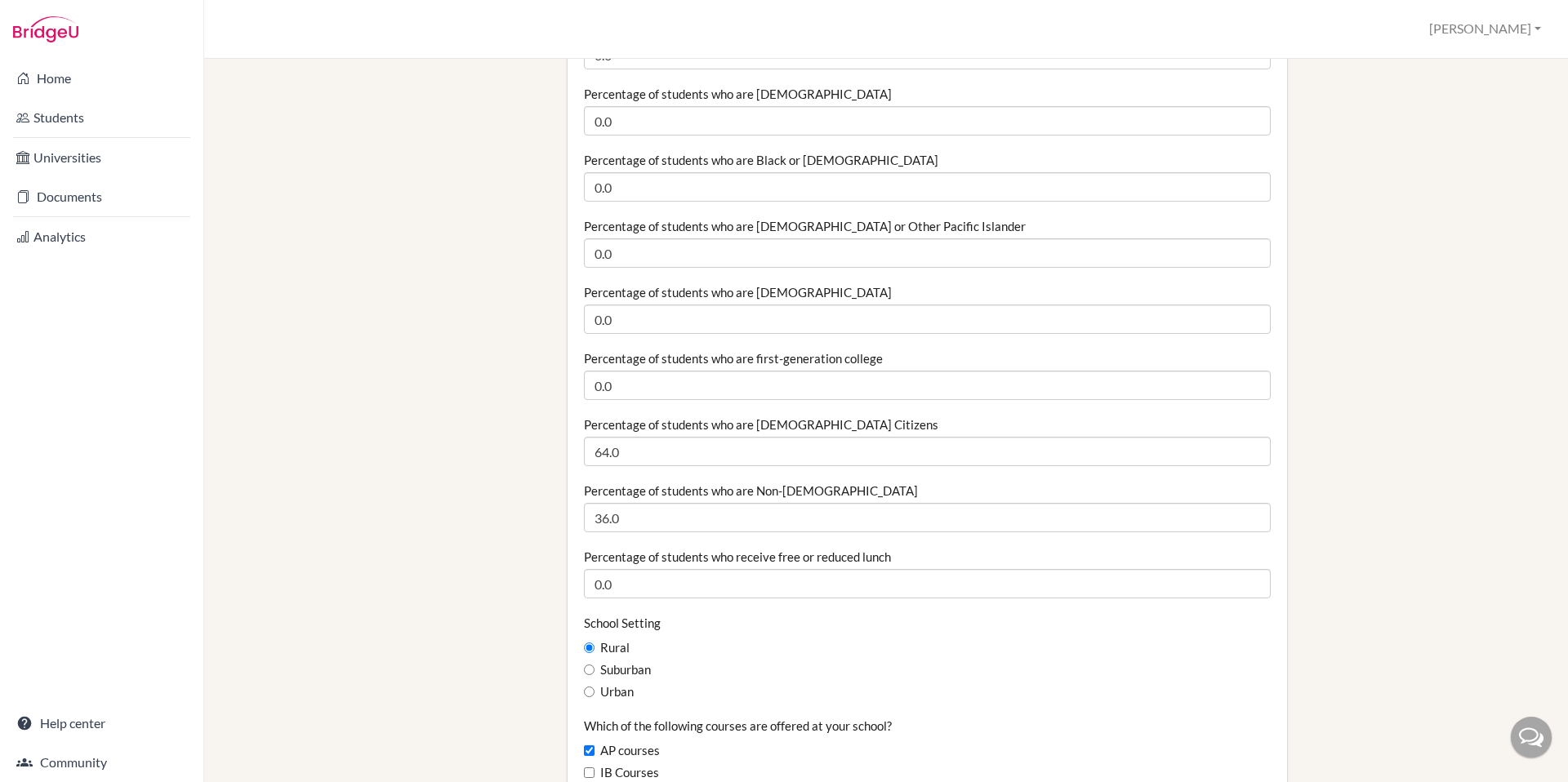
type input "81.98"
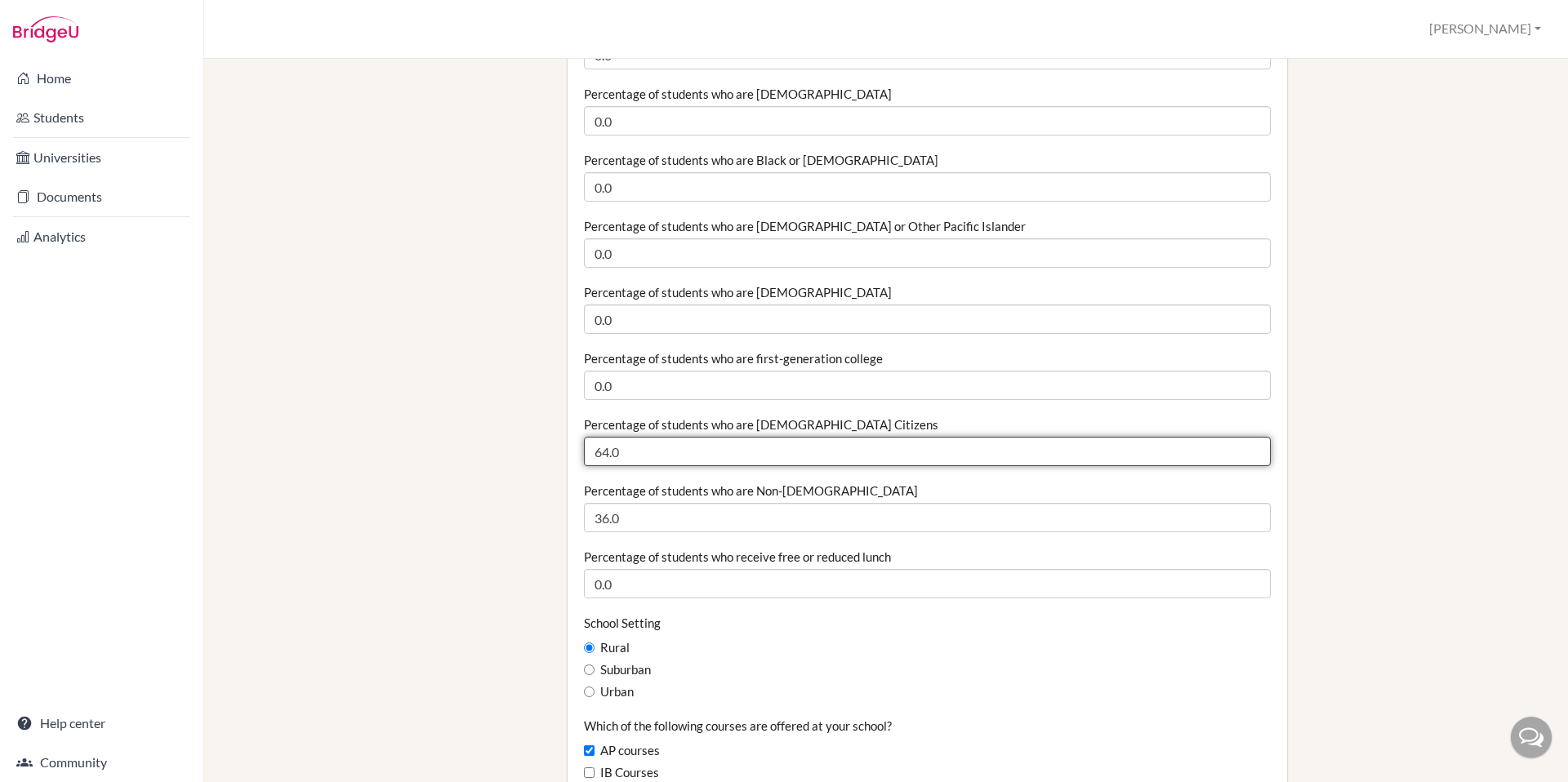
click at [658, 454] on input "64.0" at bounding box center [927, 452] width 687 height 29
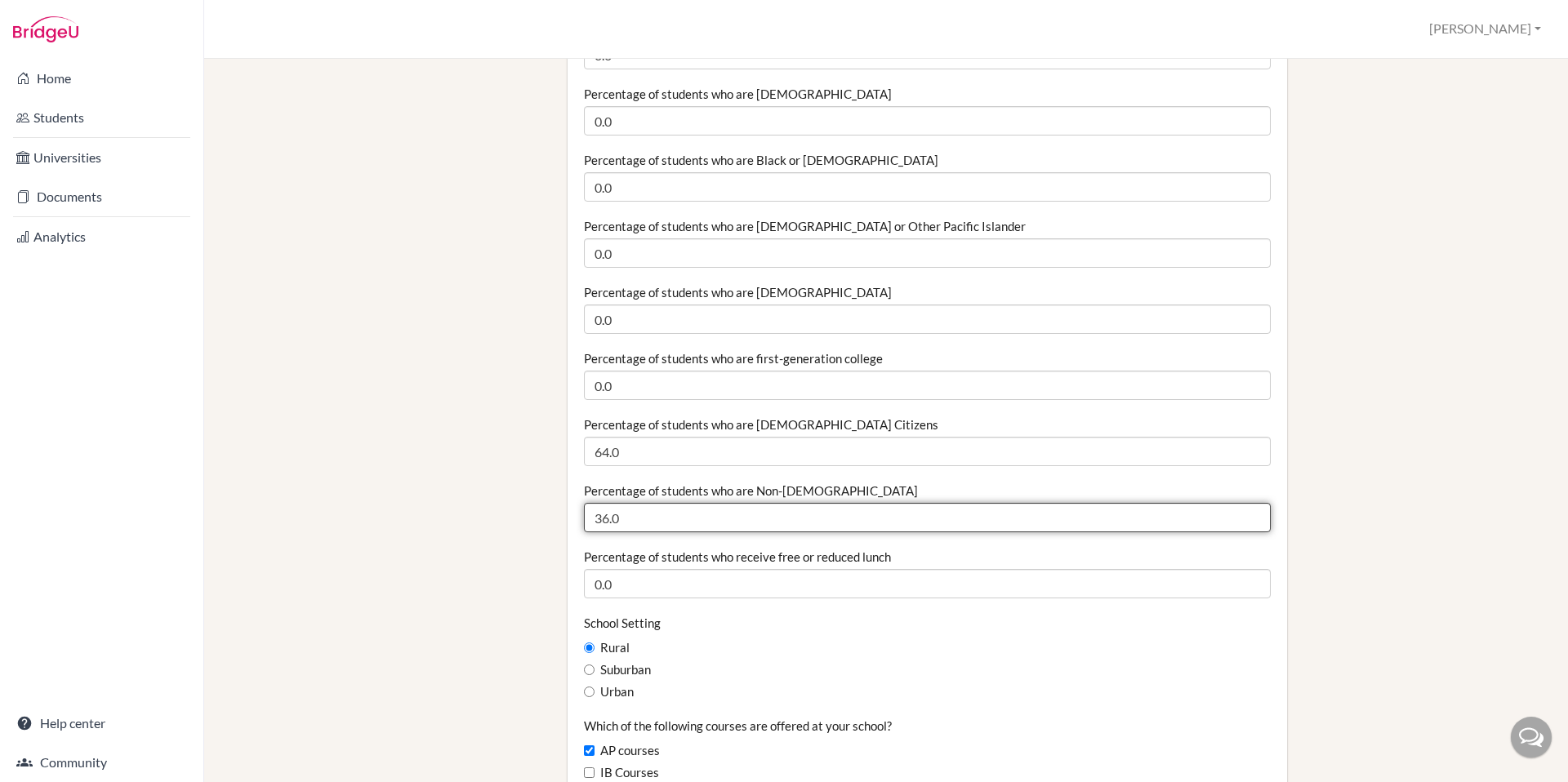
click at [651, 522] on input "36.0" at bounding box center [927, 517] width 687 height 29
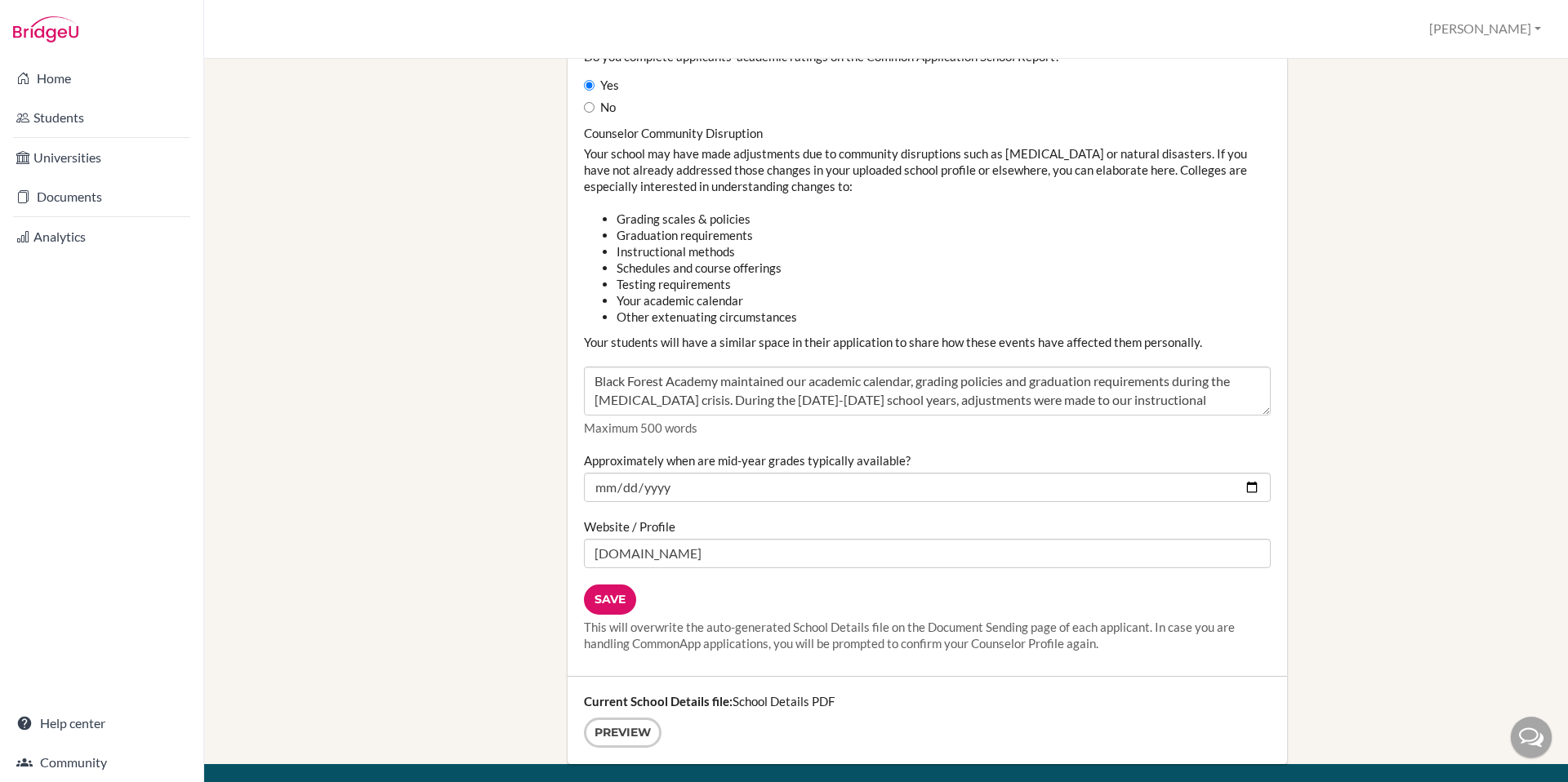
scroll to position [1696, 0]
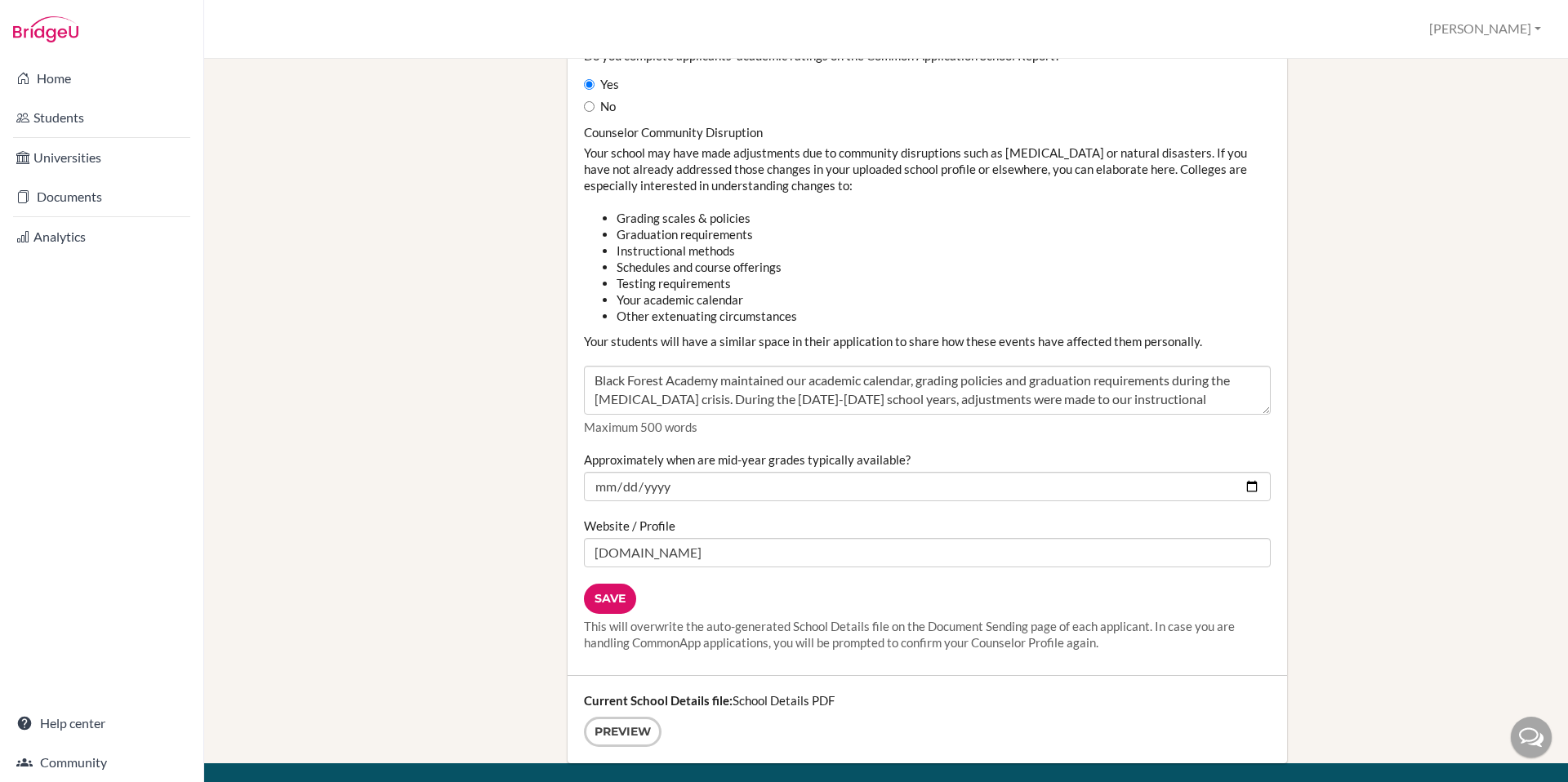
type input "35.97"
